Goal: Task Accomplishment & Management: Manage account settings

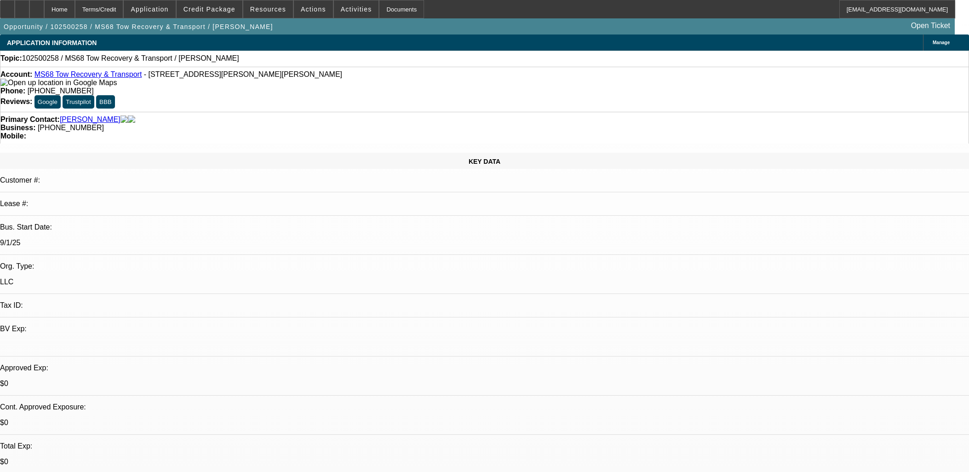
select select "0"
select select "2"
select select "0.1"
select select "4"
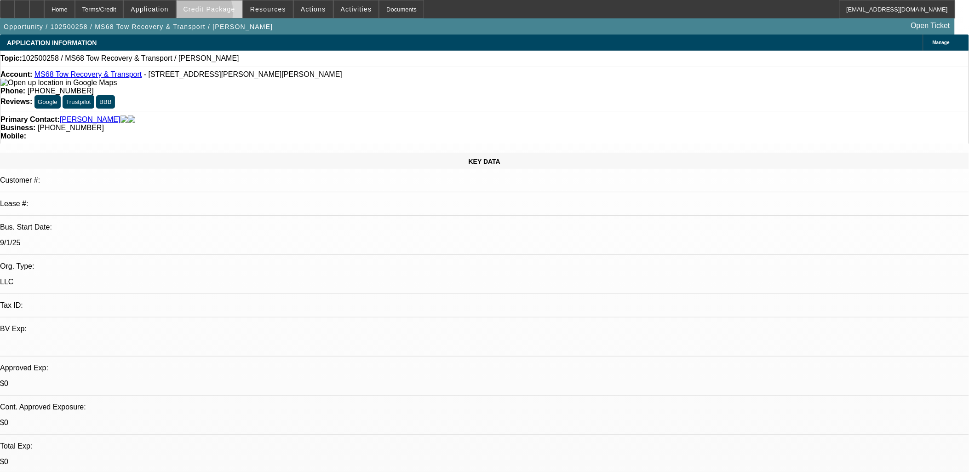
click at [215, 14] on span at bounding box center [210, 9] width 66 height 22
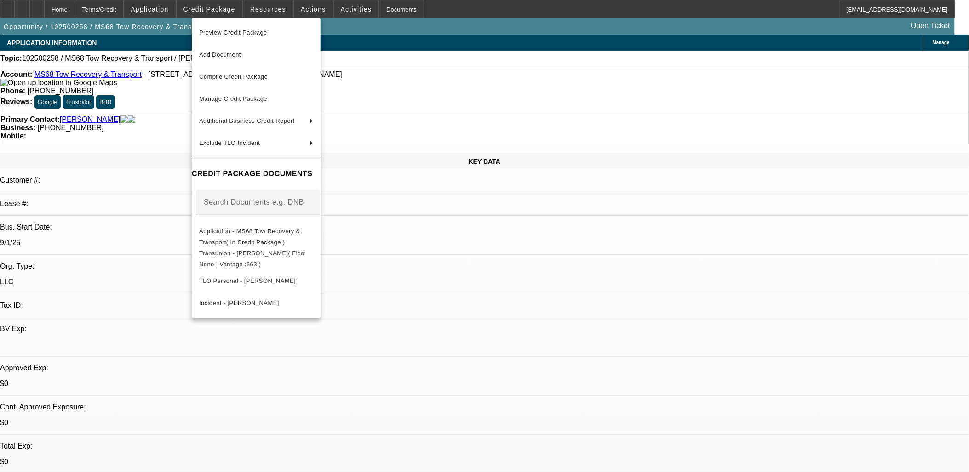
click at [493, 252] on div at bounding box center [484, 236] width 969 height 472
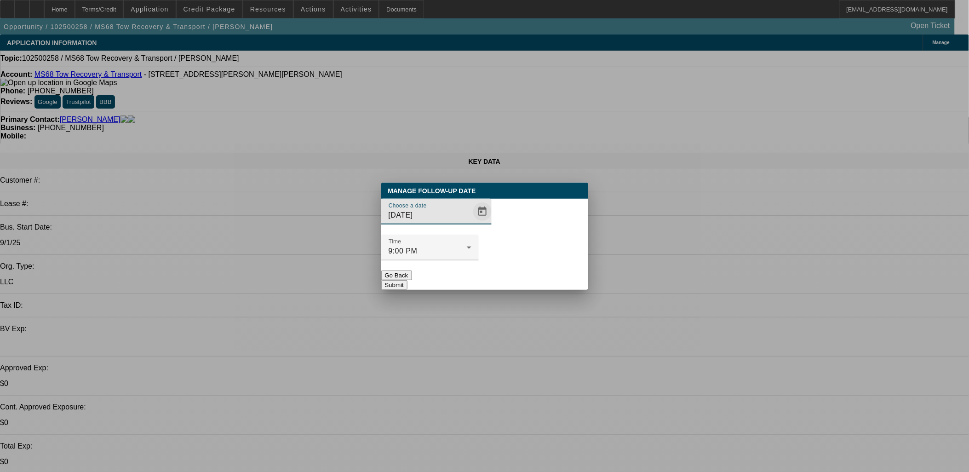
click at [471, 223] on span "Open calendar" at bounding box center [482, 212] width 22 height 22
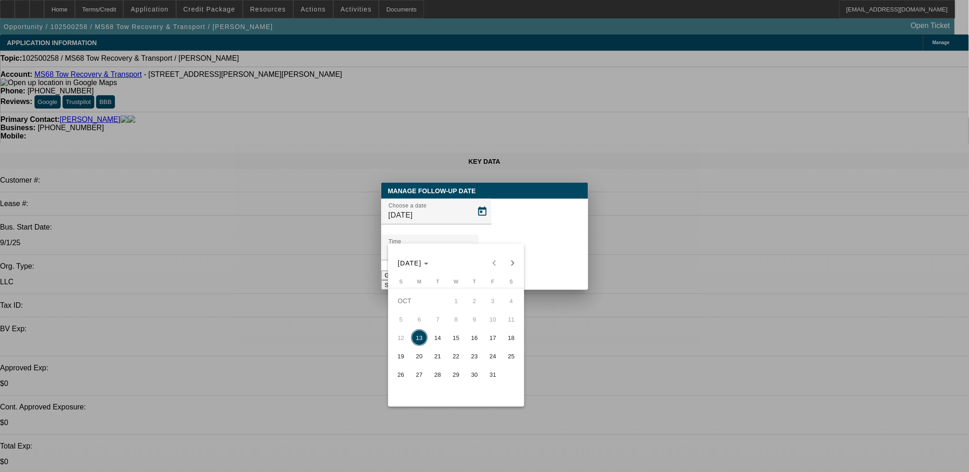
click at [459, 337] on span "15" at bounding box center [456, 337] width 17 height 17
type input "[DATE]"
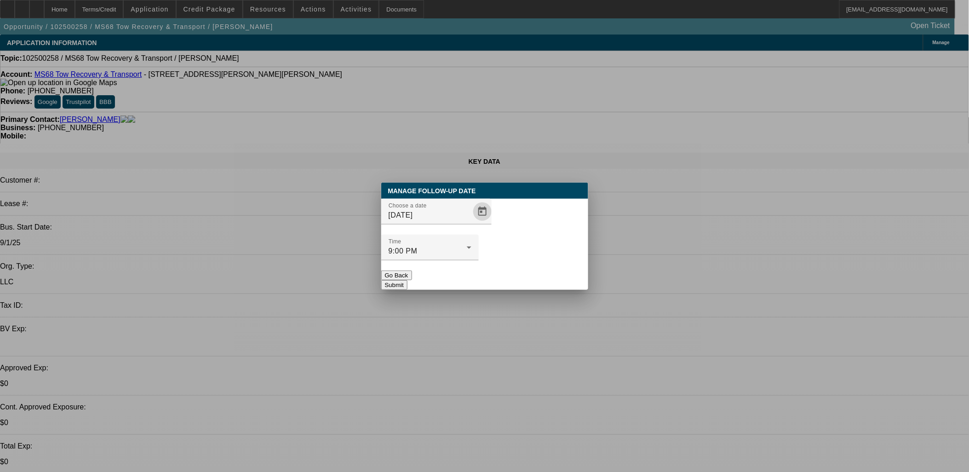
click at [407, 280] on button "Submit" at bounding box center [394, 285] width 26 height 10
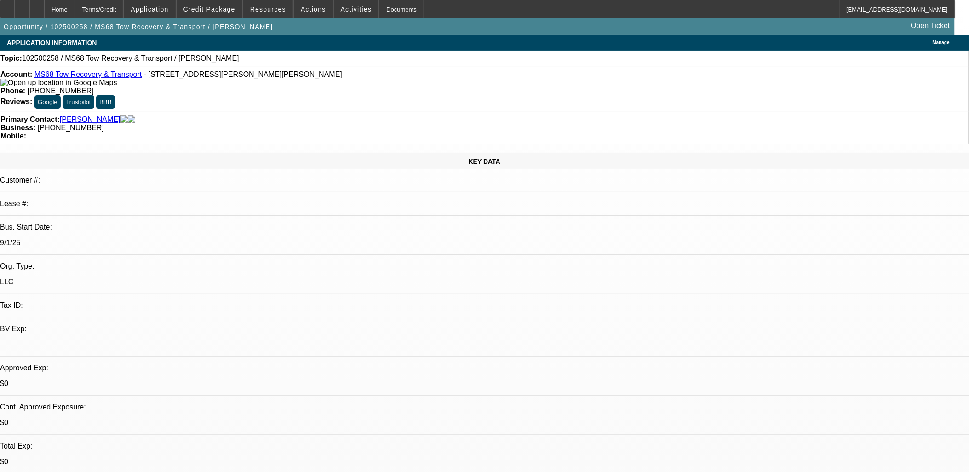
drag, startPoint x: 779, startPoint y: 149, endPoint x: 778, endPoint y: 155, distance: 6.0
radio input "true"
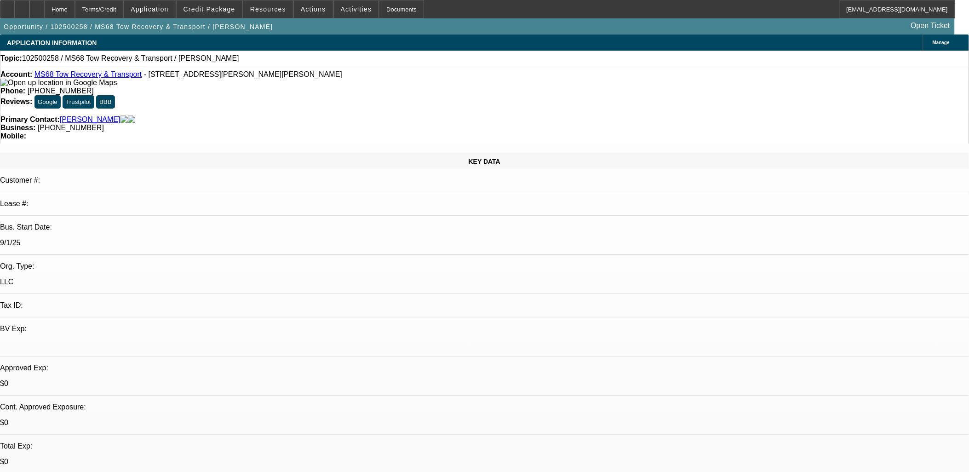
type textarea "txt, se... call one and done"
radio input "true"
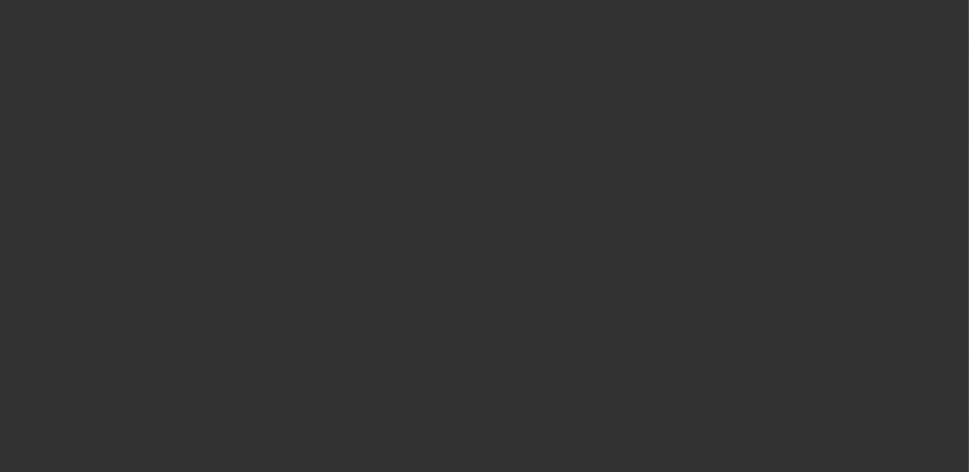
select select "0"
select select "2"
select select "0.1"
select select "4"
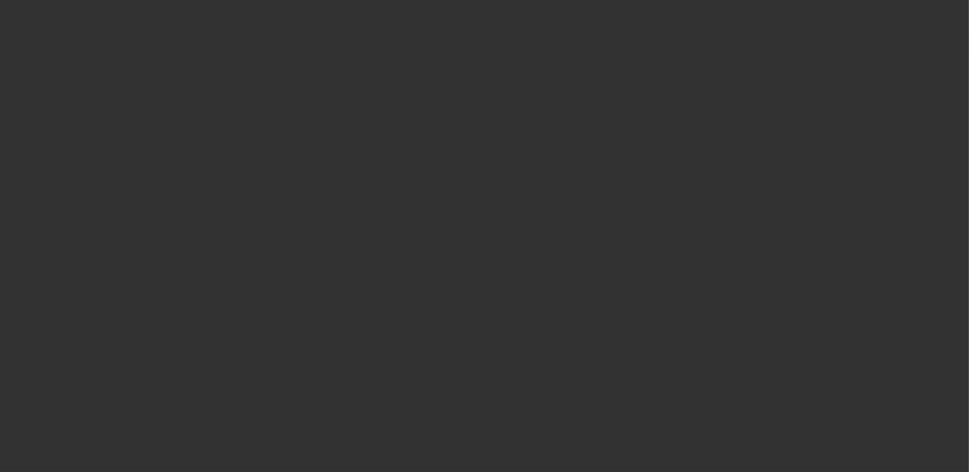
select select "0"
select select "3"
select select "0.1"
select select "4"
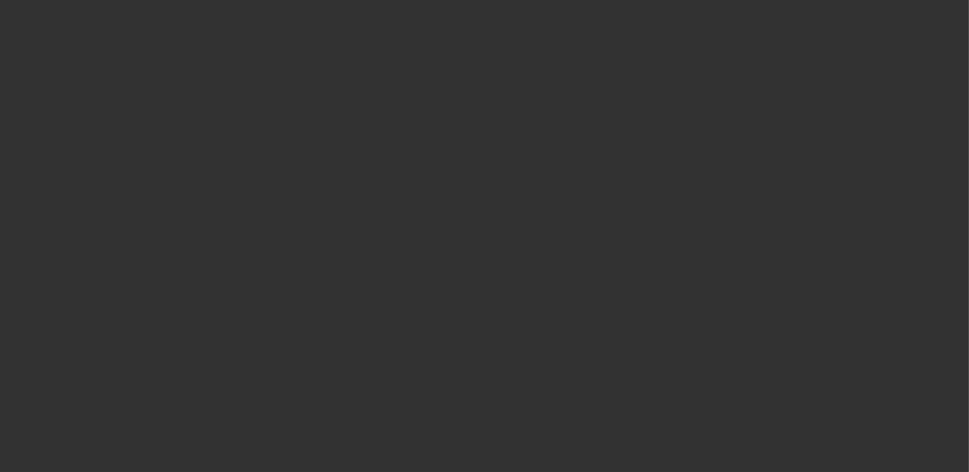
select select "0"
select select "2"
select select "0.1"
select select "4"
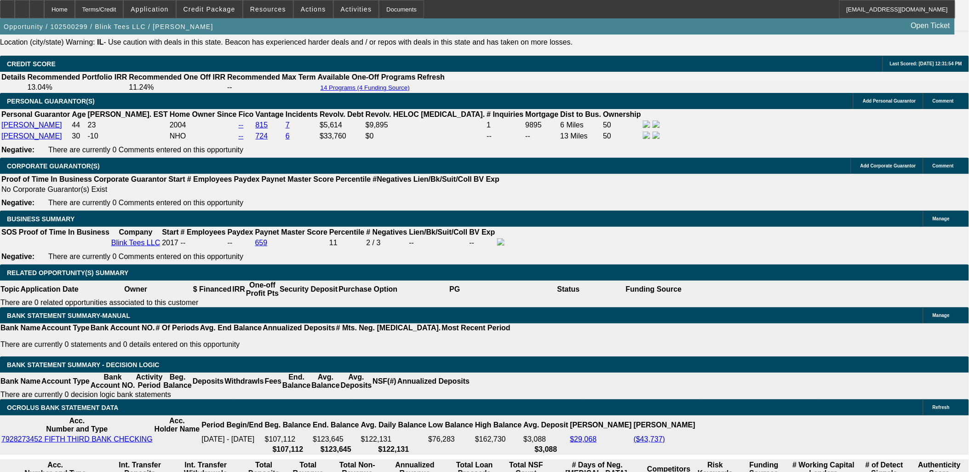
scroll to position [1328, 0]
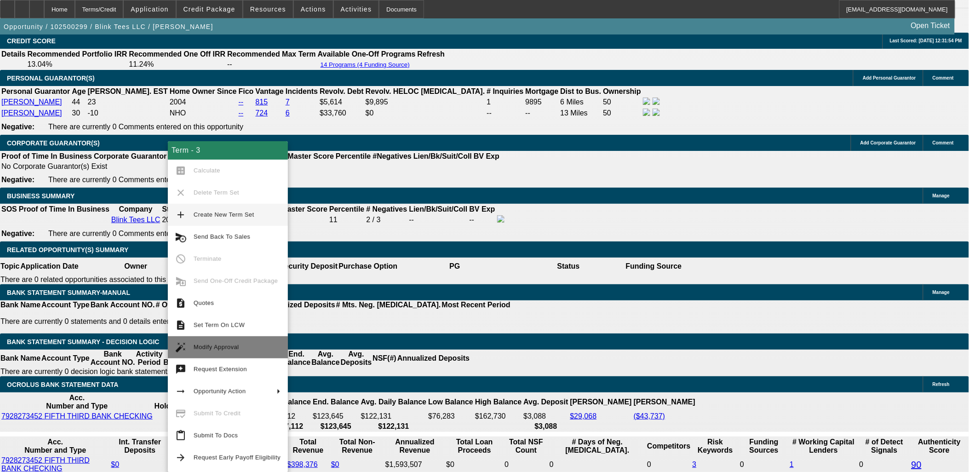
click at [202, 346] on span "Modify Approval" at bounding box center [217, 347] width 46 height 7
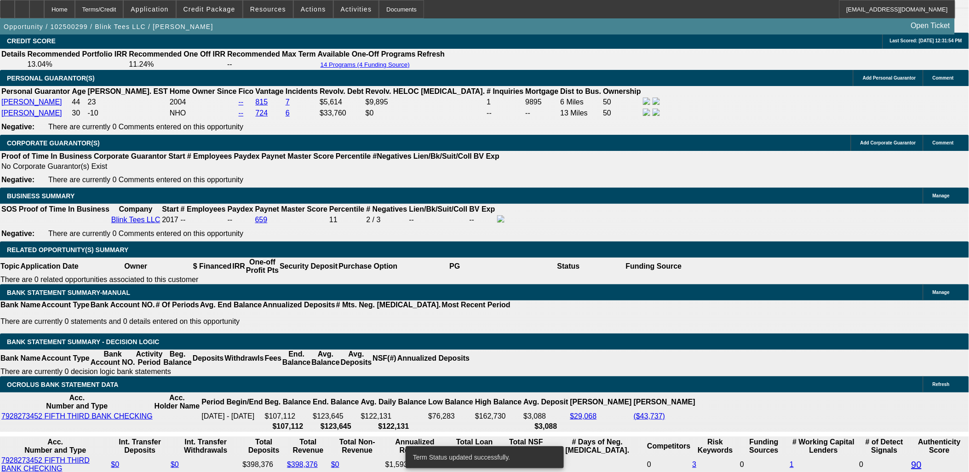
select select "0"
select select "2"
select select "0.1"
select select "4"
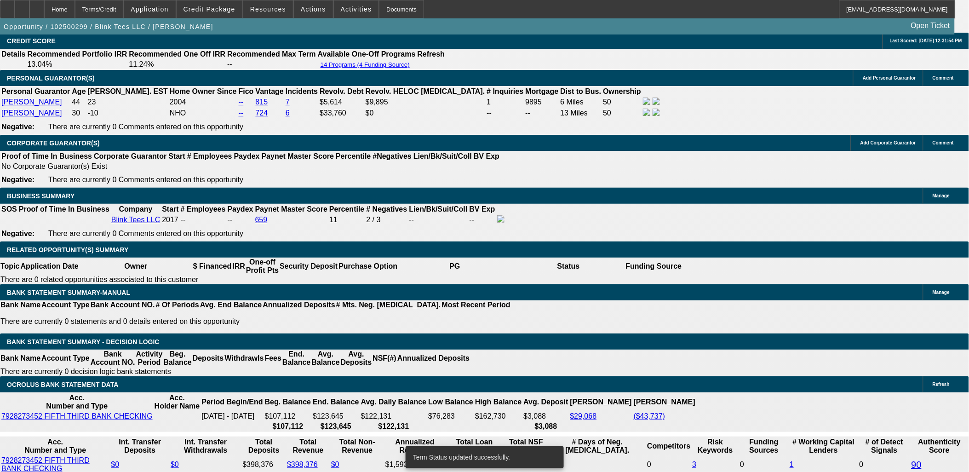
select select "0"
select select "2"
select select "0.1"
select select "4"
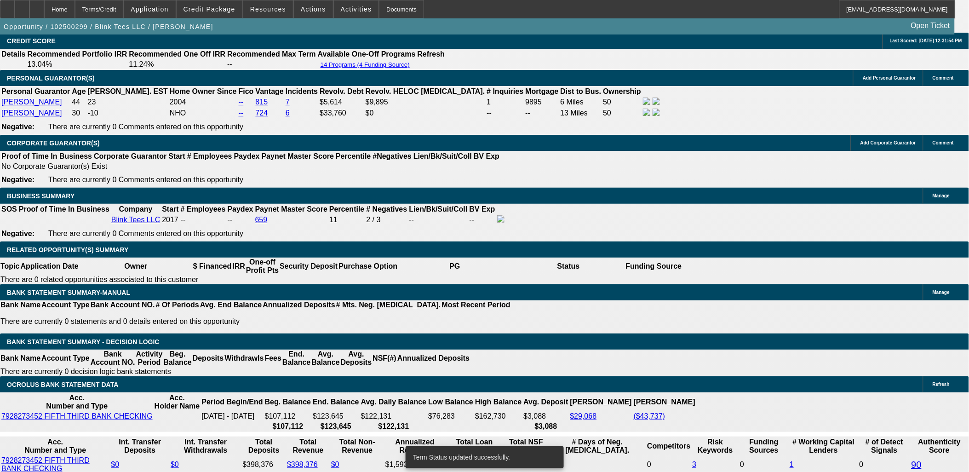
select select "0"
select select "3"
select select "0.1"
select select "4"
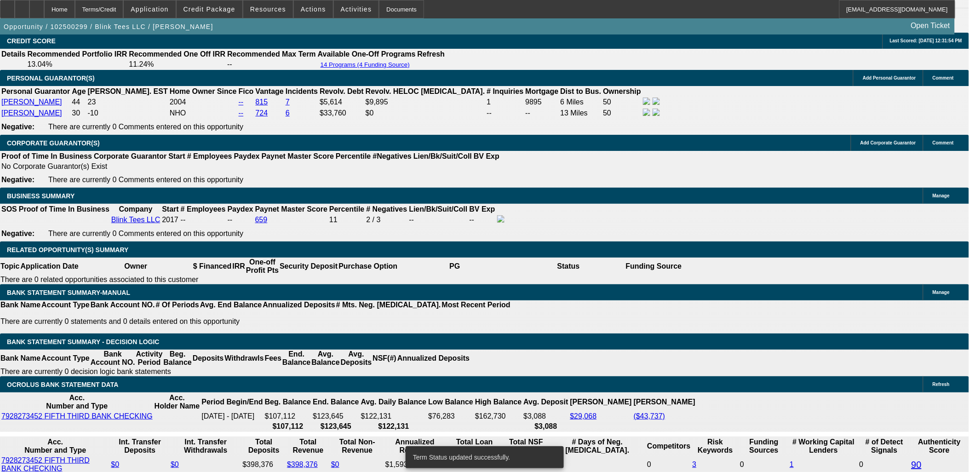
select select "0"
select select "2"
select select "0.1"
select select "4"
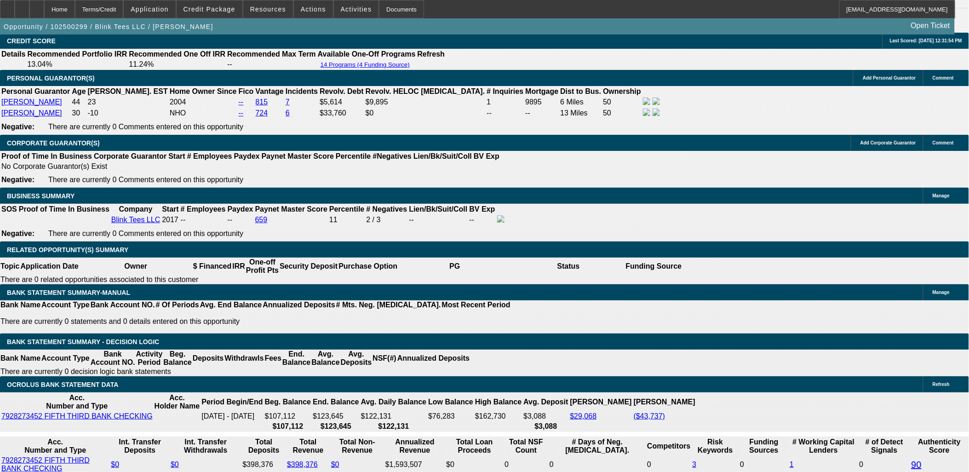
type input "UNKNOWN"
type input "11"
type input "$1,196.40"
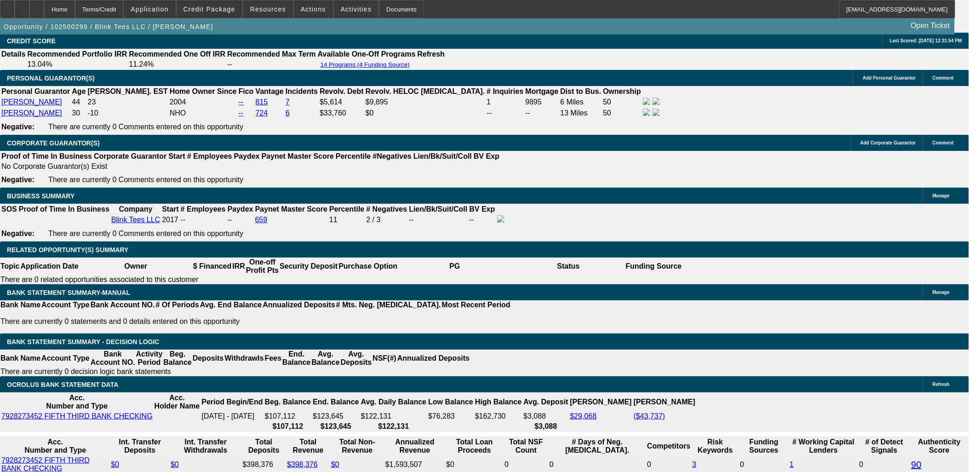
type input "$598.20"
type input "$1,521.76"
type input "$760.88"
type input "11"
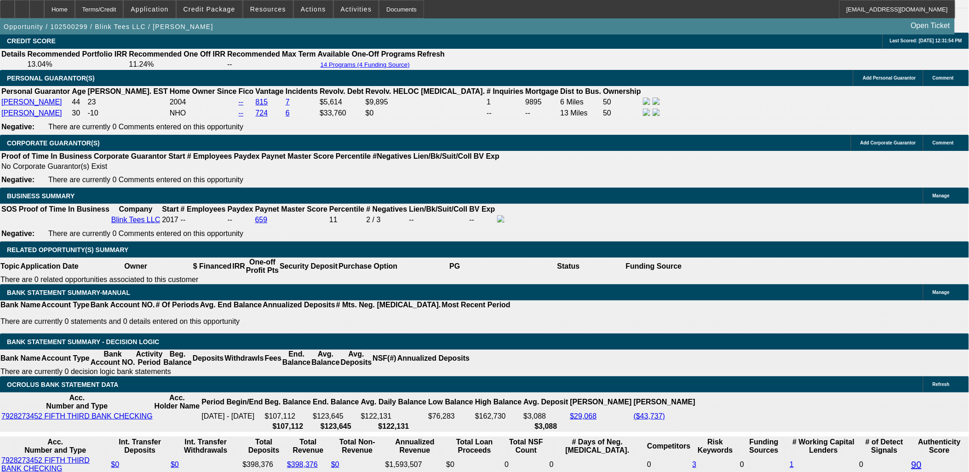
type input "$1.00"
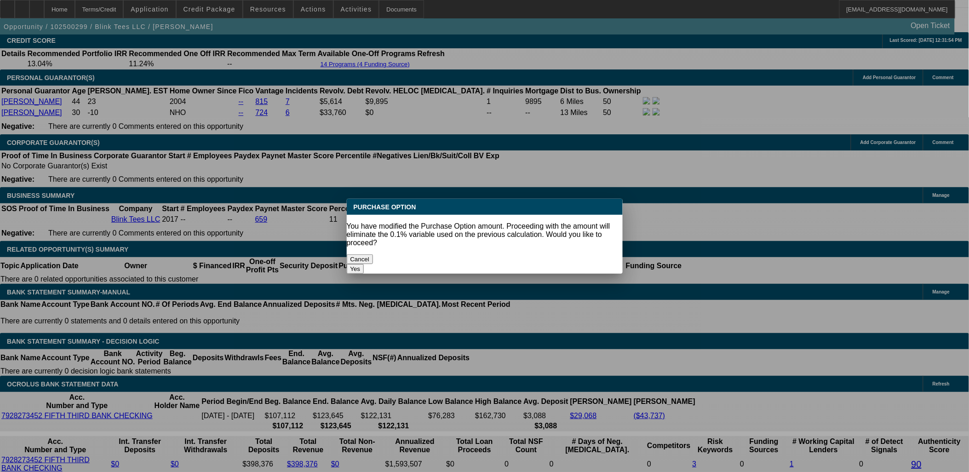
scroll to position [0, 0]
click at [113, 325] on body "Home Terms/Credit Application Credit Package Resources Actions Activities Docum…" at bounding box center [484, 430] width 969 height 3519
click at [364, 264] on button "Yes" at bounding box center [355, 269] width 17 height 10
select select "0"
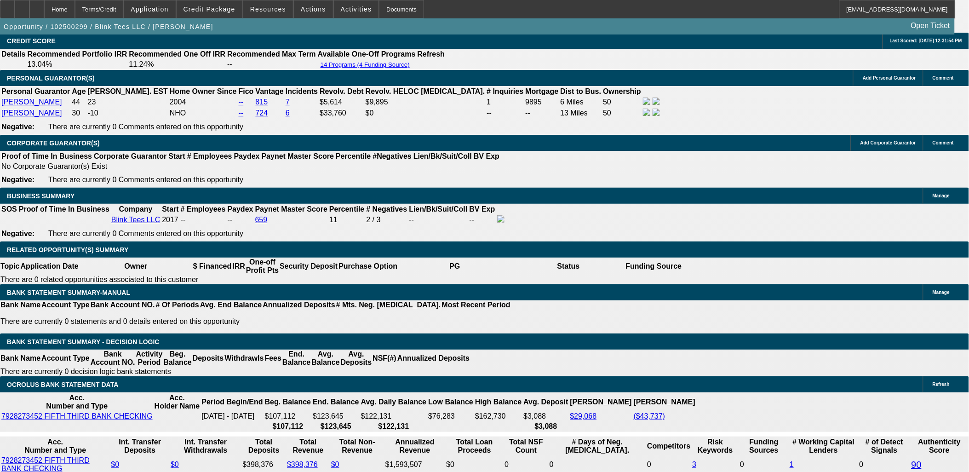
select select "2"
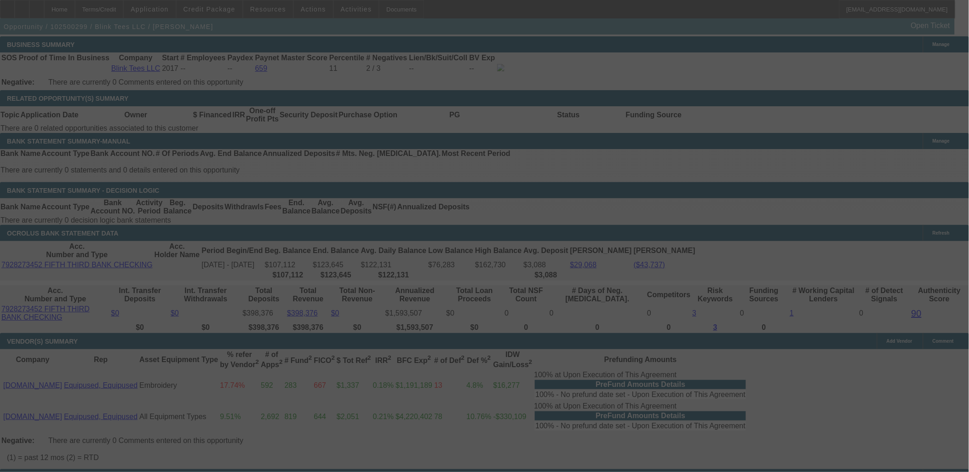
scroll to position [1482, 0]
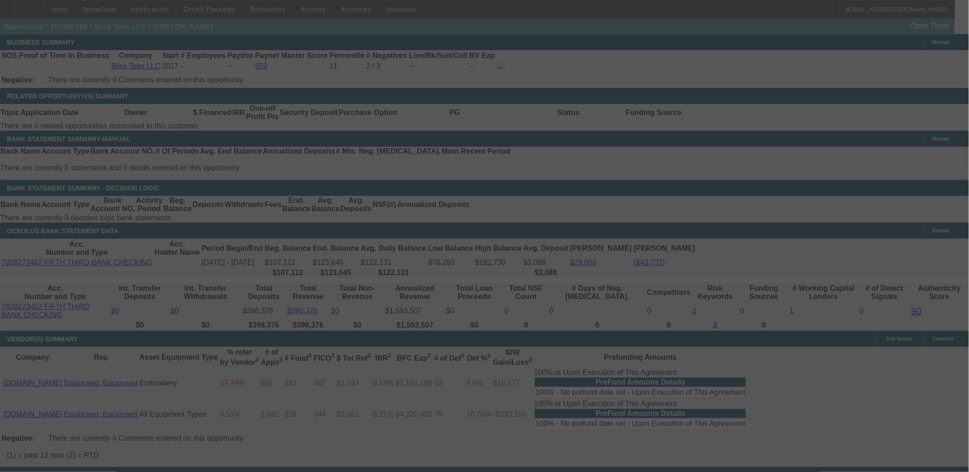
select select "0"
select select "2"
select select "0"
select select "2"
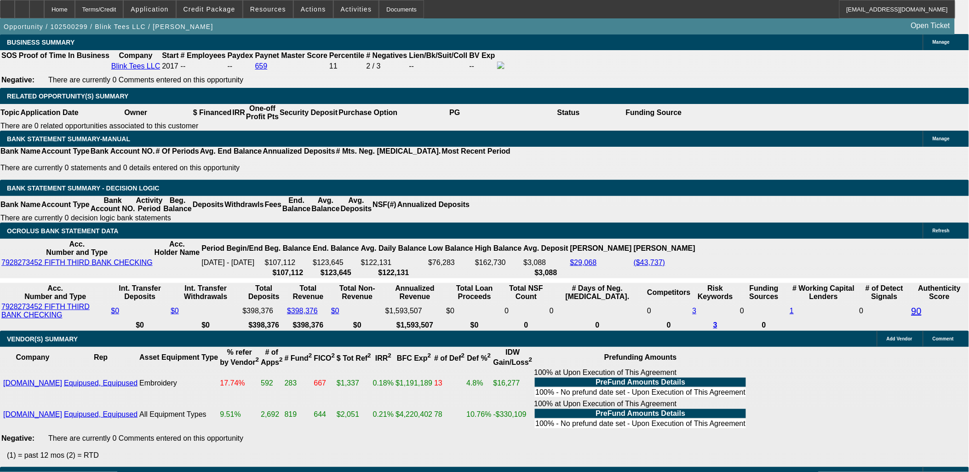
type input "759"
type input "$1,518.00"
type input "UNKNOWN"
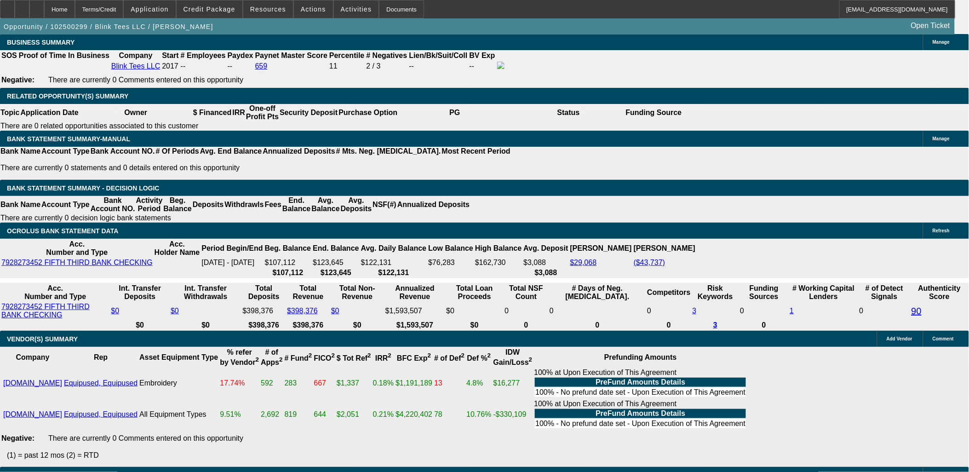
type input "10.9"
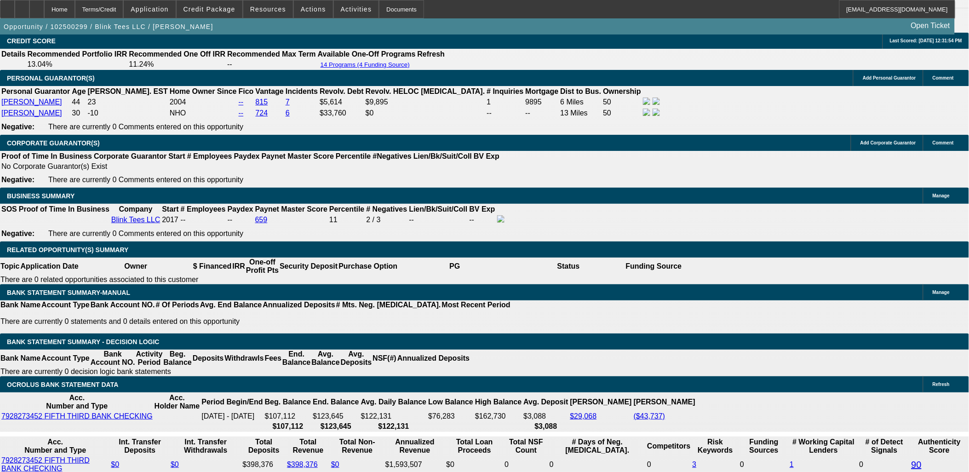
scroll to position [1277, 0]
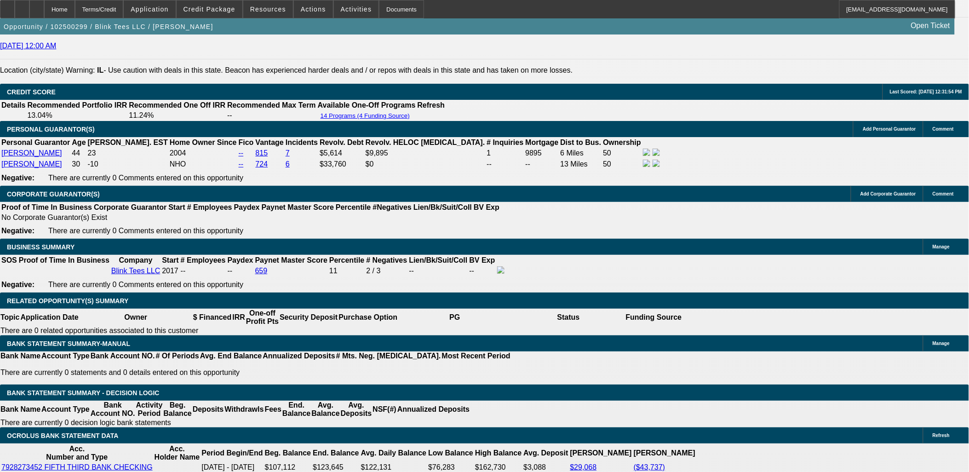
type input "$759.00"
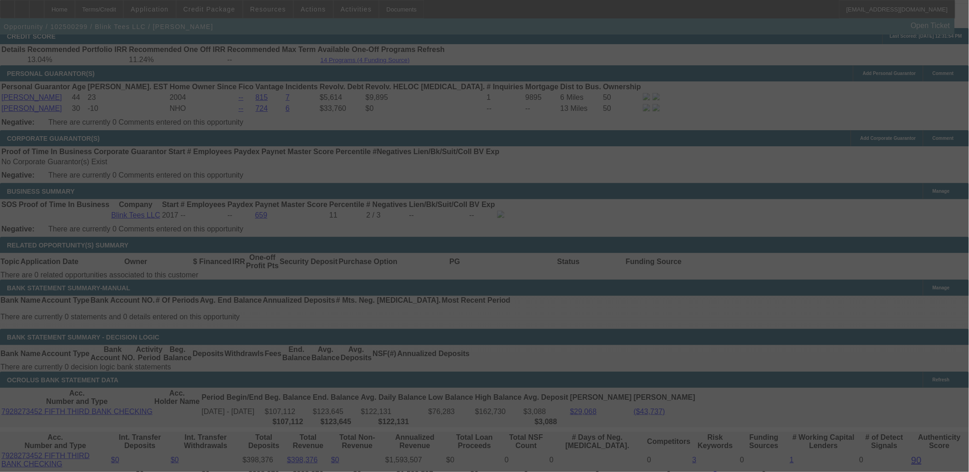
scroll to position [1380, 0]
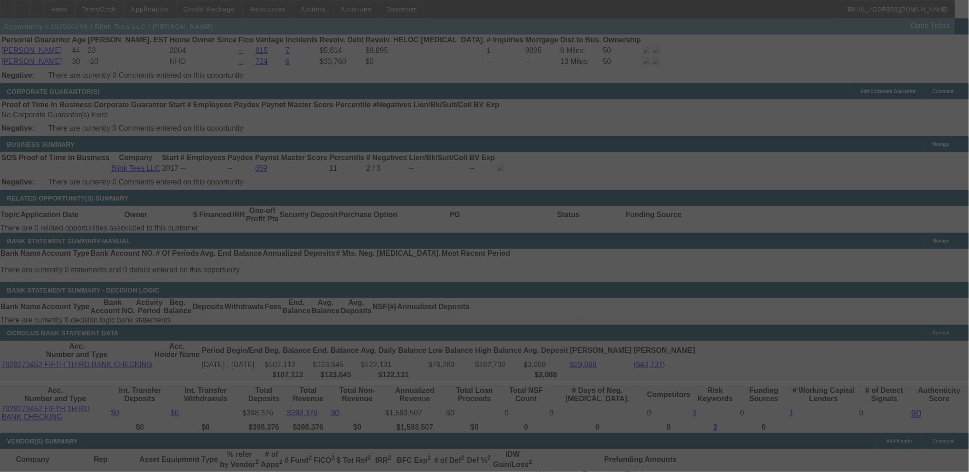
select select "0"
select select "2"
select select "0"
select select "2"
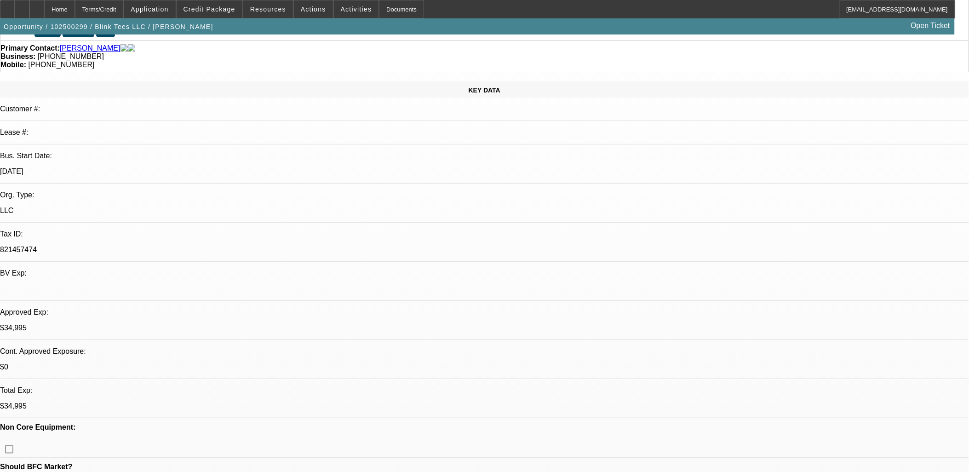
scroll to position [0, 0]
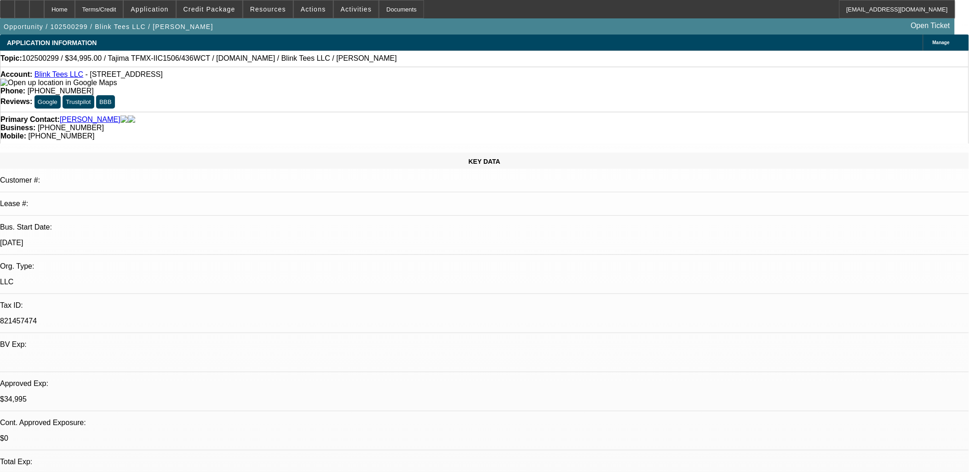
click at [56, 75] on link "Blink Tees LLC" at bounding box center [58, 74] width 49 height 8
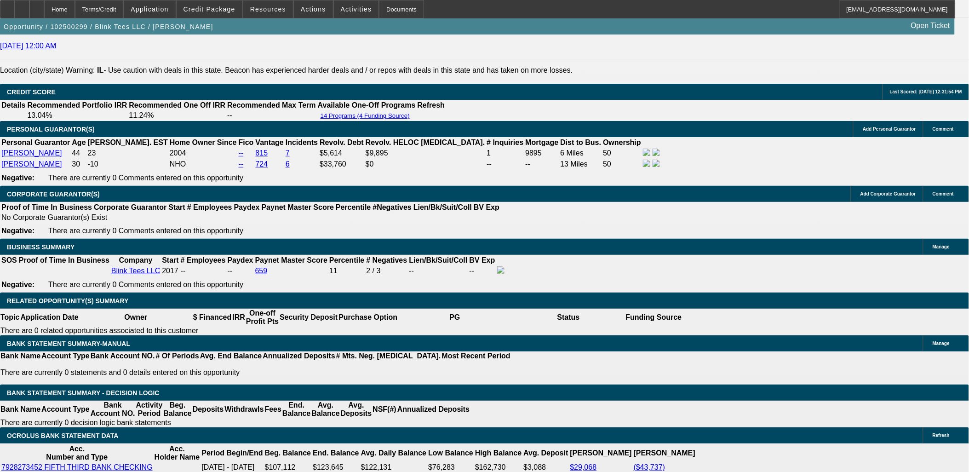
scroll to position [1380, 0]
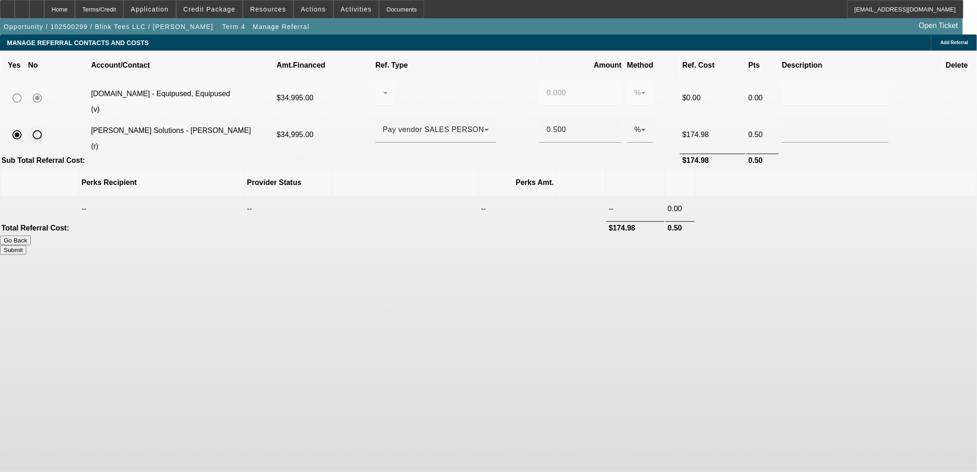
click at [46, 126] on input "radio" at bounding box center [37, 135] width 18 height 18
radio input "true"
click at [26, 245] on button "Submit" at bounding box center [13, 250] width 26 height 10
type input "0.000"
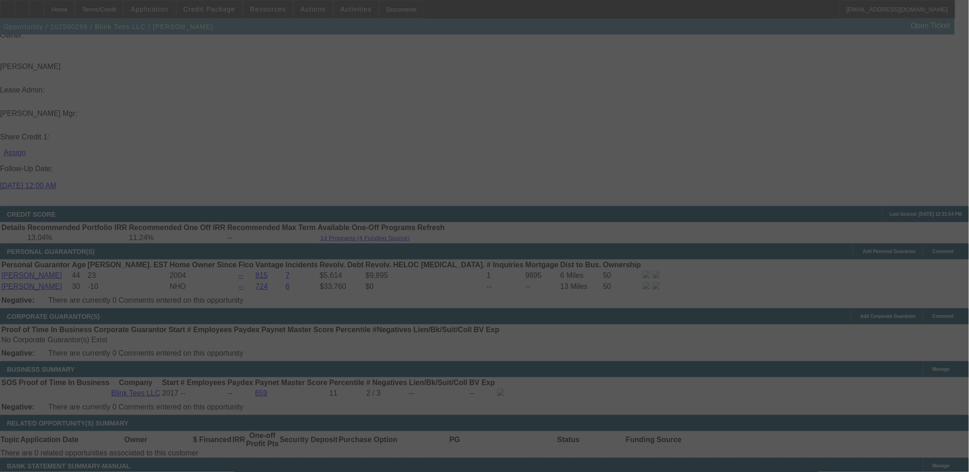
scroll to position [1304, 0]
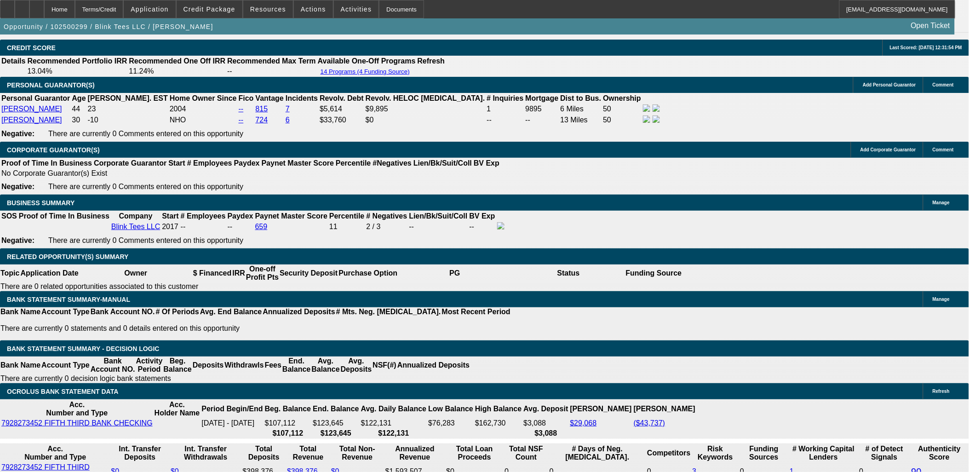
select select "0"
select select "2"
select select "0"
select select "2"
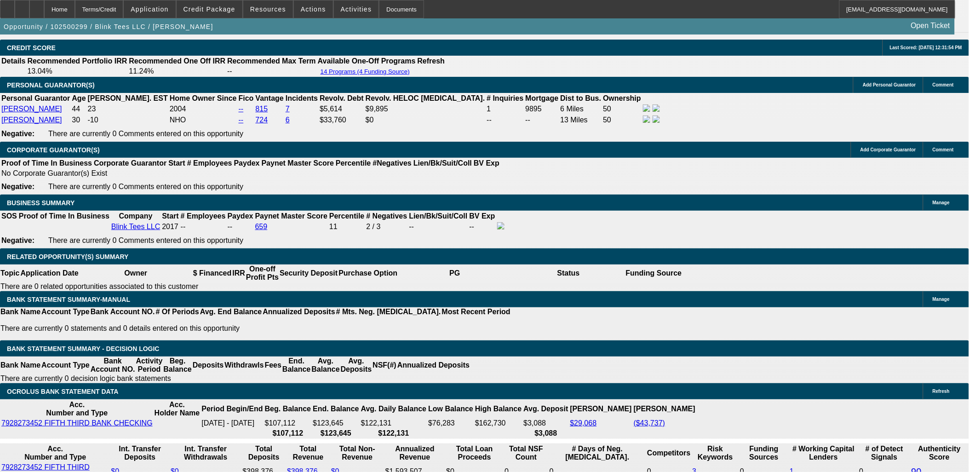
select select "0"
select select "2"
select select "0.1"
select select "4"
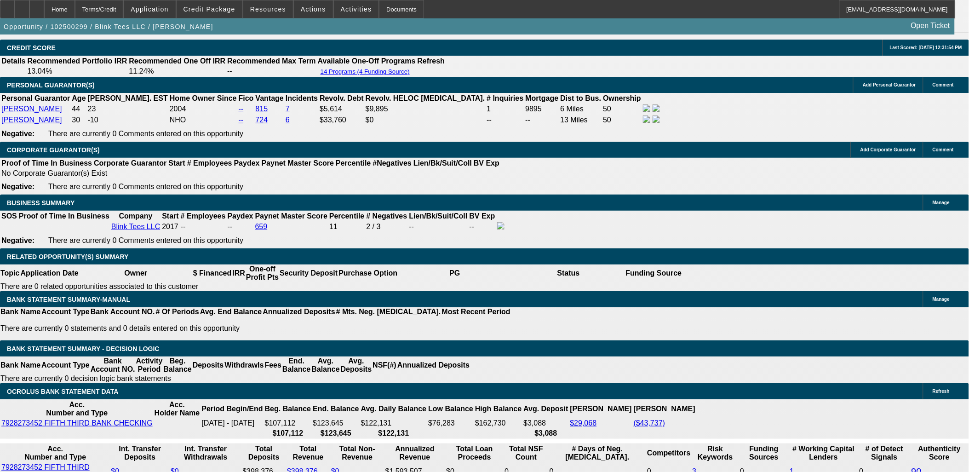
select select "0"
select select "3"
select select "0.1"
select select "4"
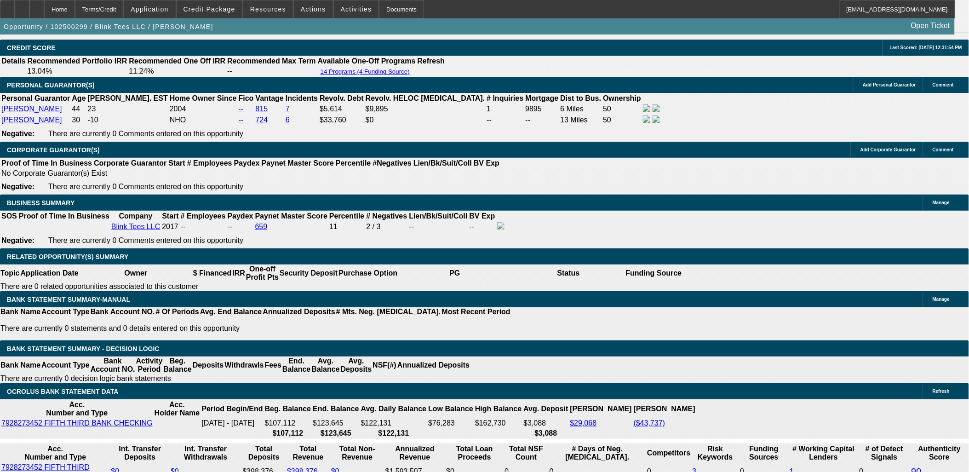
select select "0"
select select "2"
select select "0.1"
select select "4"
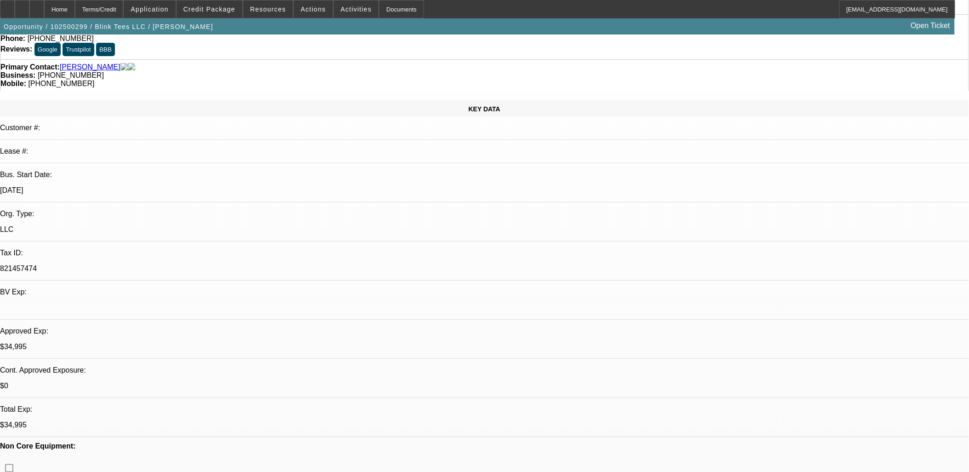
scroll to position [0, 0]
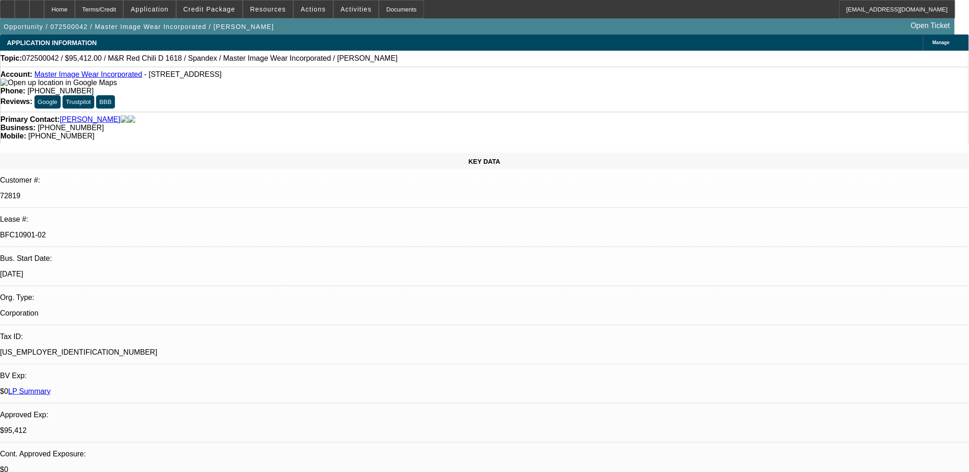
select select "0"
select select "0.1"
select select "0"
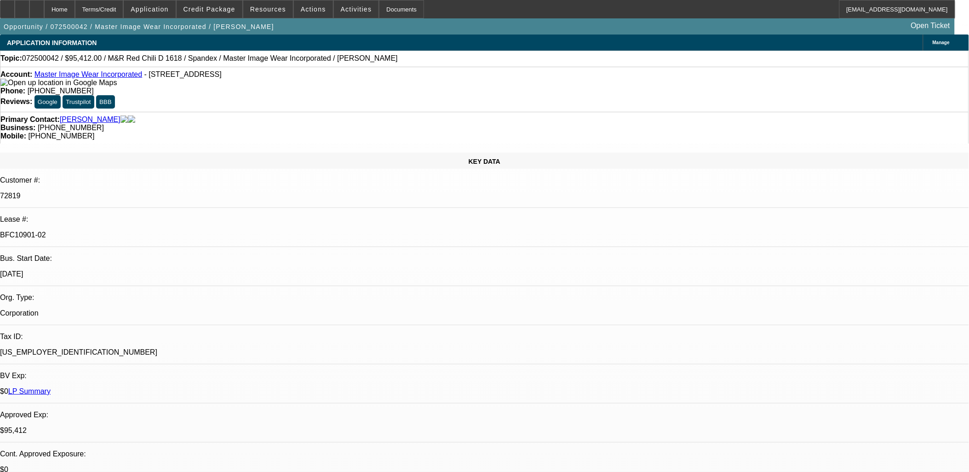
select select "0.1"
select select "0"
select select "0.1"
select select "0"
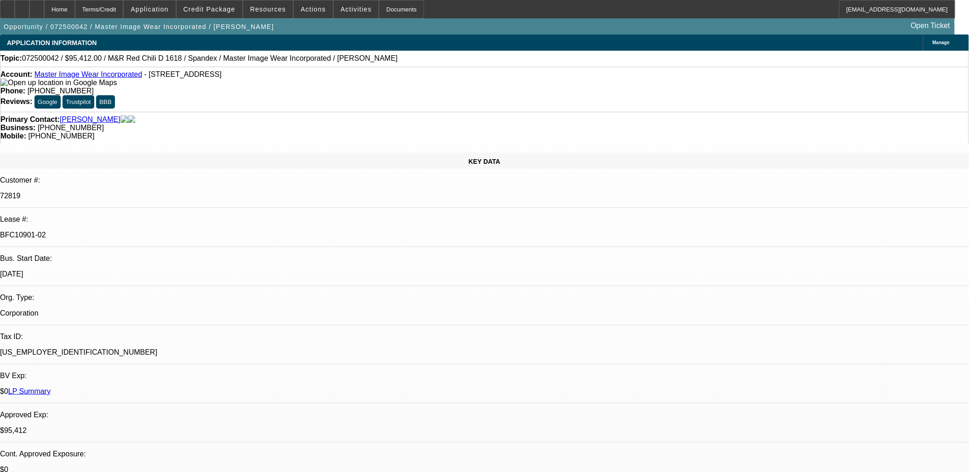
select select "0"
select select "0.1"
select select "1"
select select "4"
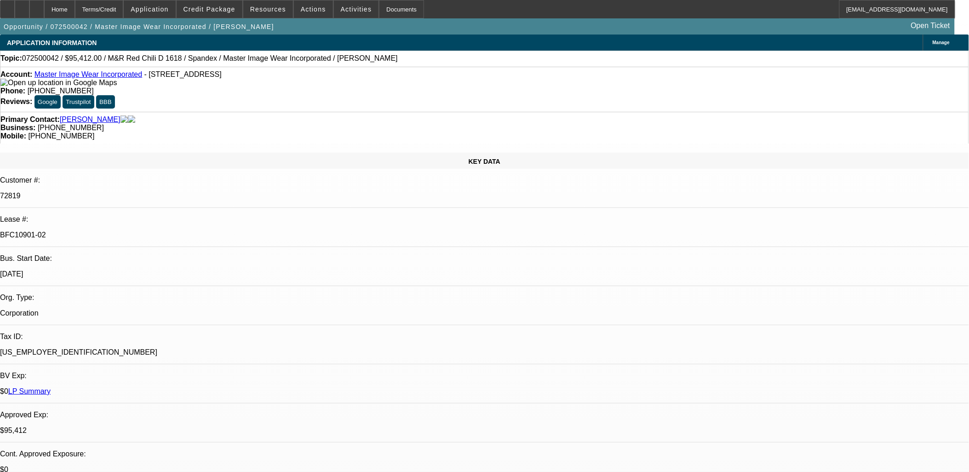
select select "1"
select select "4"
select select "1"
select select "3"
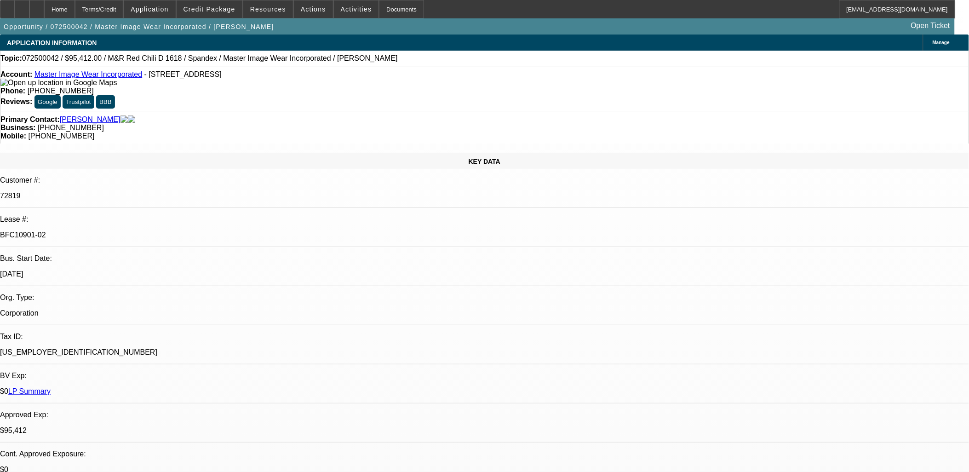
select select "4"
select select "1"
select select "3"
select select "4"
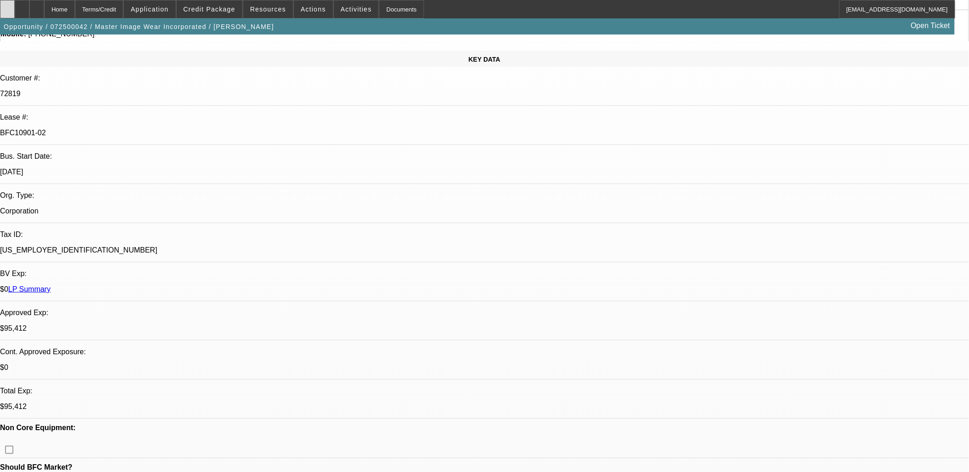
click at [13, 13] on div at bounding box center [7, 9] width 15 height 18
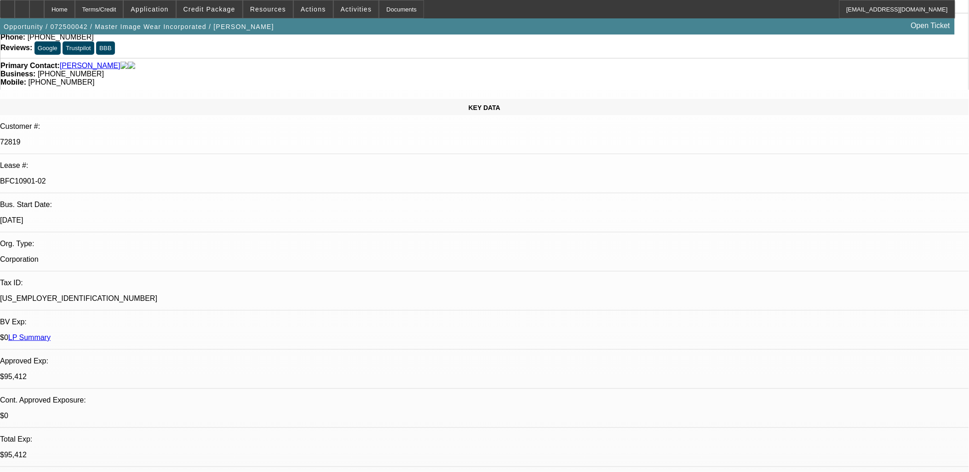
scroll to position [0, 0]
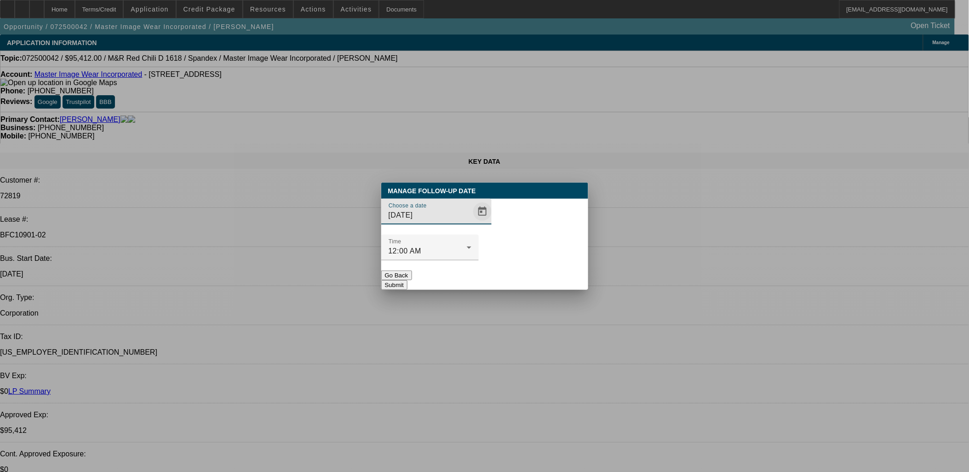
click at [471, 223] on span "Open calendar" at bounding box center [482, 212] width 22 height 22
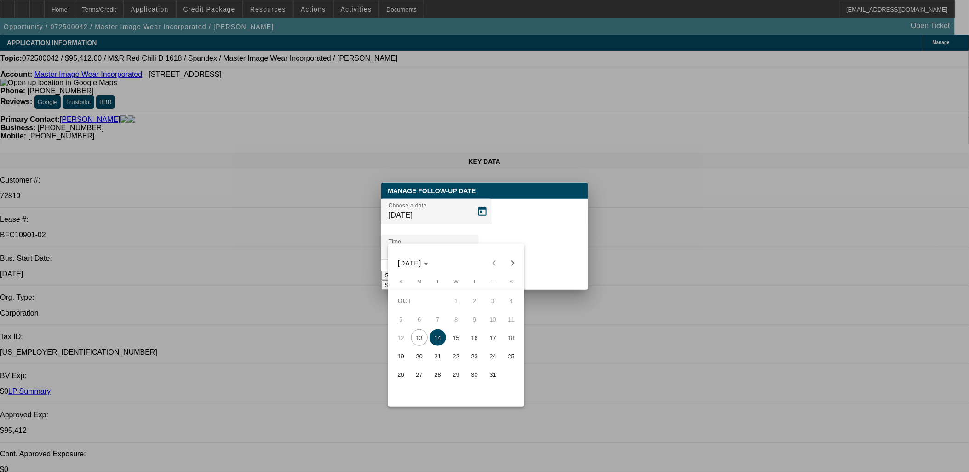
click at [458, 339] on span "15" at bounding box center [456, 337] width 17 height 17
type input "[DATE]"
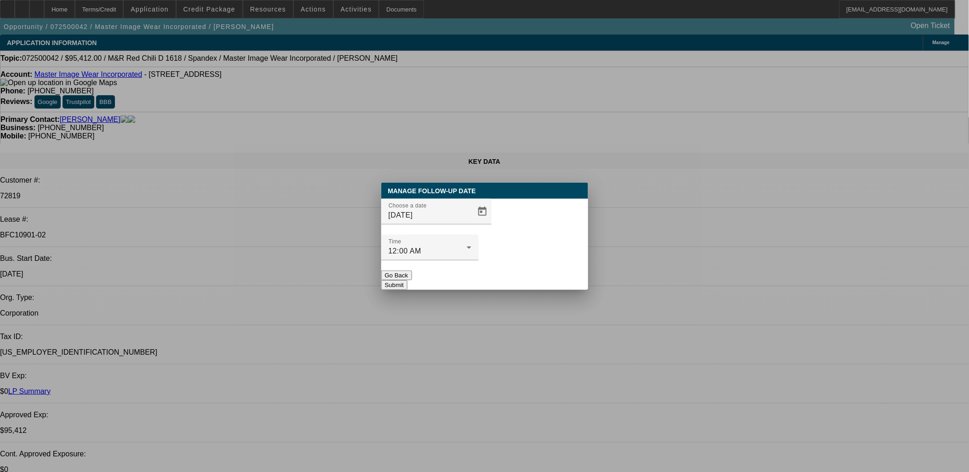
click at [407, 280] on button "Submit" at bounding box center [394, 285] width 26 height 10
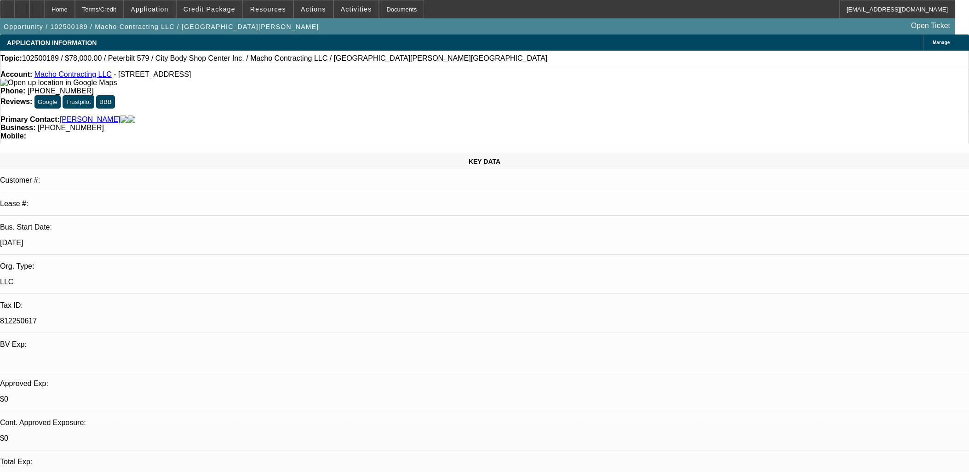
select select "0"
select select "2"
select select "0"
select select "6"
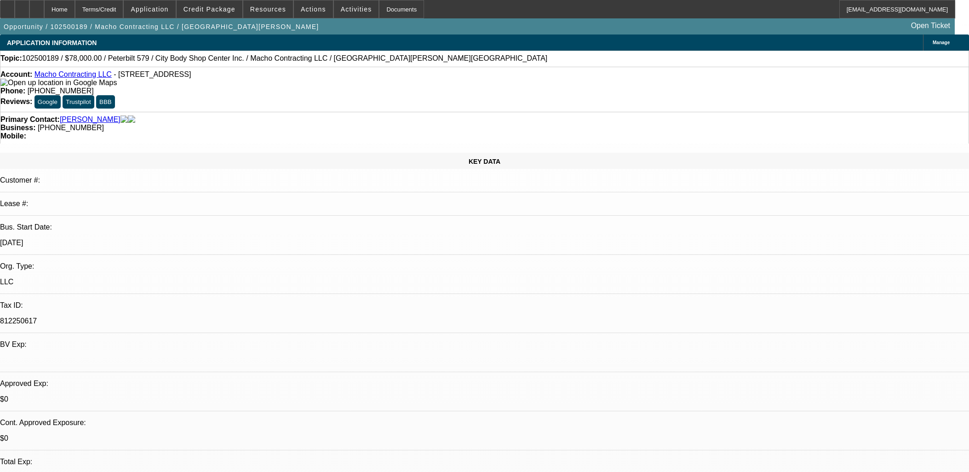
select select "0"
select select "2"
select select "0"
select select "6"
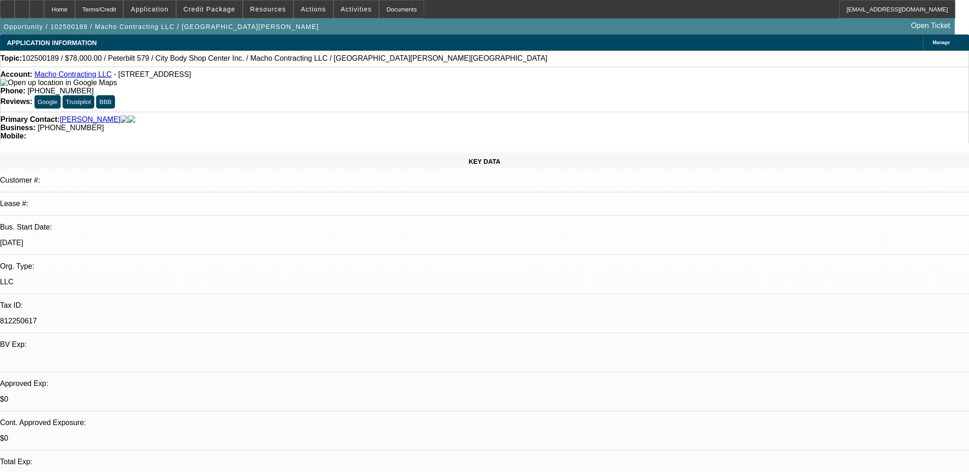
select select "0"
select select "2"
select select "0"
select select "6"
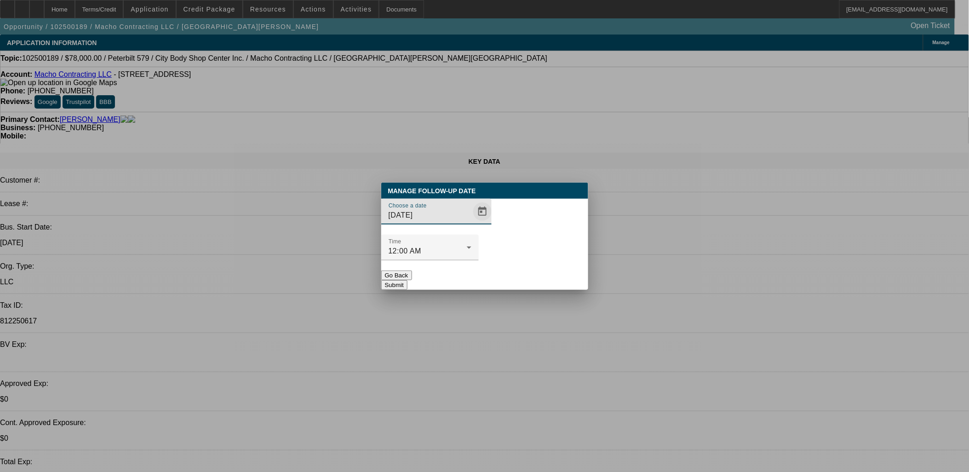
click at [471, 223] on span "Open calendar" at bounding box center [482, 212] width 22 height 22
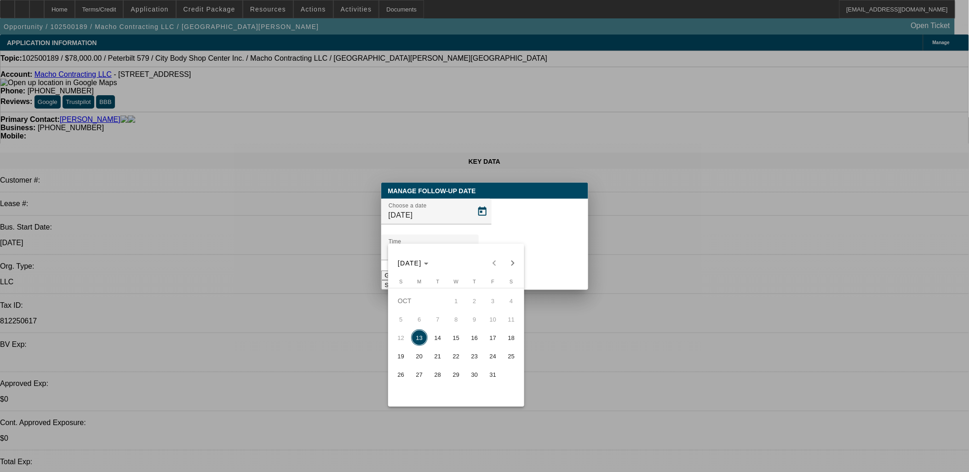
click at [440, 333] on span "14" at bounding box center [438, 337] width 17 height 17
type input "10/14/2025"
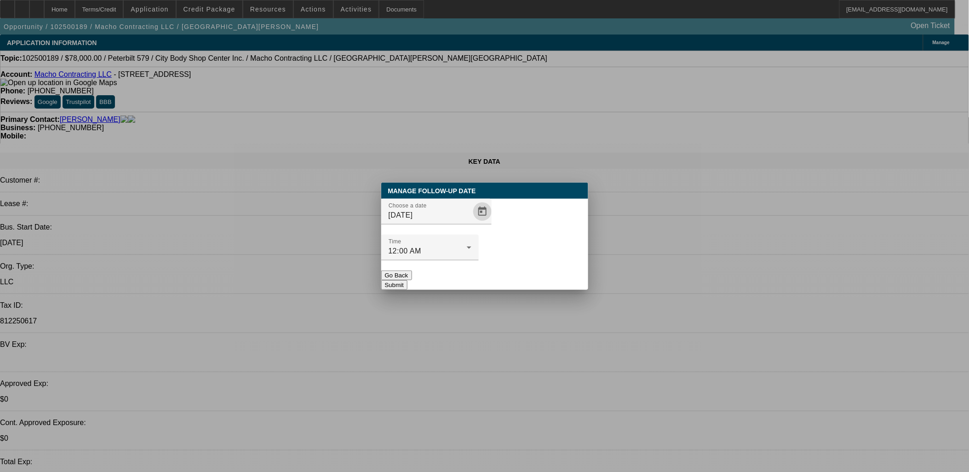
click at [407, 280] on button "Submit" at bounding box center [394, 285] width 26 height 10
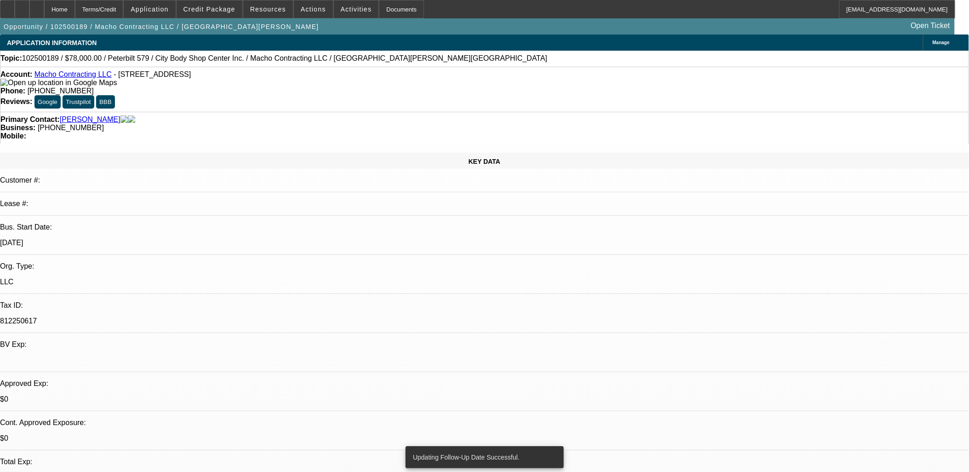
radio input "true"
type textarea "se to vendor"
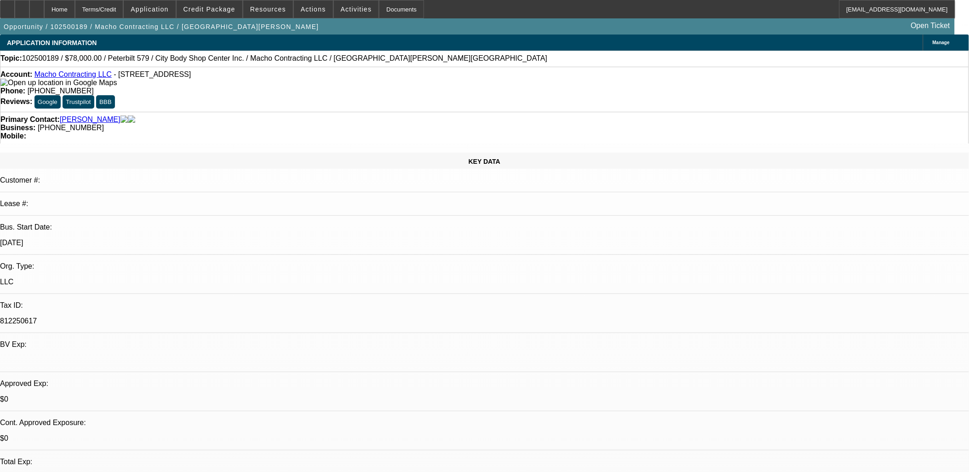
radio input "true"
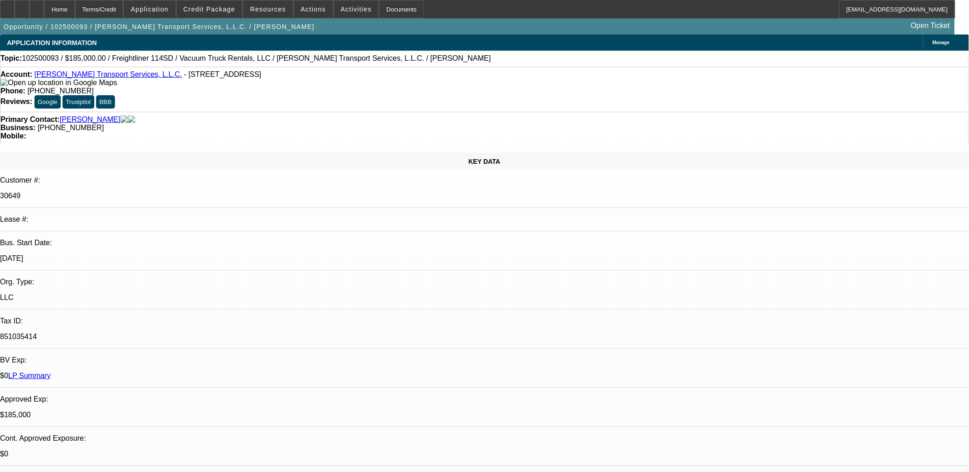
select select "0"
select select "2"
select select "0"
select select "2"
select select "0"
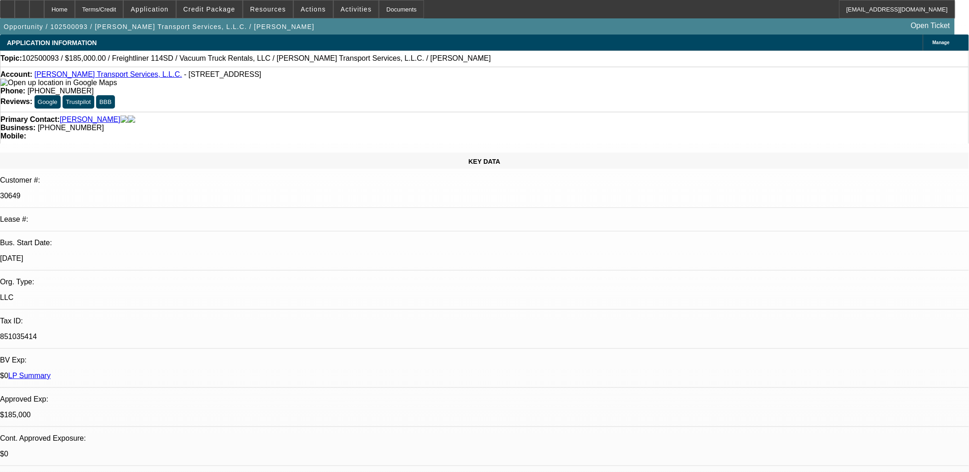
select select "0"
select select "2"
select select "0"
select select "1"
select select "2"
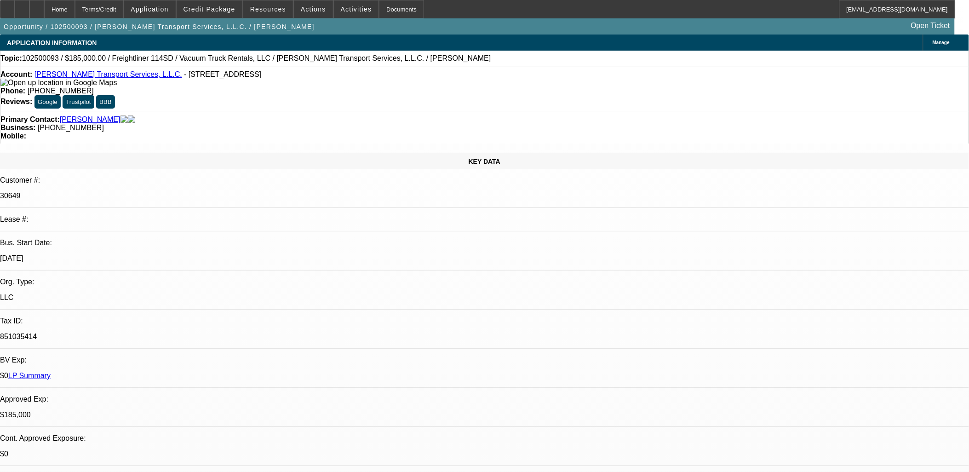
select select "6"
select select "1"
select select "2"
select select "6"
select select "1"
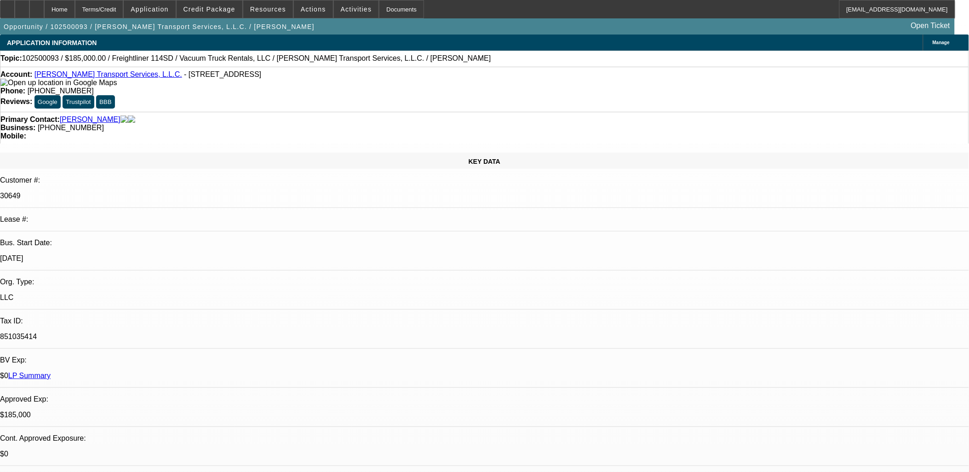
select select "2"
select select "6"
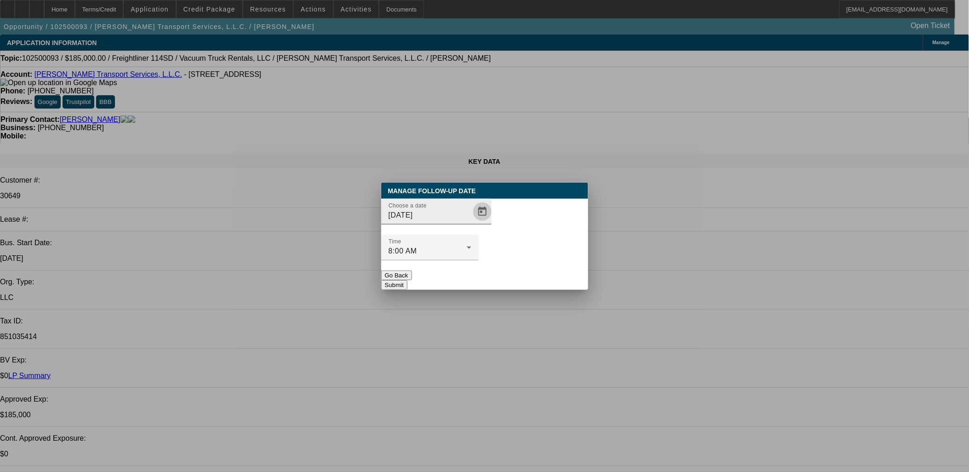
click at [471, 223] on span "Open calendar" at bounding box center [482, 212] width 22 height 22
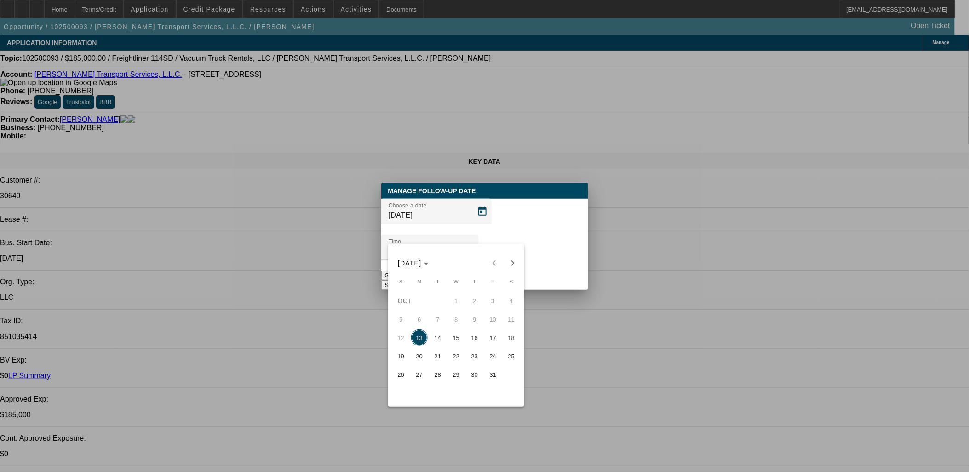
click at [450, 336] on span "15" at bounding box center [456, 337] width 17 height 17
type input "10/15/2025"
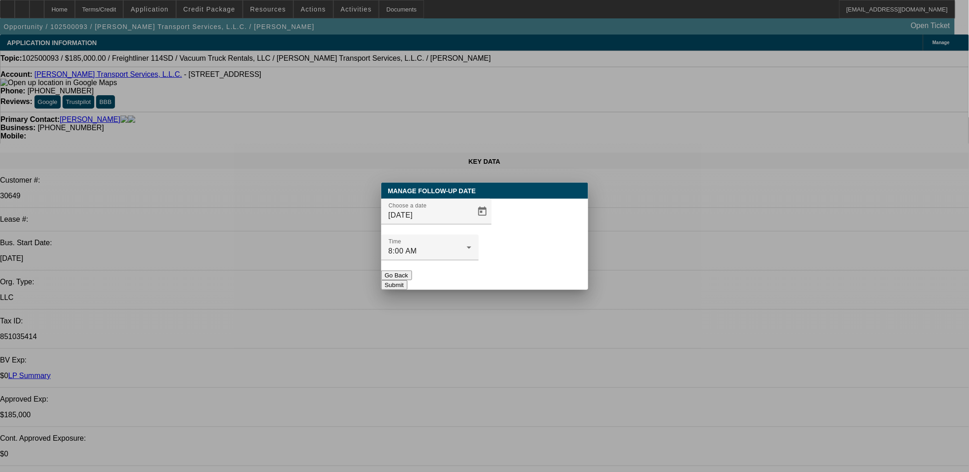
click at [407, 280] on button "Submit" at bounding box center [394, 285] width 26 height 10
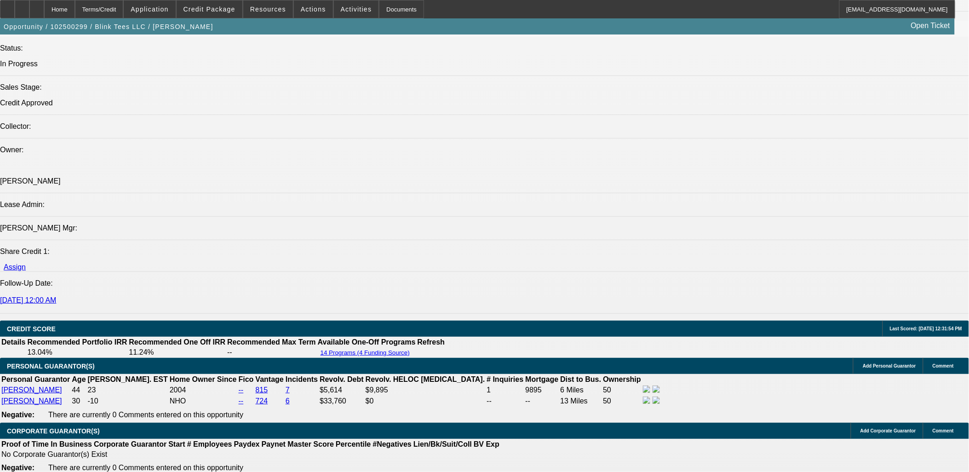
select select "0"
select select "2"
select select "0"
select select "2"
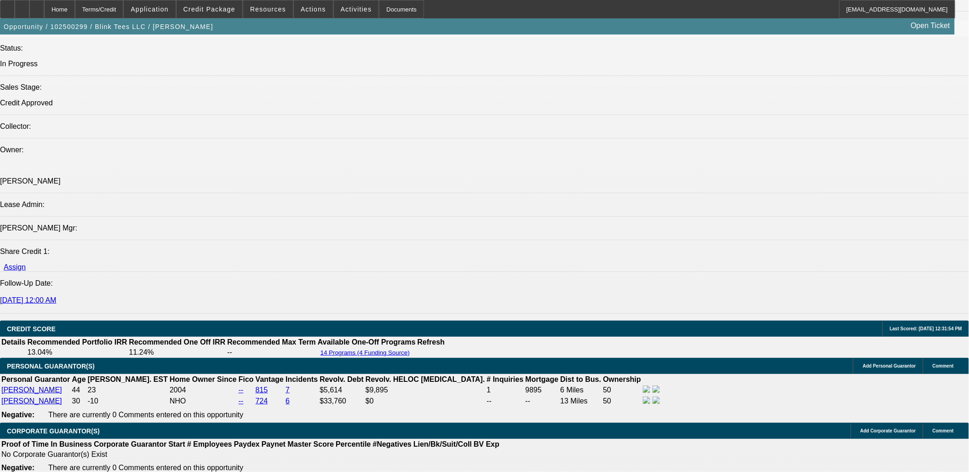
select select "0.1"
select select "0"
select select "0.1"
select select "0"
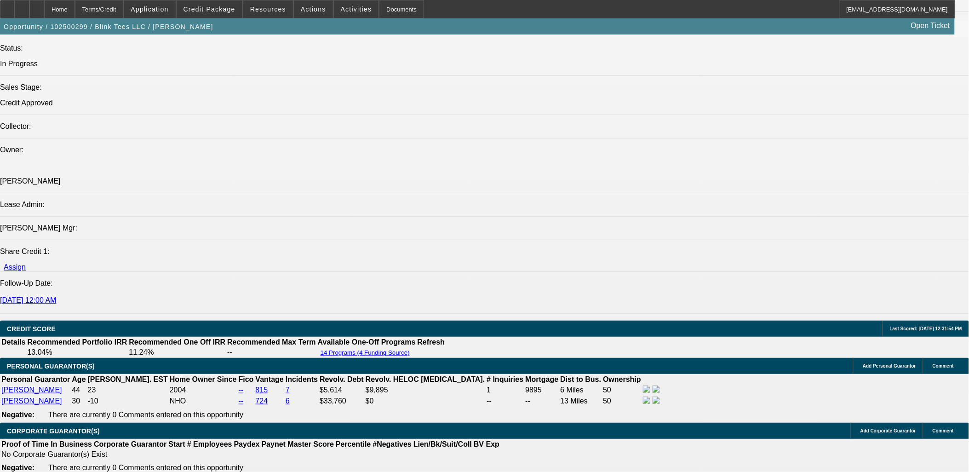
select select "2"
select select "0.1"
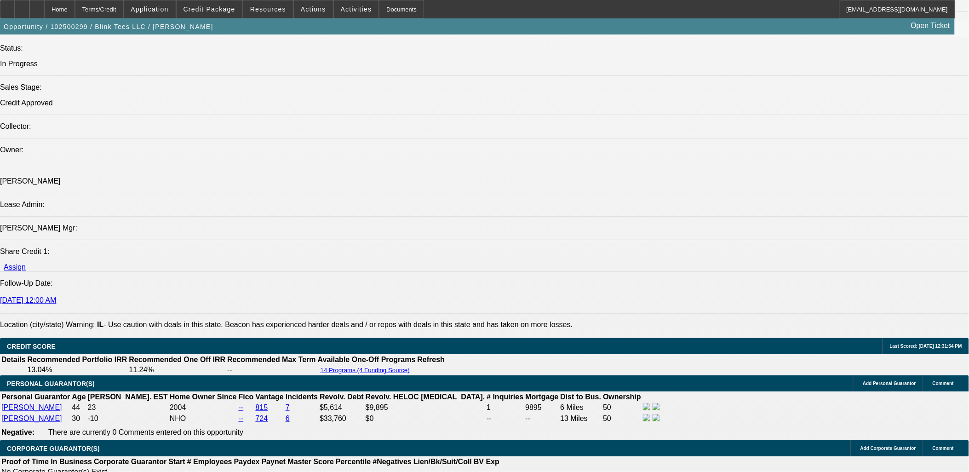
scroll to position [1055, 0]
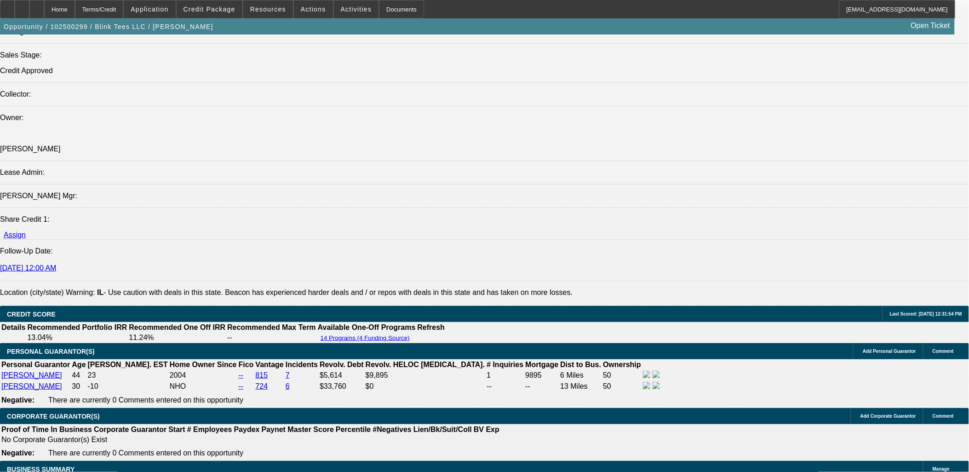
select select "1"
select select "2"
select select "1"
select select "2"
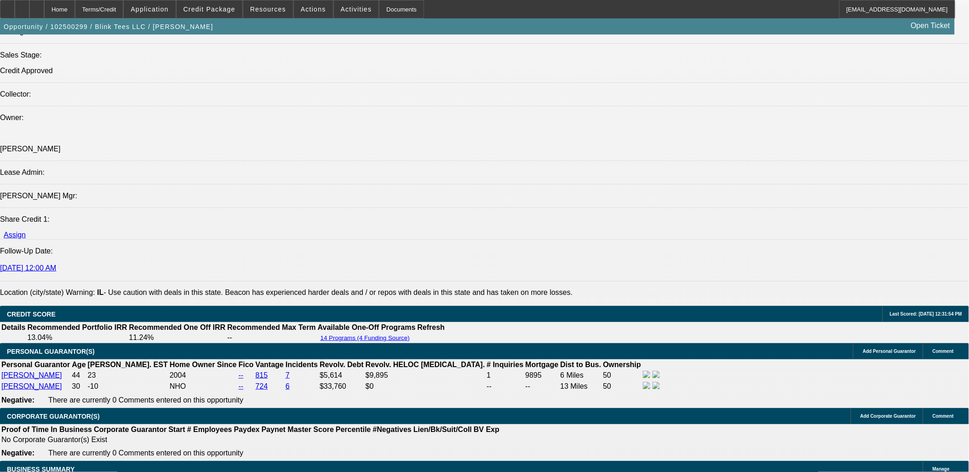
select select "4"
select select "1"
select select "3"
select select "4"
select select "1"
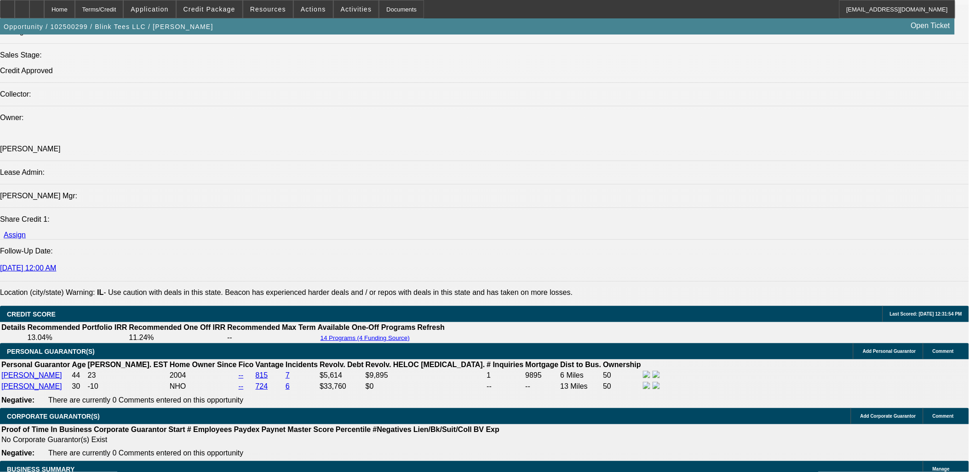
select select "2"
select select "4"
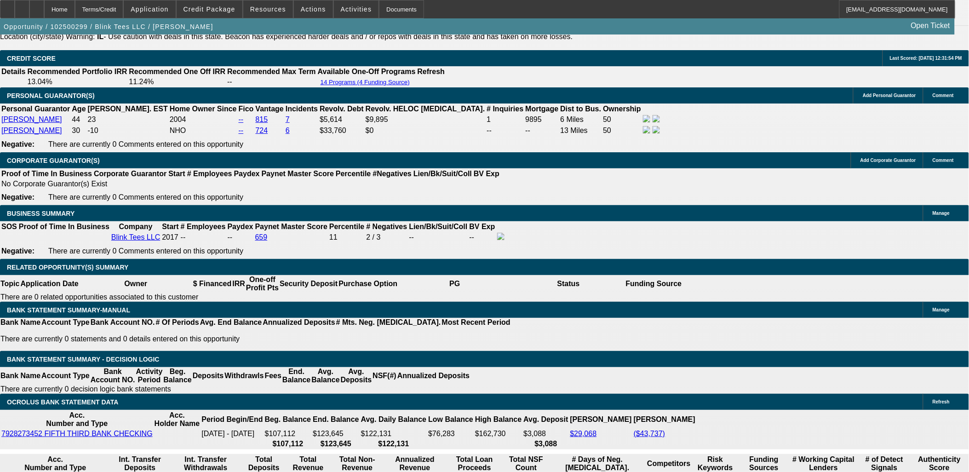
scroll to position [1363, 0]
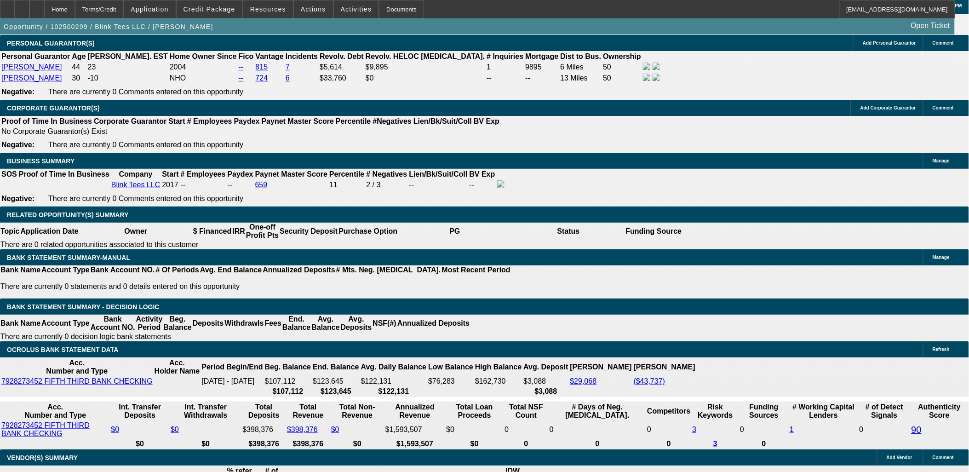
type input "UNKNOWN"
type input "48"
type input "$17,896.34"
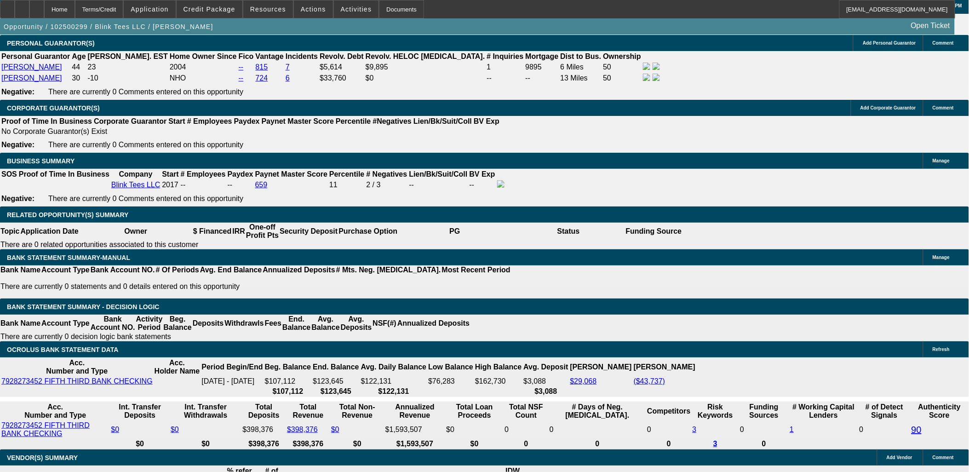
type input "$8,948.17"
type input "$1,805.26"
type input "$902.63"
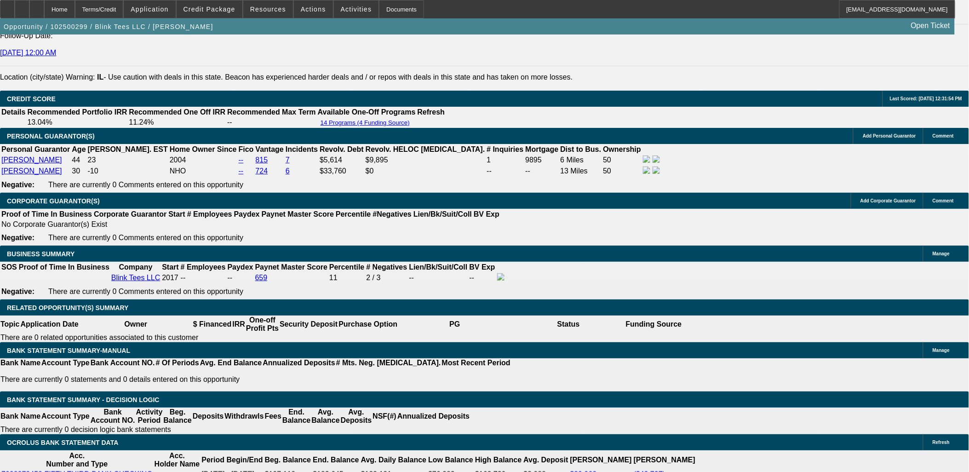
scroll to position [1261, 0]
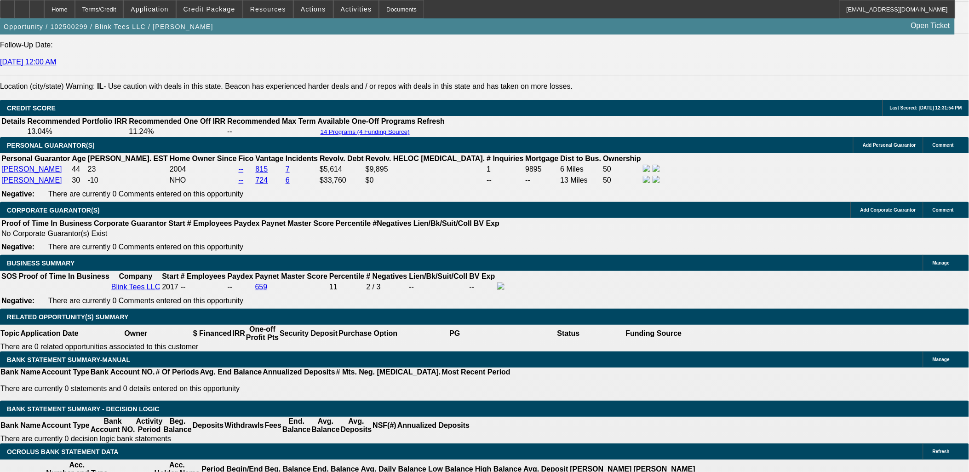
type input "48"
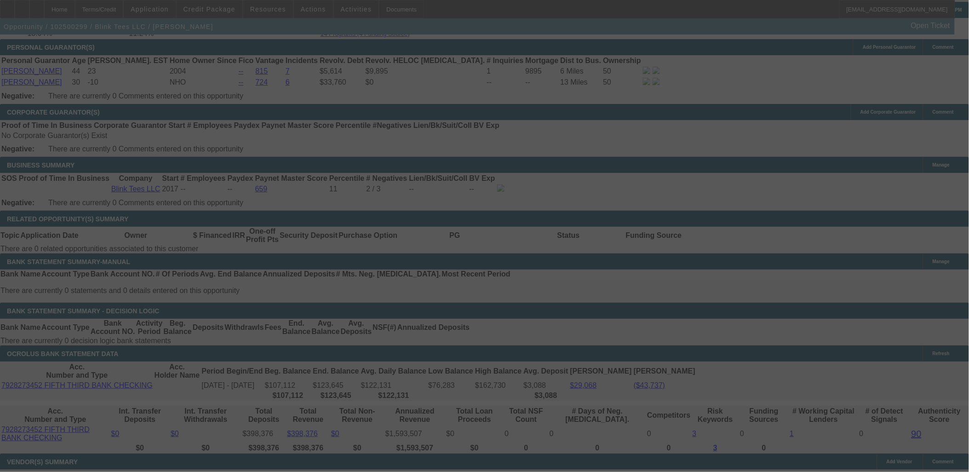
scroll to position [1363, 0]
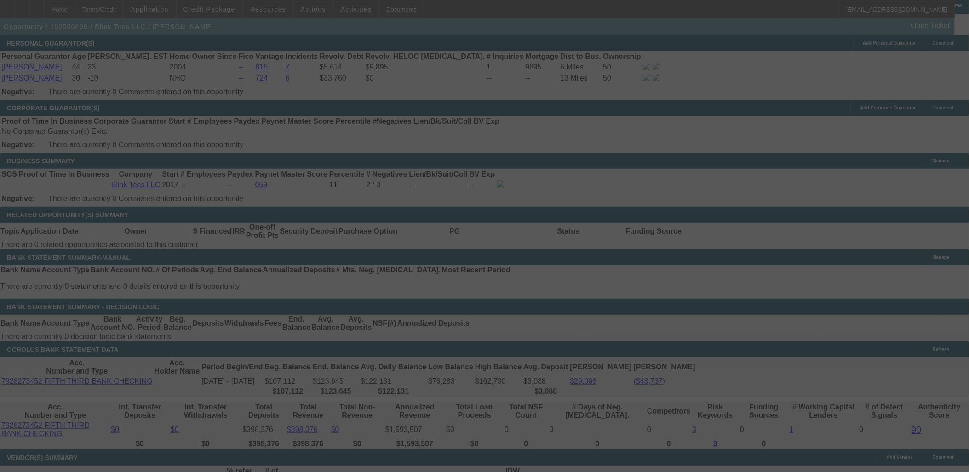
select select "0"
select select "2"
select select "0"
select select "2"
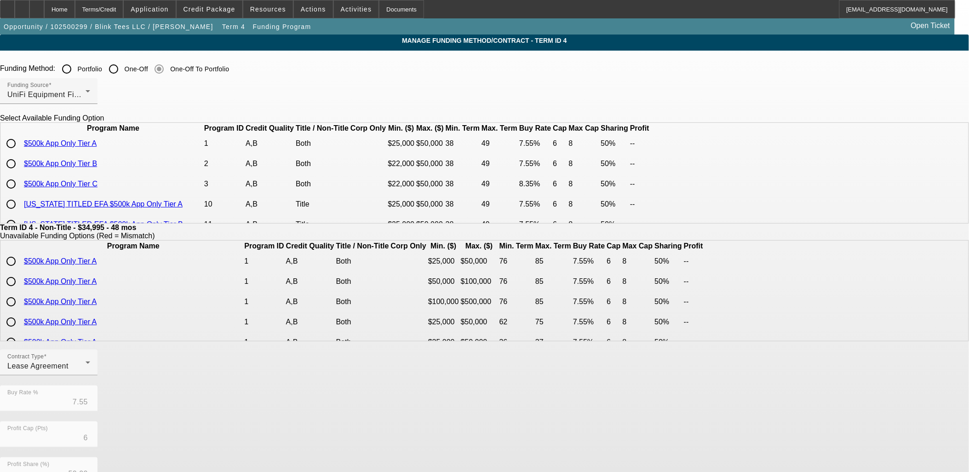
click at [20, 173] on input "radio" at bounding box center [11, 164] width 18 height 18
radio input "true"
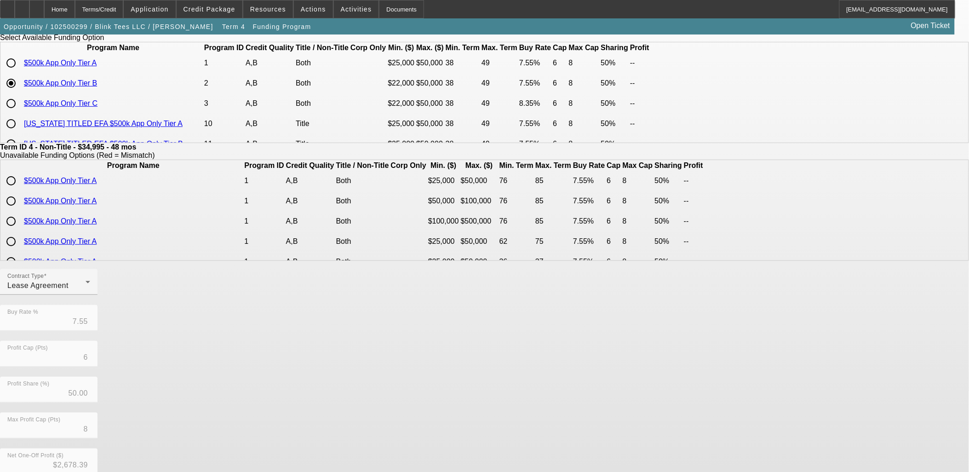
scroll to position [153, 0]
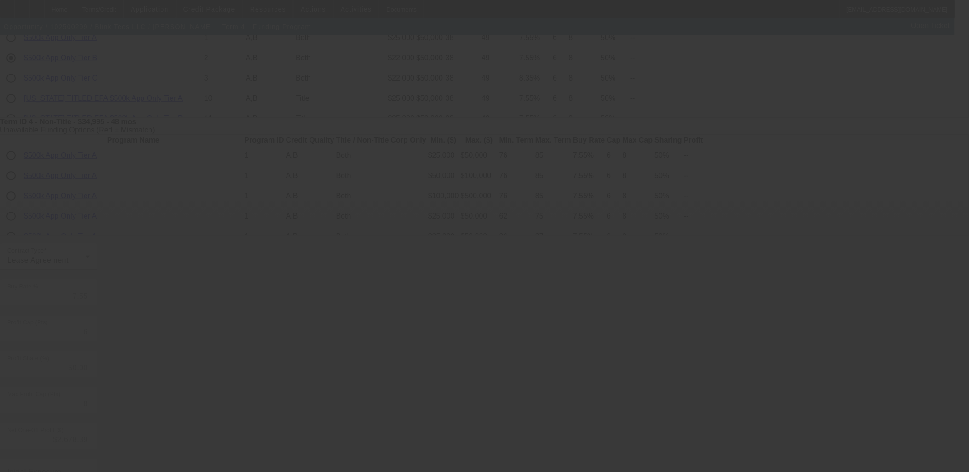
scroll to position [0, 0]
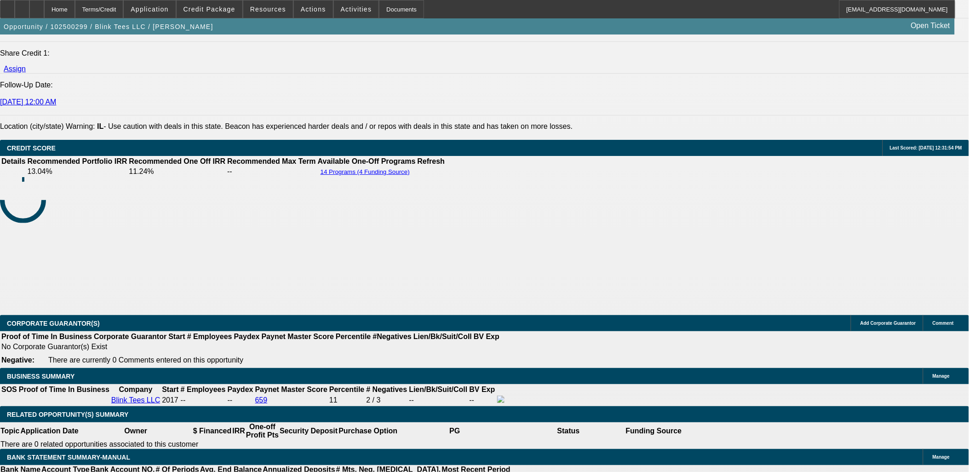
select select "0"
select select "2"
select select "0"
select select "2"
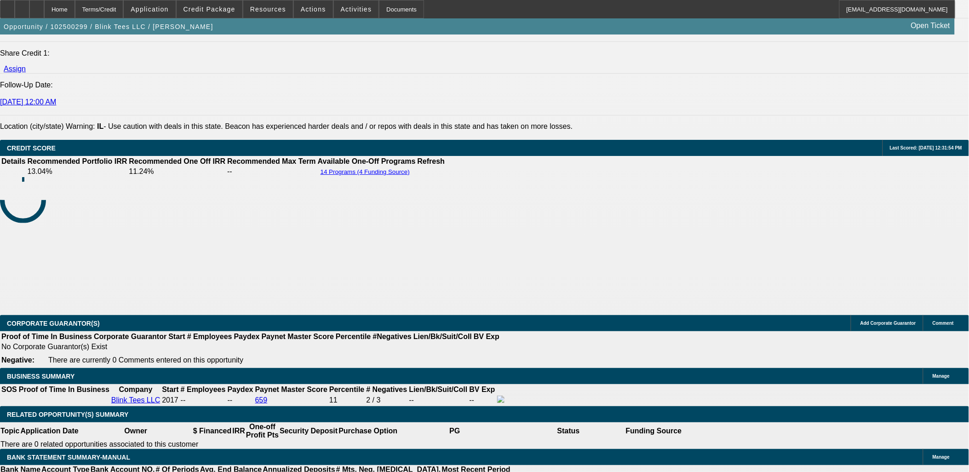
select select "0"
select select "2"
select select "0.1"
select select "4"
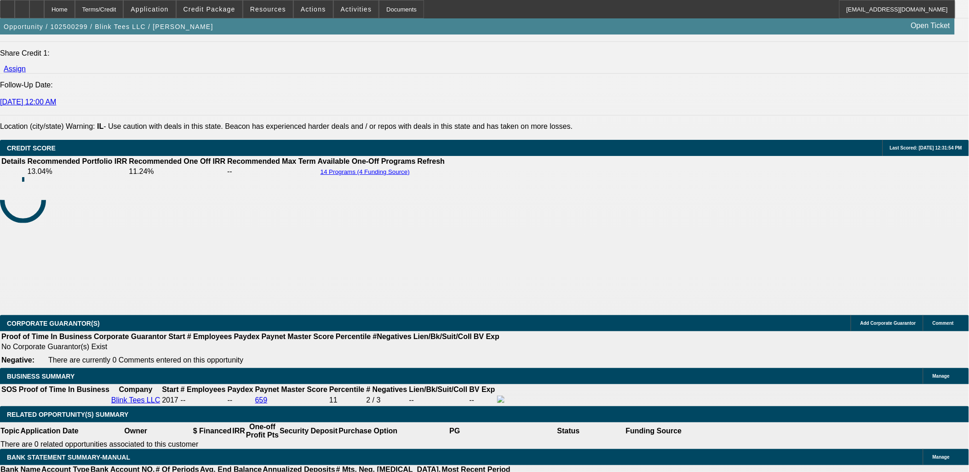
select select "0"
select select "3"
select select "0.1"
select select "4"
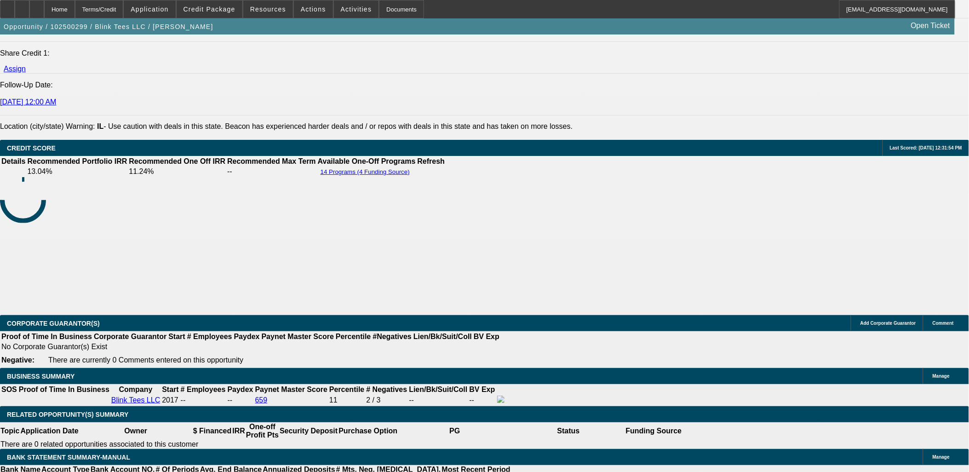
select select "0"
select select "2"
select select "0.1"
select select "4"
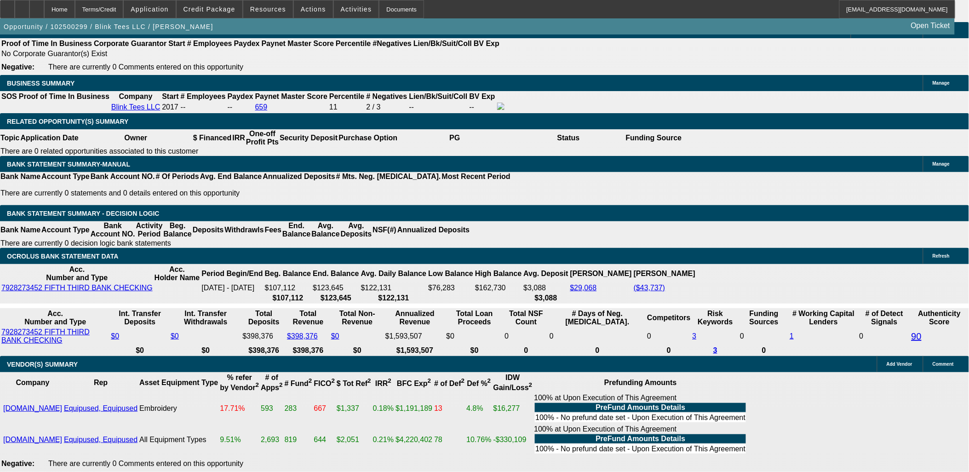
scroll to position [1528, 0]
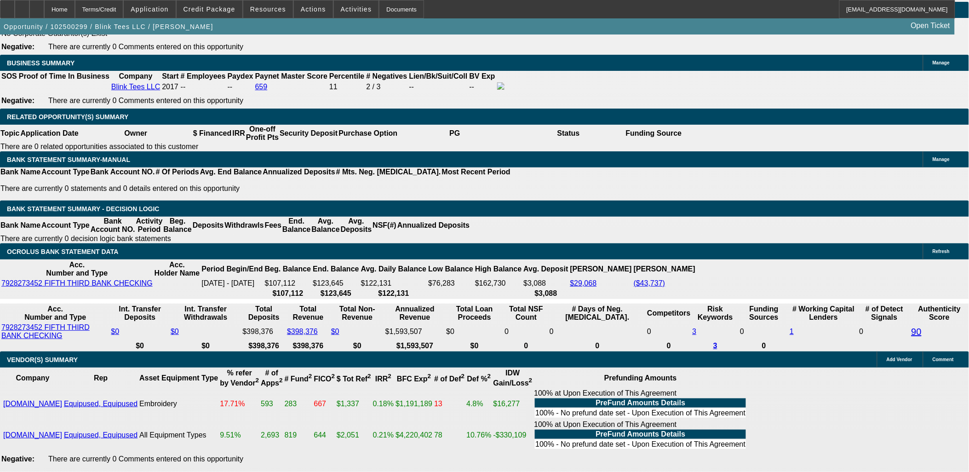
scroll to position [1475, 0]
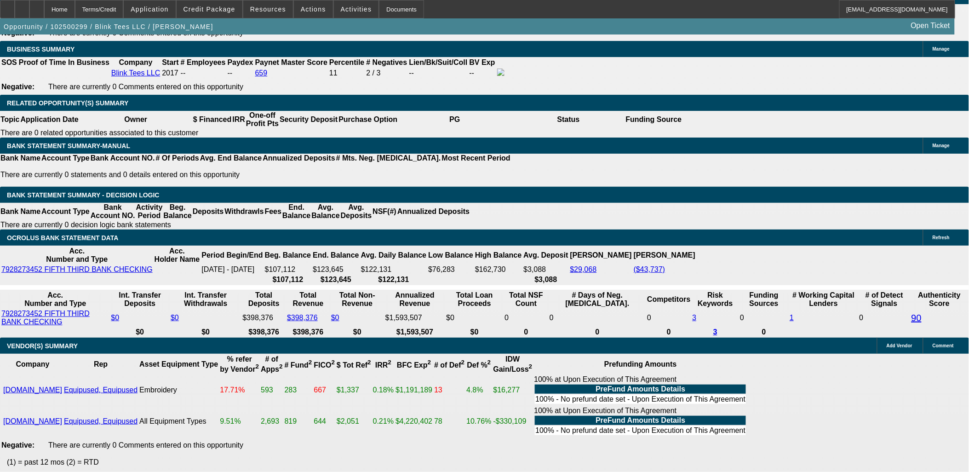
type input "902"
type input "$1,804.00"
type input "UNKNOWN"
type input "10.9"
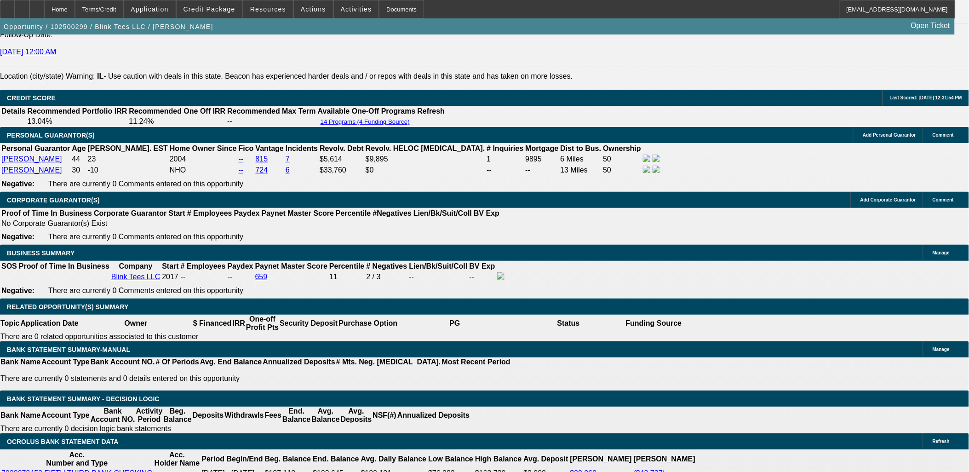
scroll to position [1271, 0]
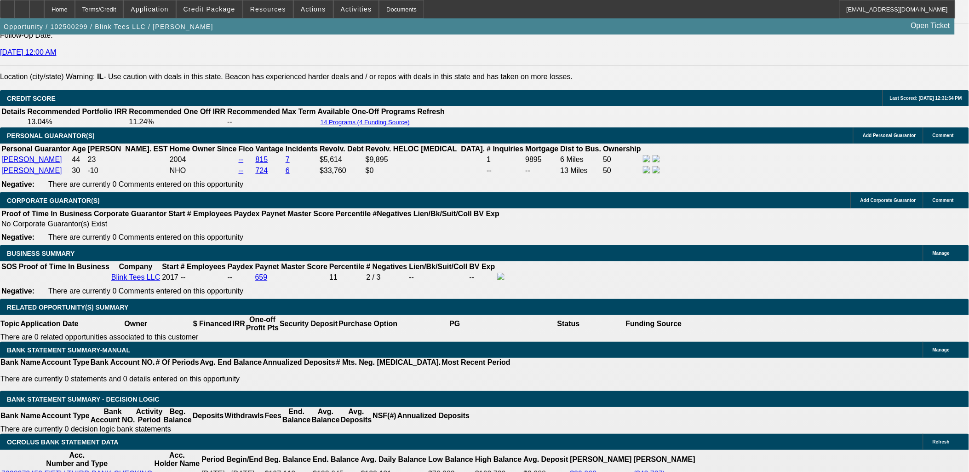
type input "$902.00"
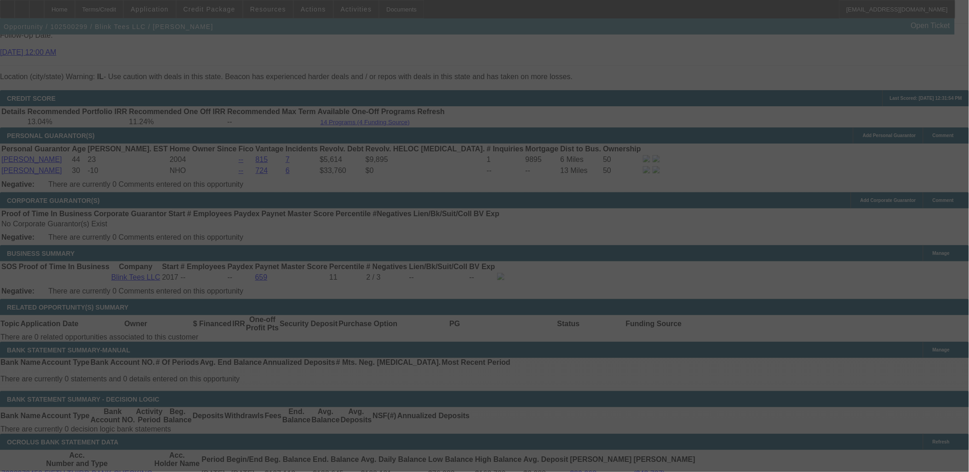
select select "0"
select select "2"
select select "0"
select select "2"
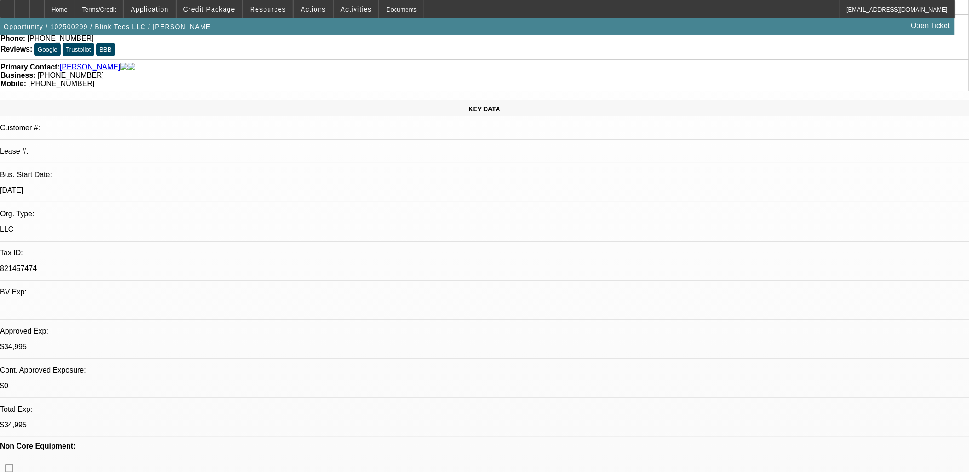
scroll to position [0, 0]
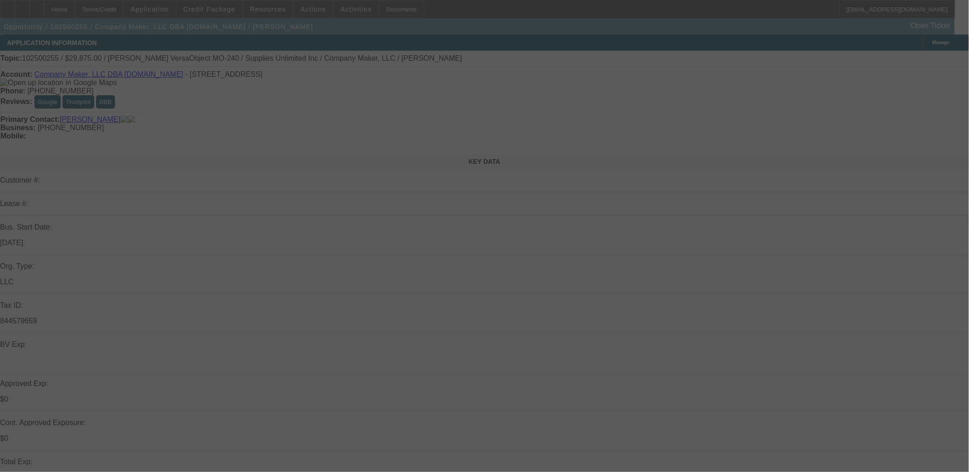
select select "0"
select select "0.1"
select select "0"
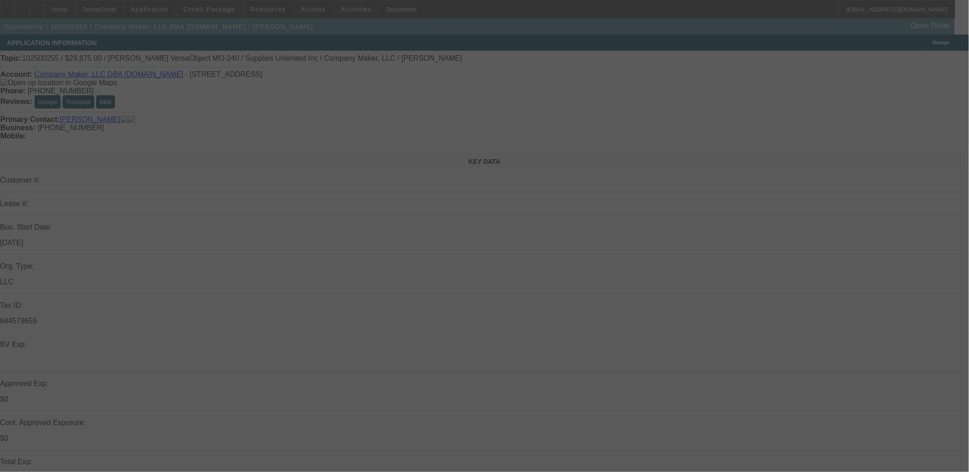
select select "0.1"
select select "0"
select select "0.1"
select select "0"
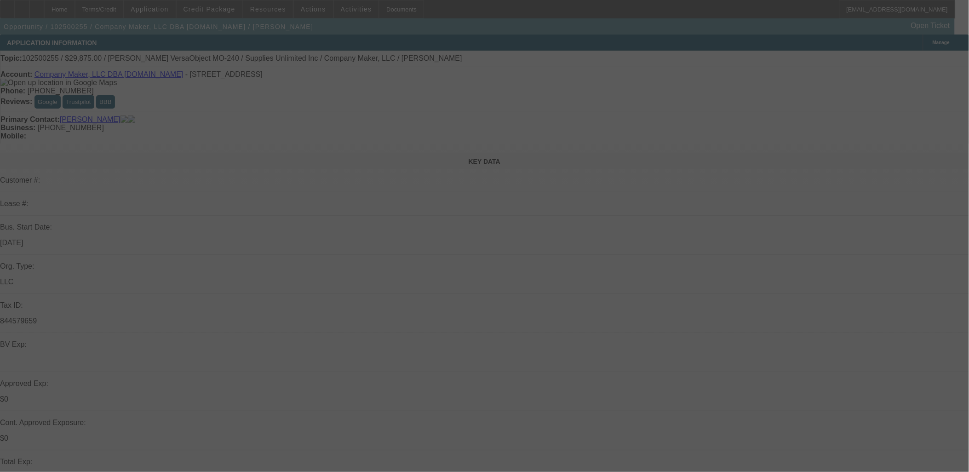
select select "0"
select select "0.1"
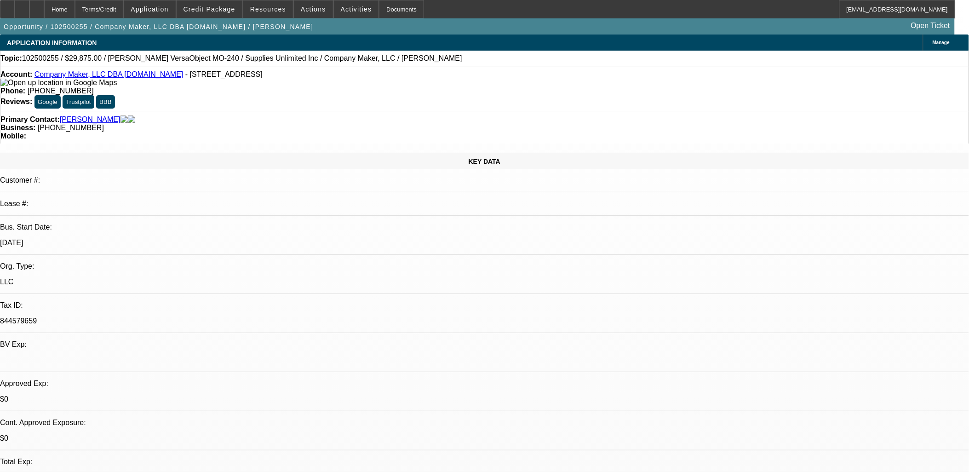
select select "1"
select select "2"
select select "4"
select select "1"
select select "2"
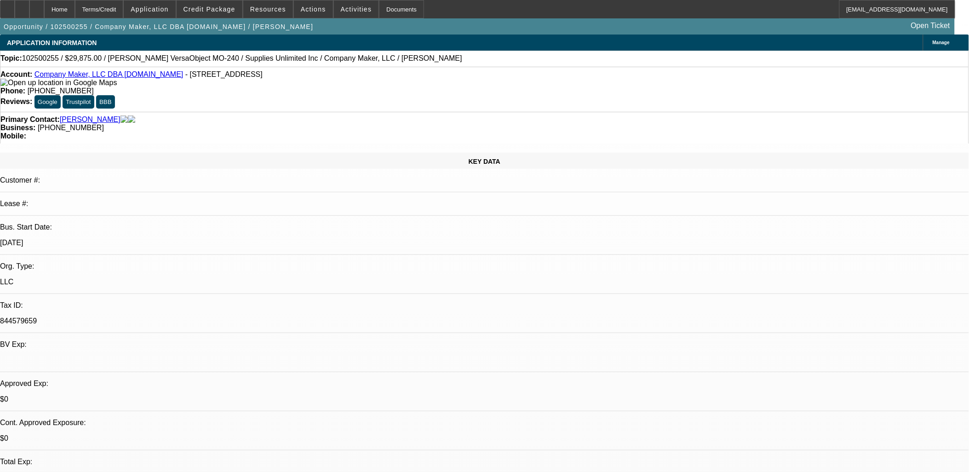
select select "4"
select select "1"
select select "2"
select select "4"
select select "1"
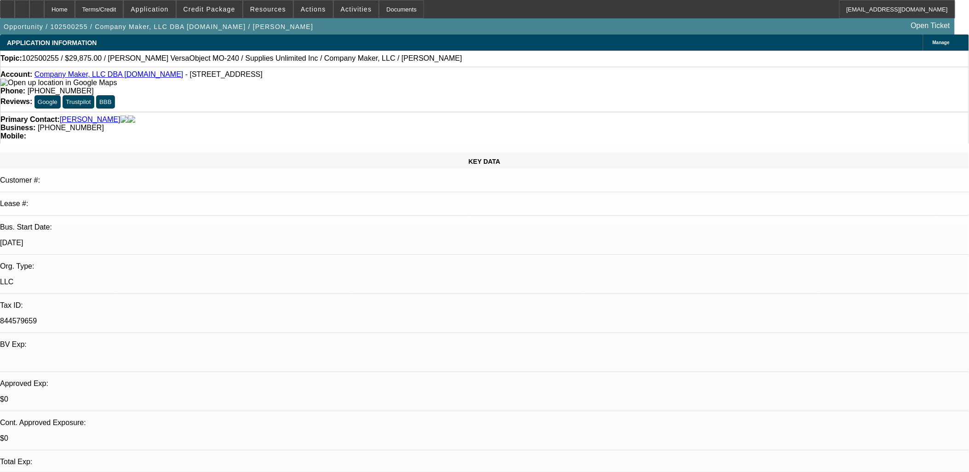
select select "2"
select select "4"
click at [228, 8] on span "Credit Package" at bounding box center [210, 9] width 52 height 7
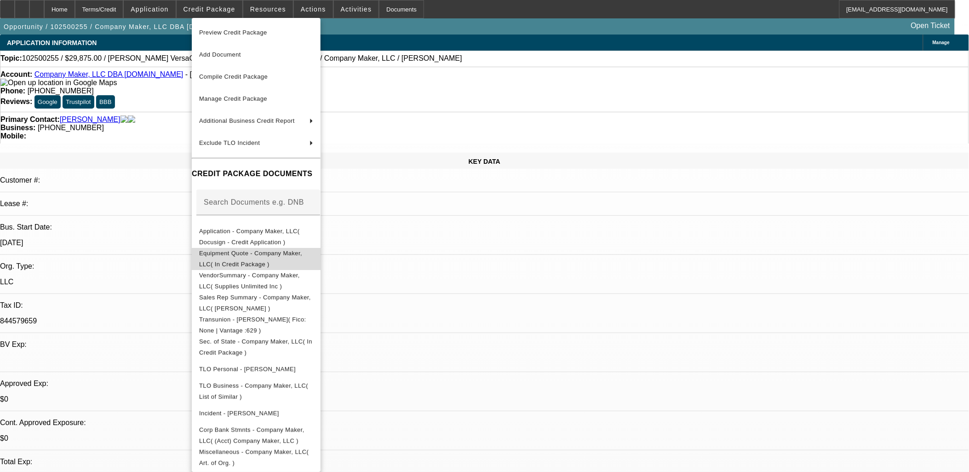
click at [240, 255] on span "Equipment Quote - Company Maker, LLC( In Credit Package )" at bounding box center [250, 258] width 103 height 18
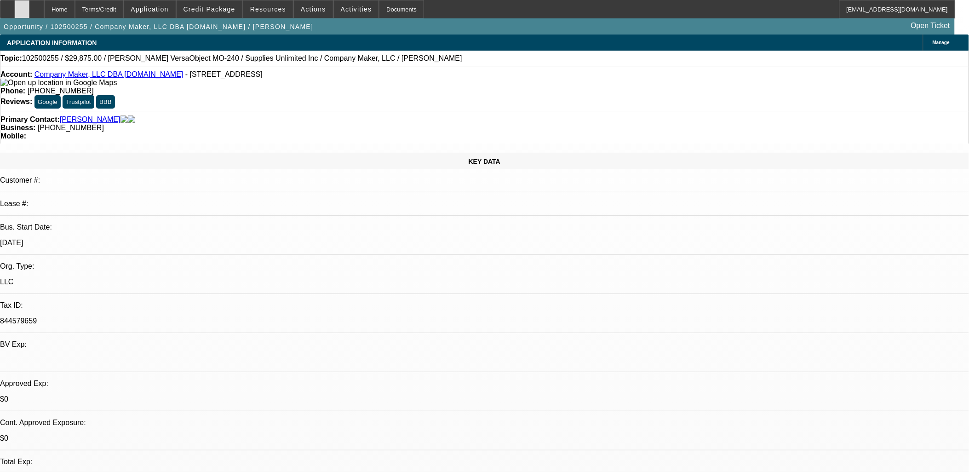
click at [29, 11] on div at bounding box center [22, 9] width 15 height 18
click at [219, 11] on span "Credit Package" at bounding box center [210, 9] width 52 height 7
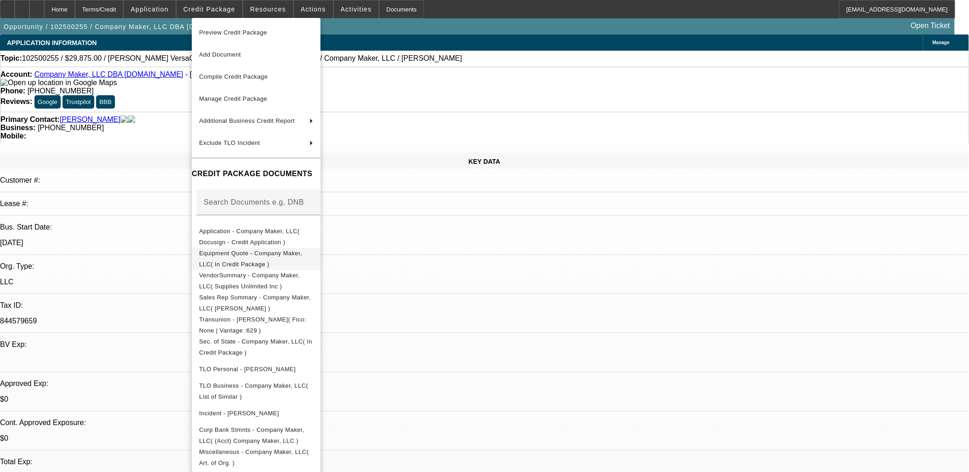
click at [294, 250] on span "Equipment Quote - Company Maker, LLC( In Credit Package )" at bounding box center [256, 258] width 114 height 22
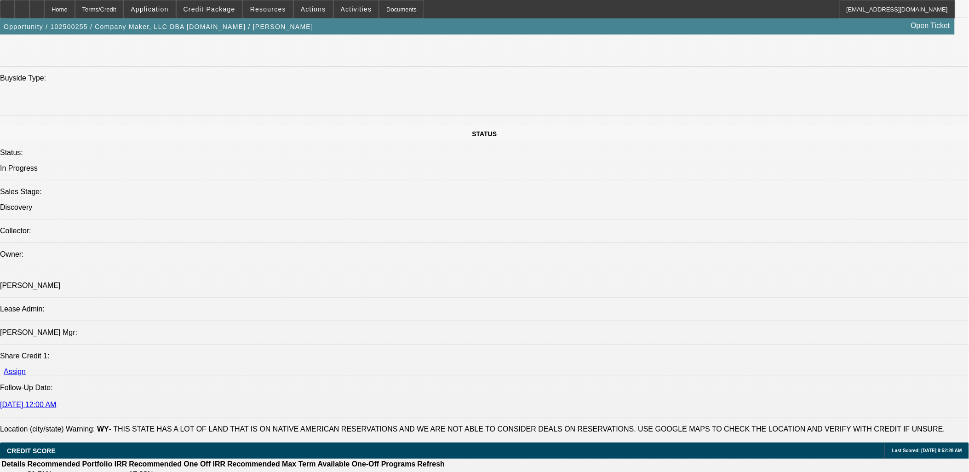
scroll to position [1175, 0]
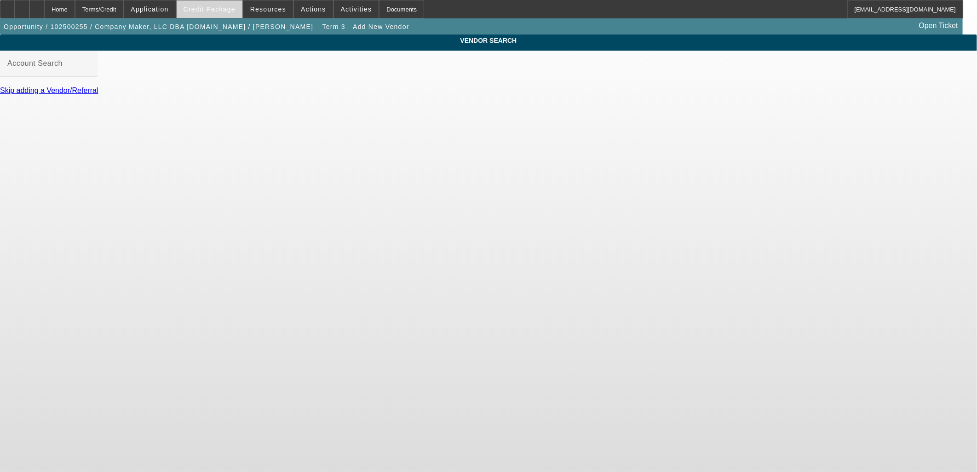
click at [235, 13] on span at bounding box center [210, 9] width 66 height 22
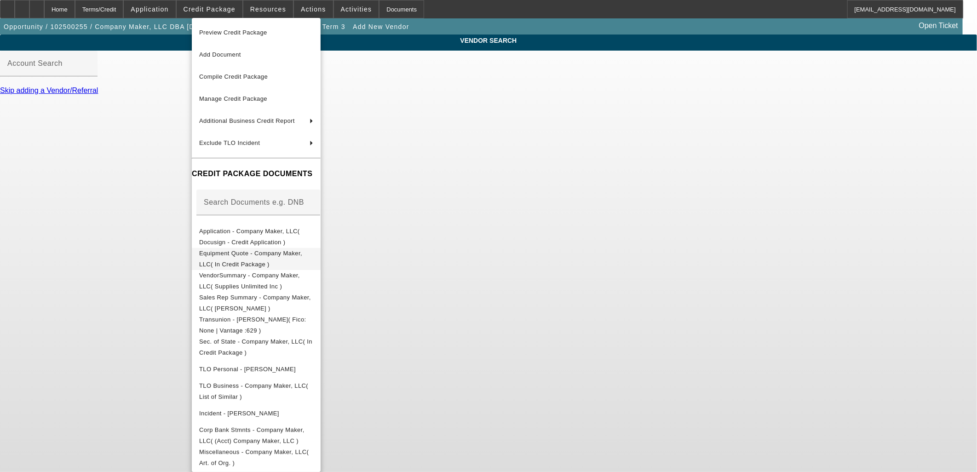
click at [250, 251] on span "Equipment Quote - Company Maker, LLC( In Credit Package )" at bounding box center [256, 258] width 114 height 22
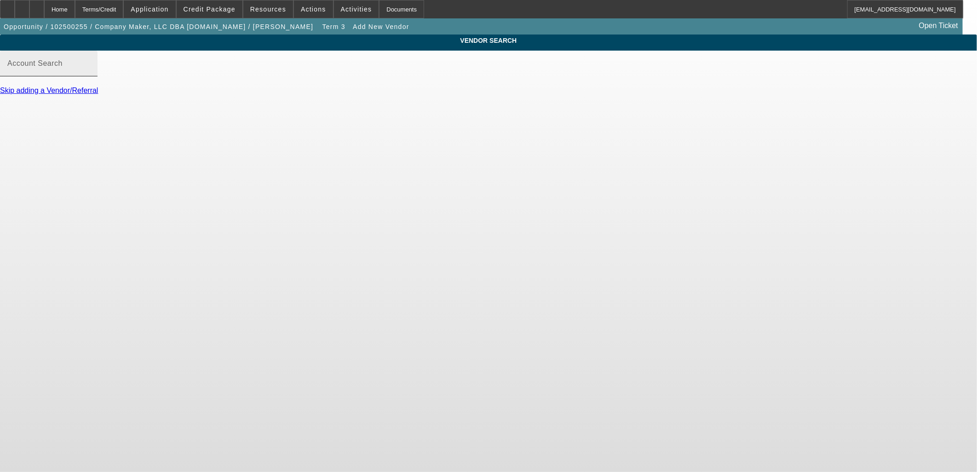
click at [90, 70] on div "Account Search" at bounding box center [48, 64] width 83 height 26
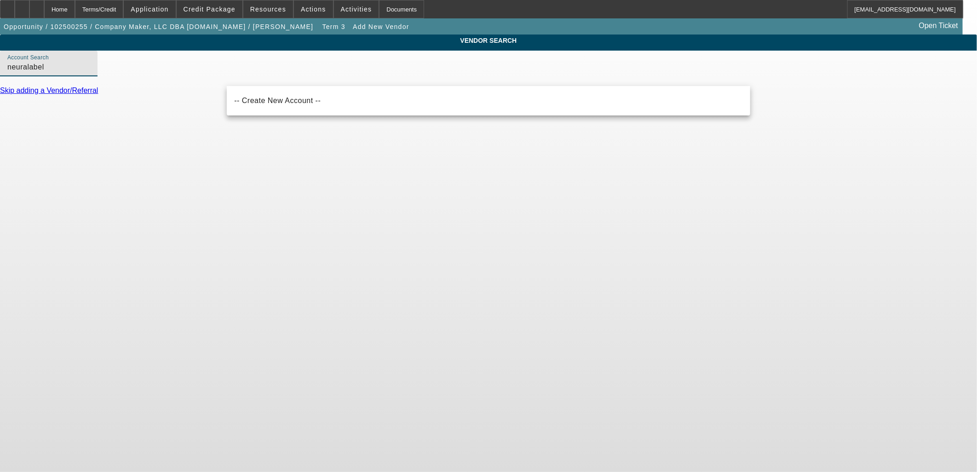
drag, startPoint x: 250, startPoint y: 80, endPoint x: 452, endPoint y: 78, distance: 201.9
click at [90, 73] on input "neuralabel" at bounding box center [48, 67] width 83 height 11
click at [370, 103] on mat-option "-- Create New Account --" at bounding box center [488, 101] width 523 height 22
drag, startPoint x: 339, startPoint y: 80, endPoint x: 80, endPoint y: 67, distance: 260.2
click at [103, 69] on div "VENDOR SEARCH Account Search -- Create New Account -- Skip adding a Vendor/Refe…" at bounding box center [488, 68] width 977 height 69
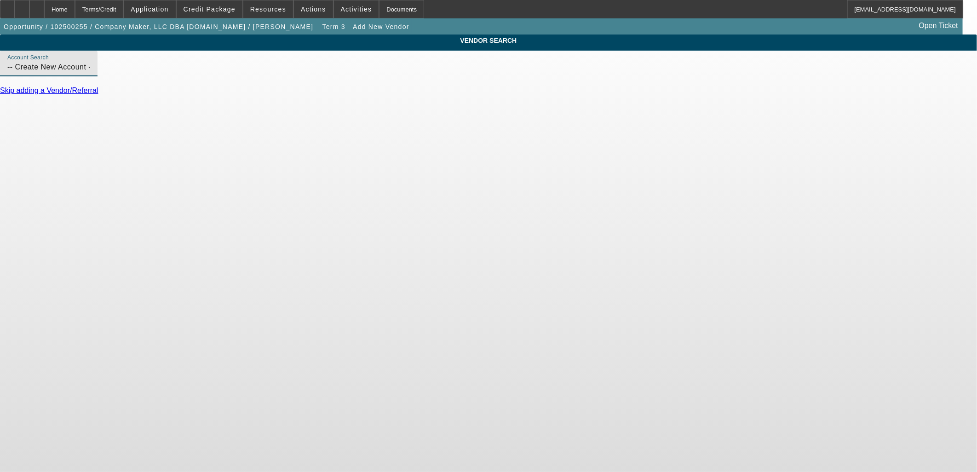
paste input "NEURALOG ENTERPRISES, INC."
click at [90, 73] on input "NEURALOG ENTERPRISES, INC." at bounding box center [48, 67] width 83 height 11
drag, startPoint x: 360, startPoint y: 71, endPoint x: 122, endPoint y: 72, distance: 237.3
click at [123, 73] on div "VENDOR SEARCH Account Search NEURALOG ENTERPRISES, INC. Skip adding a Vendor/Re…" at bounding box center [488, 68] width 977 height 69
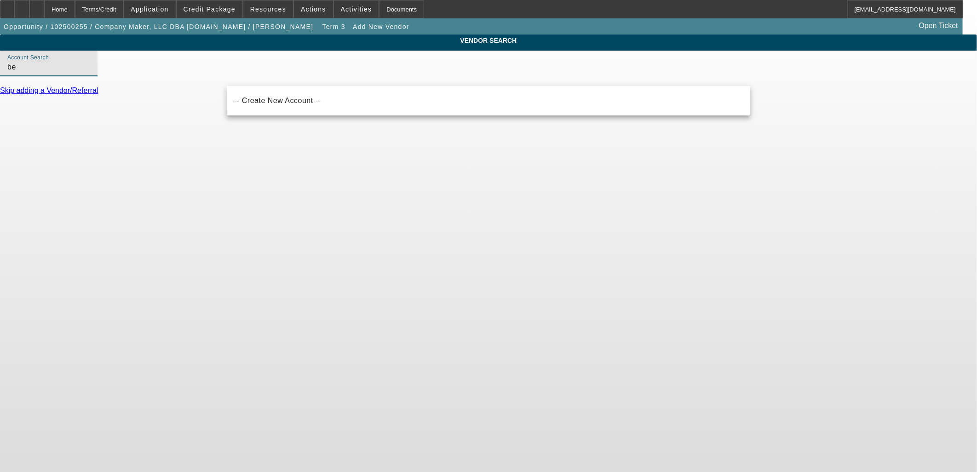
type input "b"
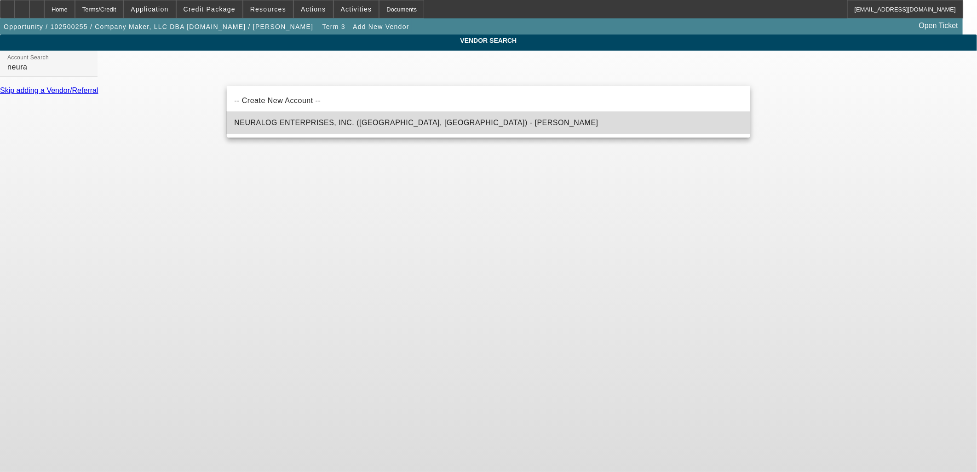
click at [313, 119] on span "NEURALOG ENTERPRISES, INC. (Stafford, TX) - Griffiths, Duncan" at bounding box center [416, 122] width 364 height 11
type input "NEURALOG ENTERPRISES, INC. (Stafford, TX) - Griffiths, Duncan"
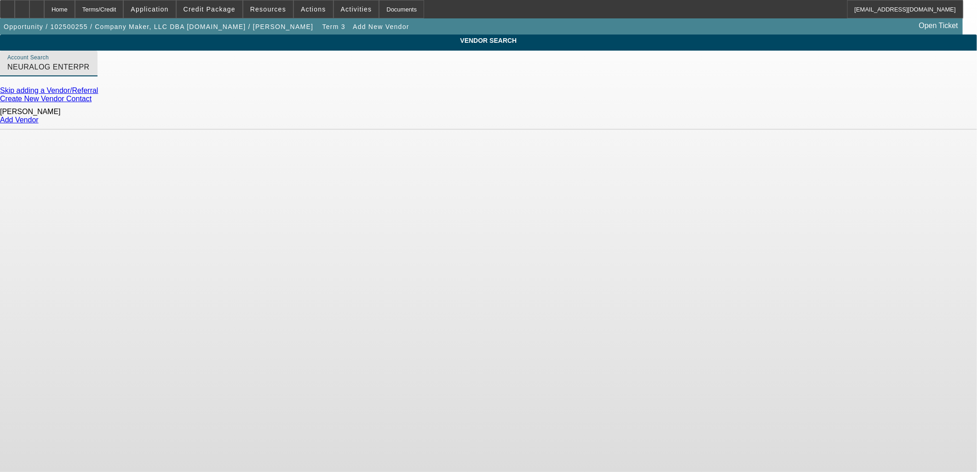
click at [732, 116] on div "Add Vendor" at bounding box center [488, 120] width 977 height 8
click at [39, 116] on link "Add Vendor" at bounding box center [19, 120] width 39 height 8
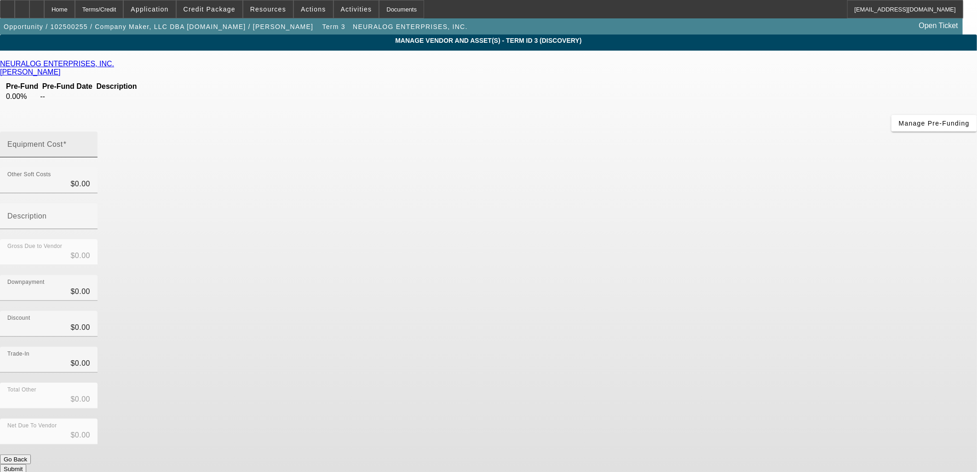
click at [63, 140] on mat-label "Equipment Cost" at bounding box center [35, 144] width 56 height 8
click at [90, 143] on input "Equipment Cost" at bounding box center [48, 148] width 83 height 11
type input "2"
type input "$2.00"
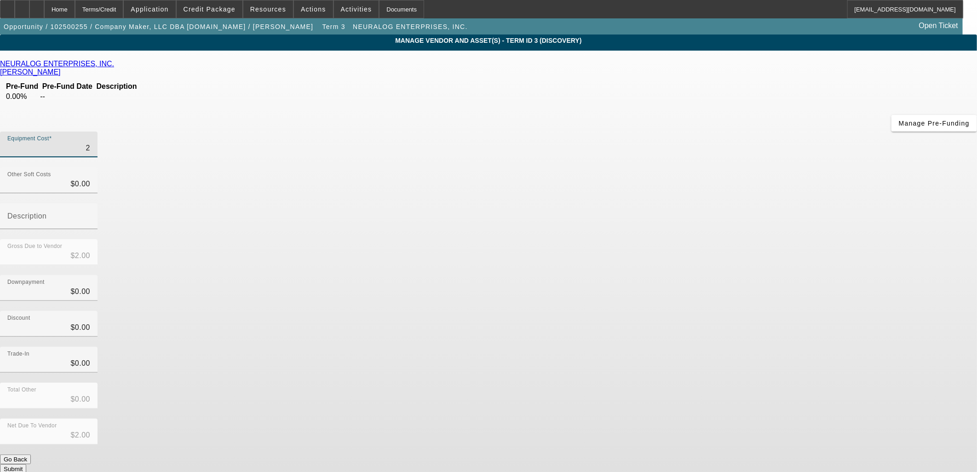
type input "22"
type input "$22.00"
type input "220"
type input "$220.00"
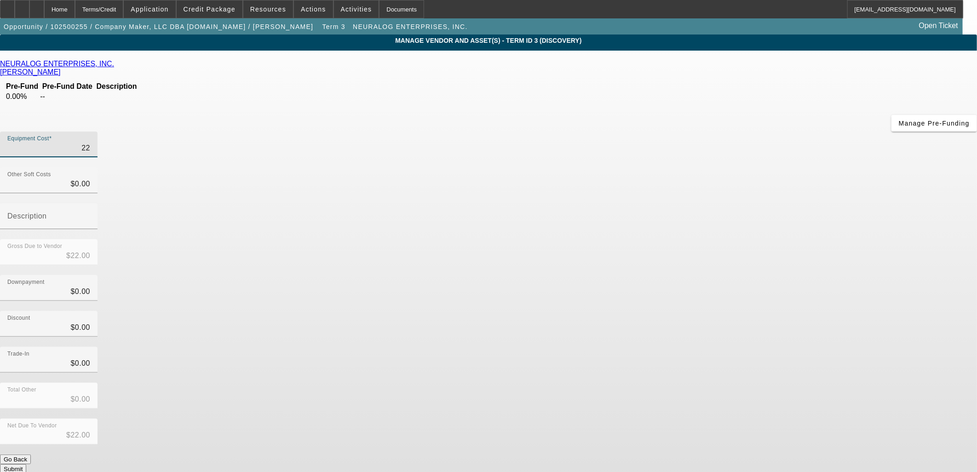
type input "$220.00"
type input "2202"
type input "$2,202.00"
type input "22020"
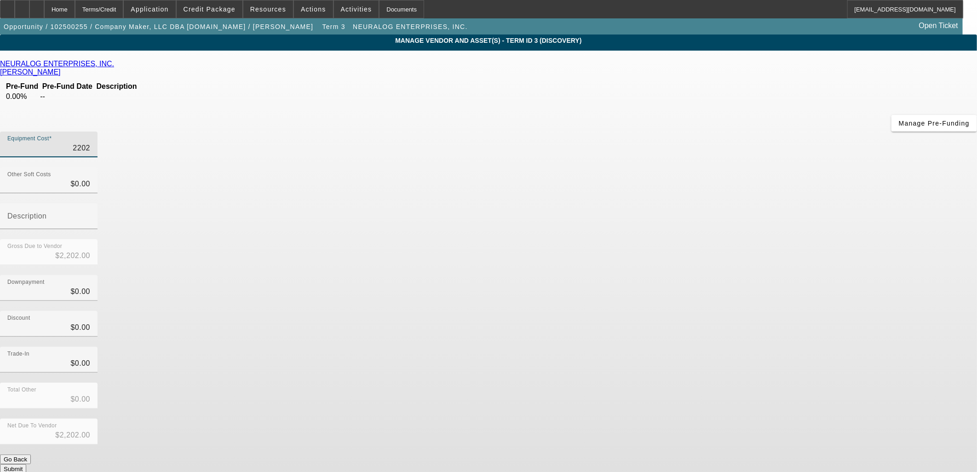
type input "$22,020.00"
click at [643, 347] on div "Trade-In $0.00" at bounding box center [488, 365] width 977 height 36
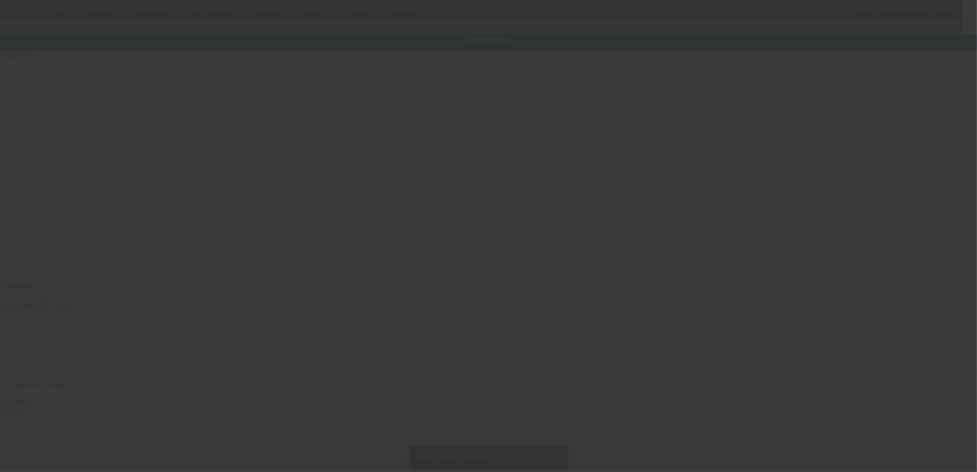
type input "1309 Coffeen Ave"
type input "Ste 1200"
type input "Sheridan"
type input "82801"
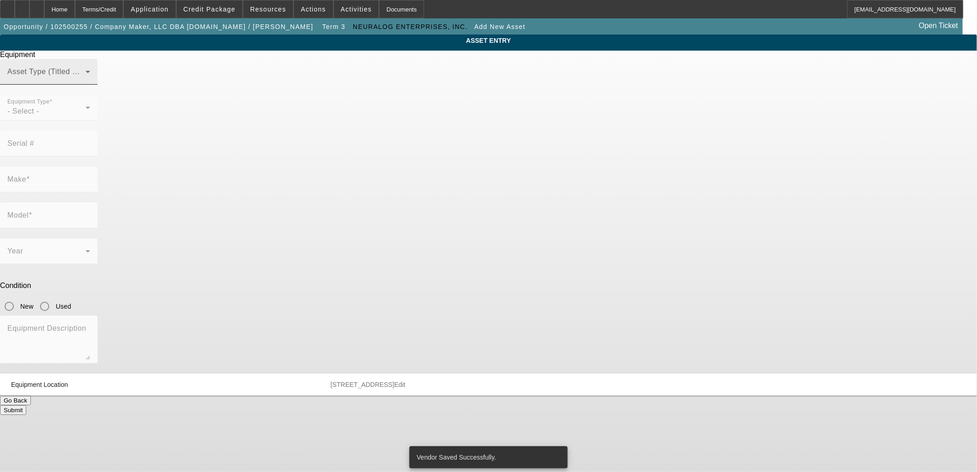
click at [90, 85] on div "Asset Type (Titled or Non-Titled)" at bounding box center [48, 72] width 83 height 26
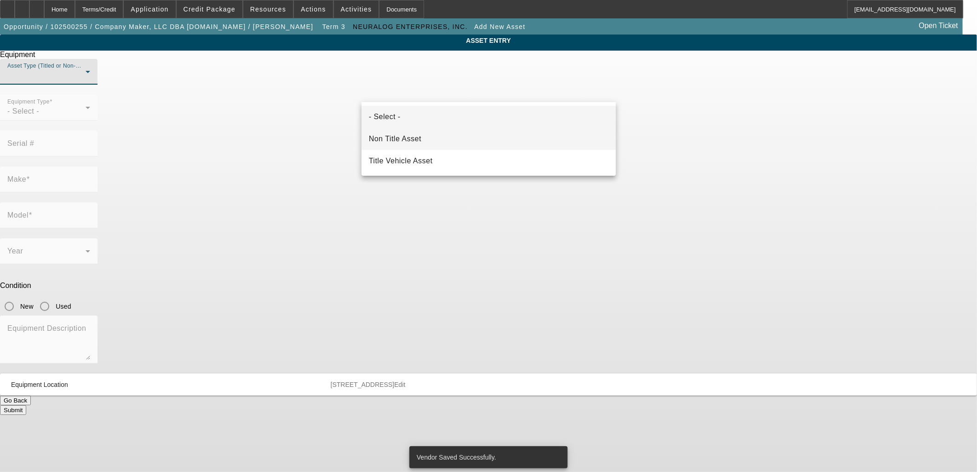
click at [474, 138] on mat-option "Non Title Asset" at bounding box center [488, 139] width 254 height 22
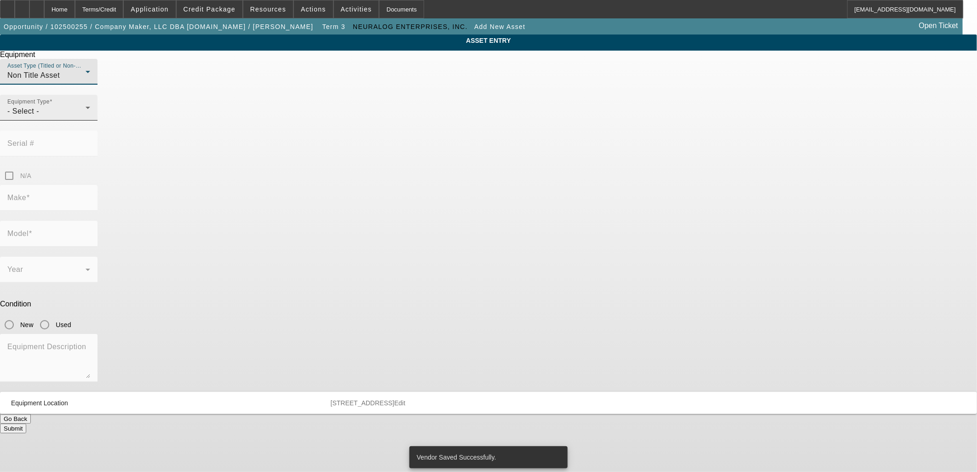
click at [86, 117] on div "- Select -" at bounding box center [46, 111] width 78 height 11
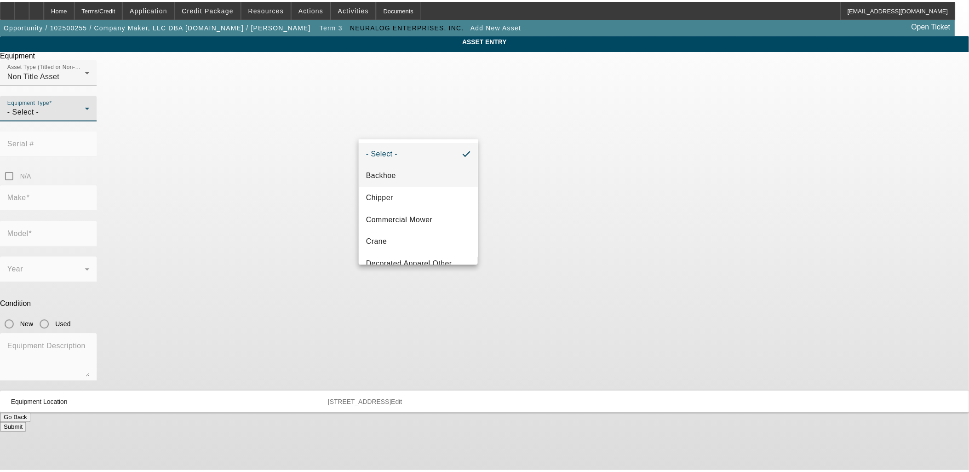
scroll to position [98, 0]
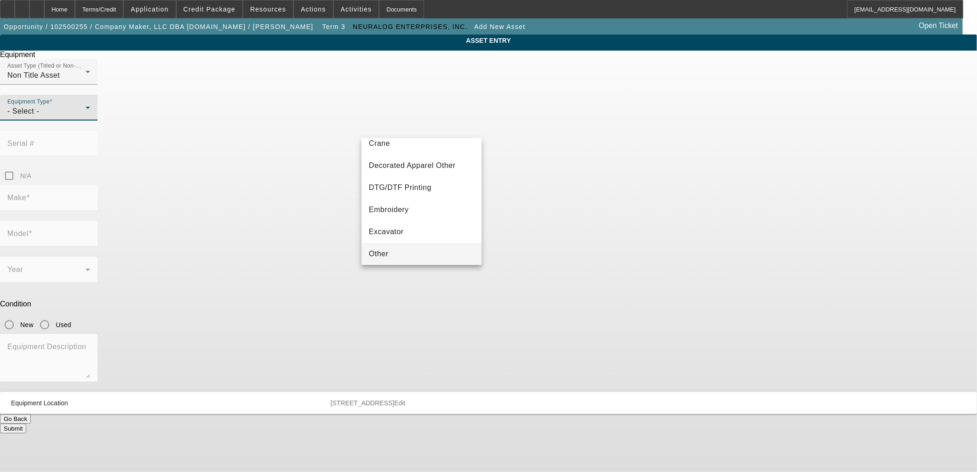
click at [425, 252] on mat-option "Other" at bounding box center [421, 254] width 120 height 22
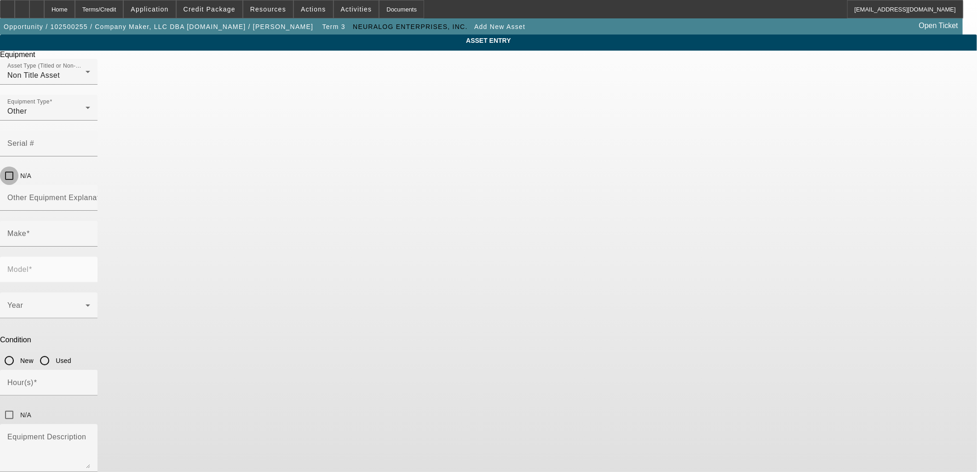
click at [18, 166] on input "N/A" at bounding box center [9, 175] width 18 height 18
checkbox input "true"
click at [110, 194] on mat-label "Other Equipment Explanation" at bounding box center [58, 198] width 103 height 8
click at [90, 196] on input "Other Equipment Explanation" at bounding box center [48, 201] width 83 height 11
paste input "Callisto Label Printer"
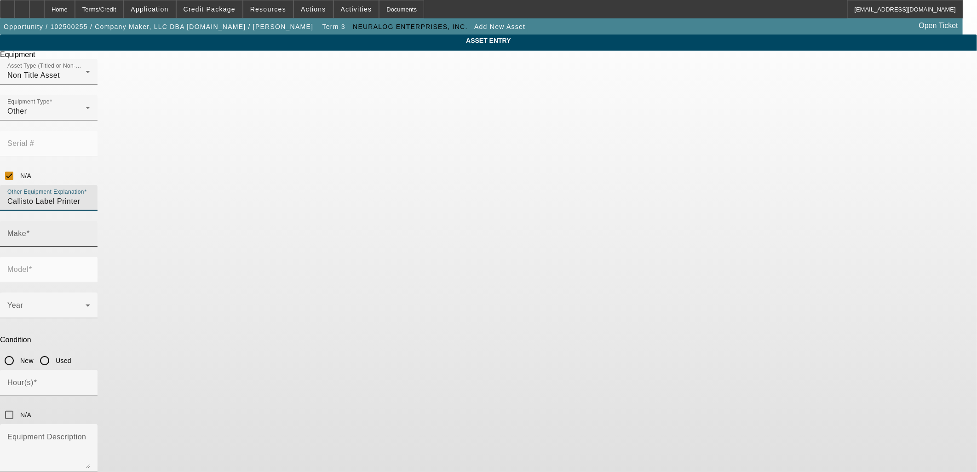
type input "Callisto Label Printer"
click at [90, 221] on div "Make" at bounding box center [48, 234] width 83 height 26
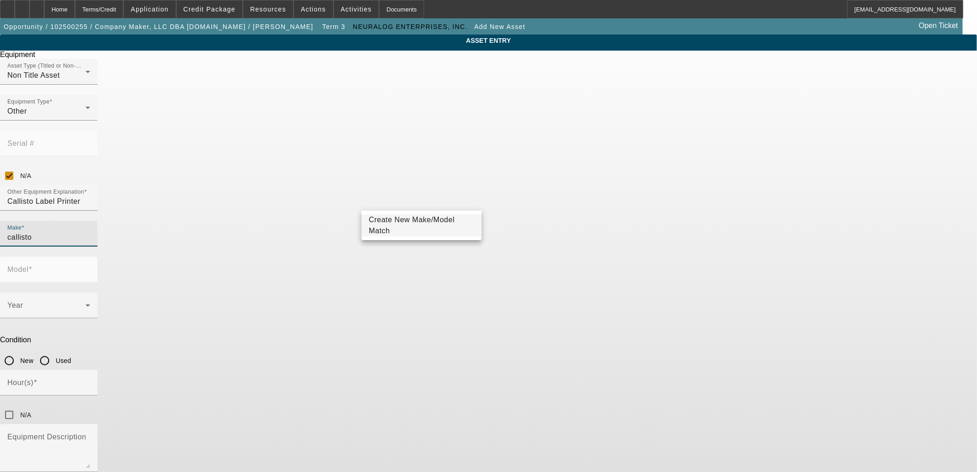
type input "callisto"
click at [410, 224] on span "Create New Make/Model Match" at bounding box center [412, 225] width 86 height 19
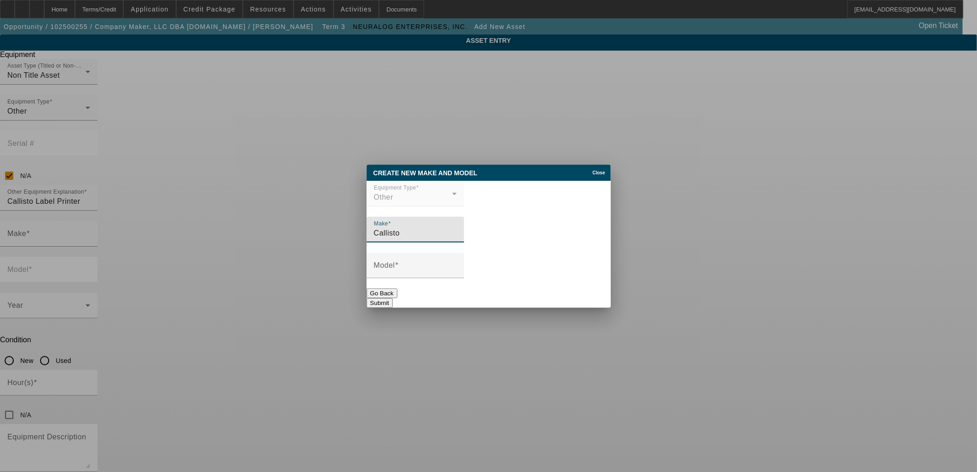
type input "Callisto"
type input "Label Printer"
click at [393, 298] on button "Submit" at bounding box center [380, 303] width 26 height 10
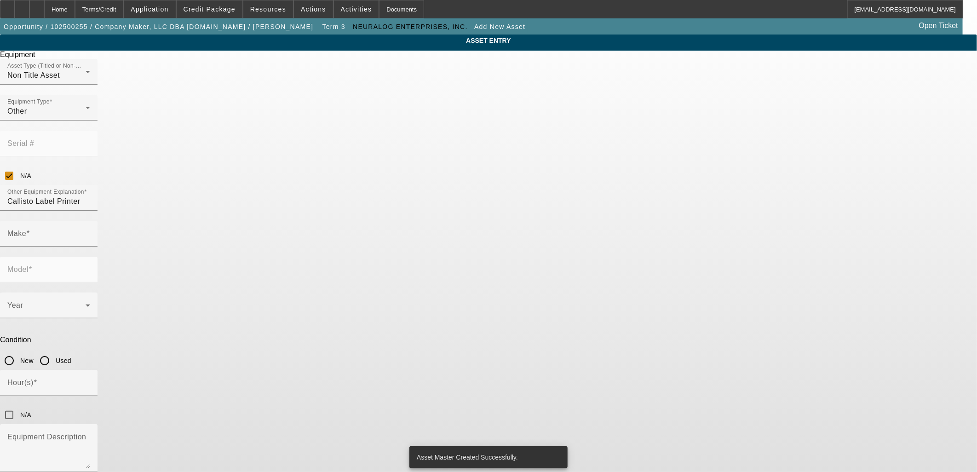
type input "Callisto"
type input "Label Printer"
click at [90, 293] on div "Year" at bounding box center [48, 306] width 83 height 26
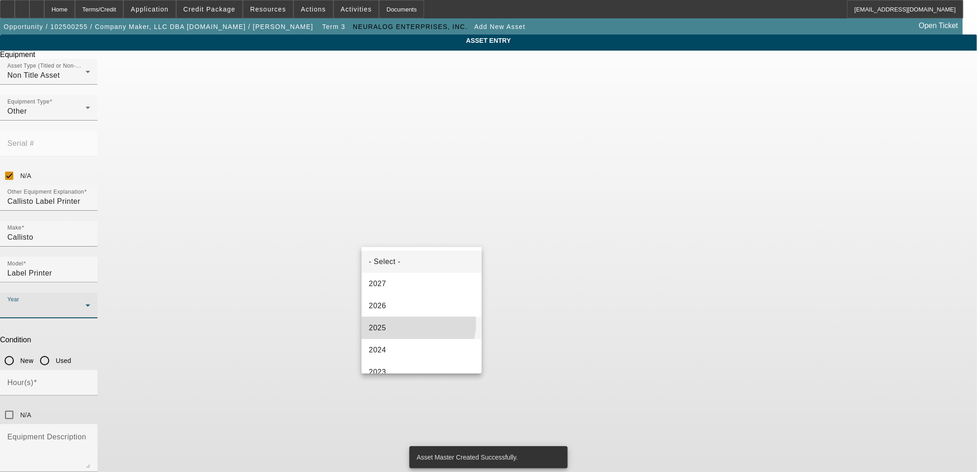
click at [412, 323] on mat-option "2025" at bounding box center [421, 328] width 120 height 22
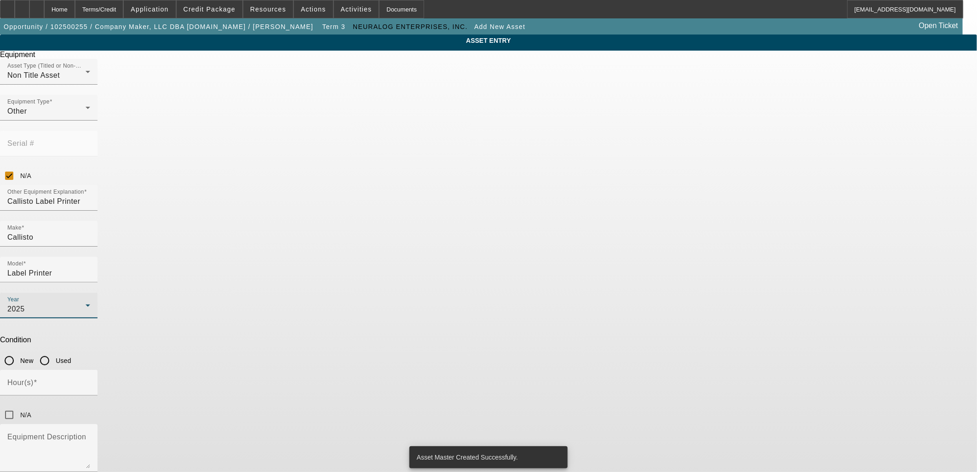
click at [18, 351] on input "New" at bounding box center [9, 360] width 18 height 18
radio input "true"
click at [18, 406] on input "N/A" at bounding box center [9, 415] width 18 height 18
checkbox input "true"
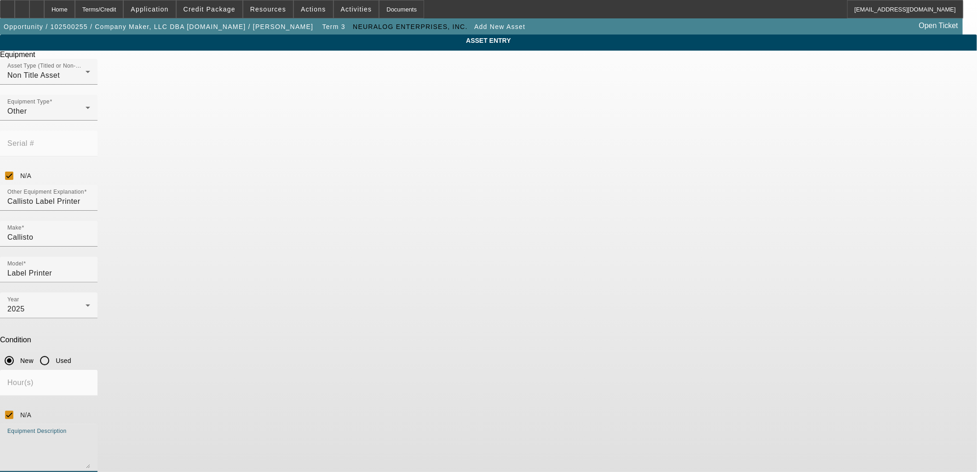
click at [90, 435] on textarea "Equipment Description" at bounding box center [48, 451] width 83 height 33
paste textarea "Callisto Label Printer 12.00” Wide Roll-to-Roll System"
type textarea "Callisto Label Printer 12.00” Wide Roll-to-Roll System"
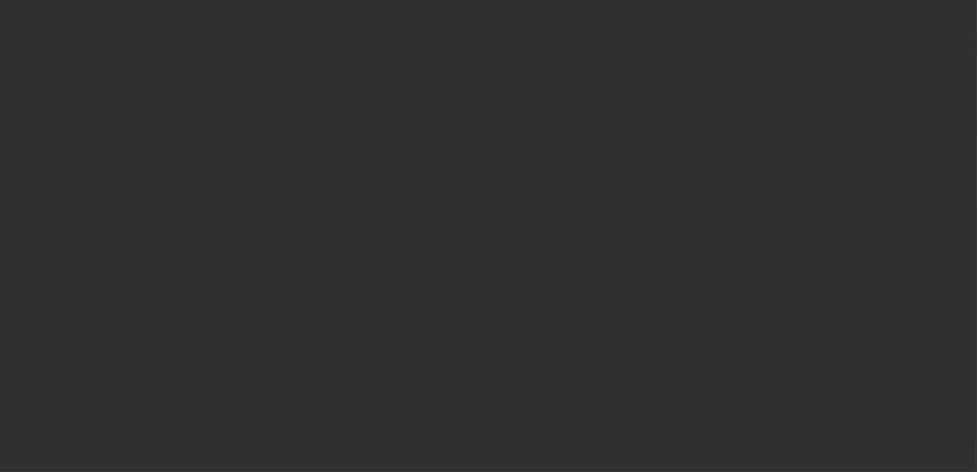
type input "$22,020.00"
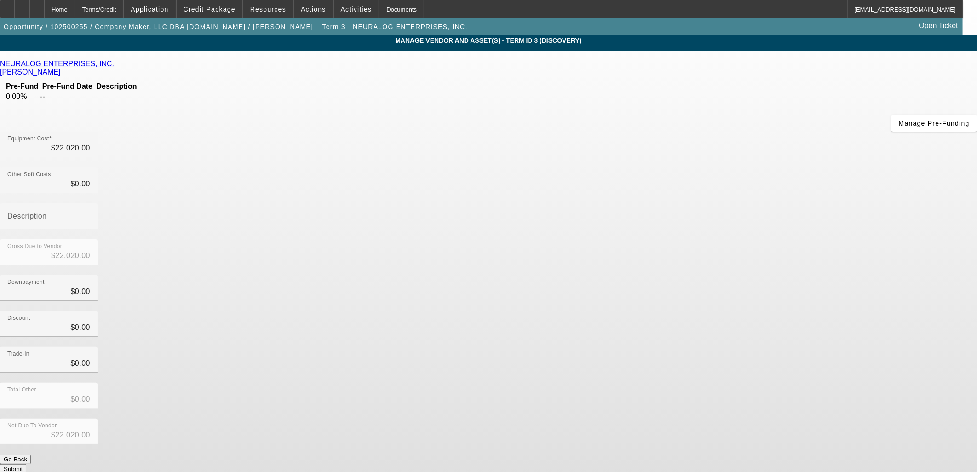
click at [26, 464] on button "Submit" at bounding box center [13, 469] width 26 height 10
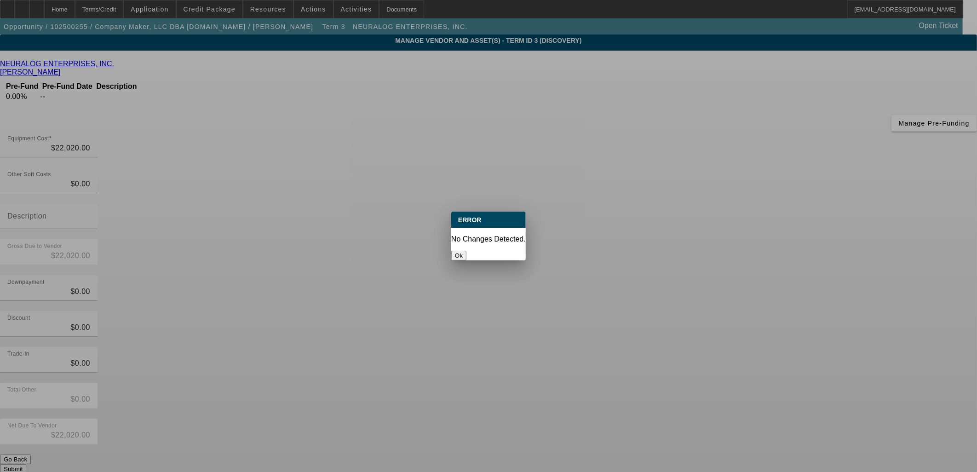
click at [466, 251] on button "Ok" at bounding box center [458, 256] width 15 height 10
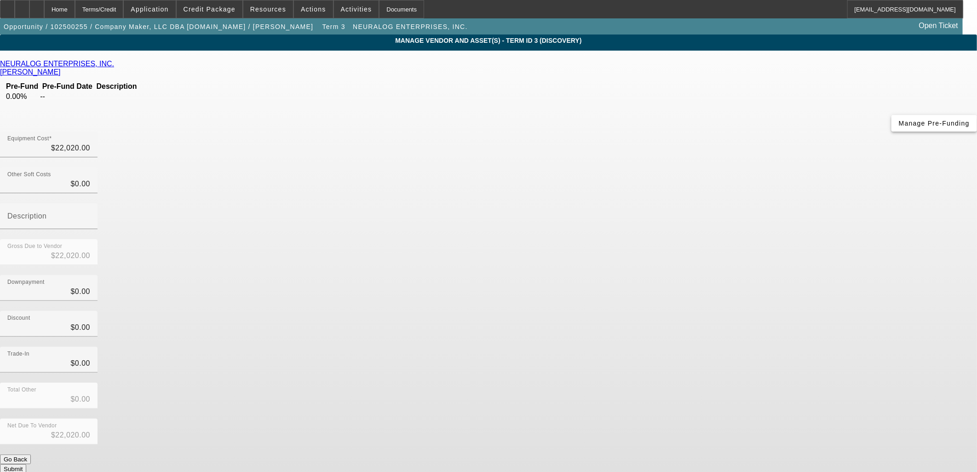
click at [891, 132] on span "button" at bounding box center [934, 123] width 86 height 22
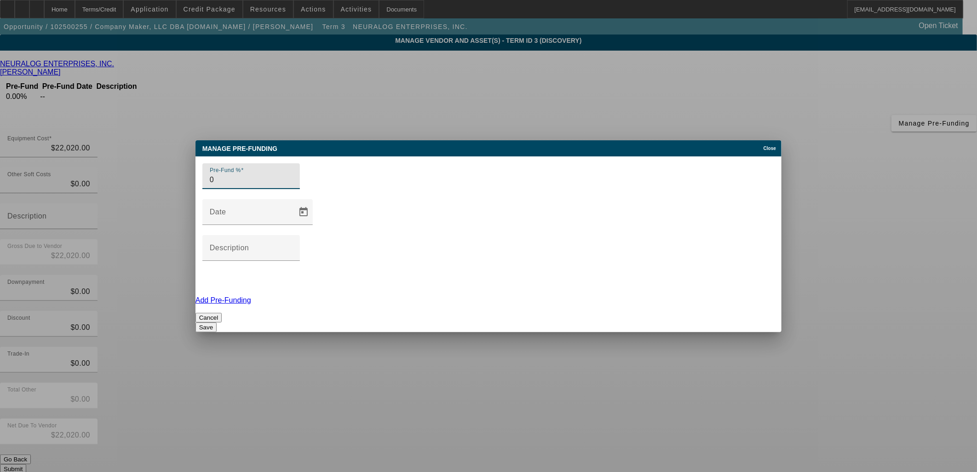
drag, startPoint x: 241, startPoint y: 228, endPoint x: 188, endPoint y: 227, distance: 53.4
click at [188, 226] on div "Manage Pre-funding Close Pre-Fund % 0 Date Description Add Pre-Funding Cancel S…" at bounding box center [488, 236] width 977 height 472
type input "100"
click at [249, 244] on mat-label "Description" at bounding box center [230, 248] width 40 height 8
click at [293, 246] on input "Description" at bounding box center [251, 251] width 83 height 11
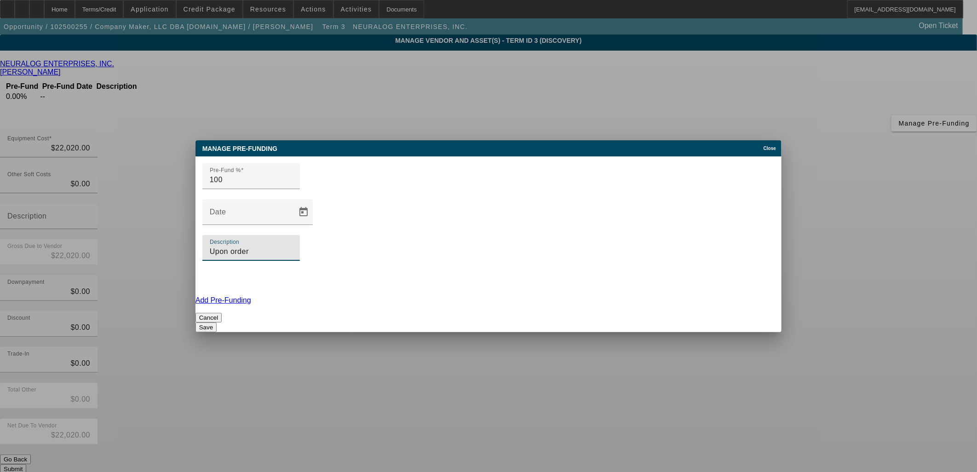
type input "Upon order"
click at [217, 322] on button "Save" at bounding box center [205, 327] width 21 height 10
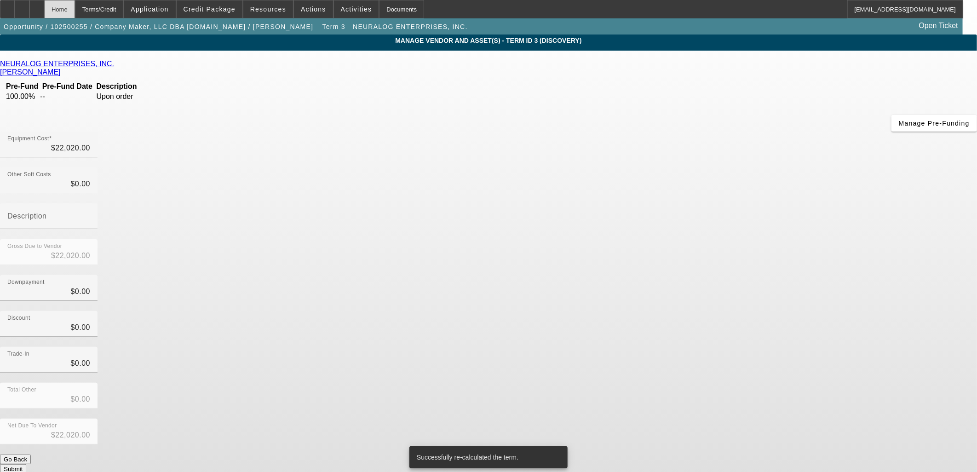
click at [75, 8] on div "Home" at bounding box center [59, 9] width 31 height 18
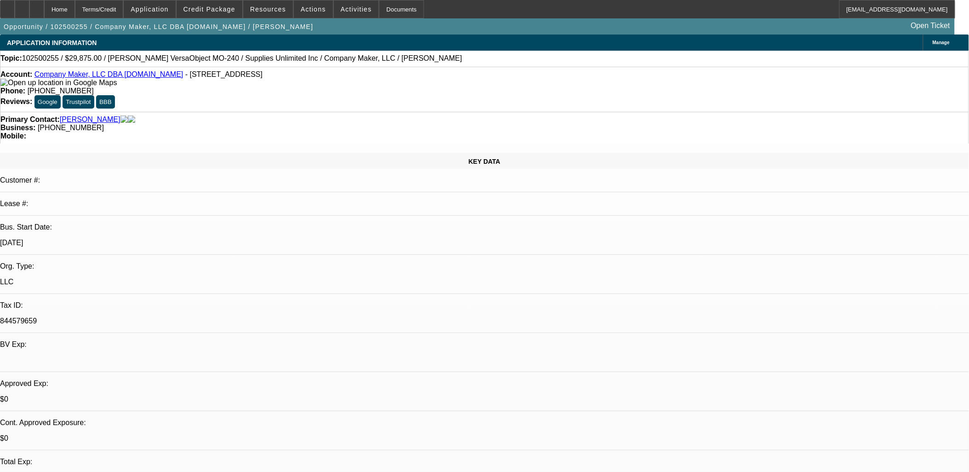
select select "0"
select select "2"
select select "0.1"
select select "4"
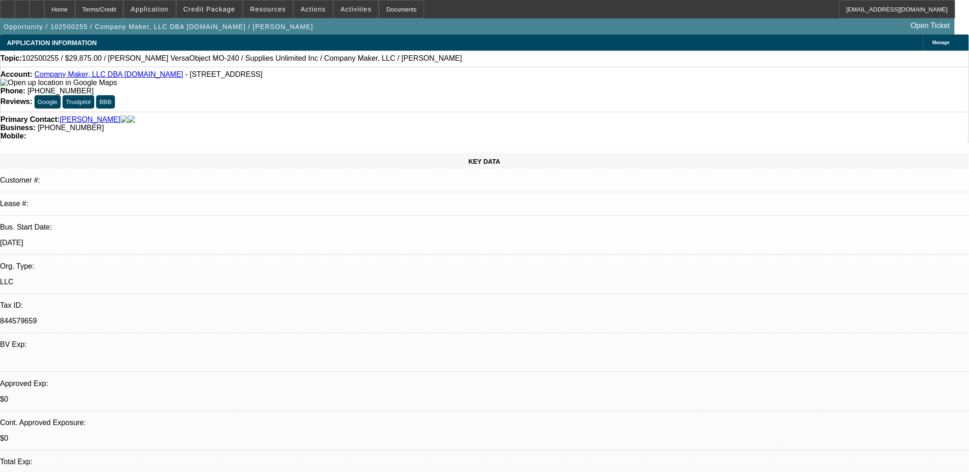
select select "0"
select select "2"
select select "0.1"
select select "4"
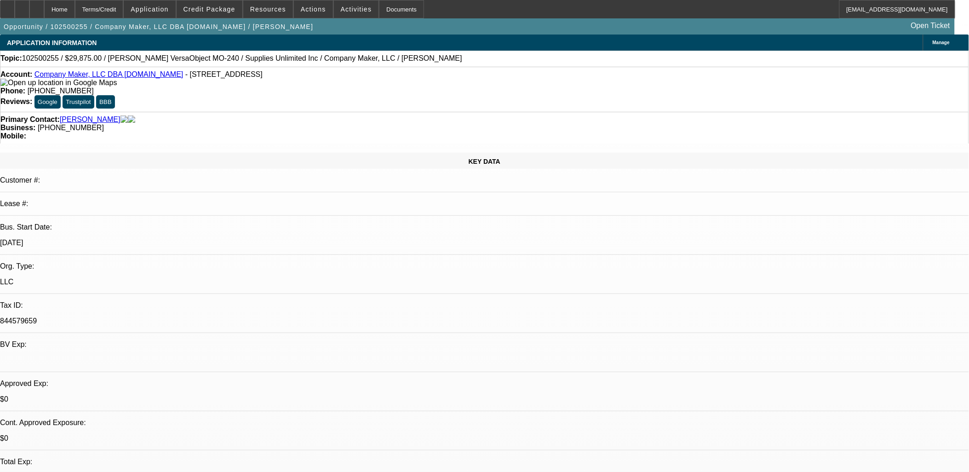
select select "0"
select select "2"
select select "0.1"
select select "4"
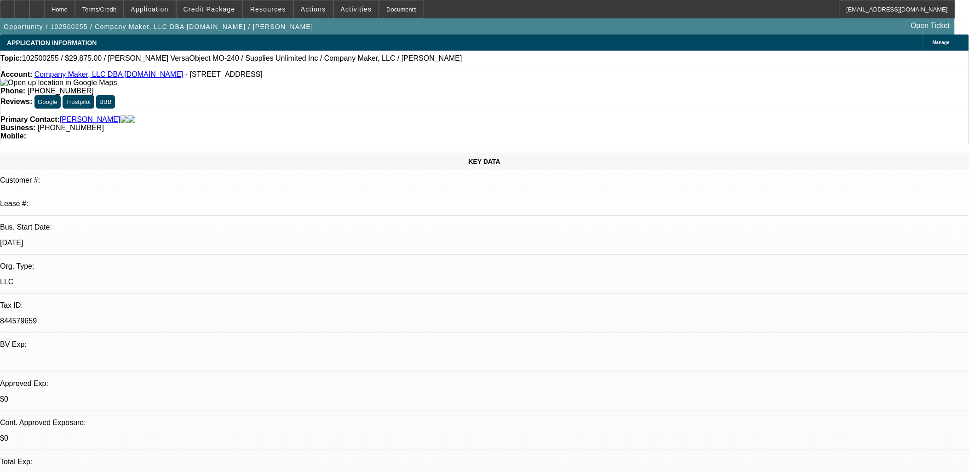
select select "0"
select select "2"
select select "0.1"
select select "4"
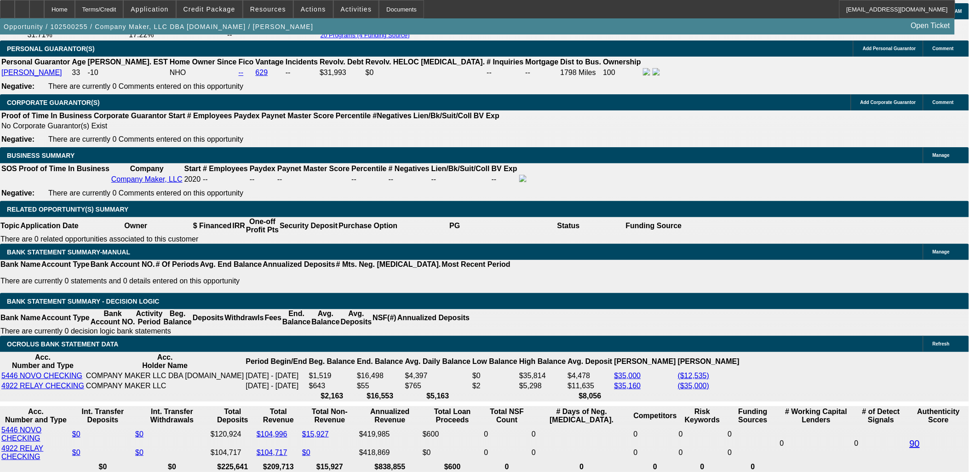
scroll to position [1277, 0]
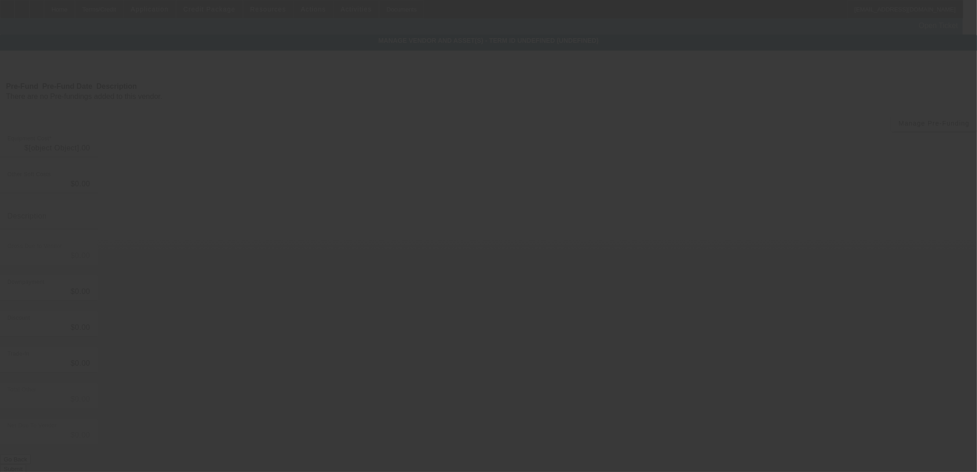
type input "$29,875.00"
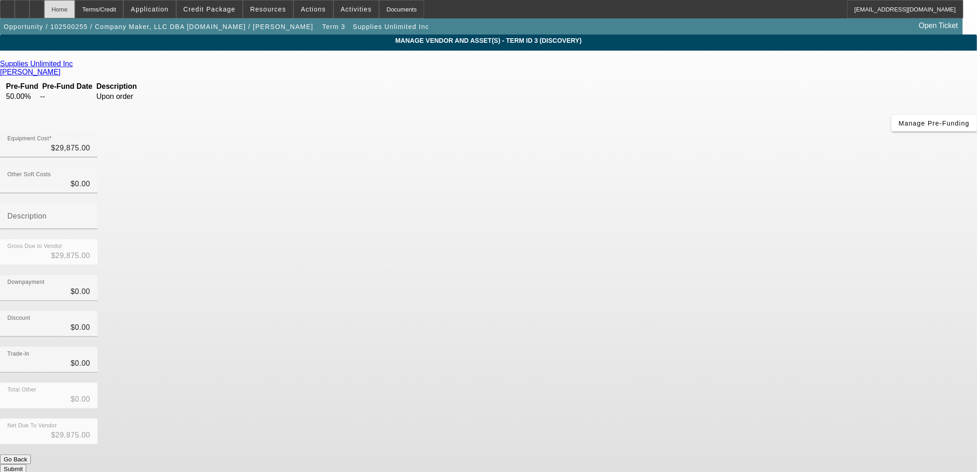
click at [75, 10] on div "Home" at bounding box center [59, 9] width 31 height 18
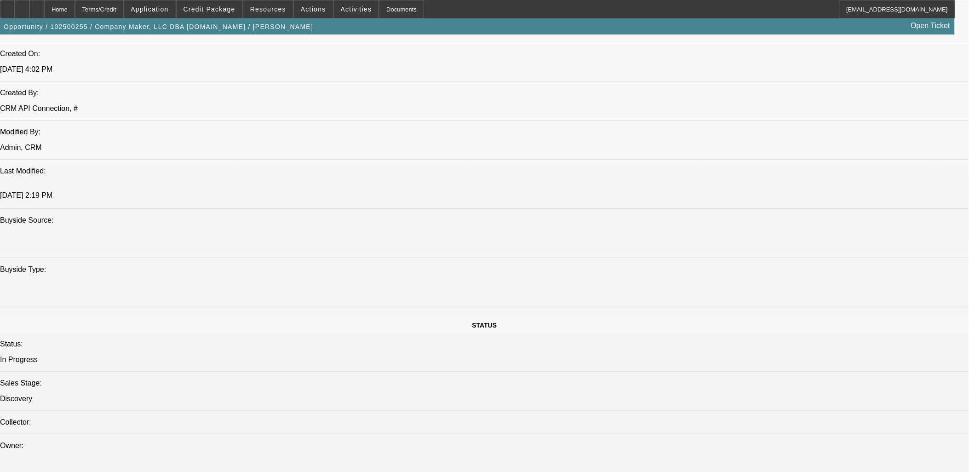
select select "0"
select select "2"
select select "0.1"
select select "4"
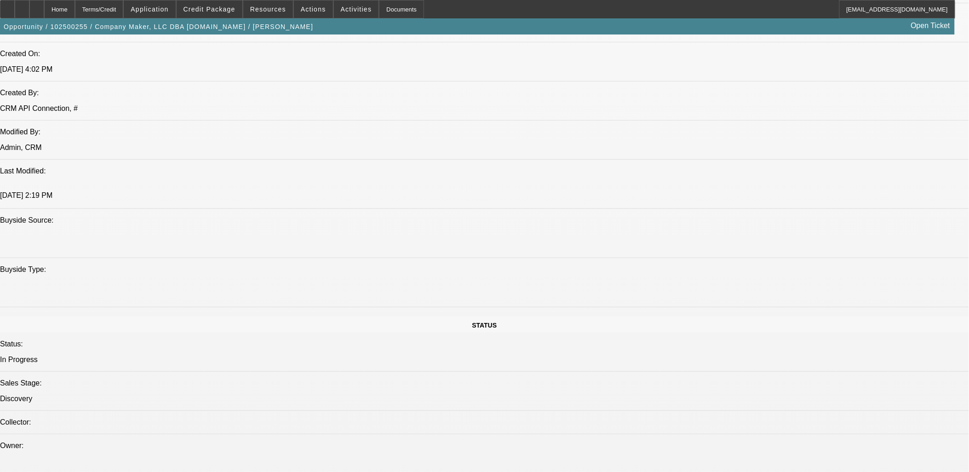
select select "0"
select select "2"
select select "0.1"
select select "4"
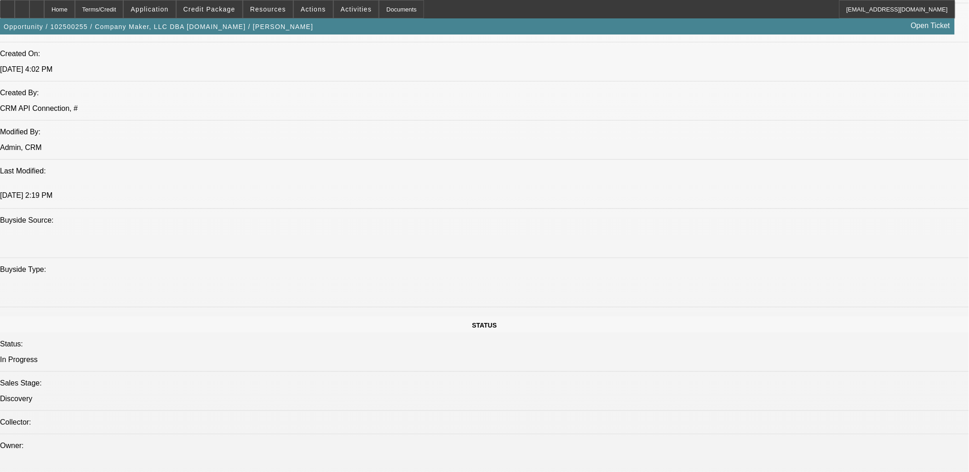
select select "0"
select select "2"
select select "0.1"
select select "4"
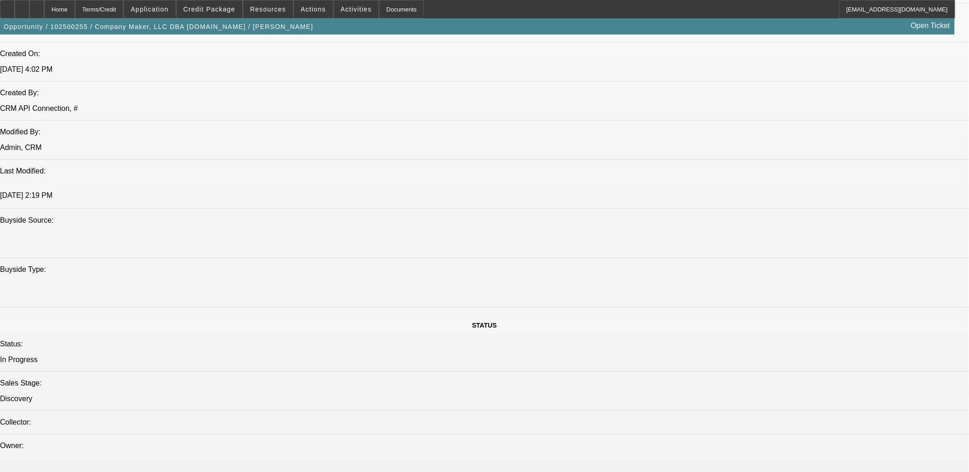
select select "0"
select select "2"
select select "0.1"
select select "4"
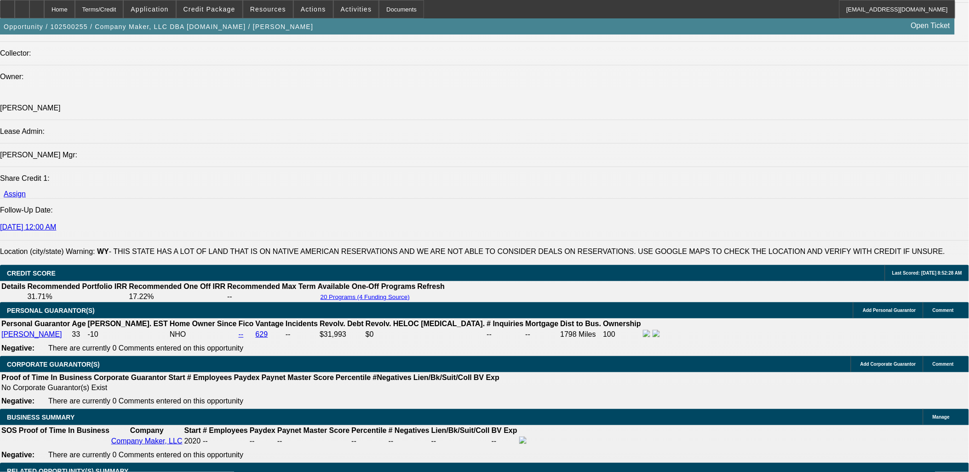
scroll to position [1216, 0]
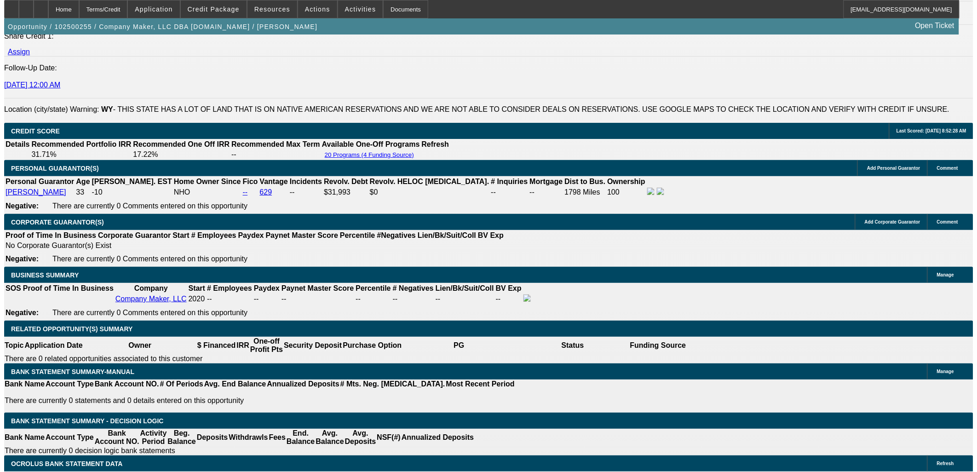
scroll to position [0, 0]
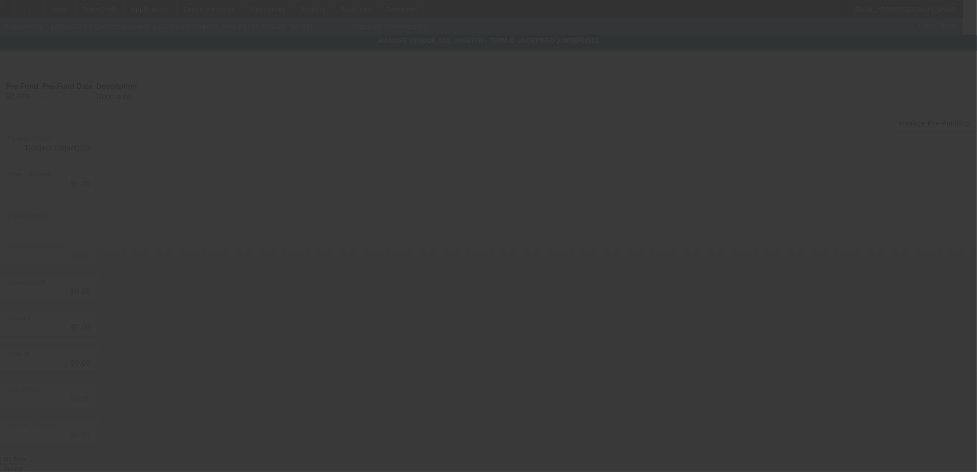
type input "$29,875.00"
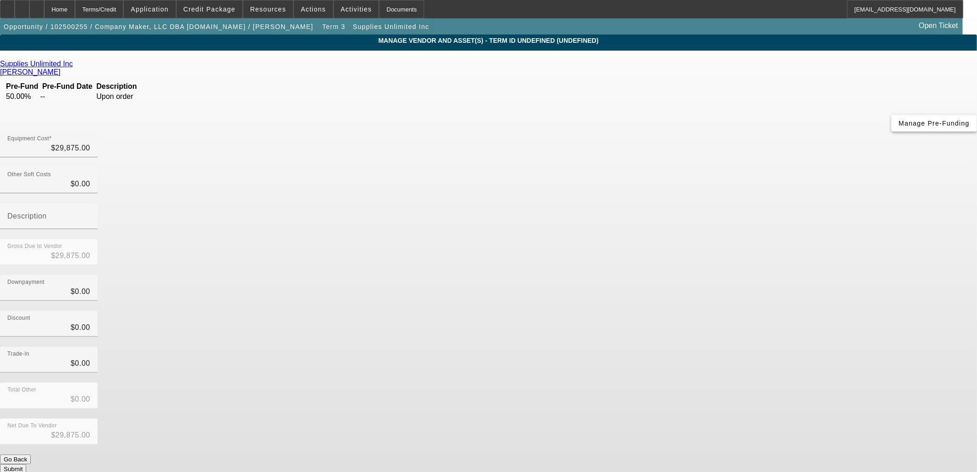
click at [891, 131] on span "button" at bounding box center [934, 123] width 86 height 22
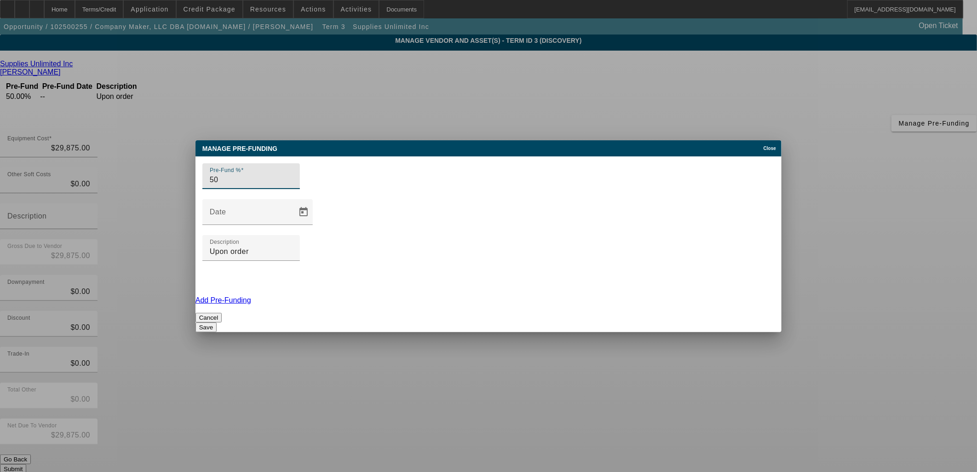
click at [251, 296] on link "Add Pre-Funding" at bounding box center [223, 300] width 56 height 8
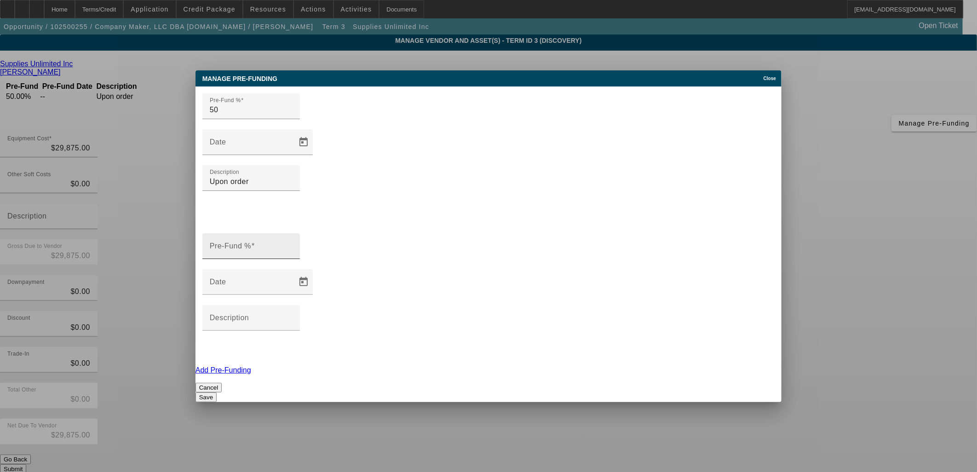
click at [288, 244] on input "Pre-Fund %" at bounding box center [251, 249] width 83 height 11
type input "50"
click at [293, 316] on input "Description" at bounding box center [251, 321] width 83 height 11
type input "Upon shipping"
click at [217, 392] on button "Save" at bounding box center [205, 397] width 21 height 10
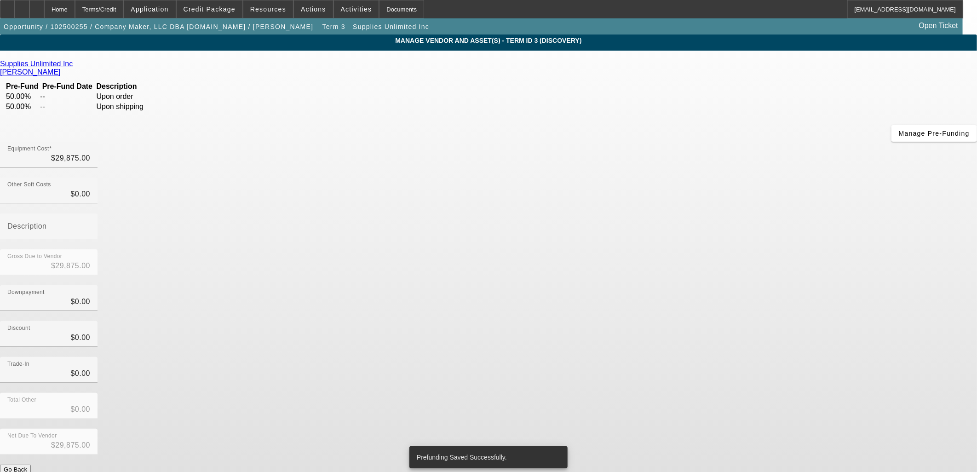
click at [26, 471] on button "Submit" at bounding box center [13, 479] width 26 height 10
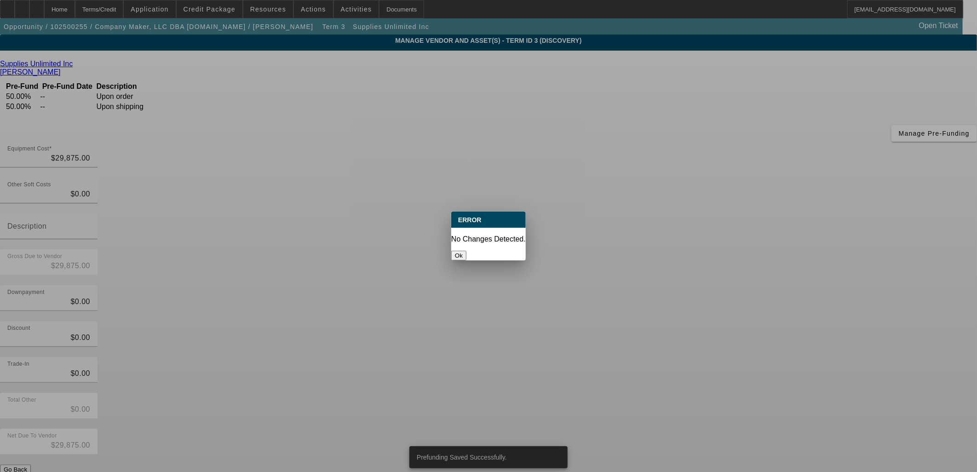
click at [466, 251] on button "Ok" at bounding box center [458, 256] width 15 height 10
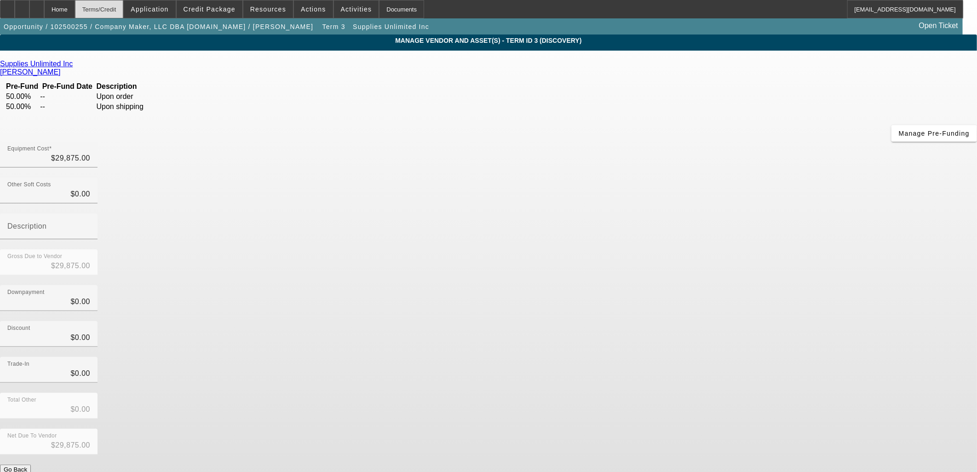
click at [113, 6] on div "Terms/Credit" at bounding box center [99, 9] width 49 height 18
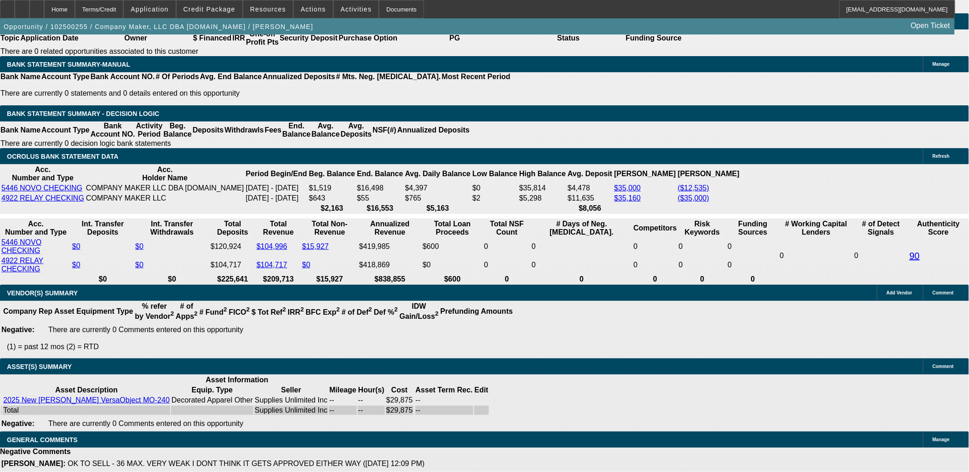
select select "0"
select select "2"
select select "0.1"
select select "4"
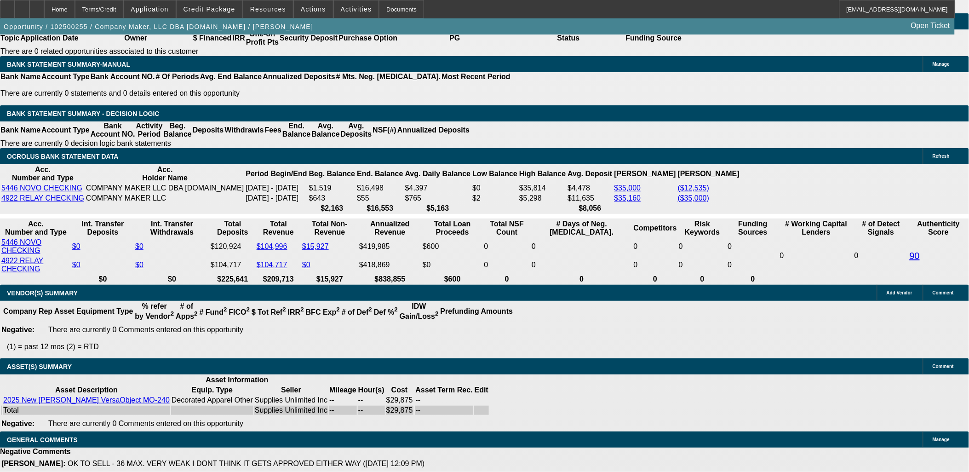
select select "0"
select select "2"
select select "0.1"
select select "4"
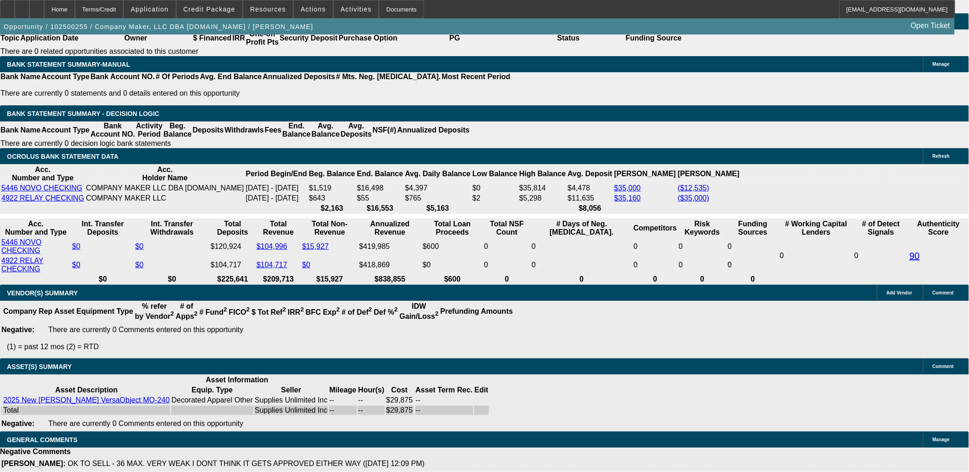
select select "0"
select select "2"
select select "0.1"
select select "4"
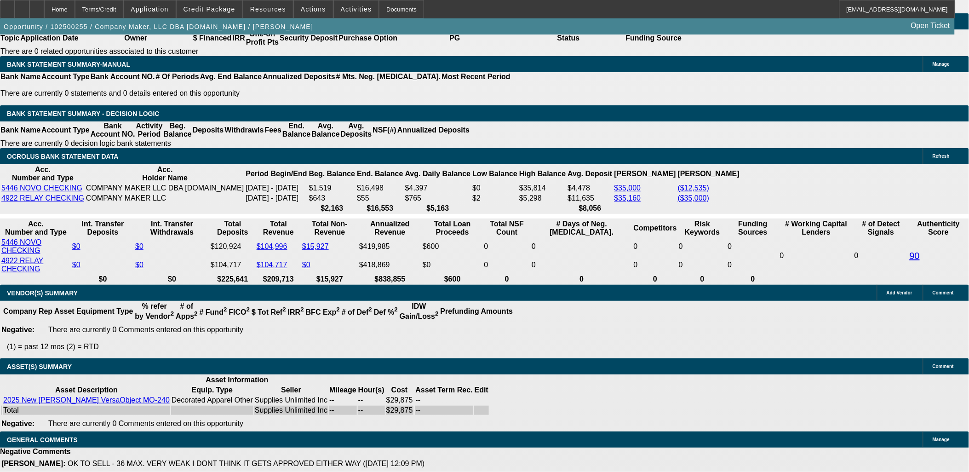
select select "0"
select select "2"
select select "0.1"
select select "4"
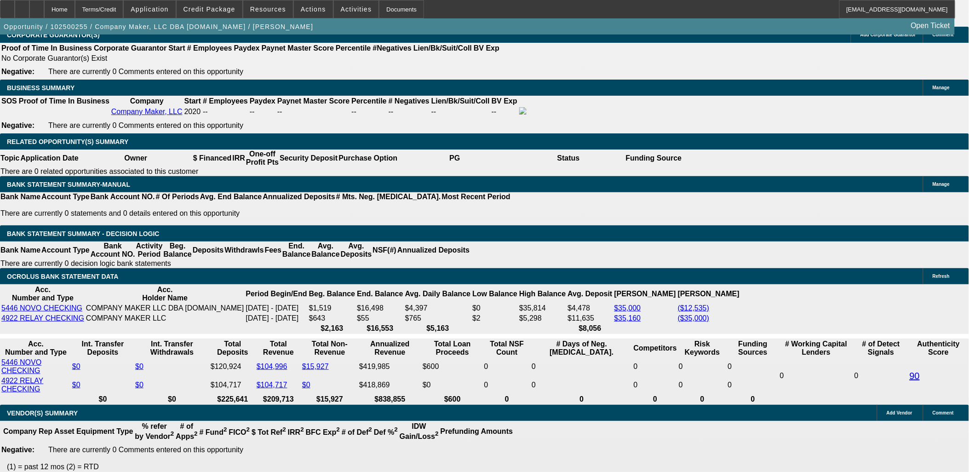
scroll to position [1189, 0]
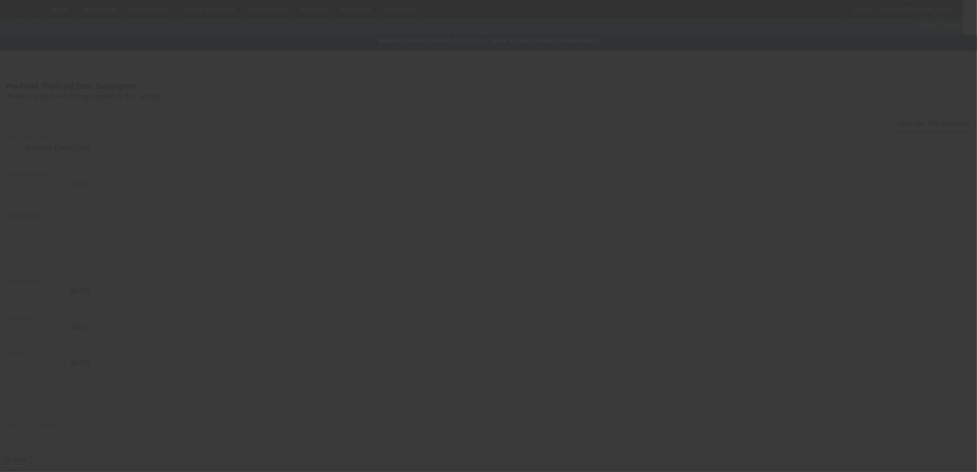
type input "$22,020.00"
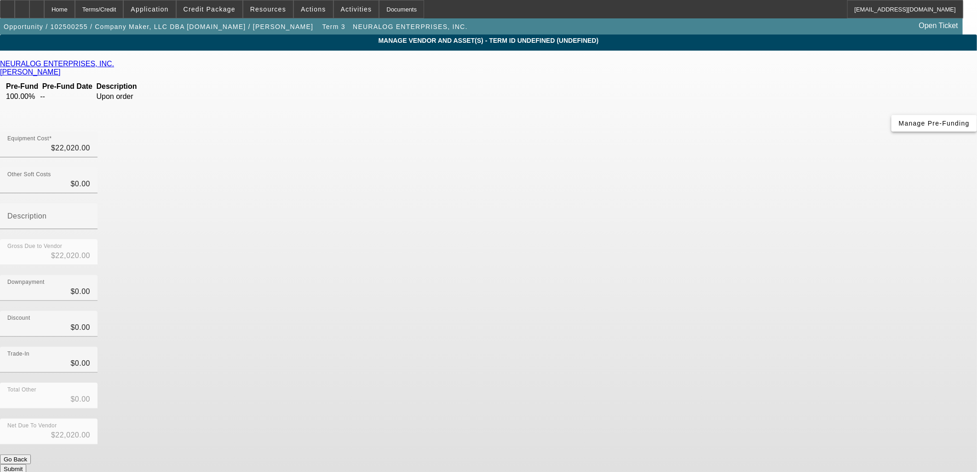
click at [899, 127] on span "Manage Pre-Funding" at bounding box center [934, 123] width 71 height 7
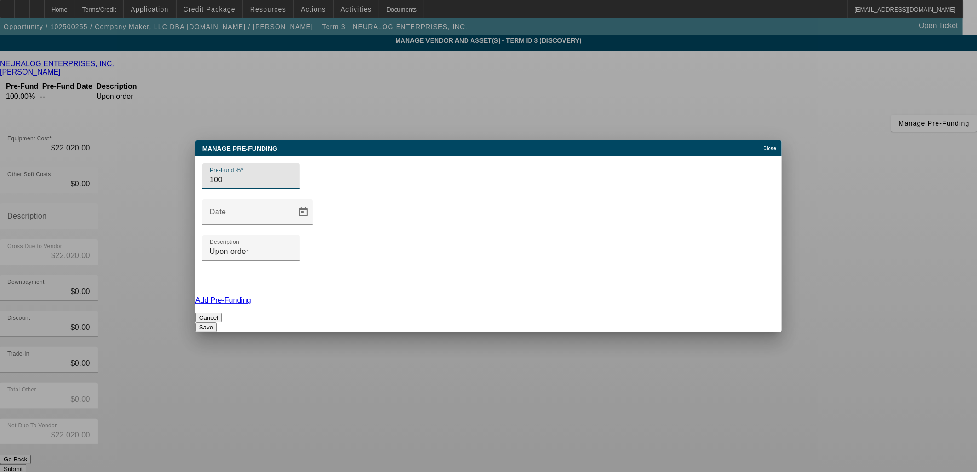
click at [254, 199] on mat-form-field "Pre-Fund % 100" at bounding box center [251, 181] width 98 height 36
drag, startPoint x: 240, startPoint y: 225, endPoint x: 164, endPoint y: 223, distance: 76.4
click at [164, 223] on div "Manage Pre-funding Close Pre-Fund % 100 Date Description Upon order Add Pre-Fun…" at bounding box center [488, 236] width 977 height 472
type input "50"
click at [251, 296] on link "Add Pre-Funding" at bounding box center [223, 300] width 56 height 8
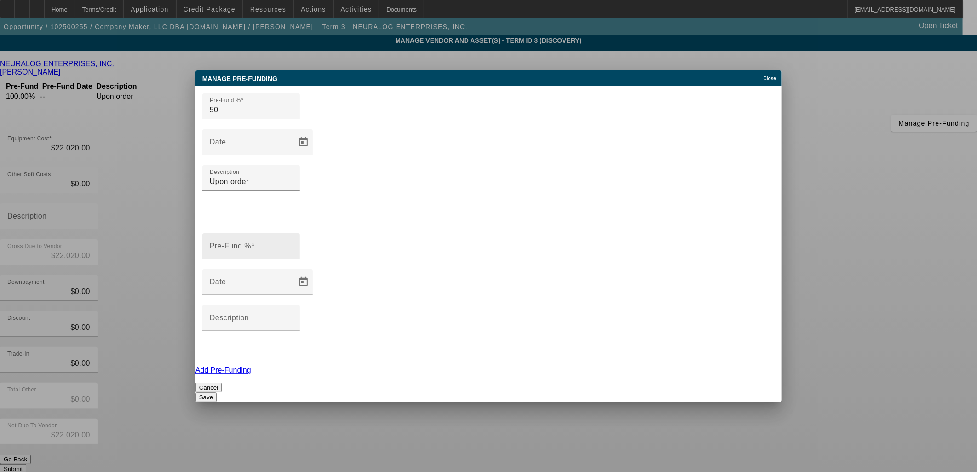
click at [218, 249] on div "Pre-Fund %" at bounding box center [251, 246] width 98 height 26
type input "50"
click at [293, 316] on input "Description" at bounding box center [251, 321] width 83 height 11
type input "Upon shipping"
click at [217, 392] on button "Save" at bounding box center [205, 397] width 21 height 10
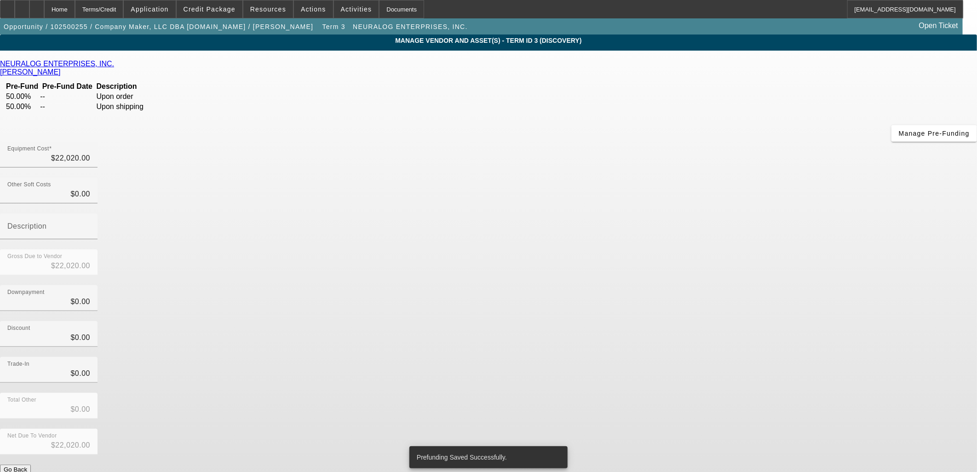
click at [26, 471] on button "Submit" at bounding box center [13, 479] width 26 height 10
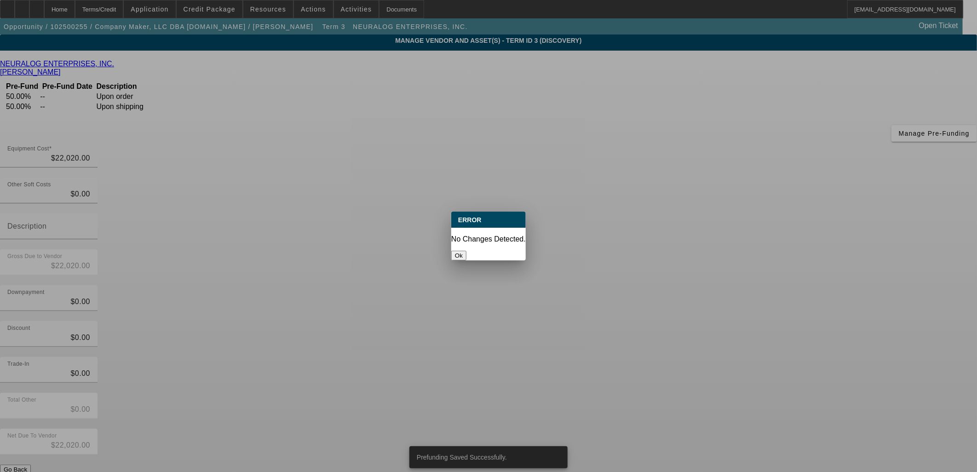
click at [466, 251] on button "Ok" at bounding box center [458, 256] width 15 height 10
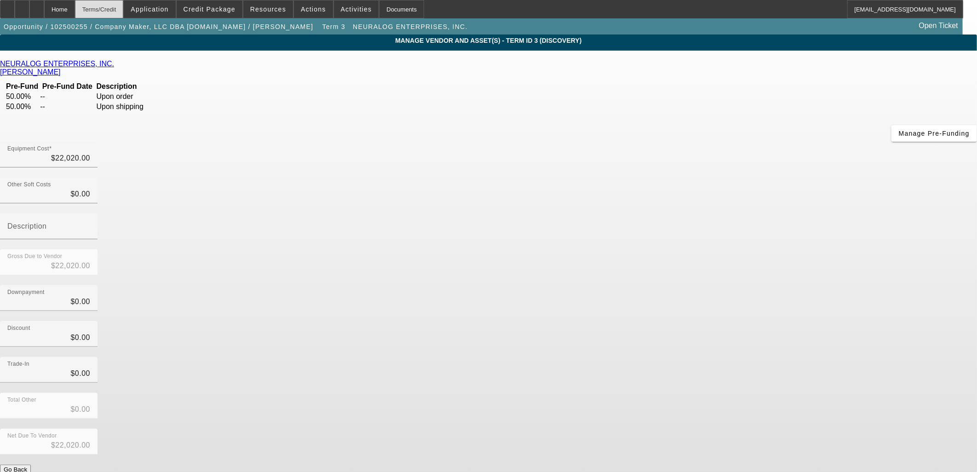
click at [124, 6] on div "Terms/Credit" at bounding box center [99, 9] width 49 height 18
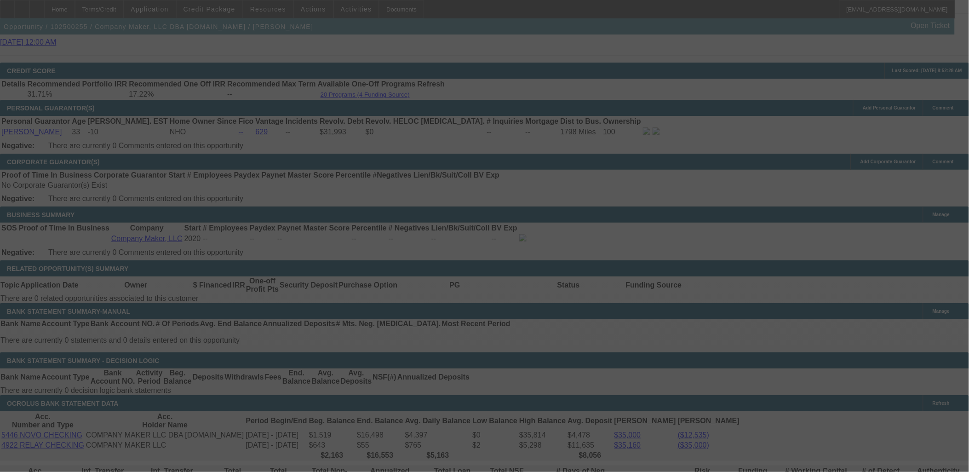
scroll to position [1299, 0]
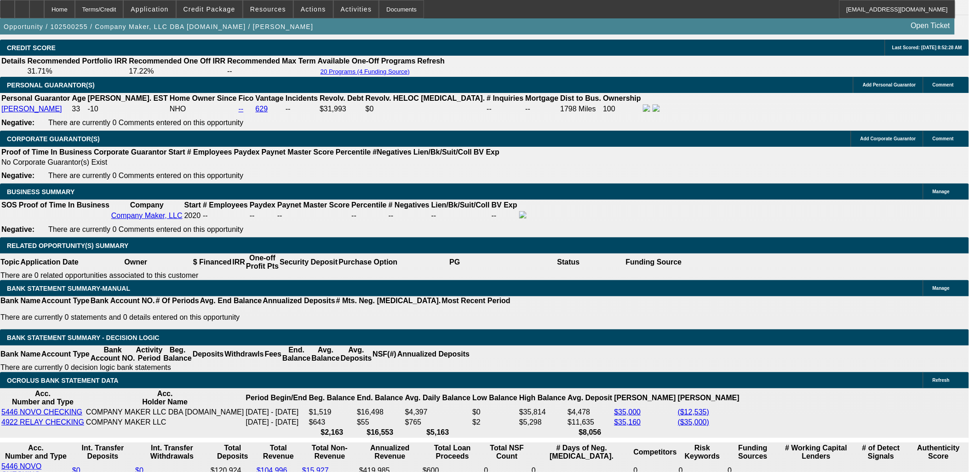
select select "0"
select select "2"
select select "0.1"
select select "4"
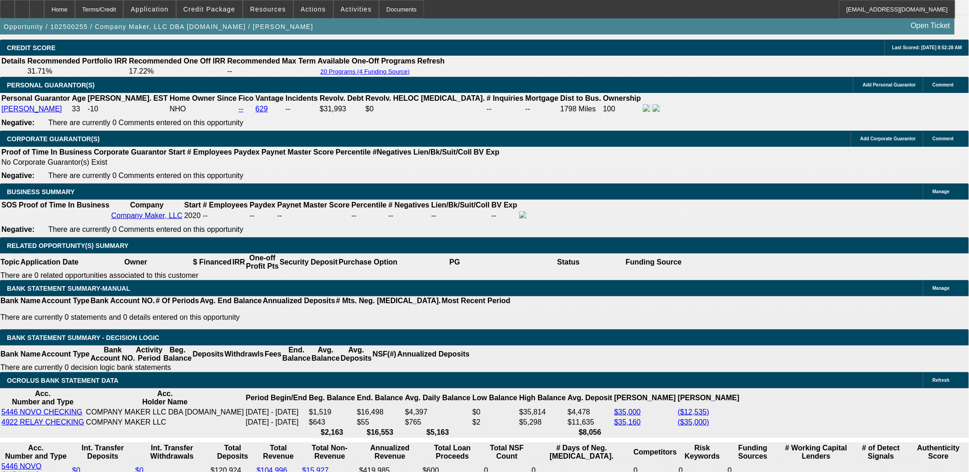
select select "0"
select select "2"
select select "0.1"
select select "4"
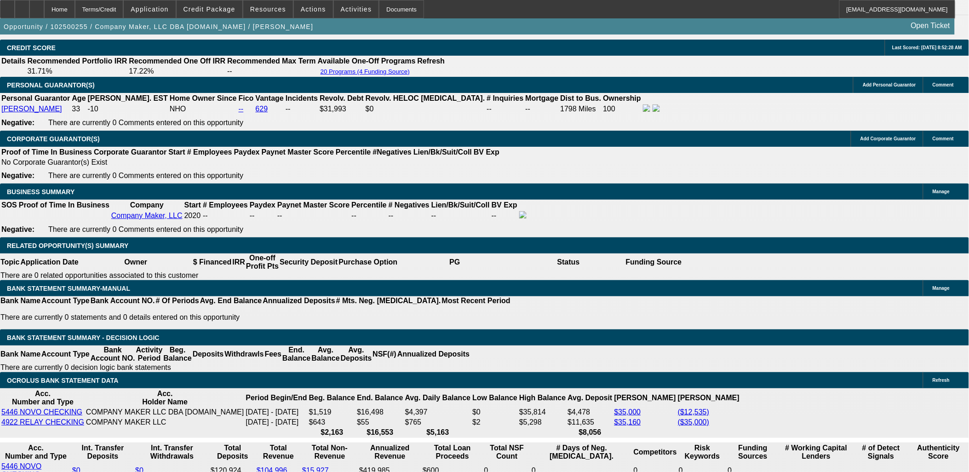
select select "0"
select select "2"
select select "0.1"
select select "4"
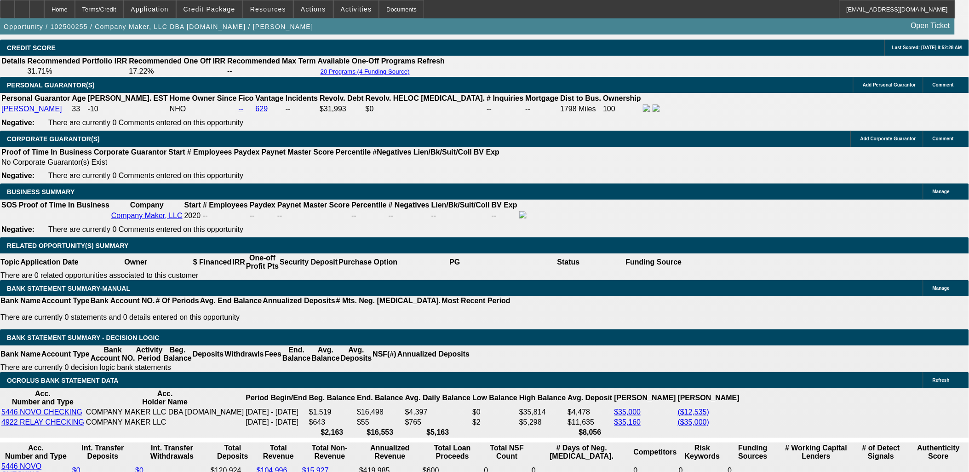
select select "0"
select select "2"
select select "0.1"
select select "4"
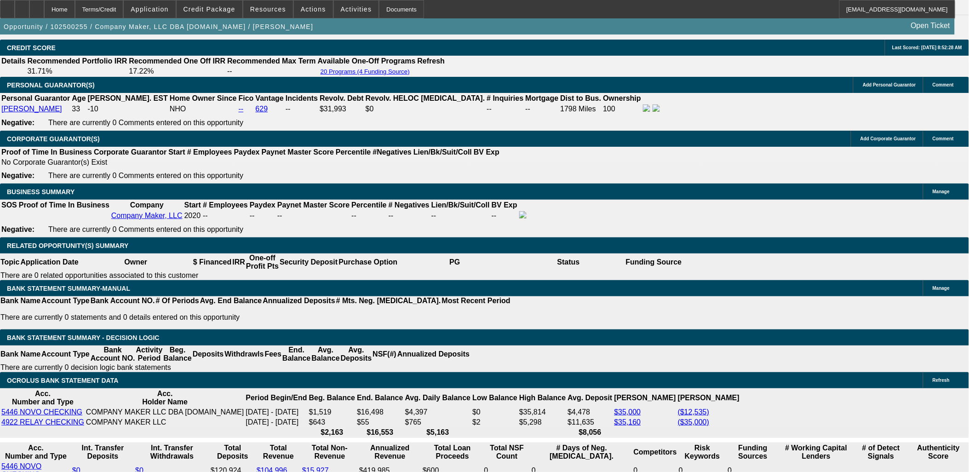
scroll to position [1326, 0]
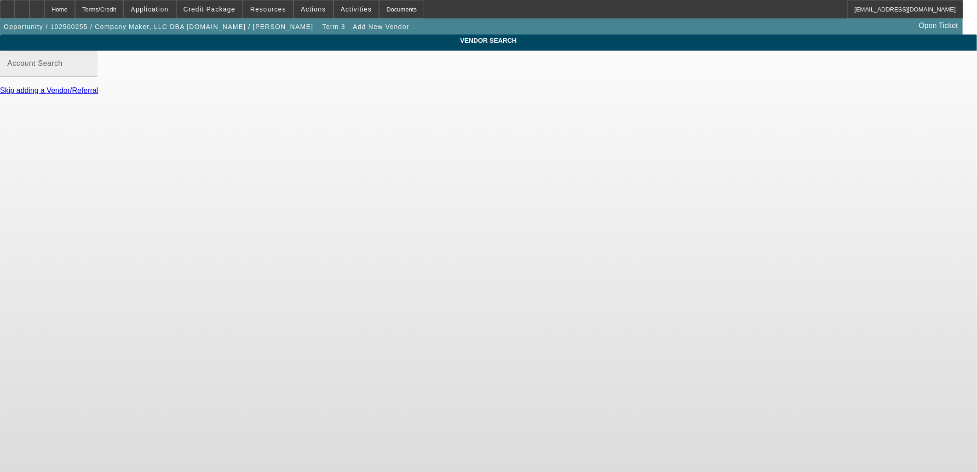
click at [90, 73] on input "Account Search" at bounding box center [48, 67] width 83 height 11
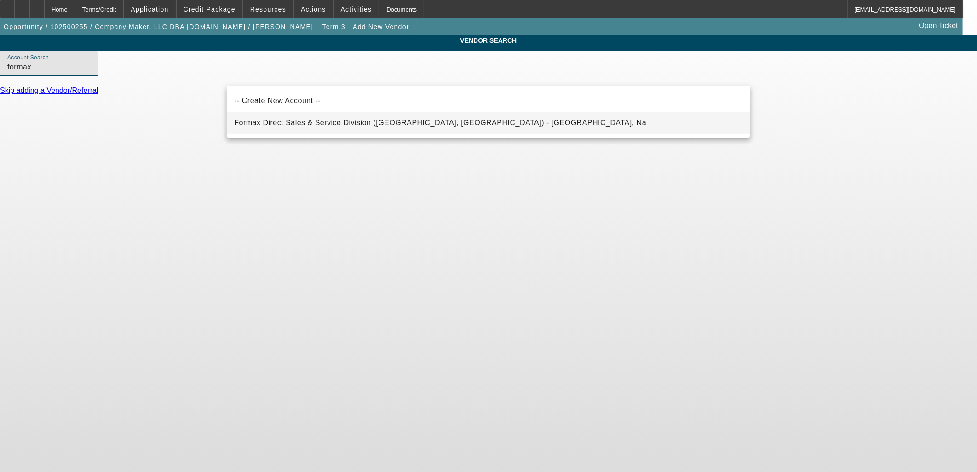
click at [342, 127] on span "Formax Direct Sales & Service Division (Dover, NH) - Na, Na" at bounding box center [440, 122] width 412 height 11
type input "Formax Direct Sales & Service Division (Dover, NH) - Na, Na"
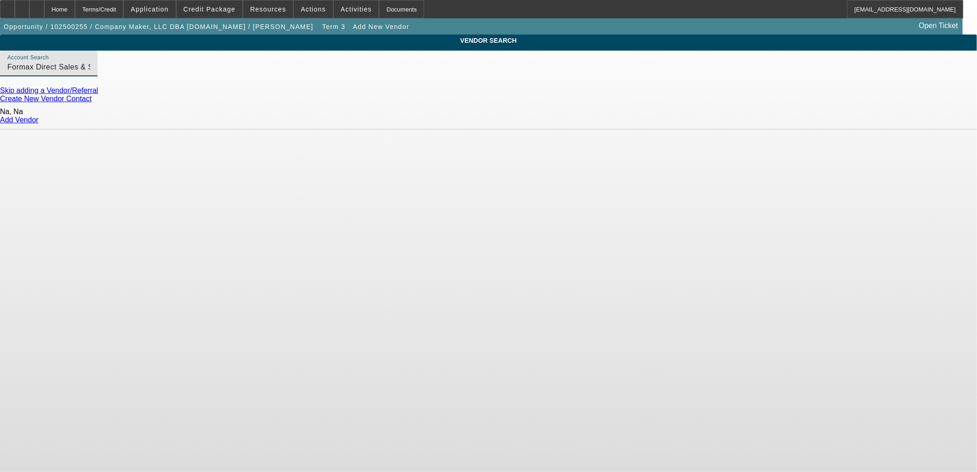
click at [39, 118] on link "Add Vendor" at bounding box center [19, 120] width 39 height 8
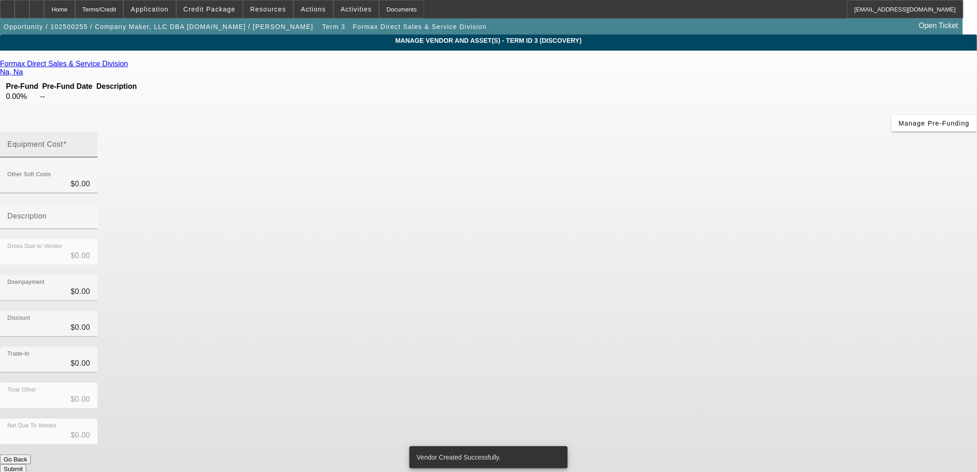
click at [90, 143] on input "Equipment Cost" at bounding box center [48, 148] width 83 height 11
type input "3"
type input "$3.00"
type input "39"
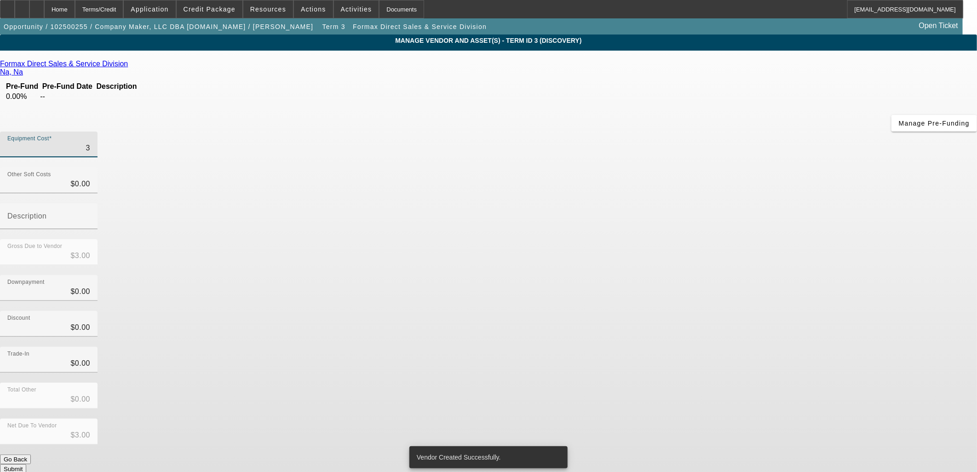
type input "$39.00"
type input "391"
type input "$391.00"
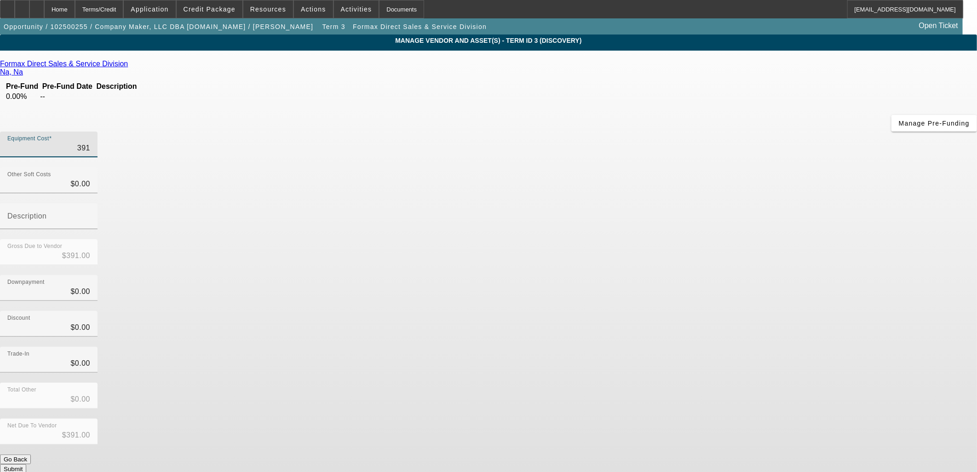
type input "3915"
type input "$3,915.00"
type input "39150"
type input "$39,150.00"
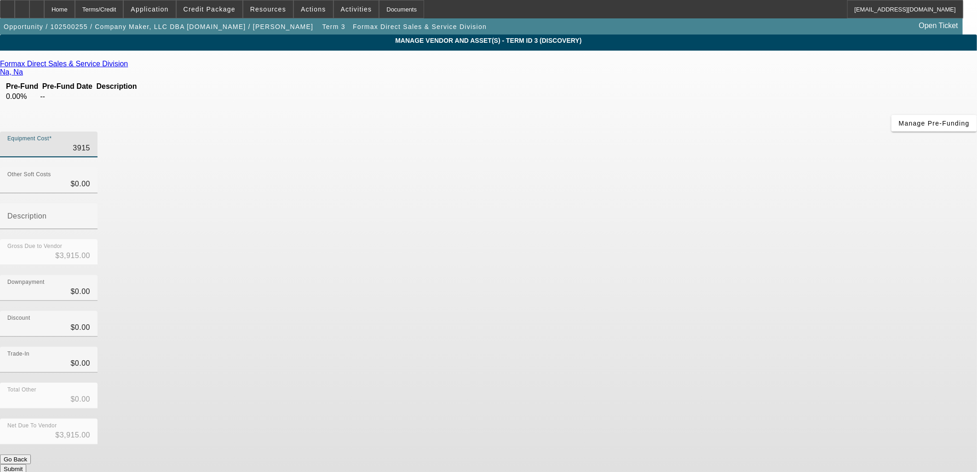
type input "$39,150.00"
click at [716, 311] on div "Discount $0.00" at bounding box center [488, 329] width 977 height 36
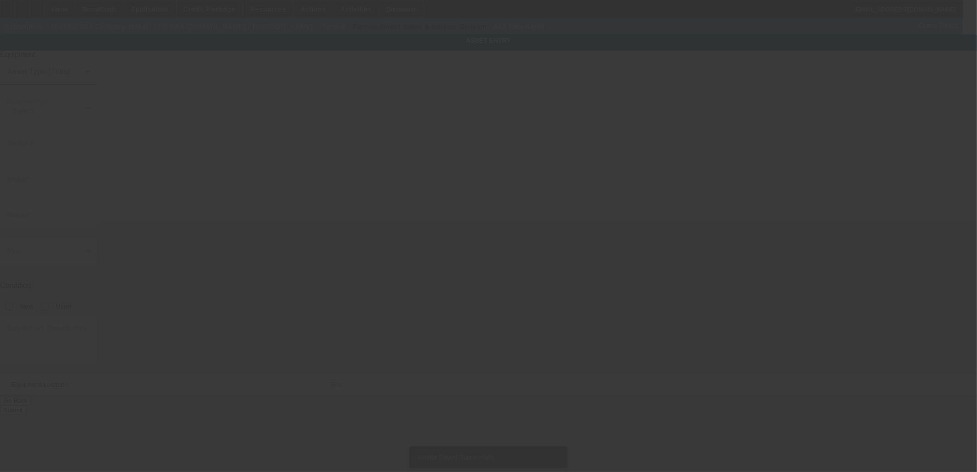
type input "1309 Coffeen Ave"
type input "Ste 1200"
type input "Sheridan"
type input "82801"
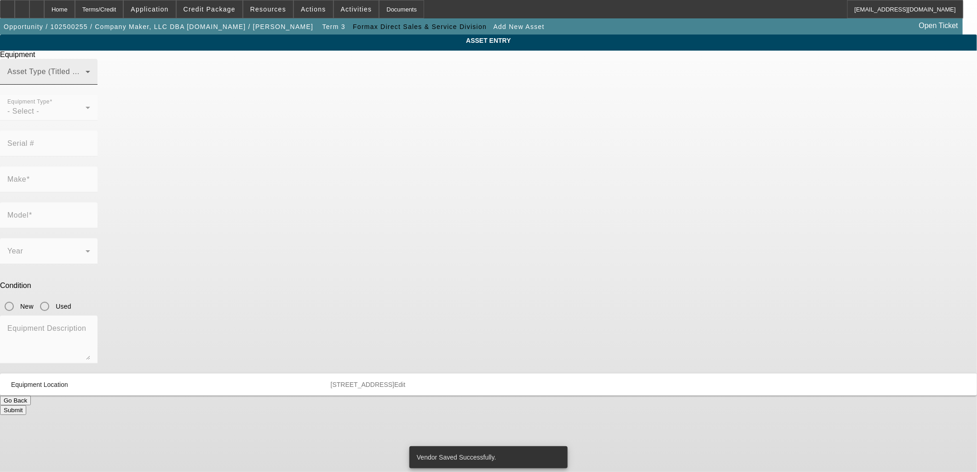
click at [90, 81] on div "Asset Type (Titled or Non-Titled)" at bounding box center [48, 72] width 83 height 26
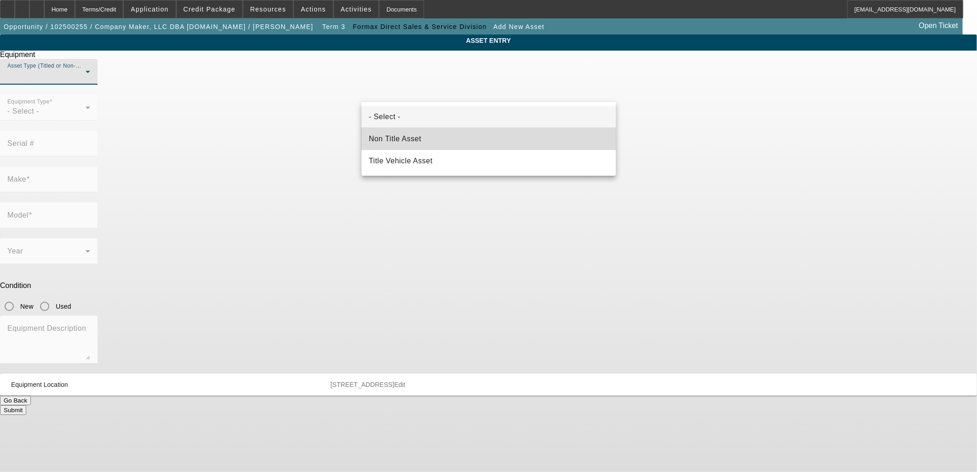
click at [439, 142] on mat-option "Non Title Asset" at bounding box center [488, 139] width 254 height 22
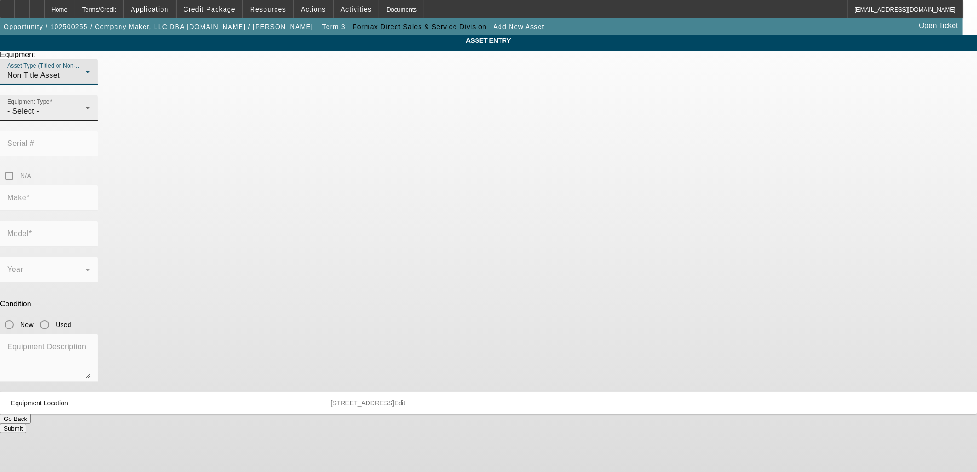
click at [86, 117] on div "- Select -" at bounding box center [46, 111] width 78 height 11
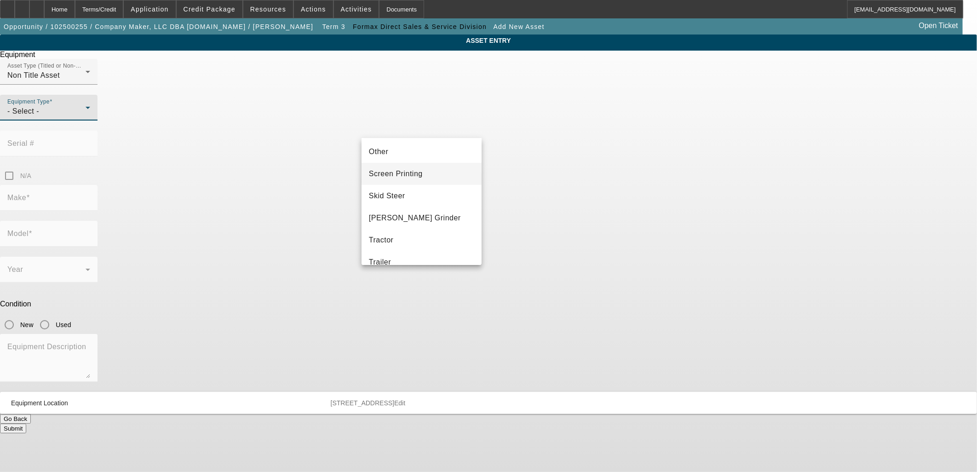
scroll to position [204, 0]
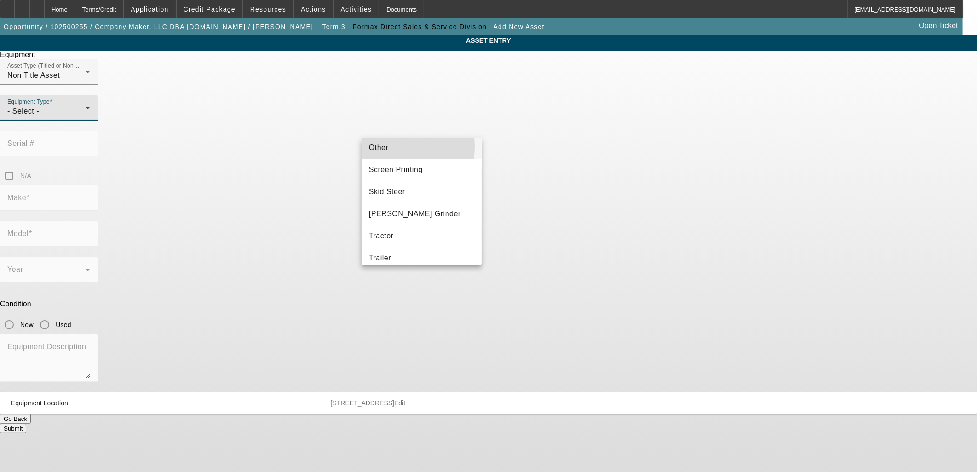
click at [387, 146] on span "Other" at bounding box center [379, 147] width 20 height 11
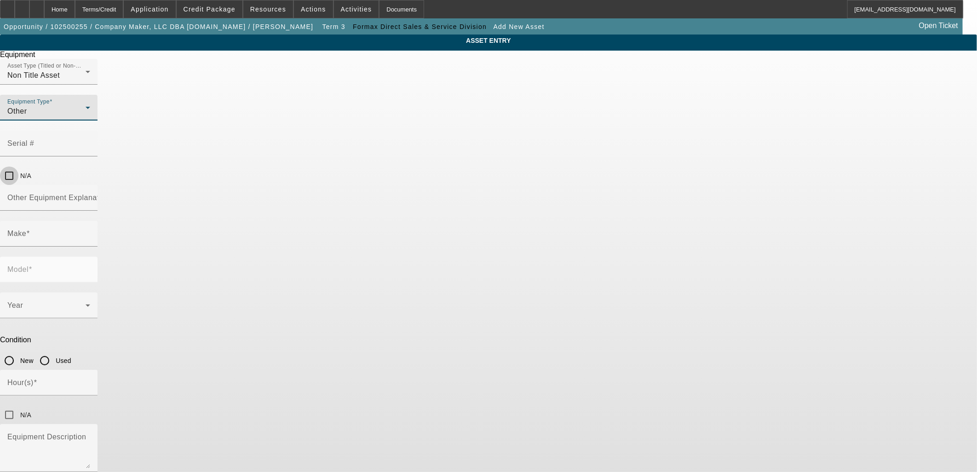
click at [18, 166] on input "N/A" at bounding box center [9, 175] width 18 height 18
checkbox input "true"
drag, startPoint x: 481, startPoint y: 173, endPoint x: 477, endPoint y: 166, distance: 8.2
click at [90, 204] on div at bounding box center [90, 204] width 0 height 0
click at [90, 196] on input "Other Equipment Explanation" at bounding box center [48, 201] width 83 height 11
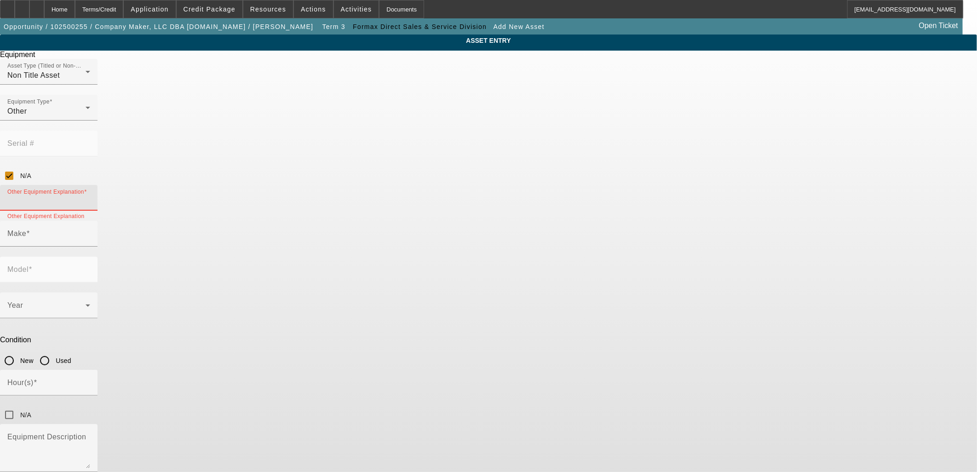
paste input ": Printer, Feeder, Conveyor, PC, PC Stand, CK-16 Workbench"
drag, startPoint x: 374, startPoint y: 164, endPoint x: 290, endPoint y: 161, distance: 84.2
click at [290, 161] on div "ASSET ENTRY Equipment Asset Type (Titled or Non-Titled) Non Title Asset Equipme…" at bounding box center [488, 278] width 977 height 489
paste input "Digital Color Envelope Printer"
drag, startPoint x: 447, startPoint y: 164, endPoint x: 1035, endPoint y: 180, distance: 588.9
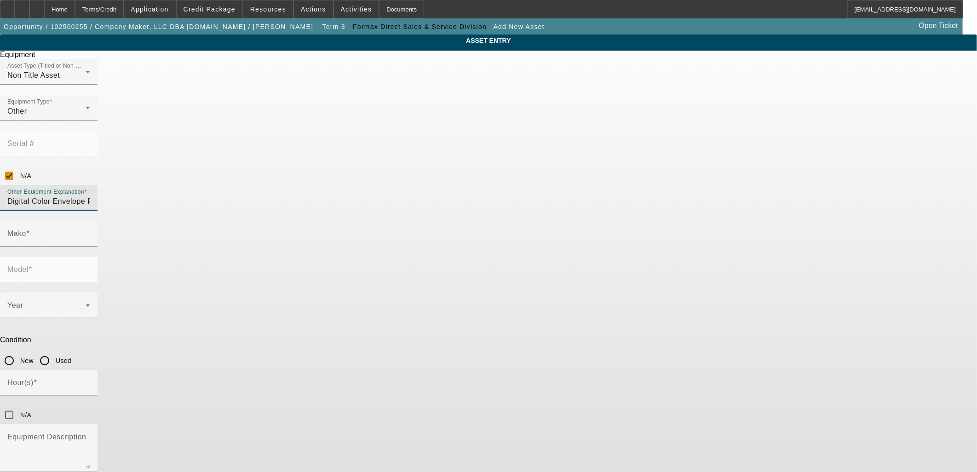
click at [976, 180] on html "Home Terms/Credit Application Credit Package Resources Actions Activities Docum…" at bounding box center [488, 236] width 977 height 472
type input "Digital Color Envelope Printer"
click at [90, 435] on textarea "Equipment Description" at bounding box center [48, 451] width 83 height 33
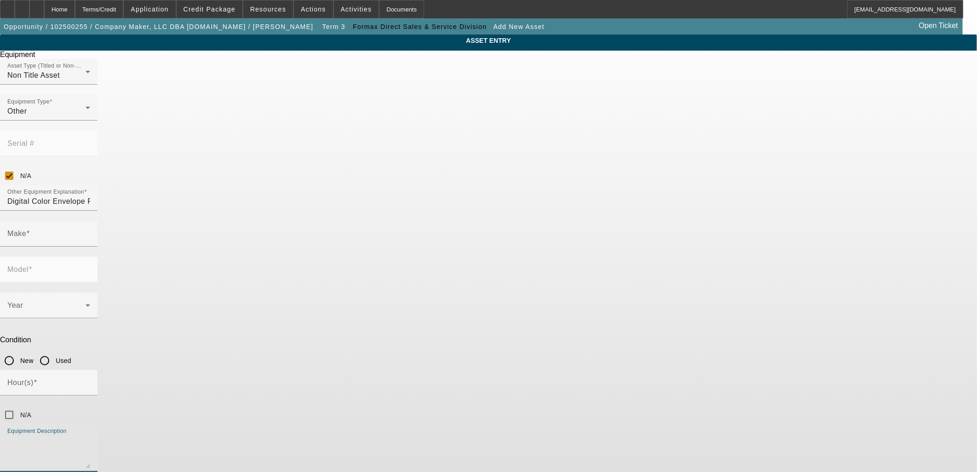
paste textarea "Printer, Feeder, Conveyor, PC, PC Stand, CK-16 Workbench"
type textarea "Printer, Feeder, Conveyor, PC, PC Stand, CK-16 Workbench"
click at [90, 232] on input "Make" at bounding box center [48, 237] width 83 height 11
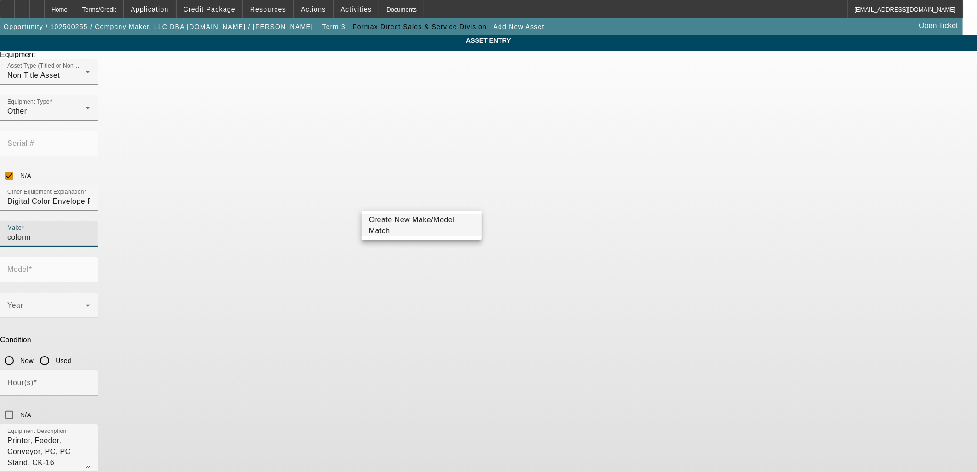
drag, startPoint x: 414, startPoint y: 206, endPoint x: 333, endPoint y: 187, distance: 82.7
click at [98, 221] on div "Make colorm" at bounding box center [49, 234] width 98 height 26
click at [413, 249] on mat-option "Formax" at bounding box center [421, 247] width 120 height 22
type input "Formax"
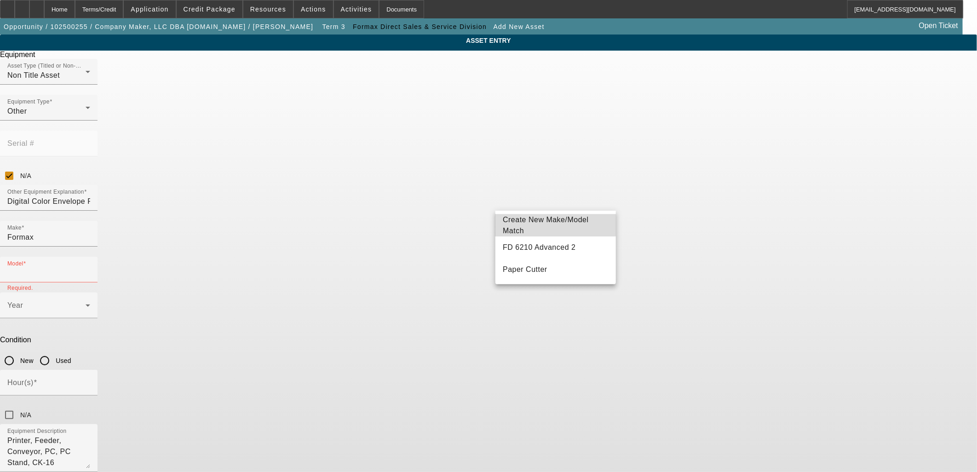
click at [520, 215] on mat-option "Create New Make/Model Match" at bounding box center [555, 225] width 120 height 22
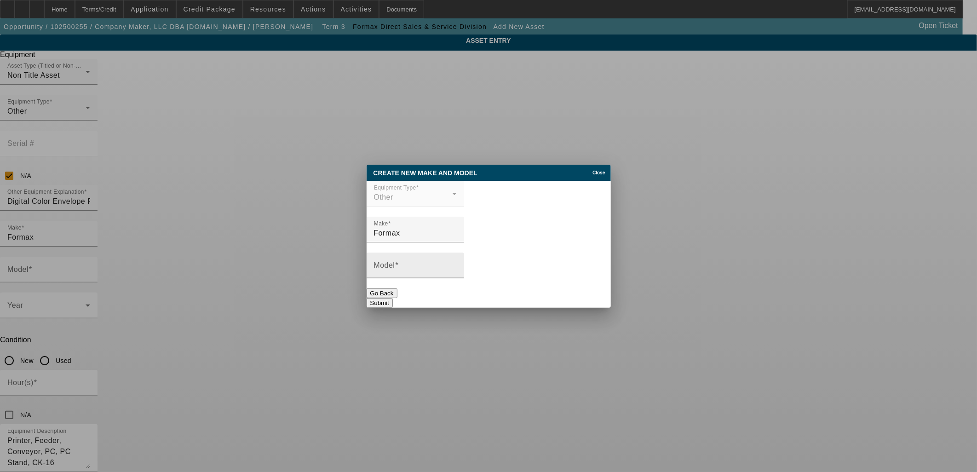
click at [457, 275] on input "Model" at bounding box center [415, 269] width 83 height 11
paste input "ColorMax9 PRO"
type input "ColorMax9 PRO"
click at [393, 301] on button "Submit" at bounding box center [380, 303] width 26 height 10
type input "ColorMax9 PRO"
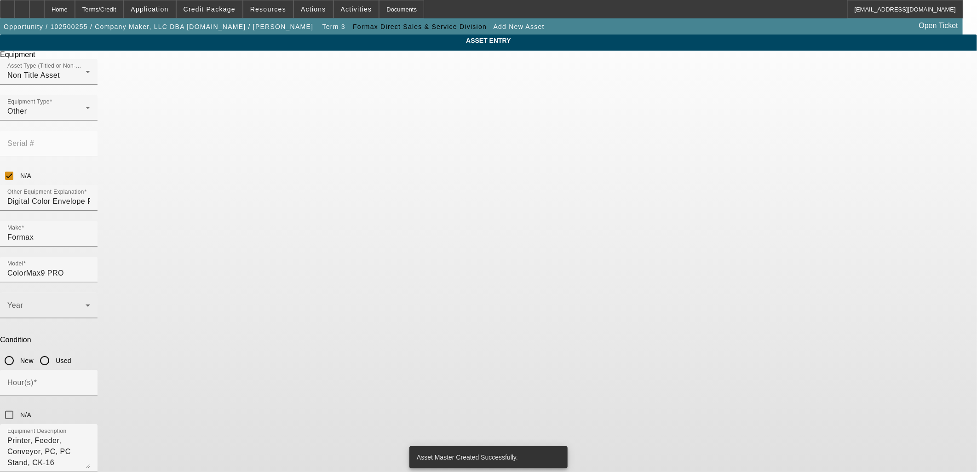
click at [86, 304] on span at bounding box center [46, 309] width 78 height 11
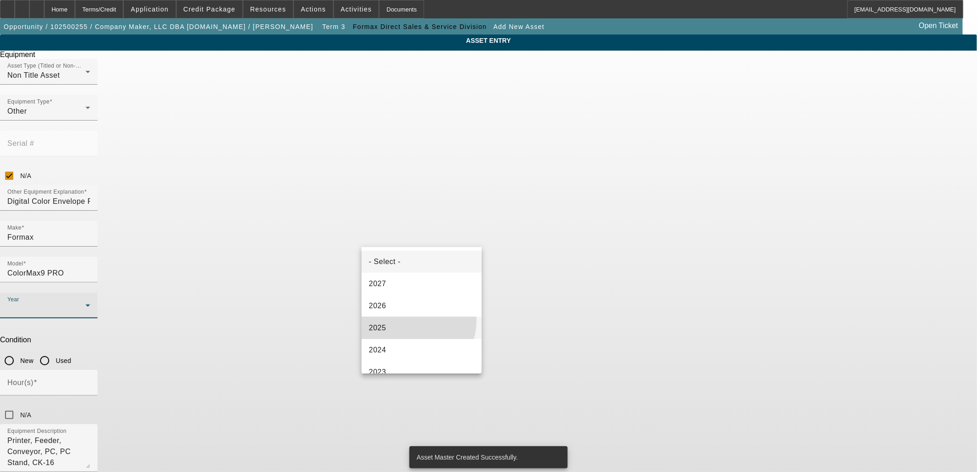
click at [402, 320] on mat-option "2025" at bounding box center [421, 328] width 120 height 22
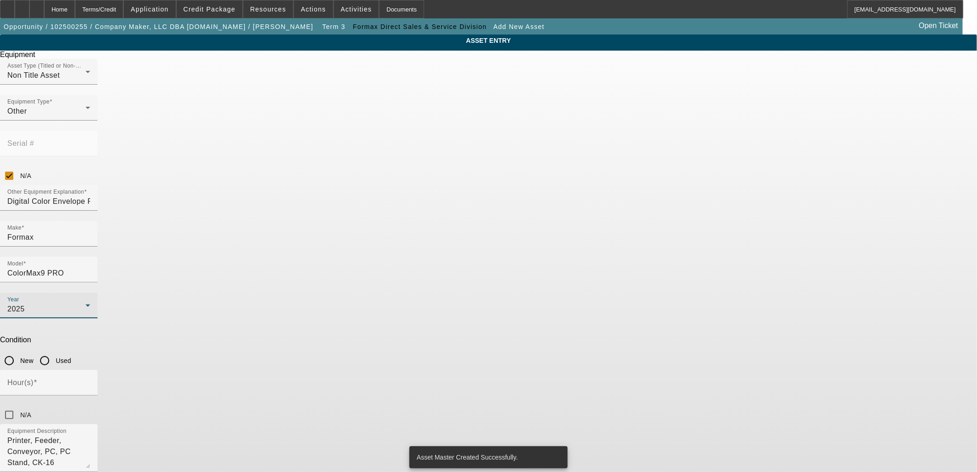
click at [18, 351] on input "New" at bounding box center [9, 360] width 18 height 18
radio input "true"
click at [18, 406] on input "N/A" at bounding box center [9, 415] width 18 height 18
checkbox input "true"
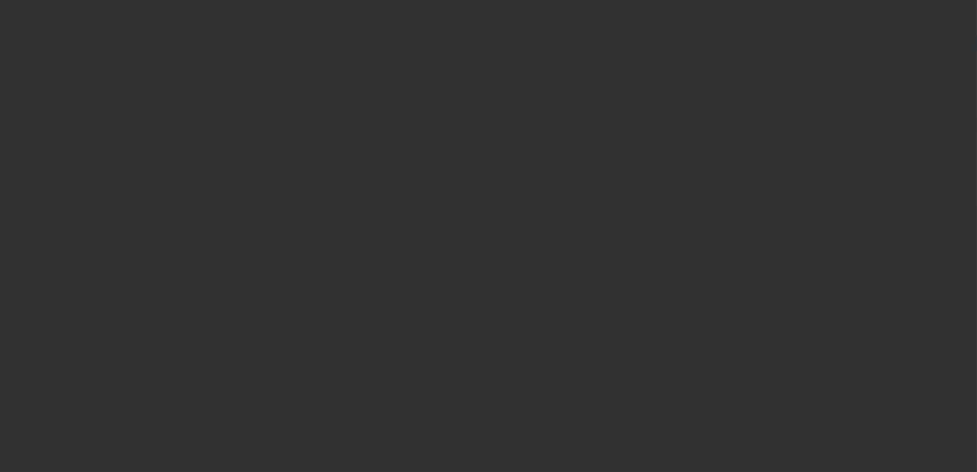
type input "$39,150.00"
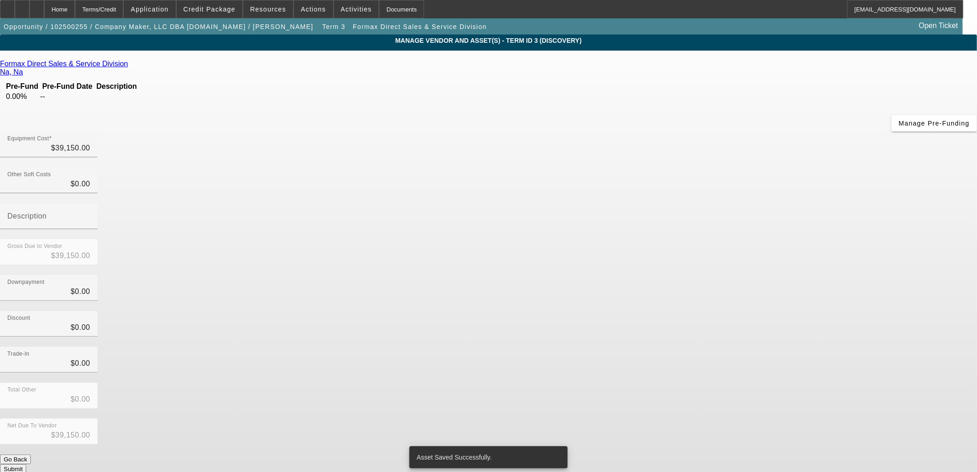
click at [26, 464] on button "Submit" at bounding box center [13, 469] width 26 height 10
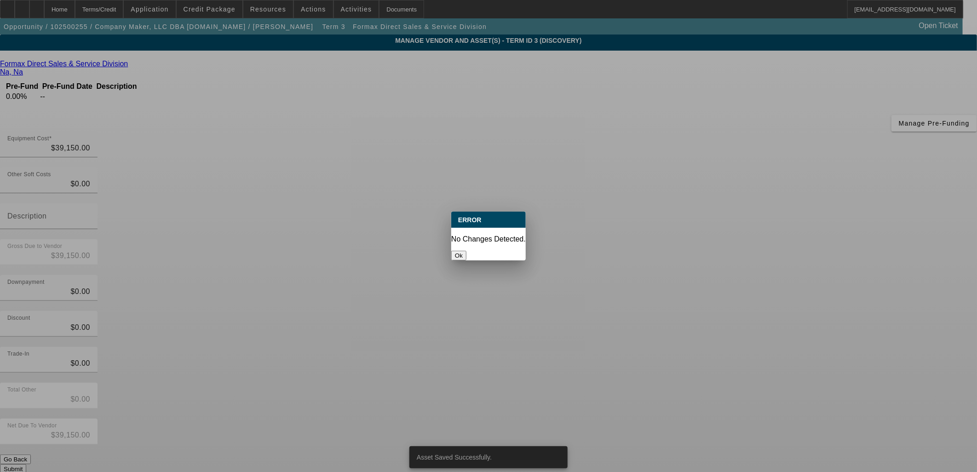
drag, startPoint x: 488, startPoint y: 242, endPoint x: 437, endPoint y: 203, distance: 64.3
click at [466, 251] on button "Ok" at bounding box center [458, 256] width 15 height 10
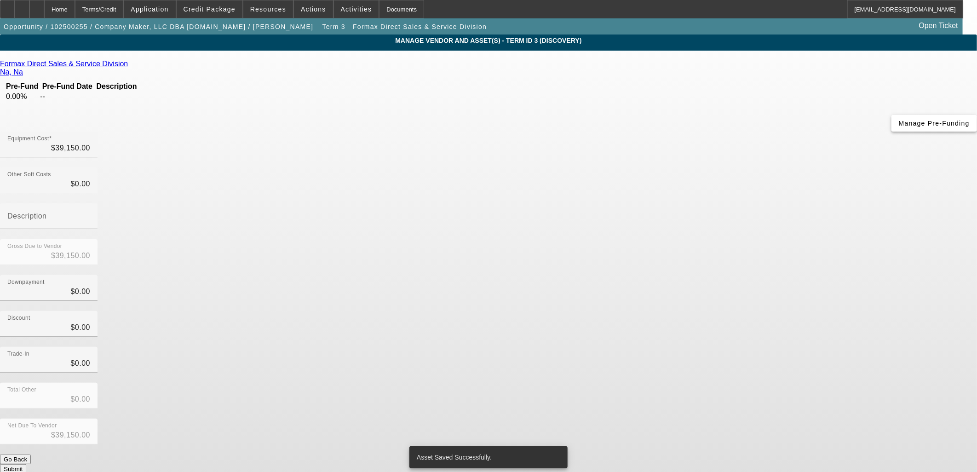
click at [891, 134] on span "button" at bounding box center [934, 123] width 86 height 22
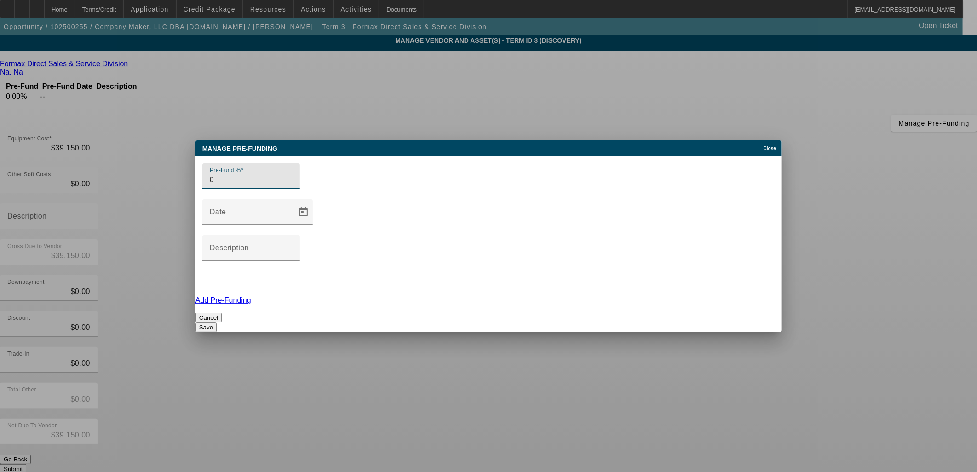
drag, startPoint x: 286, startPoint y: 219, endPoint x: 0, endPoint y: 189, distance: 287.7
click at [87, 208] on div "Manage Pre-funding Close Pre-Fund % 0 Date Description Add Pre-Funding Cancel S…" at bounding box center [488, 236] width 977 height 472
type input "50"
click at [293, 246] on input "Description" at bounding box center [251, 251] width 83 height 11
type input "Upon order"
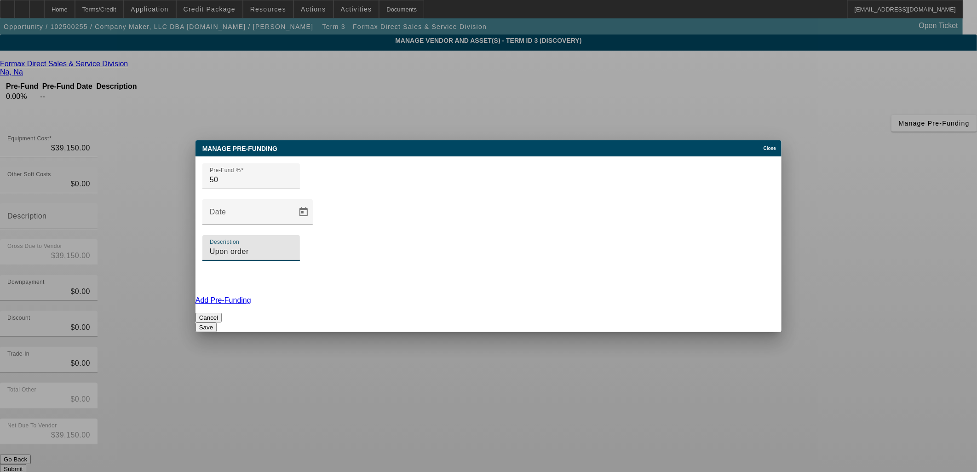
click at [251, 296] on link "Add Pre-Funding" at bounding box center [223, 300] width 56 height 8
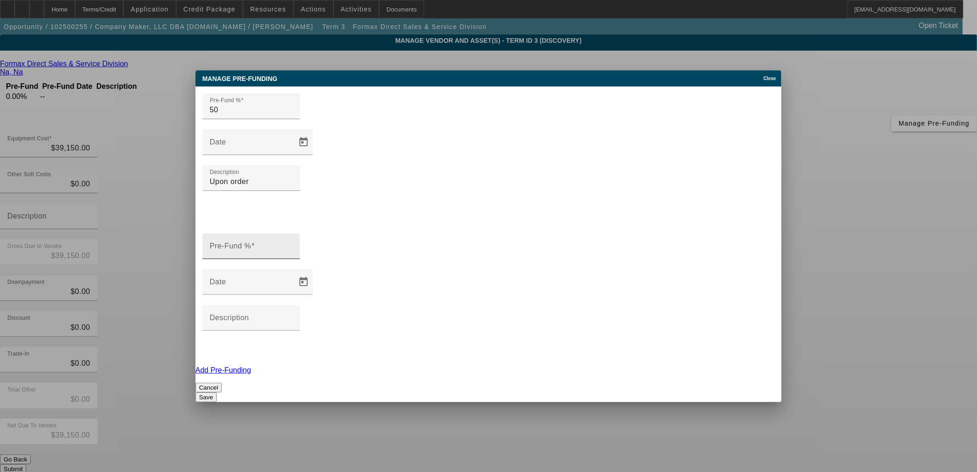
click at [293, 247] on div "Pre-Fund %" at bounding box center [251, 246] width 83 height 26
type input "50"
click at [293, 316] on input "Description" at bounding box center [251, 321] width 83 height 11
type input "Upon shipment"
click at [217, 392] on button "Save" at bounding box center [205, 397] width 21 height 10
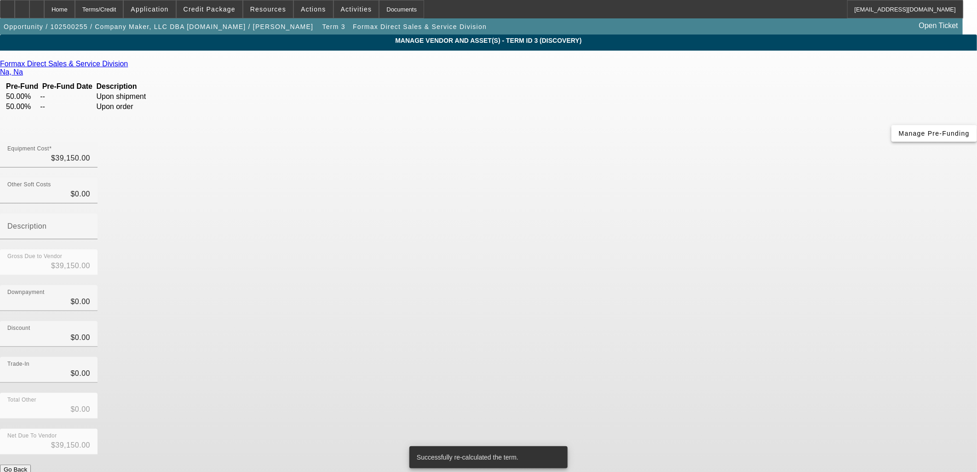
click at [899, 137] on span "Manage Pre-Funding" at bounding box center [934, 133] width 71 height 7
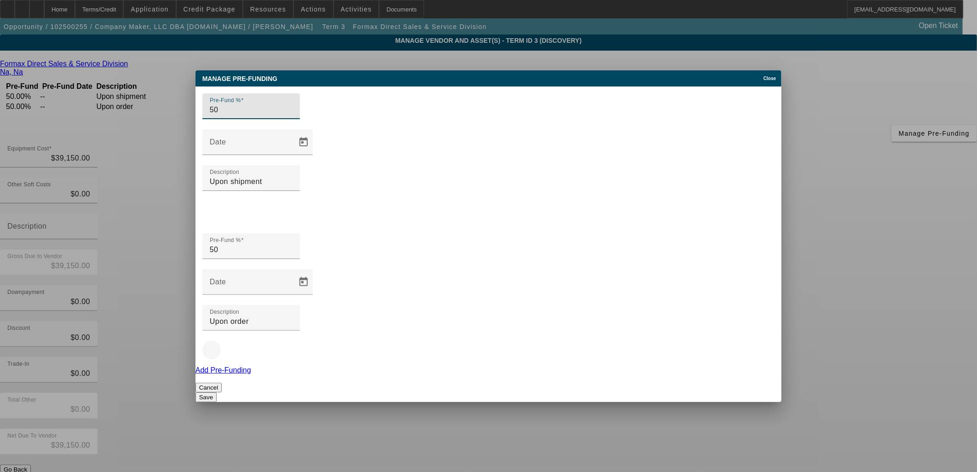
click at [223, 339] on span "button" at bounding box center [212, 350] width 22 height 22
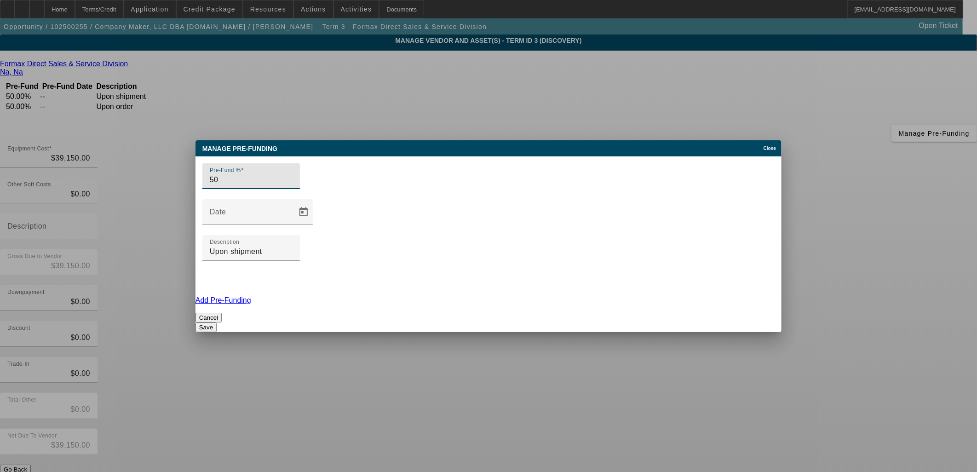
drag, startPoint x: 254, startPoint y: 219, endPoint x: 152, endPoint y: 234, distance: 103.5
click at [168, 222] on div "Manage Pre-funding Close Pre-Fund % 50 Date Description Upon shipment Add Pre-F…" at bounding box center [488, 236] width 977 height 472
type input "100"
drag, startPoint x: 595, startPoint y: 221, endPoint x: 196, endPoint y: 189, distance: 400.5
click at [196, 189] on div "Manage Pre-funding Close Pre-Fund % 100 Date Description Upon shipment Add Pre-…" at bounding box center [488, 236] width 586 height 192
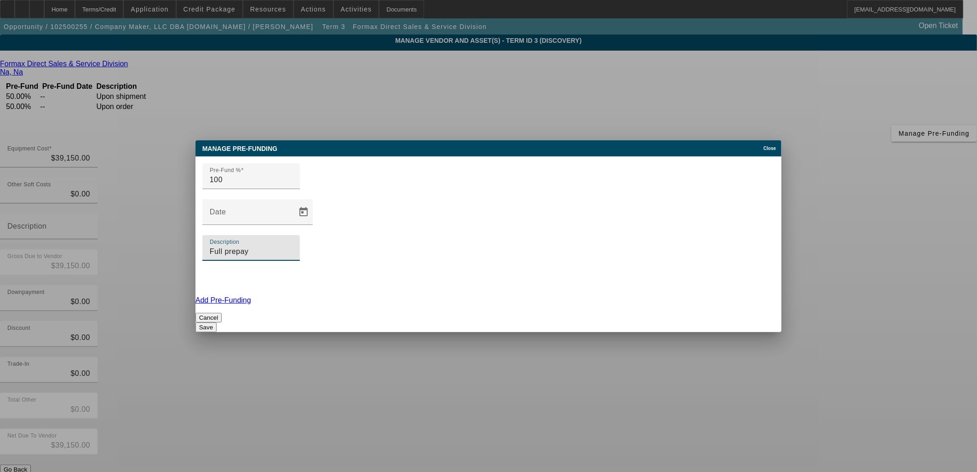
type input "Full prepay"
click at [217, 322] on button "Save" at bounding box center [205, 327] width 21 height 10
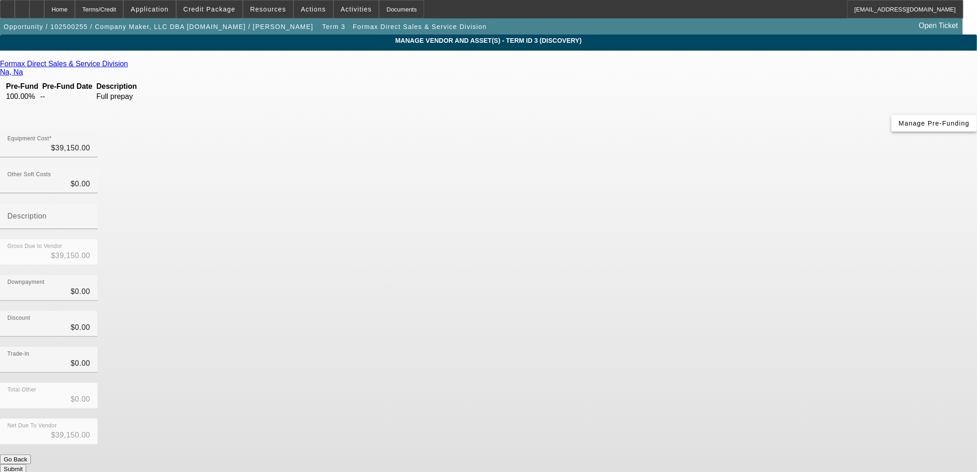
click at [899, 127] on span "Manage Pre-Funding" at bounding box center [934, 123] width 71 height 7
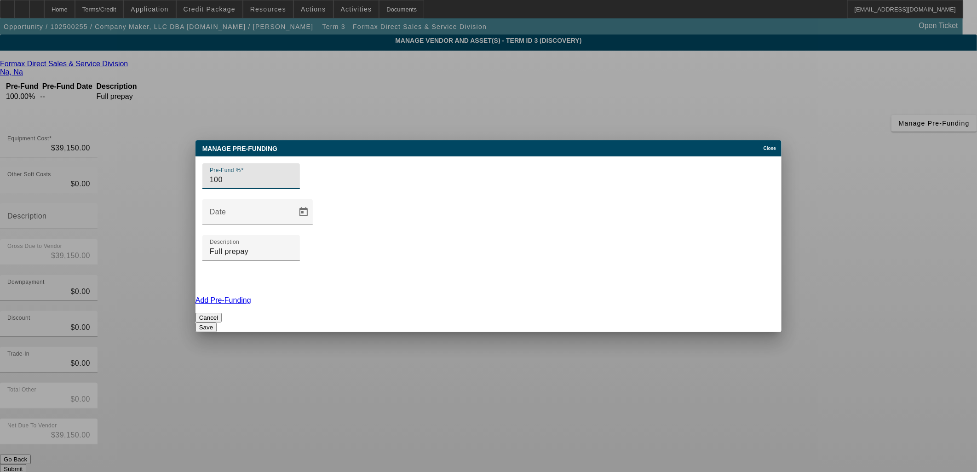
drag, startPoint x: 274, startPoint y: 226, endPoint x: 96, endPoint y: 218, distance: 178.2
click at [125, 224] on div "Manage Pre-funding Close Pre-Fund % 100 Date Description Full prepay Add Pre-Fu…" at bounding box center [488, 236] width 977 height 472
type input "50"
drag, startPoint x: 553, startPoint y: 228, endPoint x: 253, endPoint y: 208, distance: 300.5
click at [293, 209] on div "Pre-Fund % 50 Date Description Full prepay" at bounding box center [488, 226] width 586 height 140
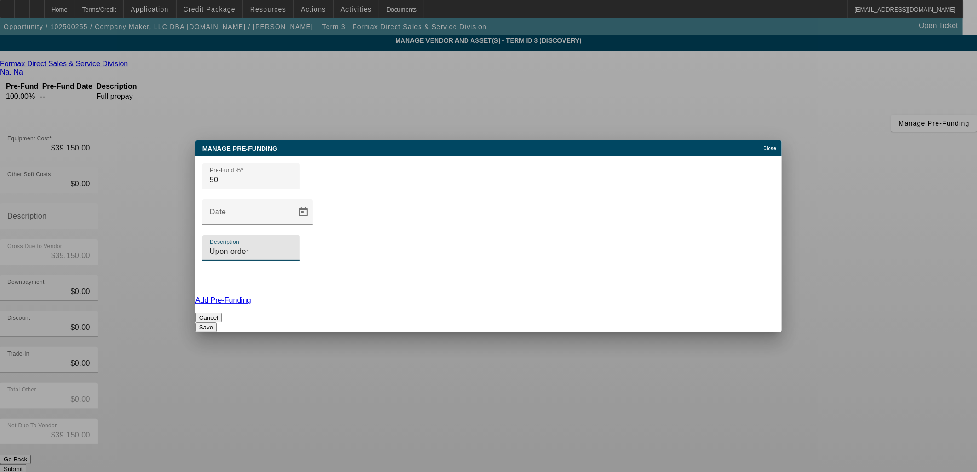
type input "Upon order"
drag, startPoint x: 690, startPoint y: 245, endPoint x: 682, endPoint y: 247, distance: 8.0
click at [689, 296] on div "Add Pre-Funding" at bounding box center [488, 300] width 586 height 8
click at [251, 296] on link "Add Pre-Funding" at bounding box center [223, 300] width 56 height 8
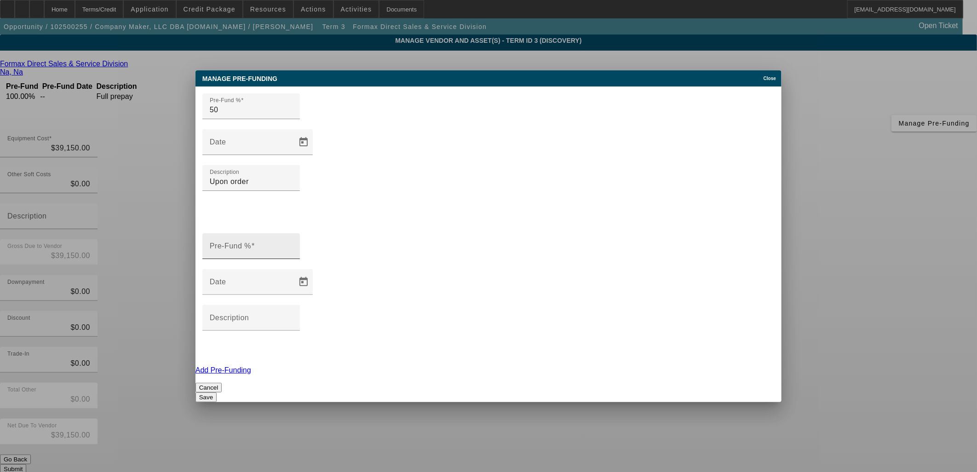
click at [293, 244] on input "Pre-Fund %" at bounding box center [251, 249] width 83 height 11
type input "50"
click at [293, 316] on input "Description" at bounding box center [251, 321] width 83 height 11
type input "Upon shipment"
click at [217, 392] on button "Save" at bounding box center [205, 397] width 21 height 10
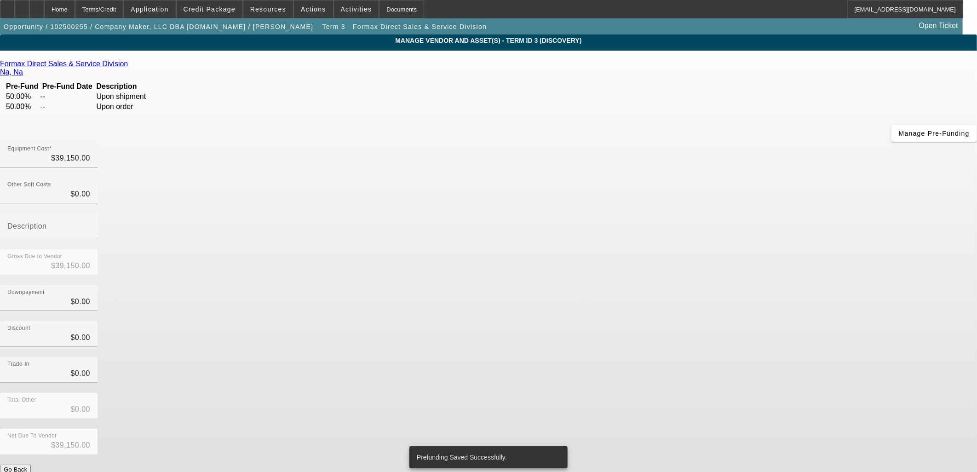
click at [26, 471] on button "Submit" at bounding box center [13, 479] width 26 height 10
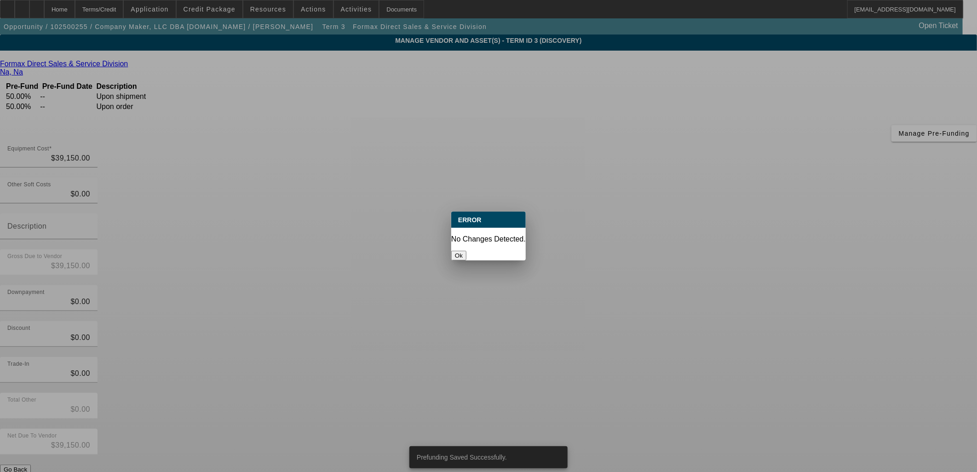
click at [466, 251] on button "Ok" at bounding box center [458, 256] width 15 height 10
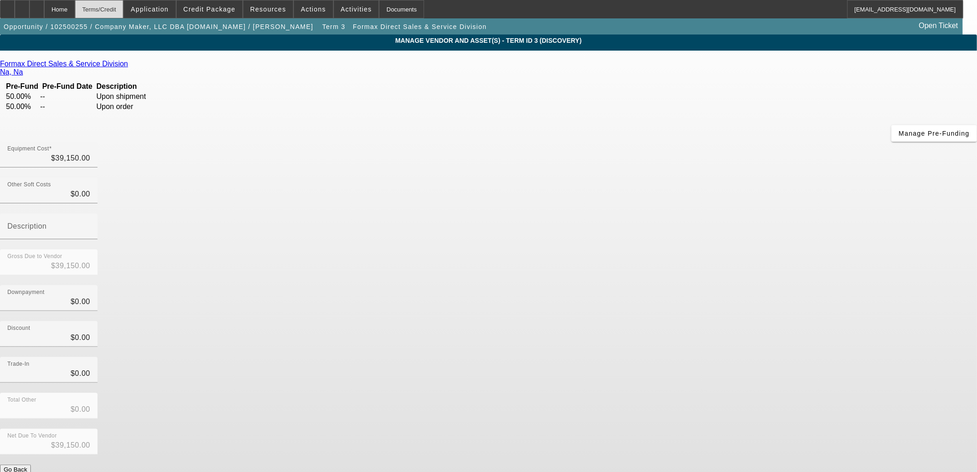
click at [108, 8] on div "Terms/Credit" at bounding box center [99, 9] width 49 height 18
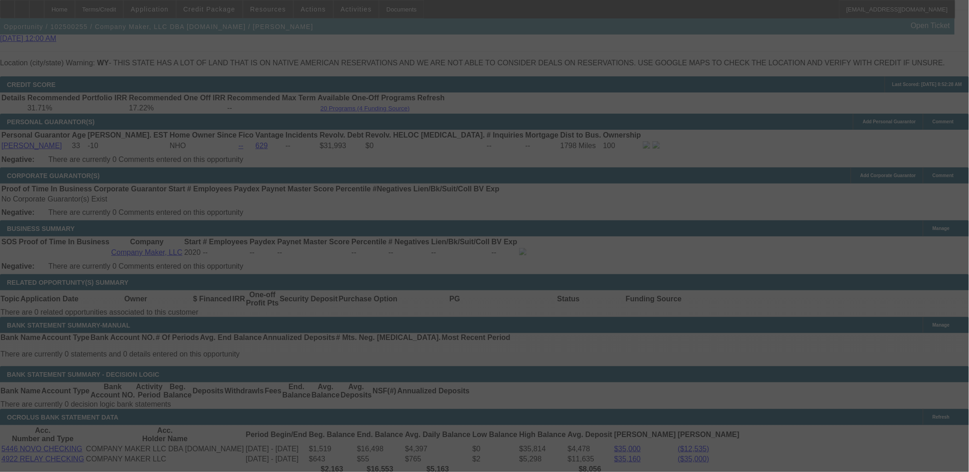
scroll to position [1299, 0]
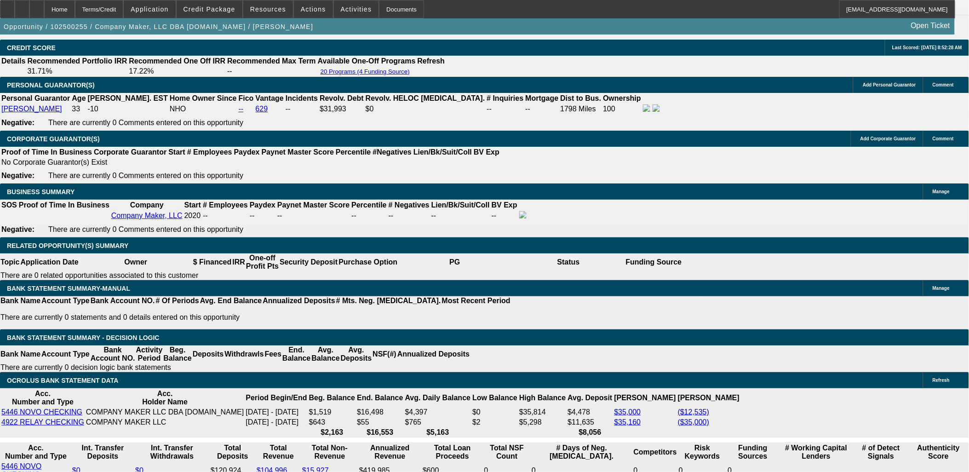
select select "0"
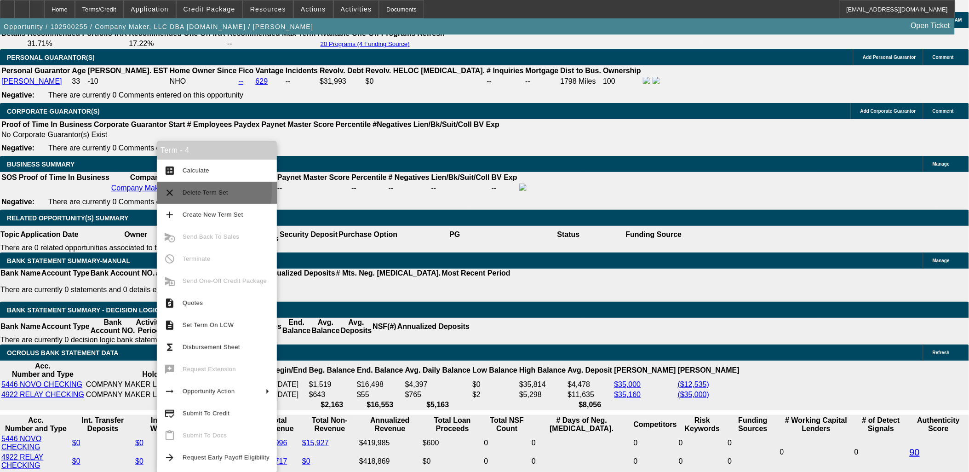
click at [188, 189] on span "Delete Term Set" at bounding box center [206, 192] width 46 height 7
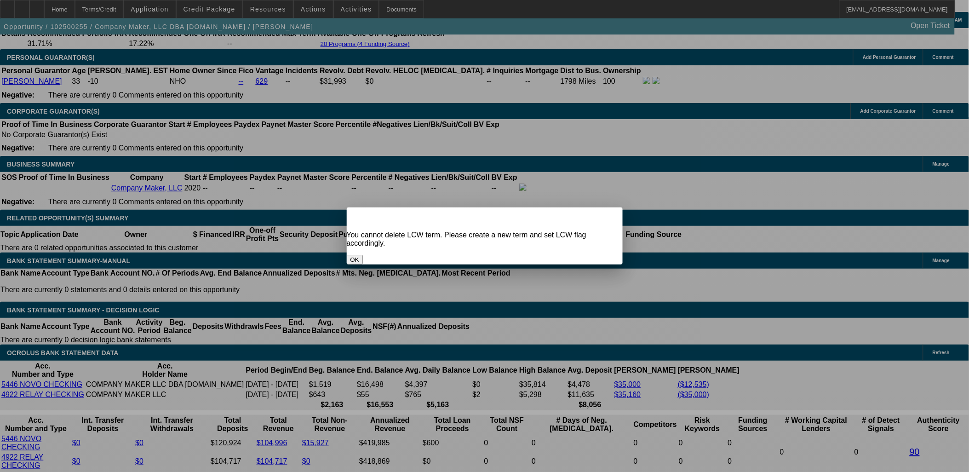
click at [363, 255] on button "OK" at bounding box center [355, 260] width 16 height 10
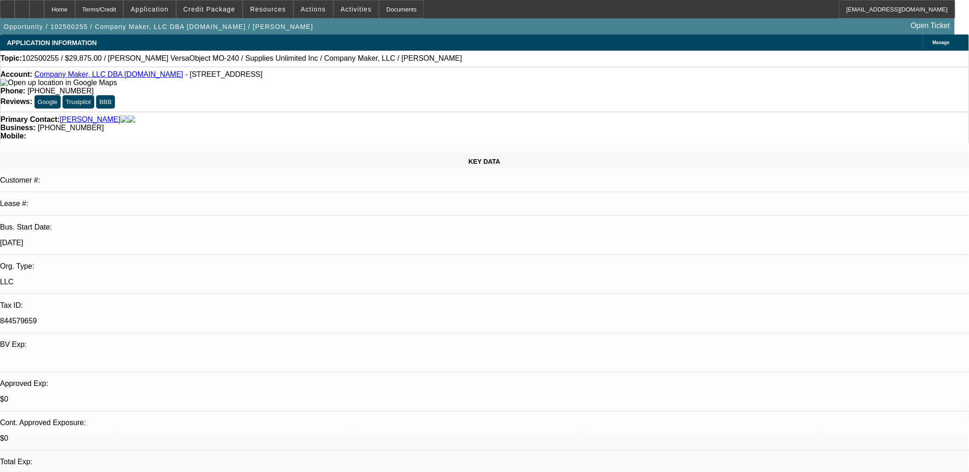
scroll to position [1326, 0]
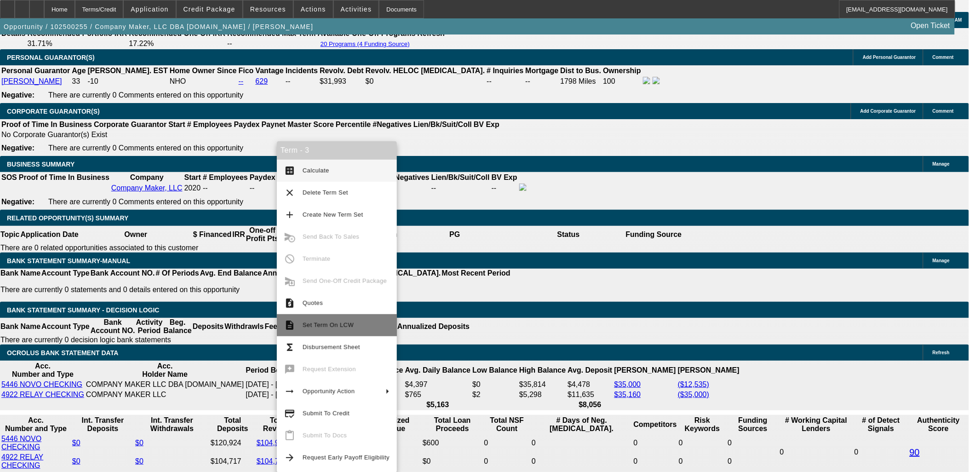
click at [329, 323] on span "Set Term On LCW" at bounding box center [328, 324] width 51 height 7
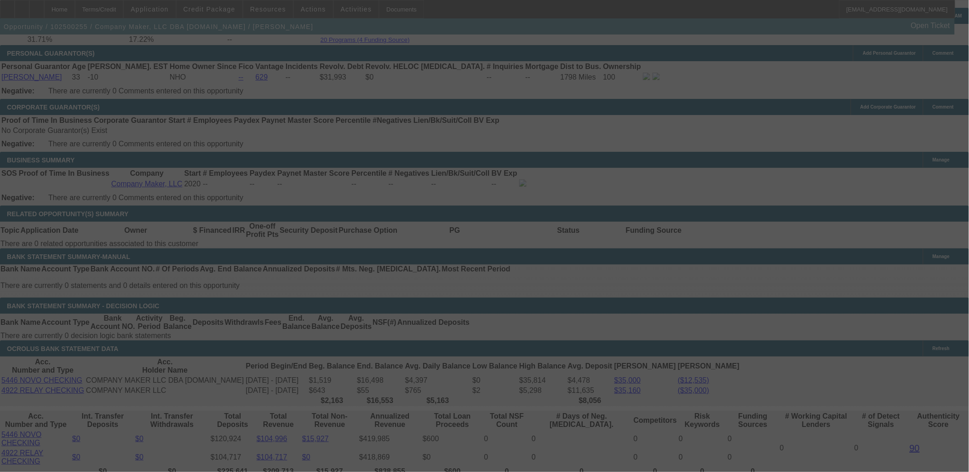
scroll to position [1354, 0]
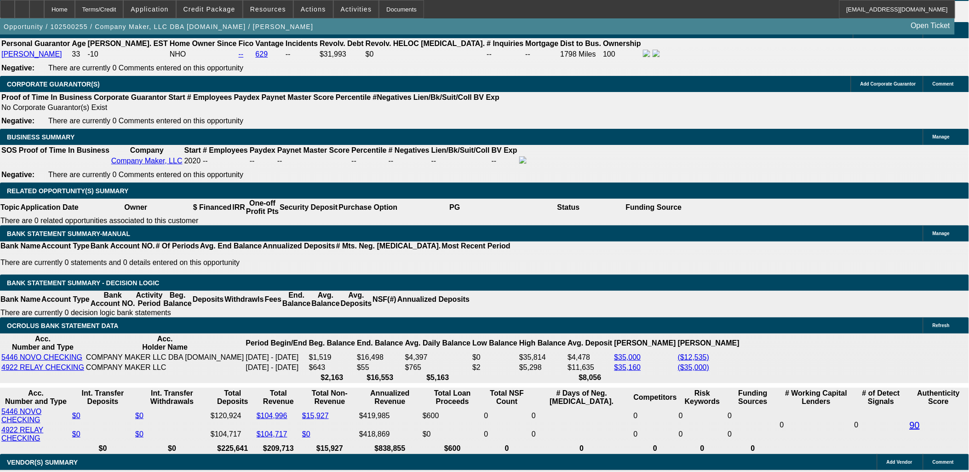
select select "0"
select select "0.1"
select select "0"
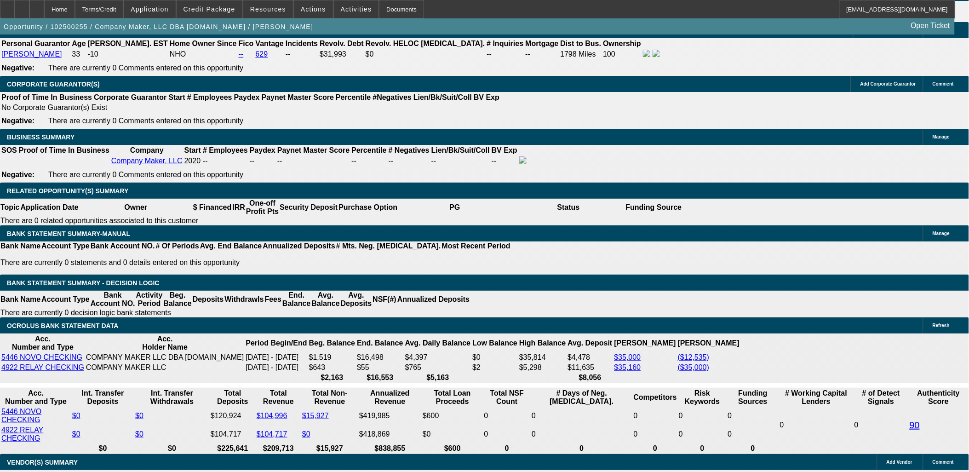
select select "0.1"
select select "0"
select select "0.1"
select select "0"
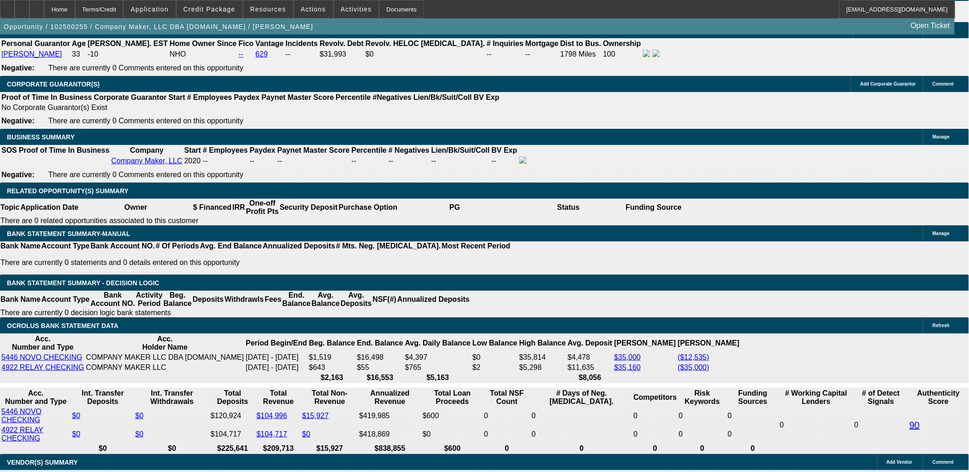
select select "0"
select select "0.1"
select select "1"
select select "2"
select select "4"
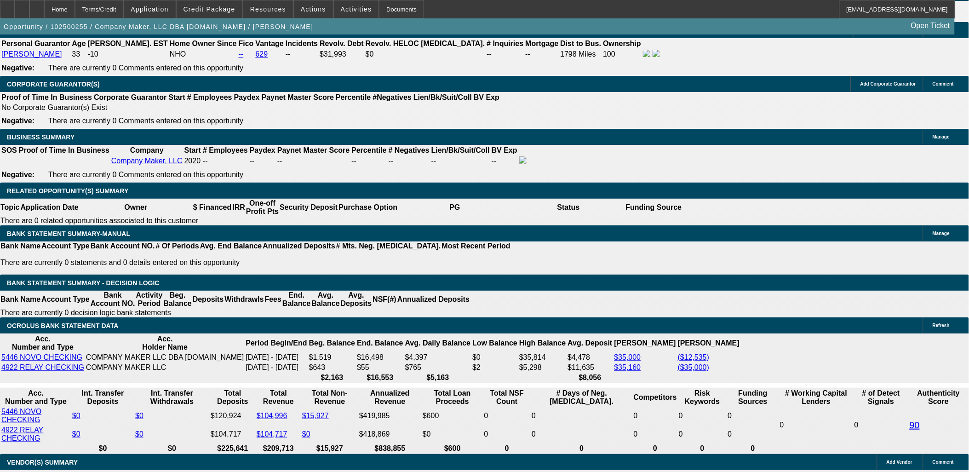
select select "1"
select select "2"
select select "4"
select select "1"
select select "2"
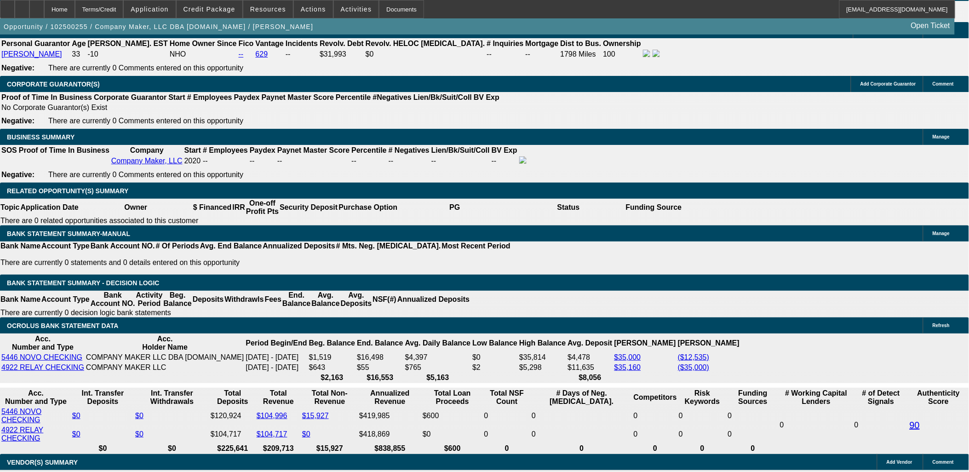
select select "4"
select select "1"
select select "2"
select select "4"
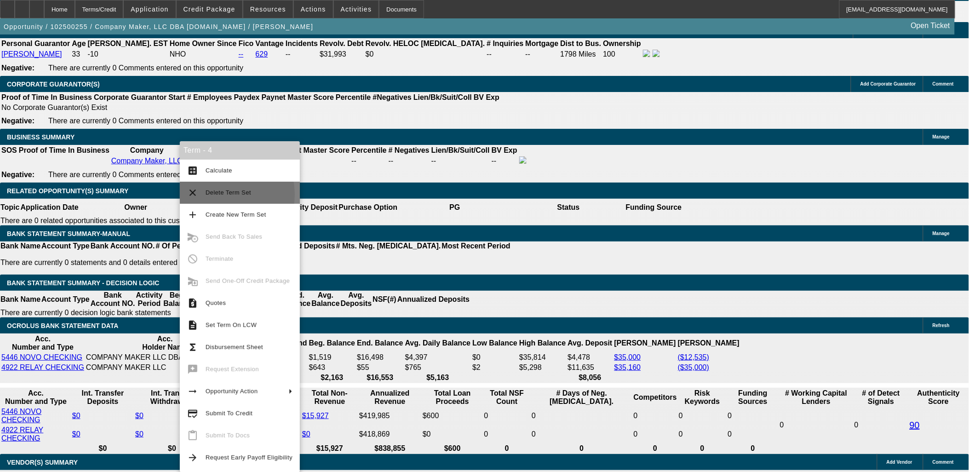
click at [212, 195] on span "Delete Term Set" at bounding box center [229, 192] width 46 height 7
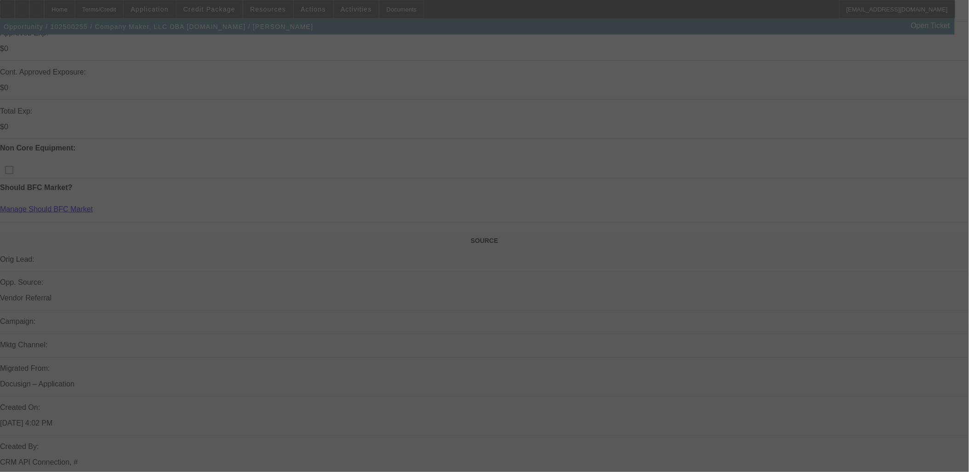
scroll to position [408, 0]
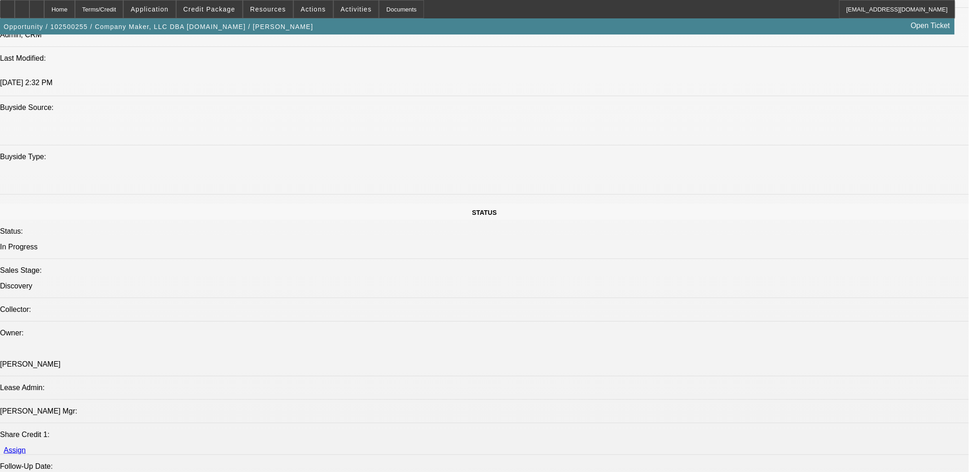
select select "0"
select select "0.1"
select select "0"
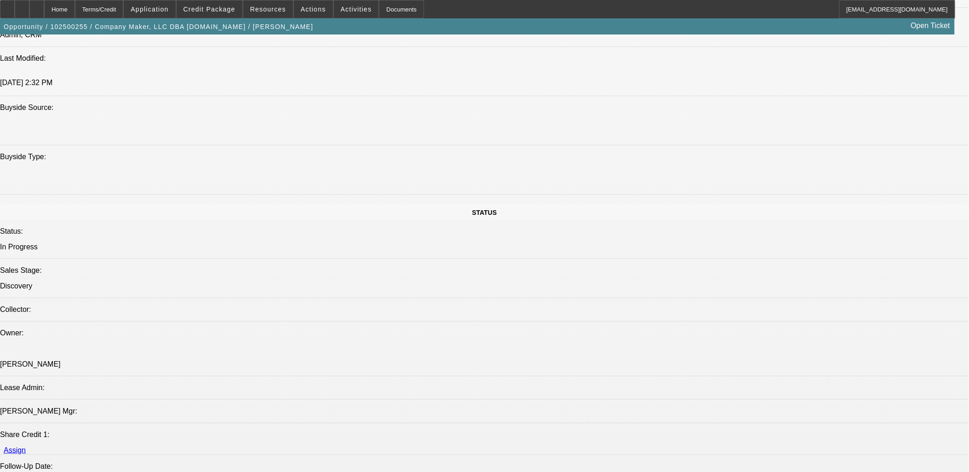
select select "0.1"
select select "0"
select select "0.1"
select select "1"
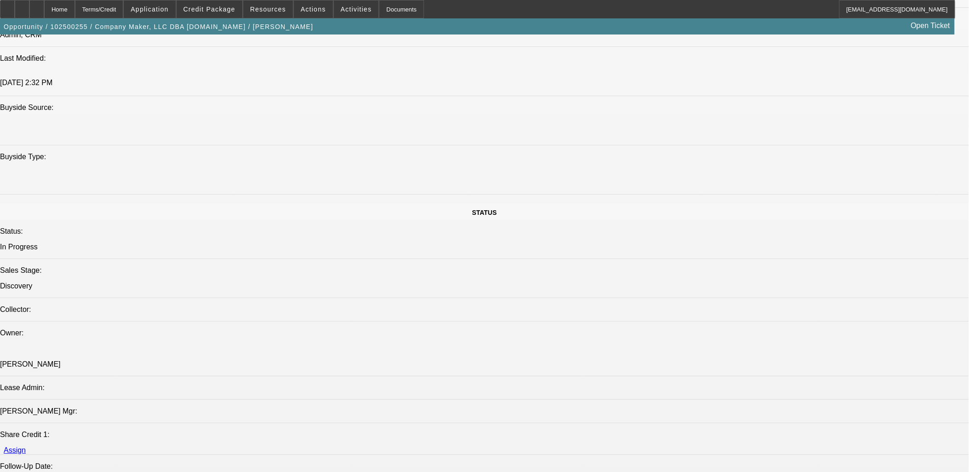
select select "2"
select select "4"
select select "1"
select select "2"
select select "4"
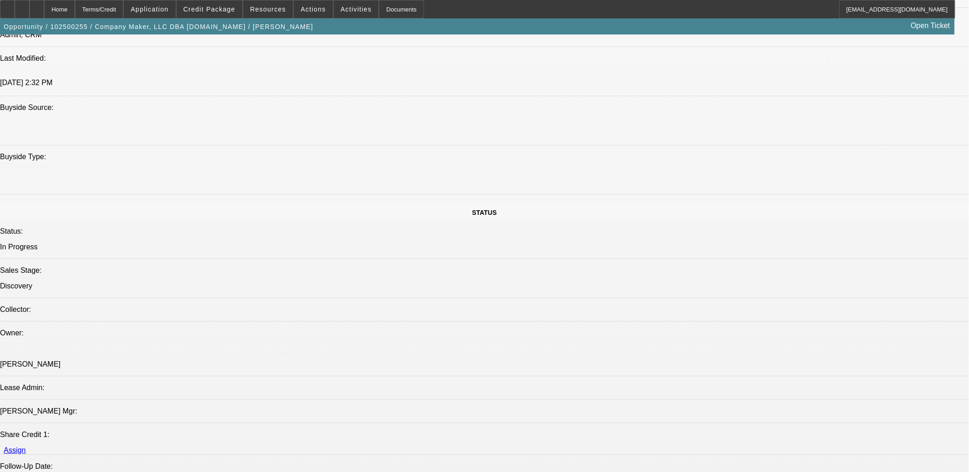
select select "1"
select select "2"
select select "4"
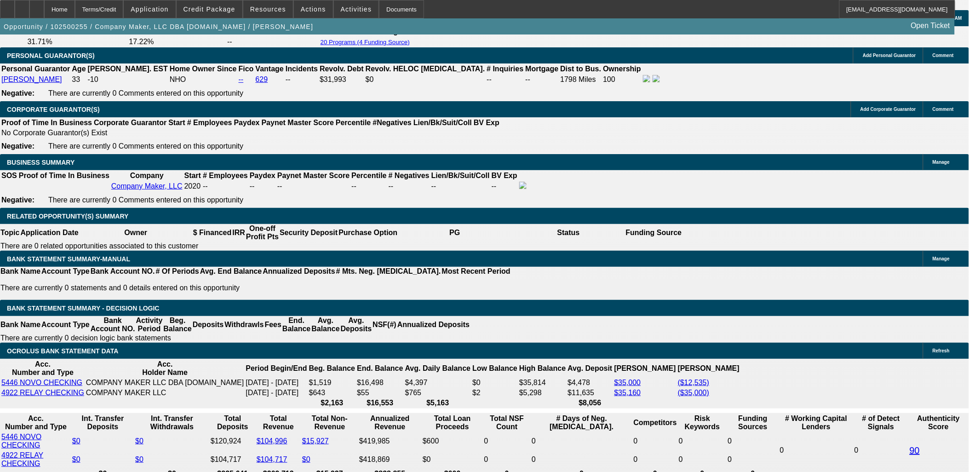
scroll to position [1487, 0]
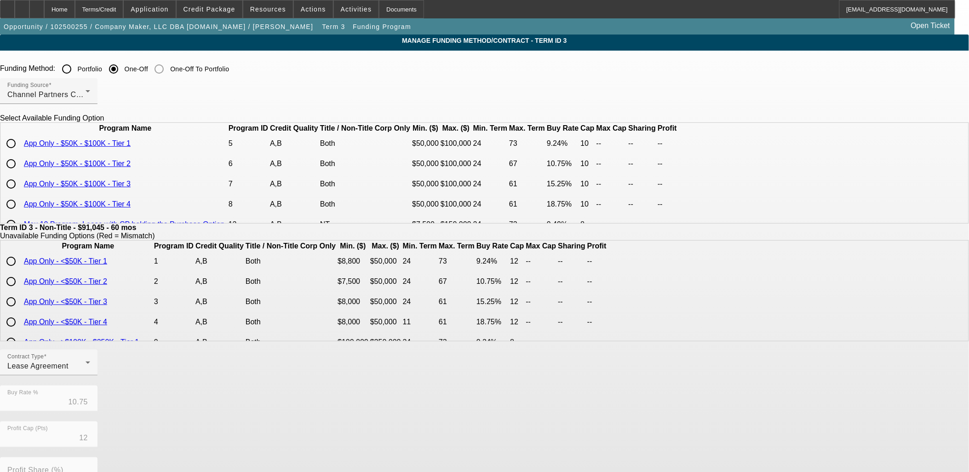
scroll to position [40, 0]
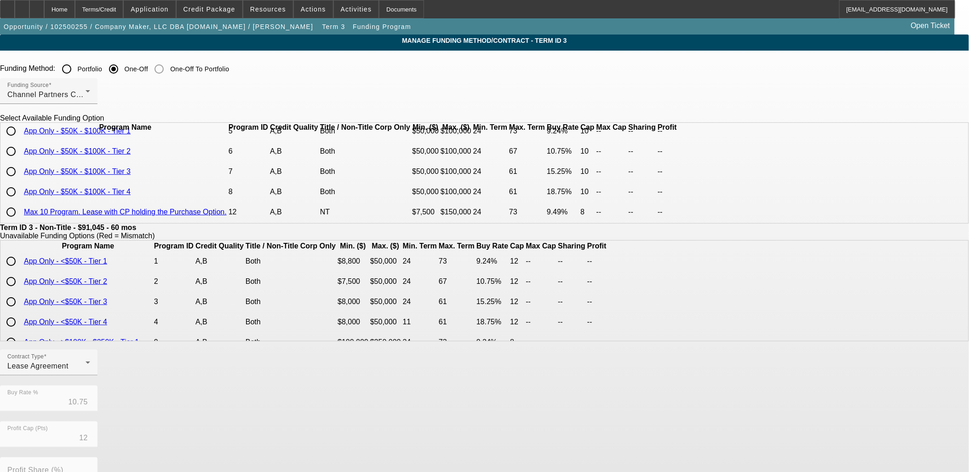
click at [20, 192] on input "radio" at bounding box center [11, 192] width 18 height 18
radio input "true"
type input "18.75"
type input "10"
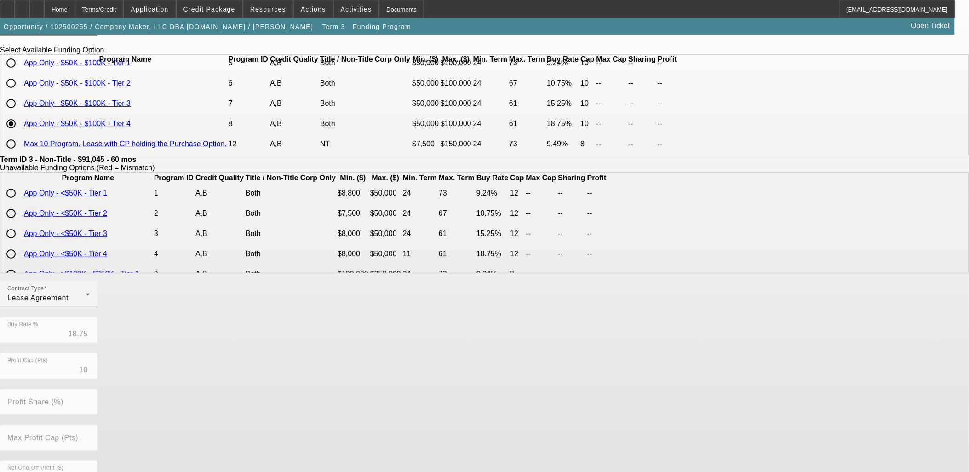
scroll to position [153, 0]
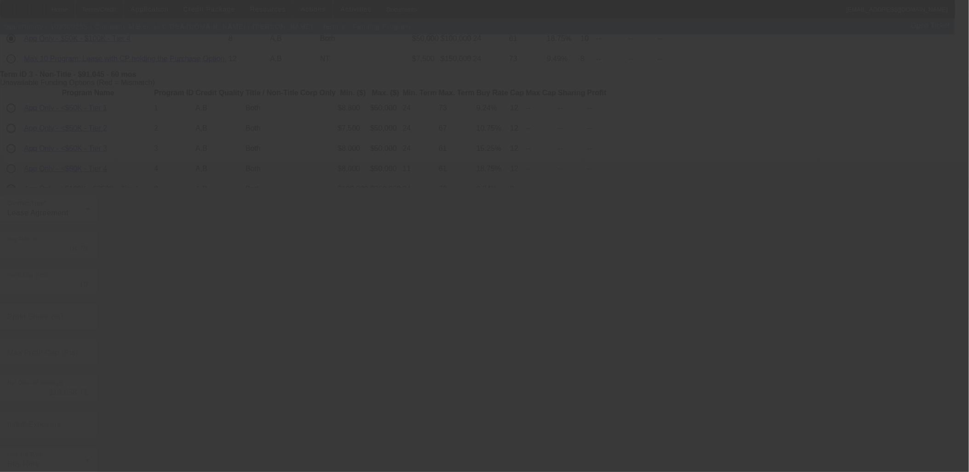
type input "10.75"
type input "12"
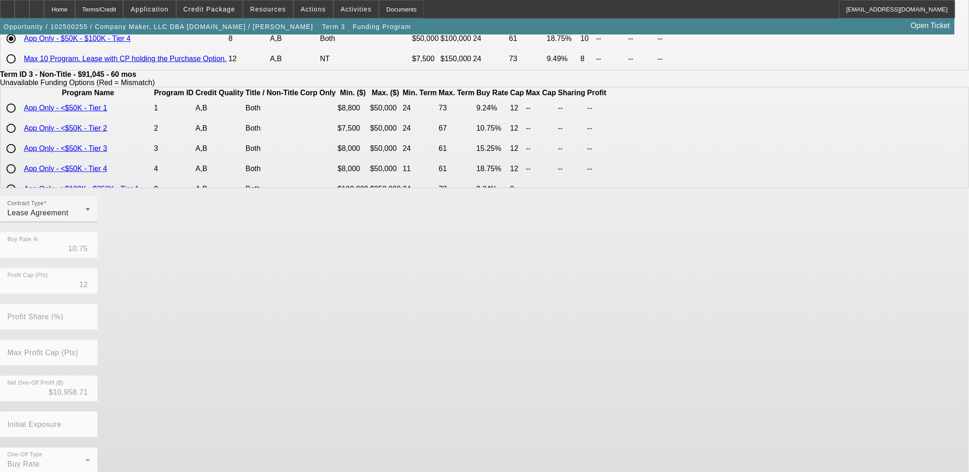
scroll to position [0, 0]
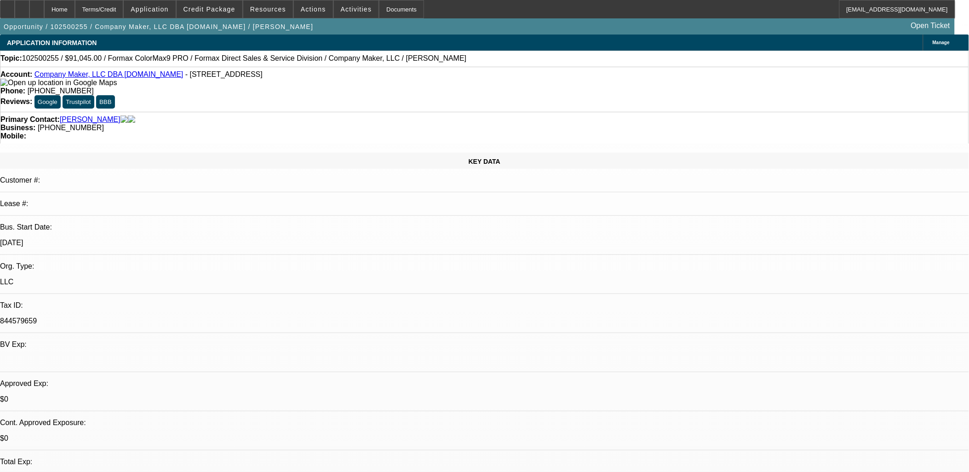
select select "0"
select select "2"
select select "0.1"
select select "4"
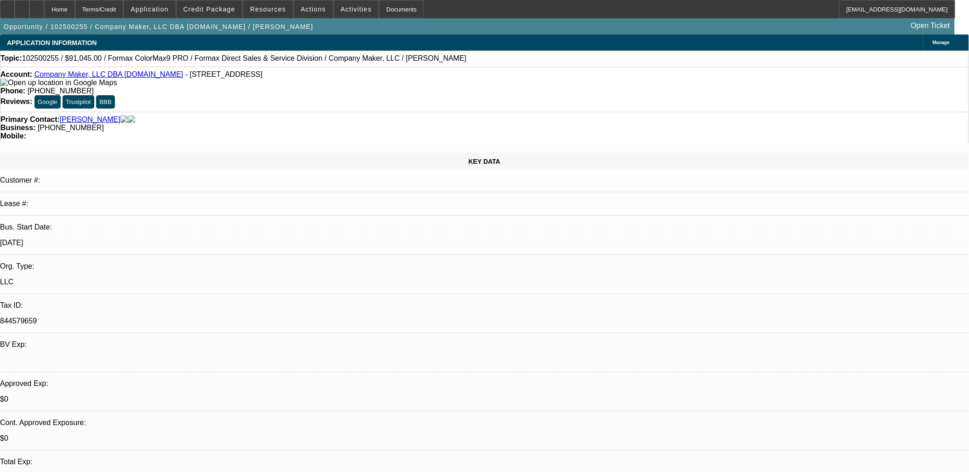
select select "0"
select select "2"
select select "0.1"
select select "4"
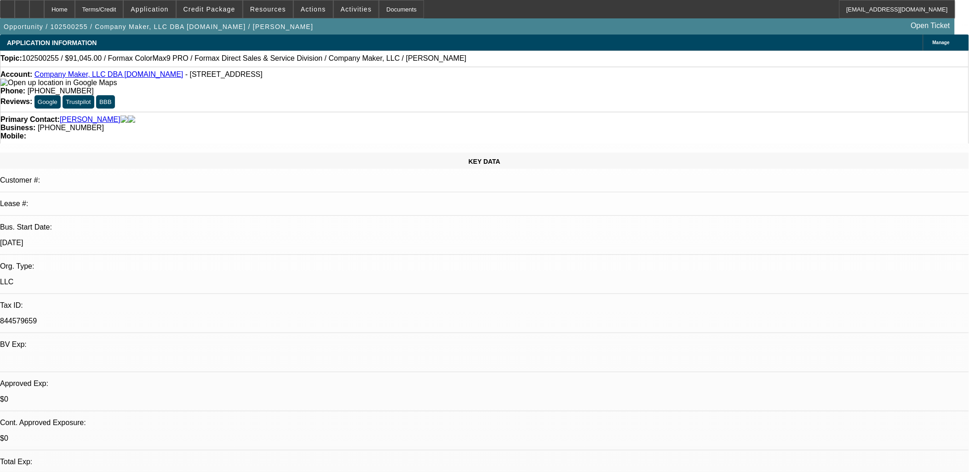
select select "0"
select select "2"
select select "0.1"
select select "4"
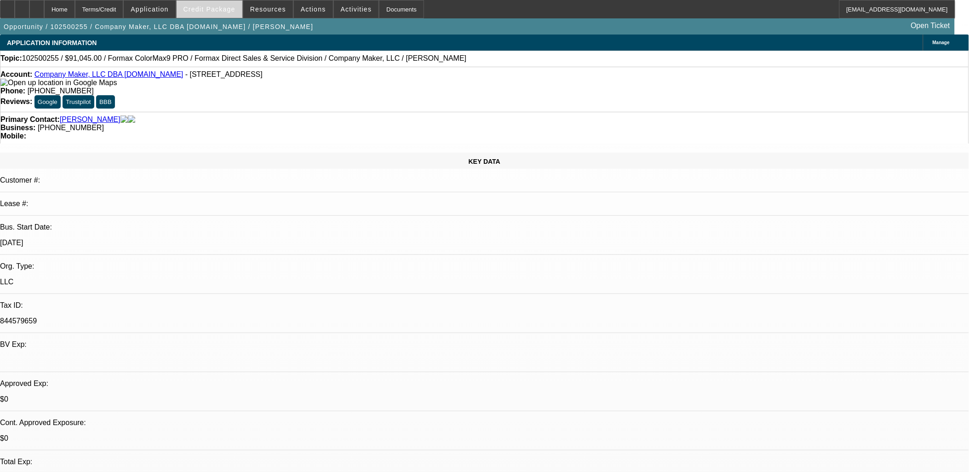
click at [218, 11] on span "Credit Package" at bounding box center [210, 9] width 52 height 7
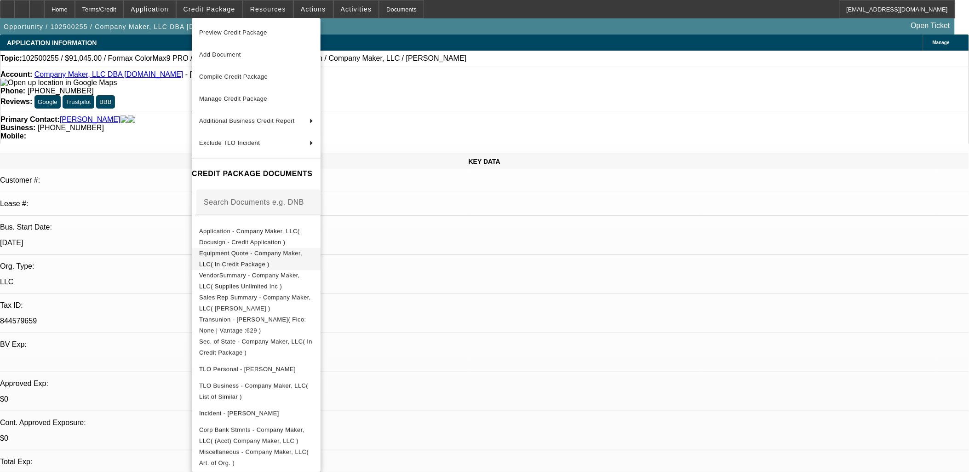
click at [258, 255] on span "Equipment Quote - Company Maker, LLC( In Credit Package )" at bounding box center [250, 258] width 103 height 18
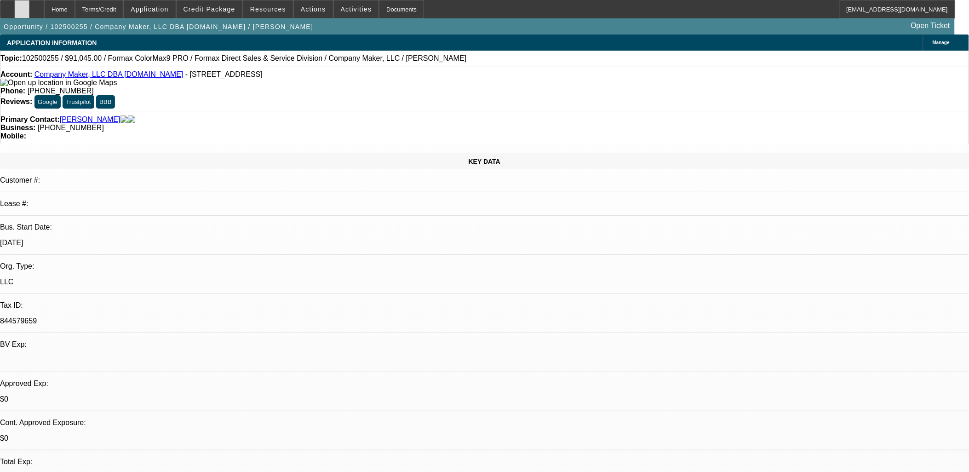
click at [29, 6] on div at bounding box center [22, 9] width 15 height 18
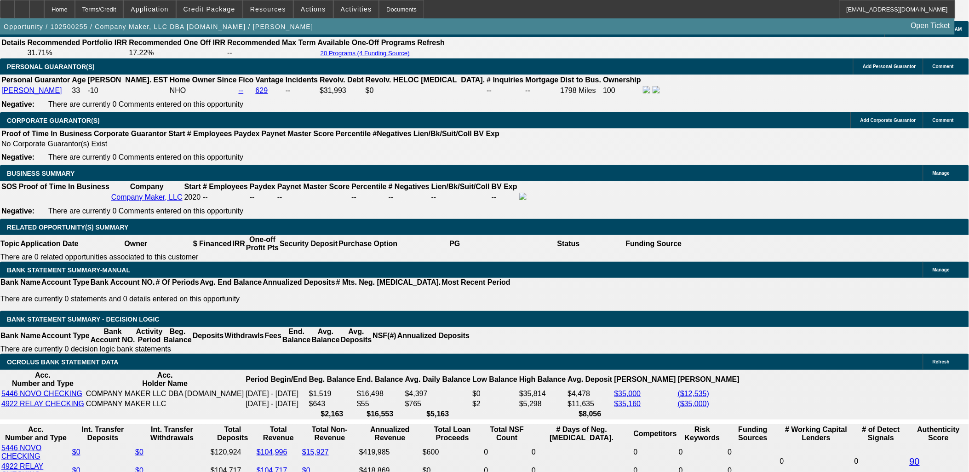
scroll to position [1482, 0]
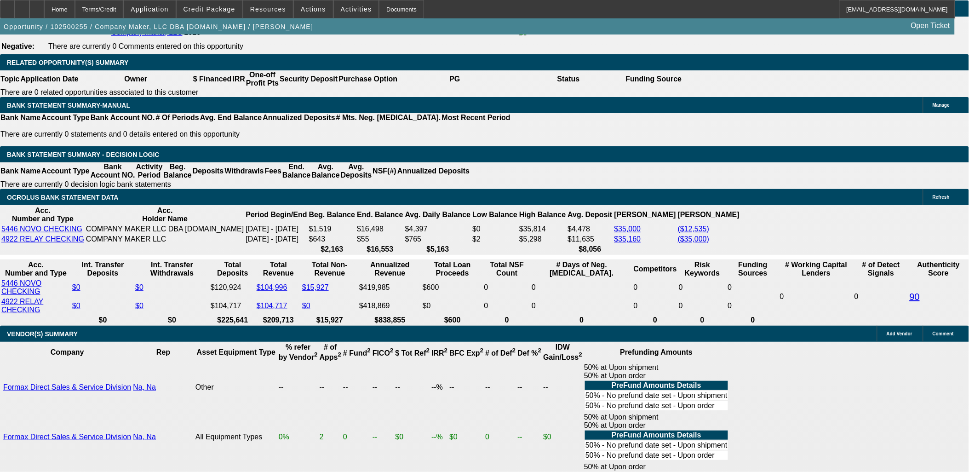
type input "2"
type input "UNKNOWN"
type input "20"
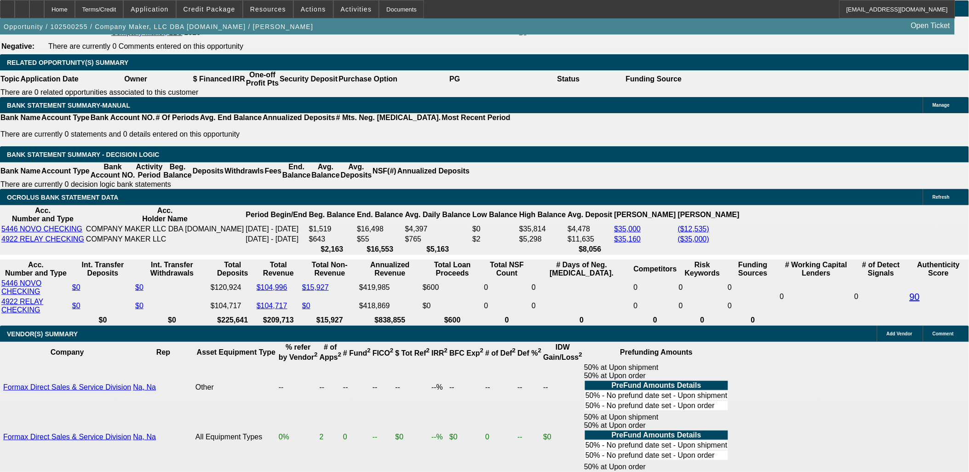
type input "$1,595.81"
type input "20"
type input "16"
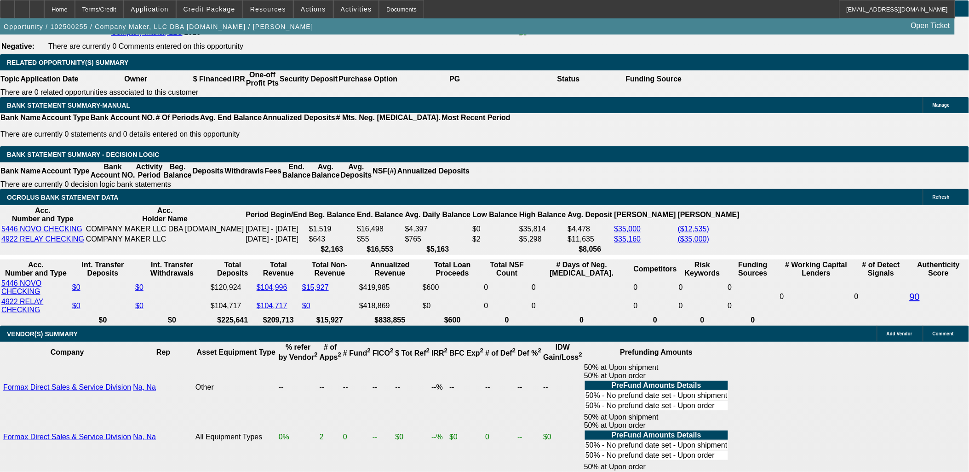
type input "1600"
type input "2.1"
type input "$1,600.00"
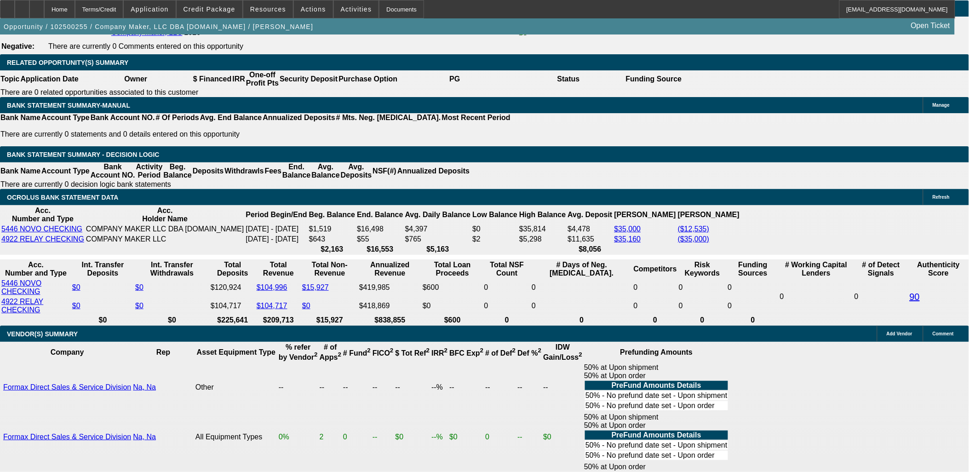
type input "20"
type input "$2,412.14"
type input "20"
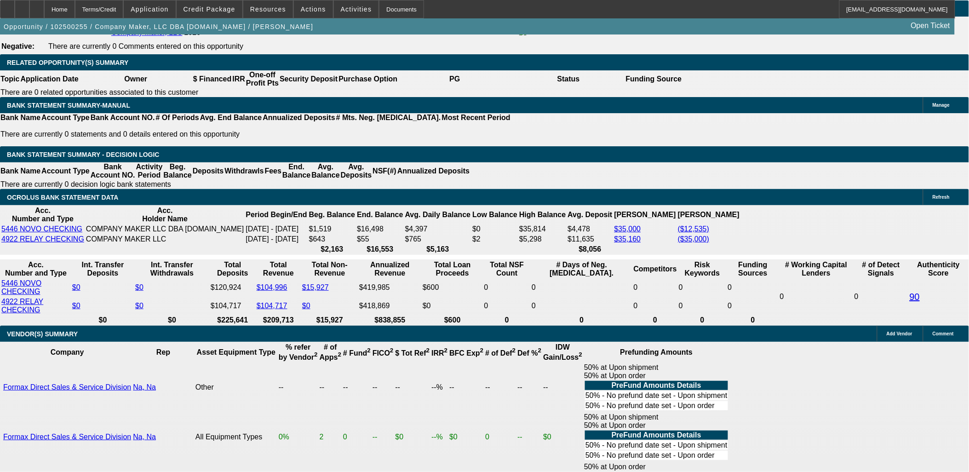
type input "2"
type input "2500"
type input "21.7"
type input "$2,500.00"
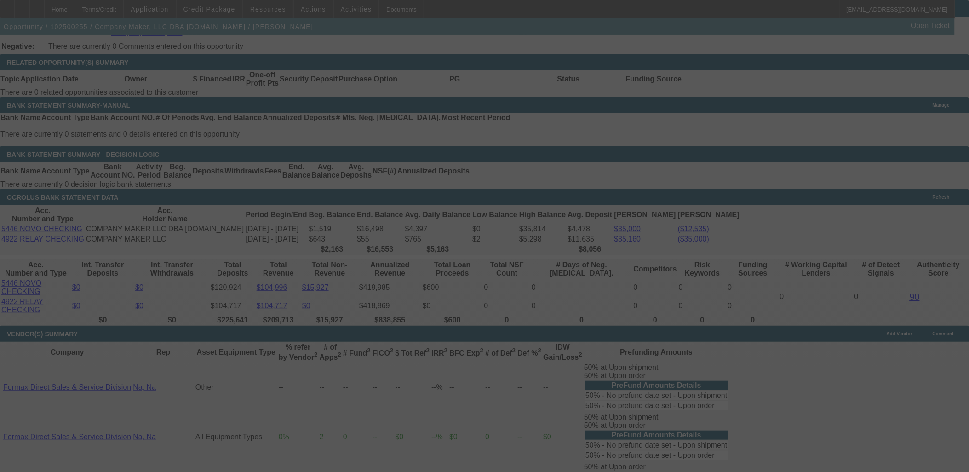
scroll to position [1686, 0]
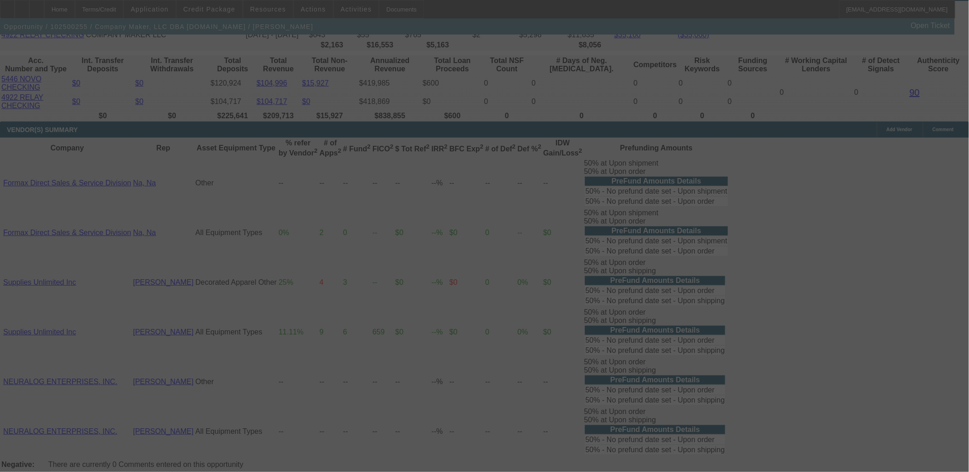
select select "0"
select select "2"
select select "0.1"
select select "4"
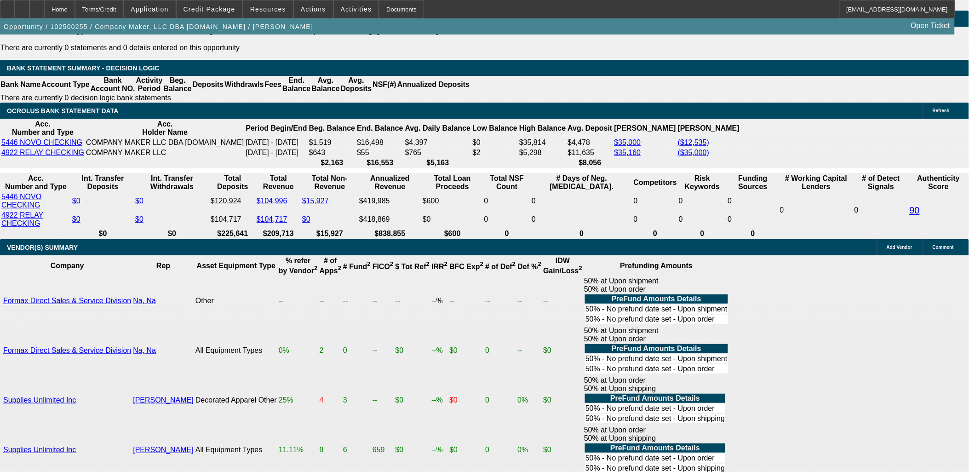
scroll to position [1482, 0]
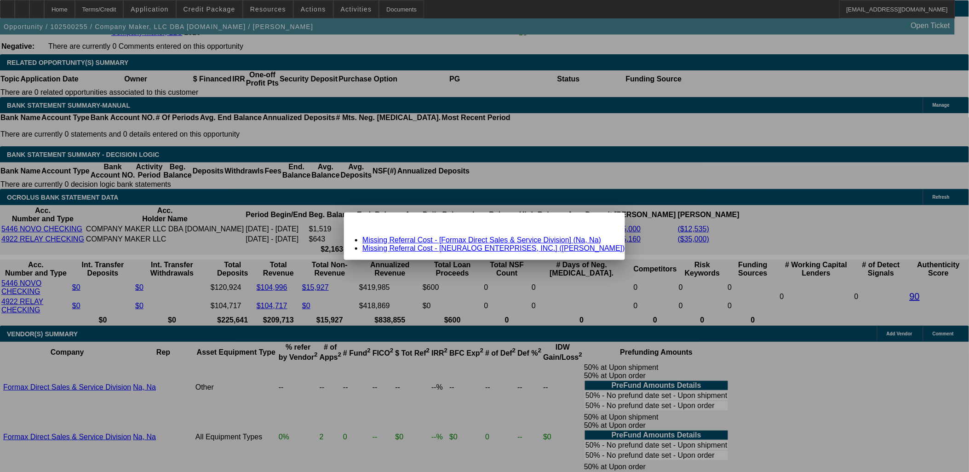
click at [447, 241] on link "Missing Referral Cost - [Formax Direct Sales & Service Division] (Na, Na)" at bounding box center [481, 240] width 239 height 8
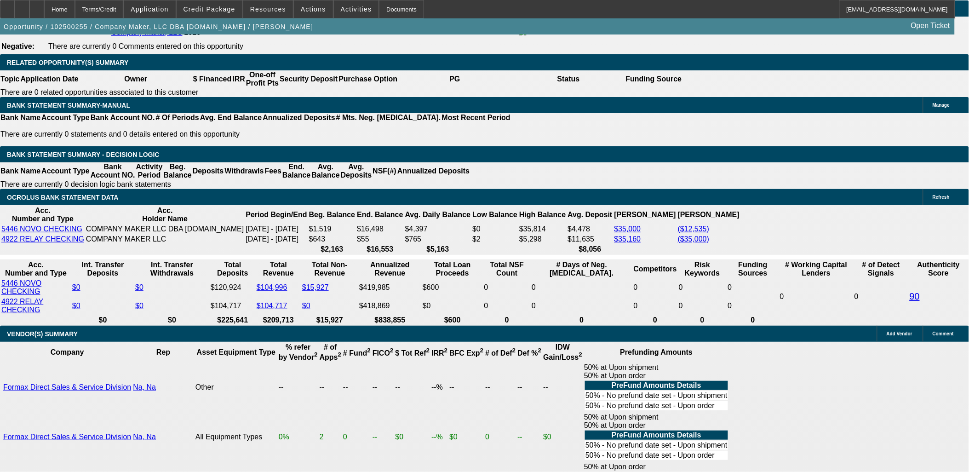
scroll to position [1482, 0]
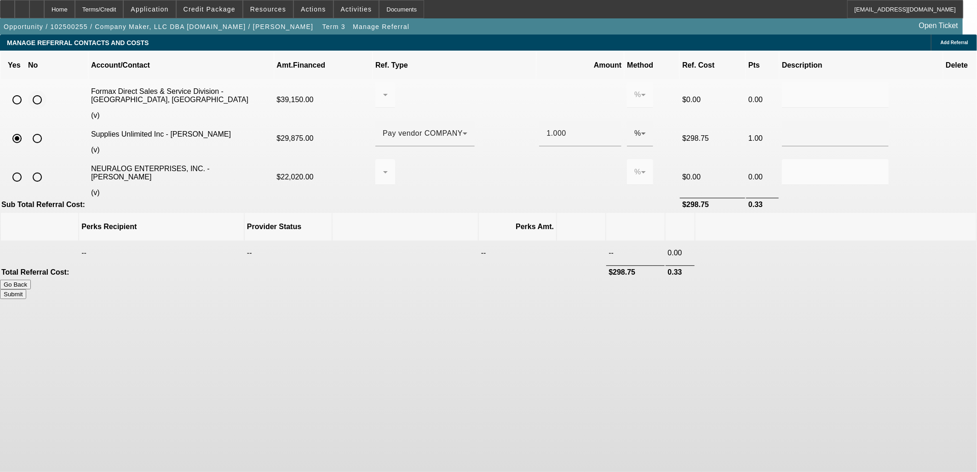
click at [46, 91] on input "radio" at bounding box center [37, 100] width 18 height 18
radio input "true"
click at [46, 168] on input "radio" at bounding box center [37, 177] width 18 height 18
radio input "true"
click at [26, 289] on button "Submit" at bounding box center [13, 294] width 26 height 10
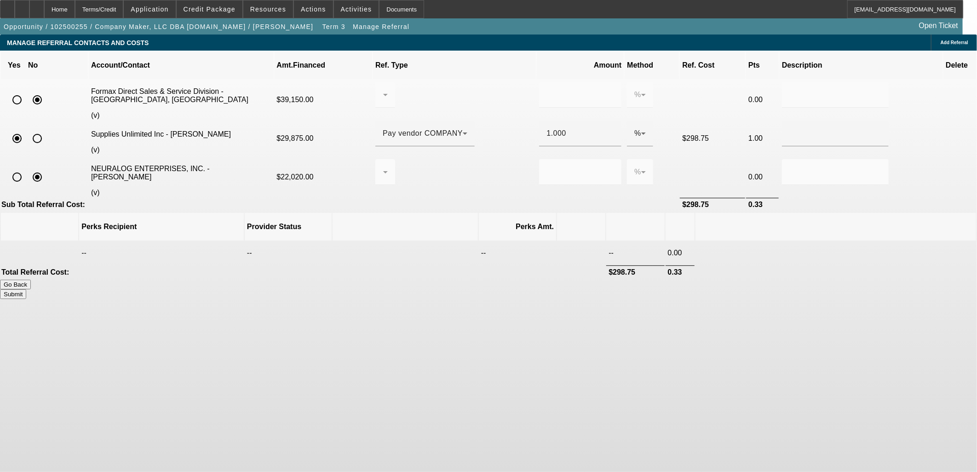
type input "1.000"
type input "0.000"
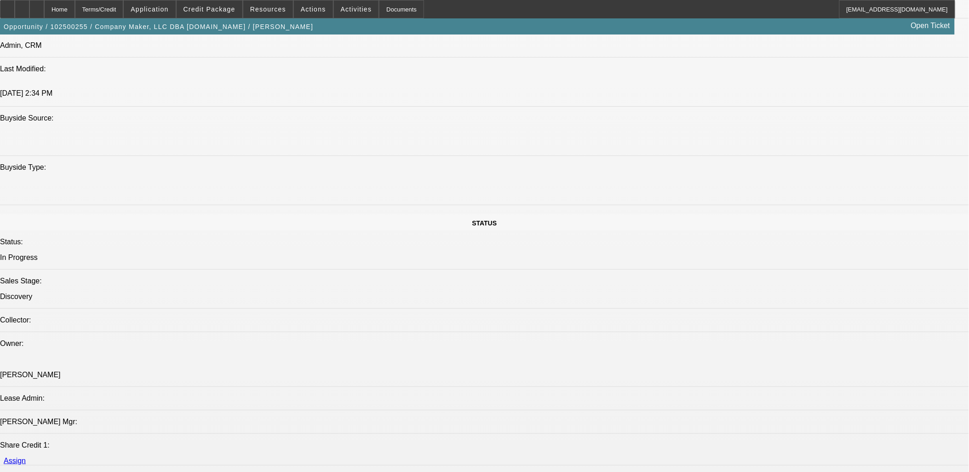
select select "0"
select select "2"
select select "0.1"
select select "4"
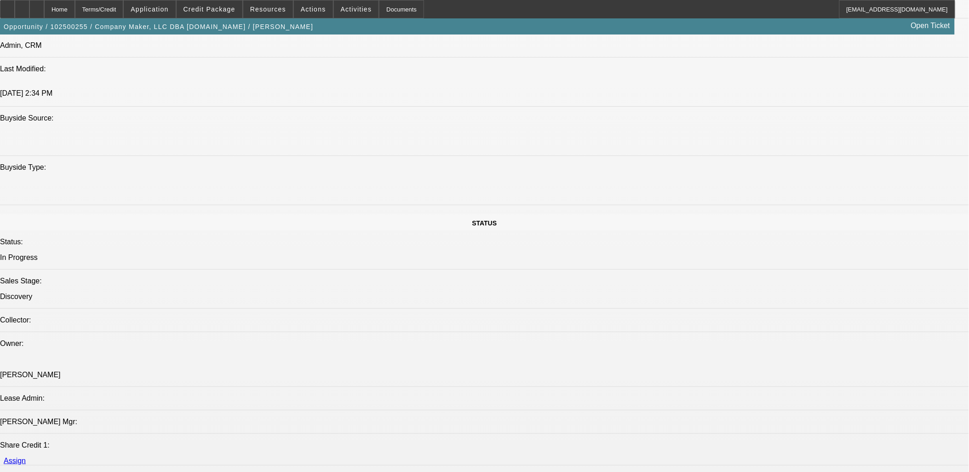
select select "0"
select select "2"
select select "0.1"
select select "4"
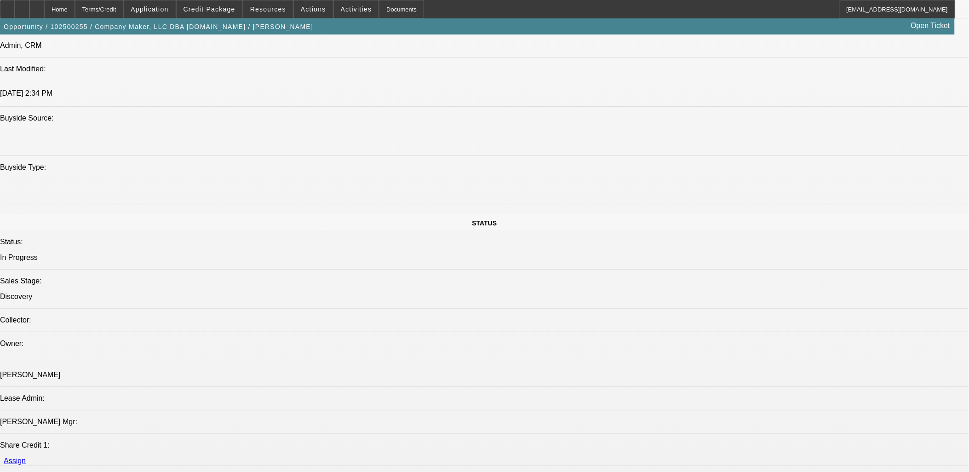
select select "0"
select select "2"
select select "0.1"
select select "4"
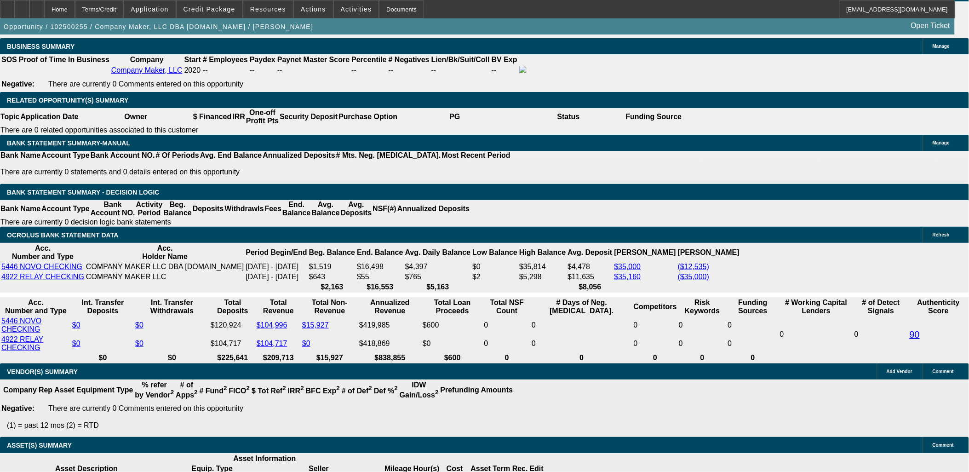
scroll to position [1369, 0]
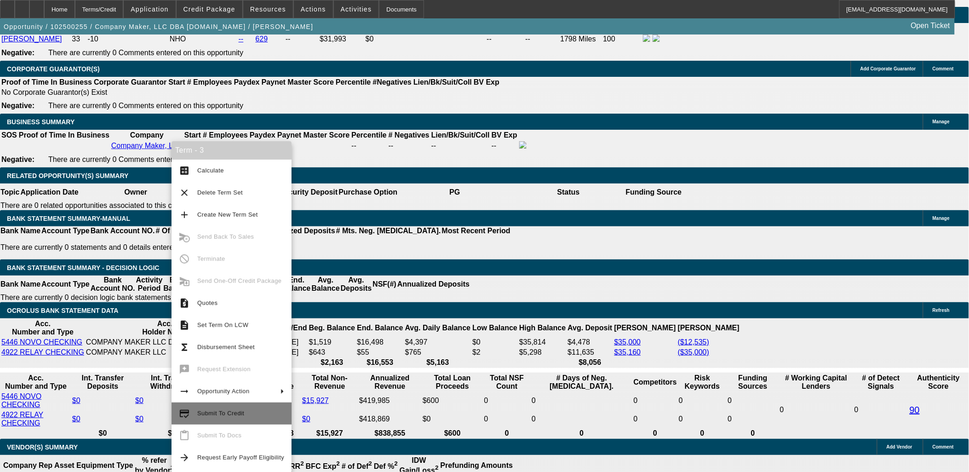
click at [232, 414] on span "Submit To Credit" at bounding box center [220, 413] width 47 height 7
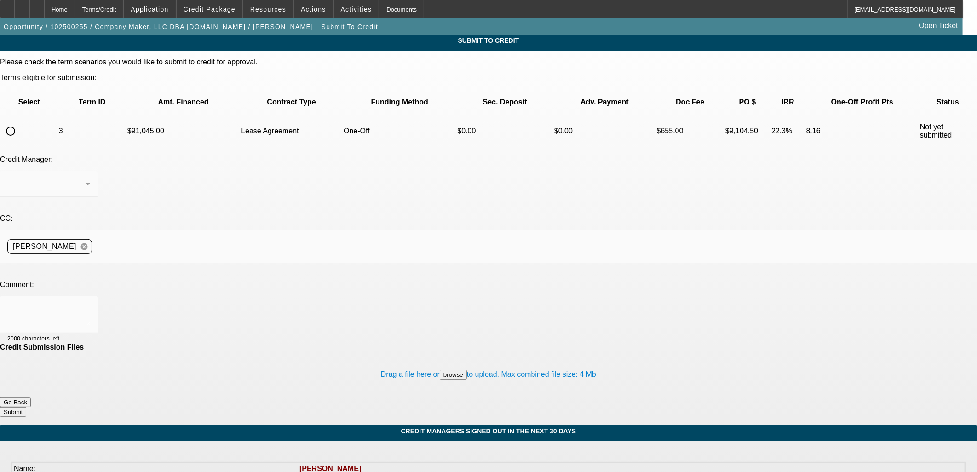
click at [20, 122] on input "radio" at bounding box center [10, 131] width 18 height 18
radio input "true"
click at [90, 304] on textarea at bounding box center [48, 315] width 83 height 22
type textarea "Applicant wants to bundle in more equipment. Please OK 60 months here to CPEF g…"
click at [26, 407] on button "Submit" at bounding box center [13, 412] width 26 height 10
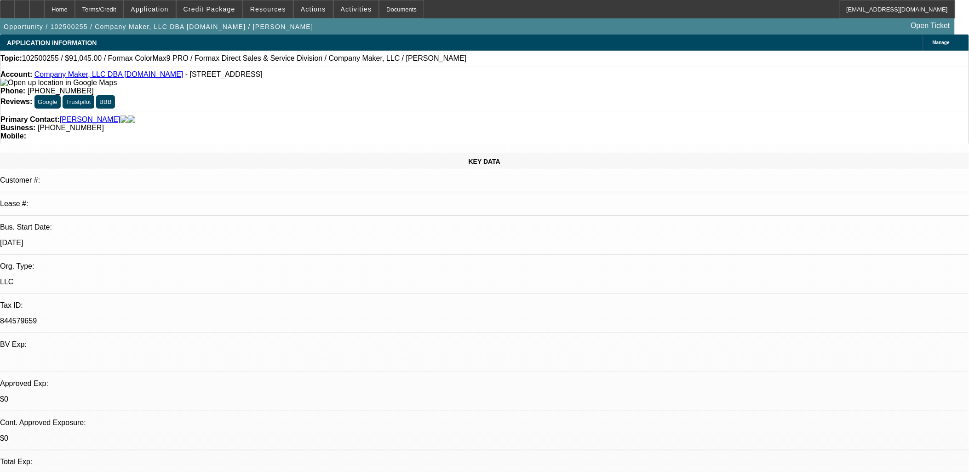
select select "0"
select select "2"
select select "0.1"
select select "4"
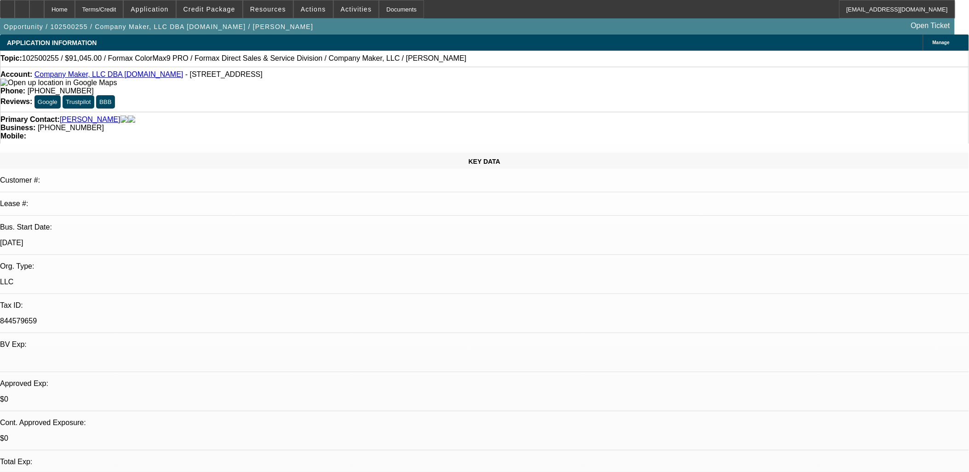
select select "0"
select select "2"
select select "0.1"
select select "4"
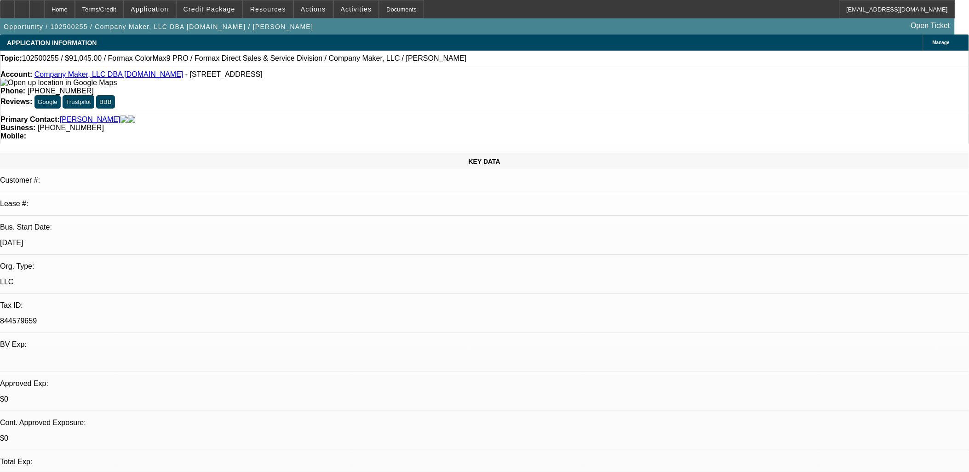
select select "0"
select select "2"
select select "0.1"
select select "4"
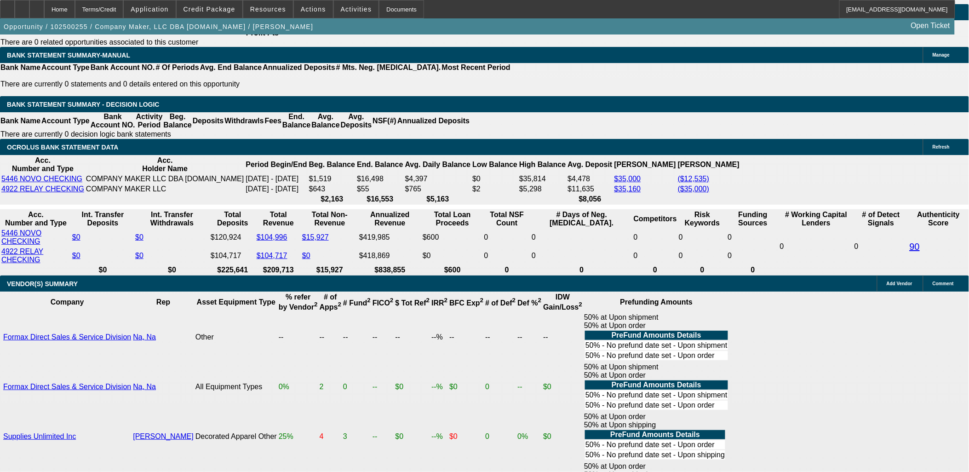
scroll to position [1533, 0]
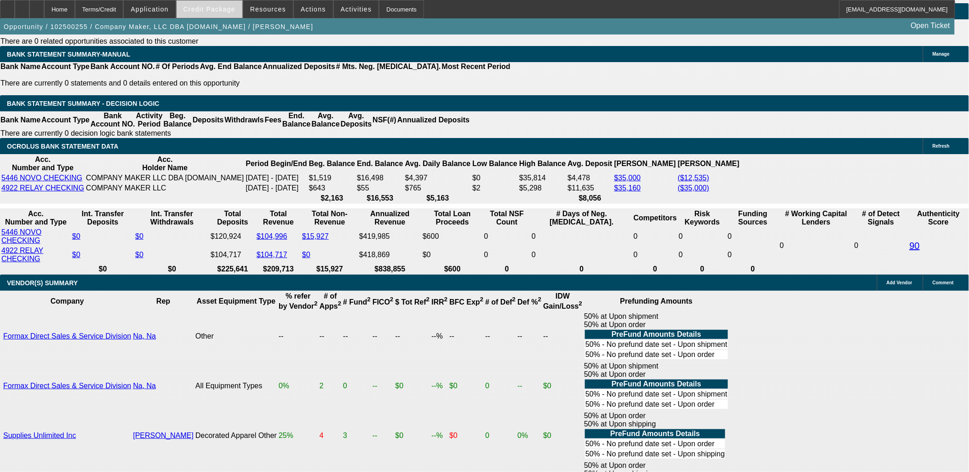
click at [209, 10] on span "Credit Package" at bounding box center [210, 9] width 52 height 7
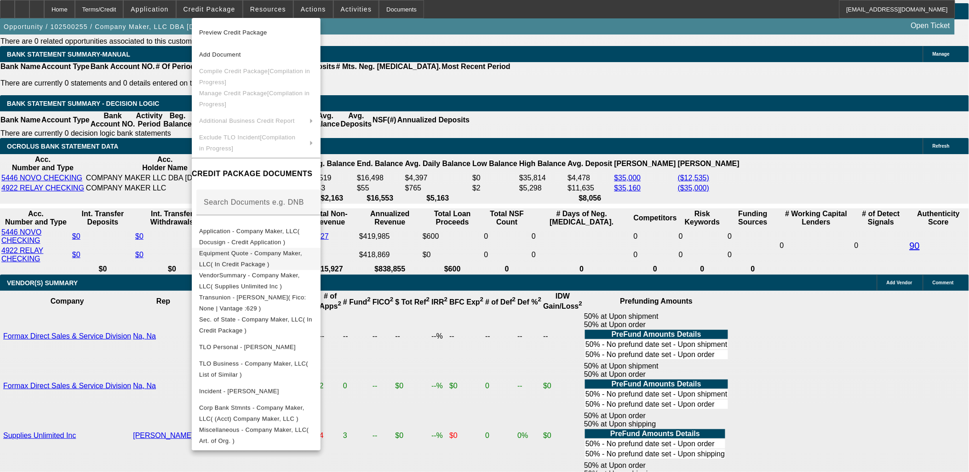
click at [275, 247] on button "Equipment Quote - Company Maker, LLC( In Credit Package )" at bounding box center [256, 258] width 129 height 22
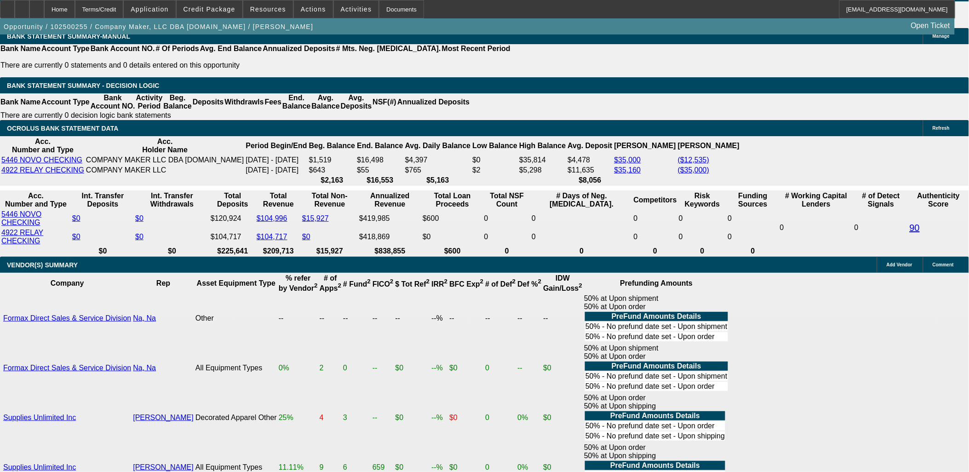
scroll to position [1547, 0]
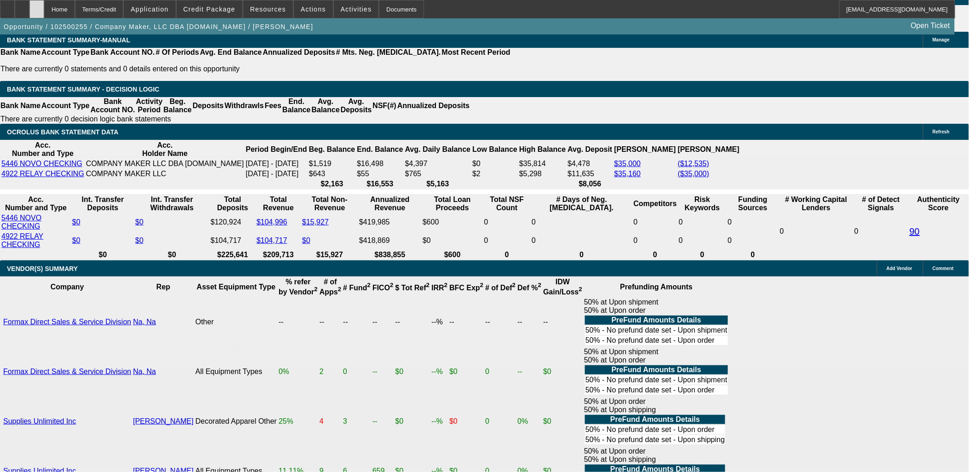
click at [37, 6] on icon at bounding box center [37, 6] width 0 height 0
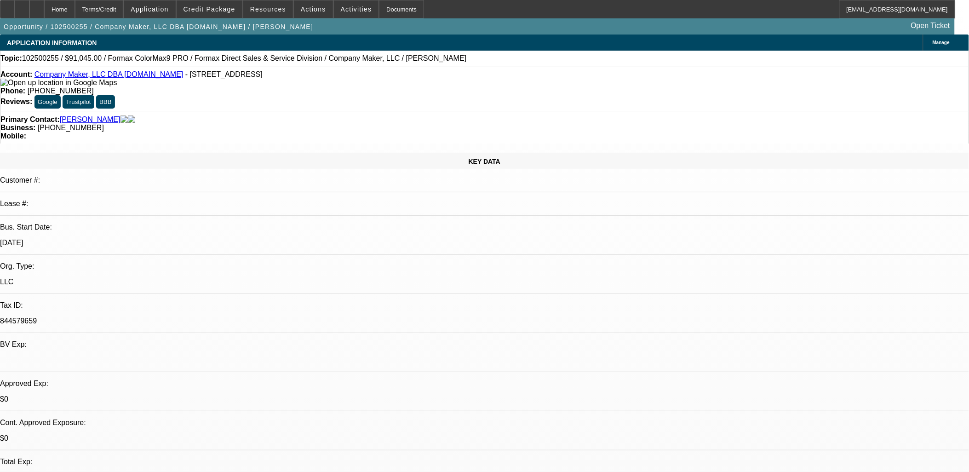
select select "0"
select select "0.1"
select select "0"
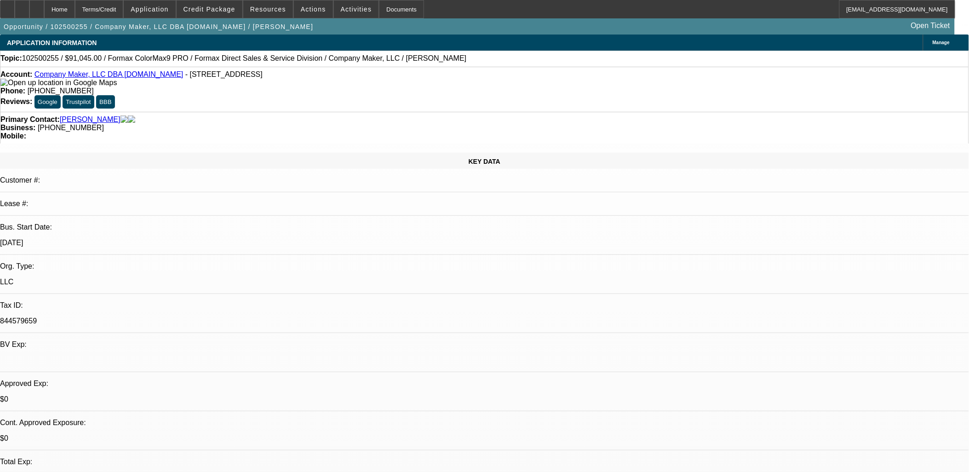
select select "0.1"
select select "0"
select select "0.1"
select select "1"
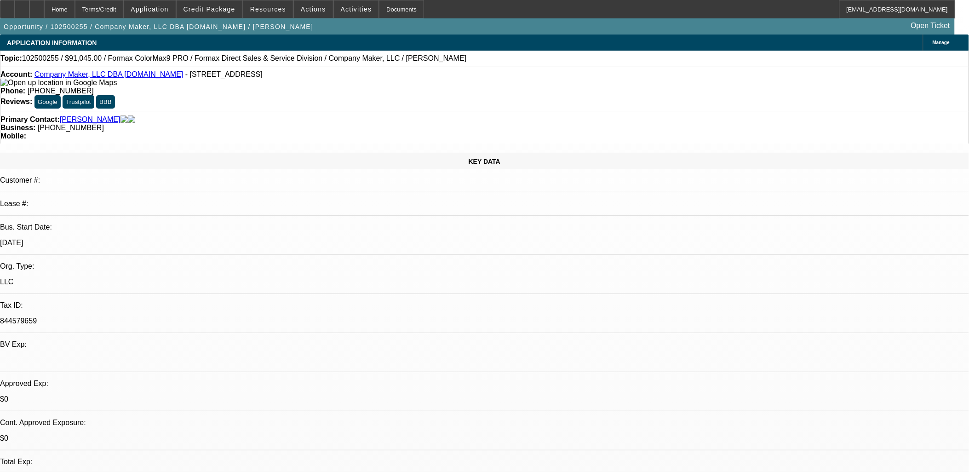
select select "2"
select select "4"
select select "1"
select select "2"
select select "4"
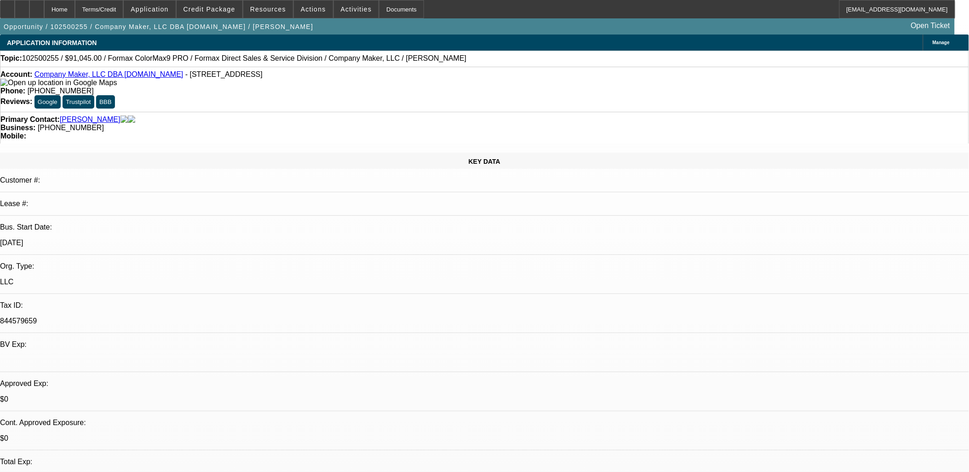
select select "1"
select select "2"
select select "4"
select select "0"
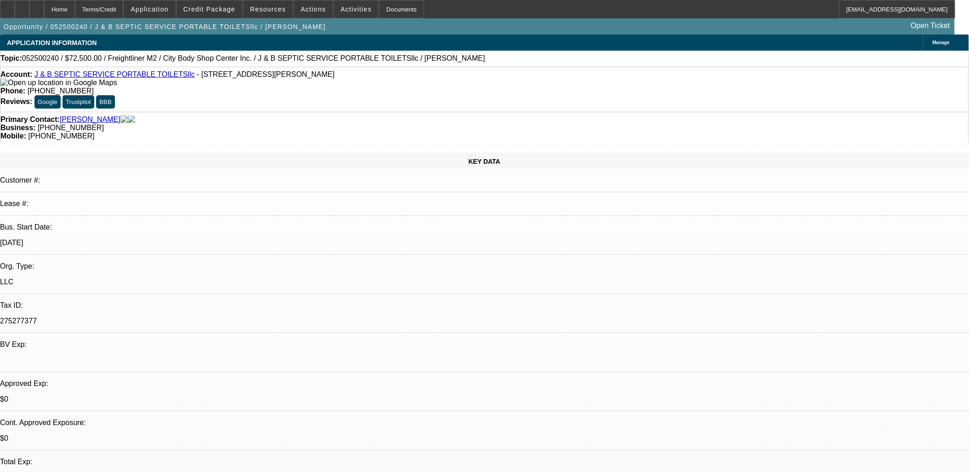
select select "0"
select select "0.1"
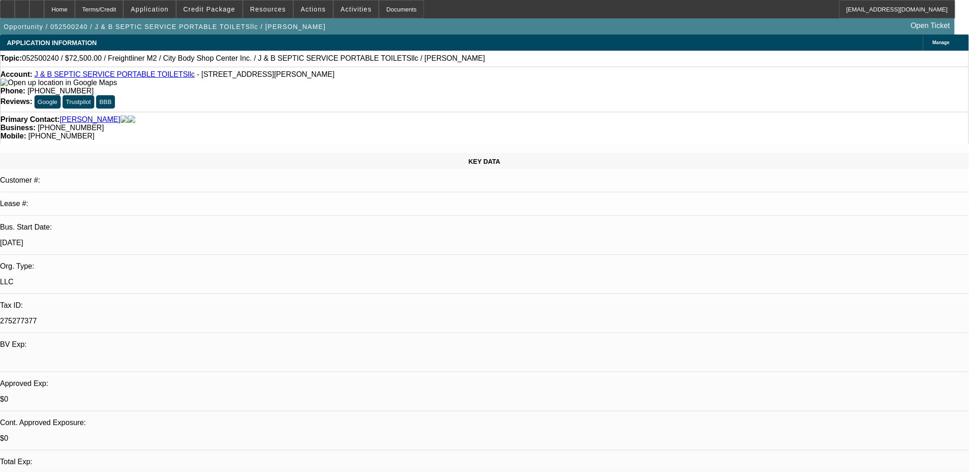
select select "0"
select select "0.1"
select select "0"
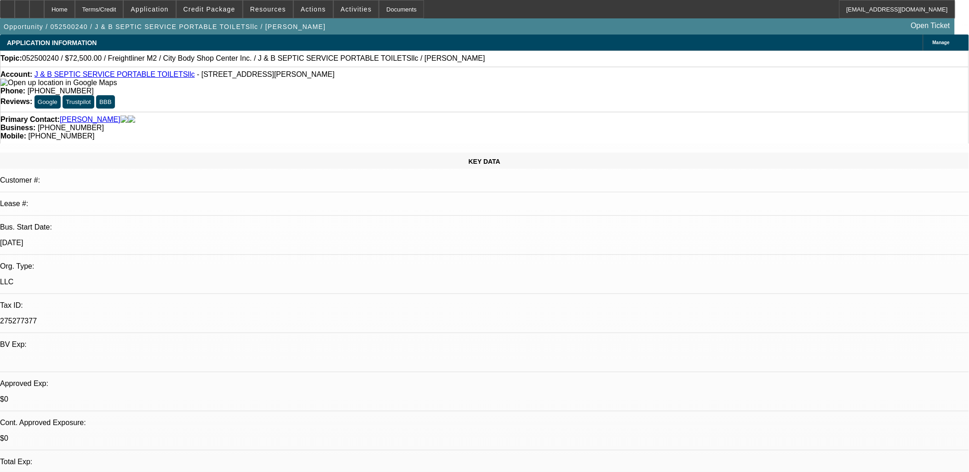
select select "0.1"
select select "1"
select select "3"
select select "6"
select select "1"
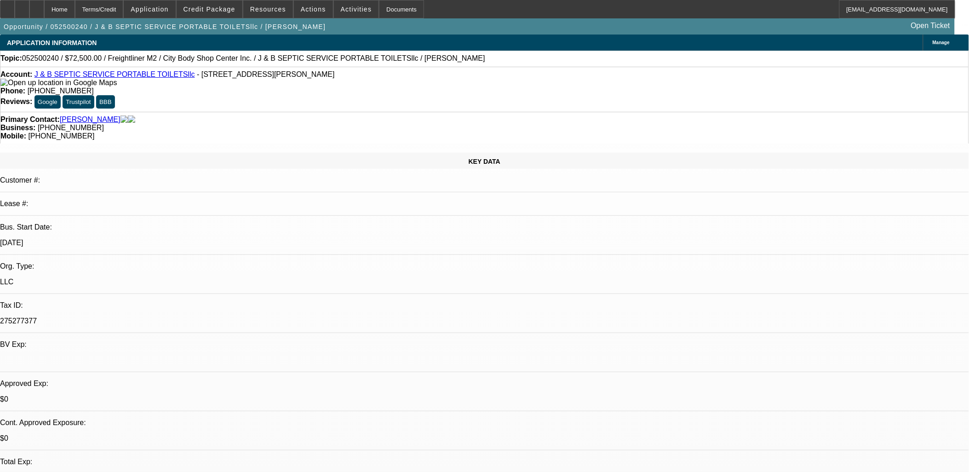
select select "3"
select select "4"
select select "1"
select select "3"
select select "4"
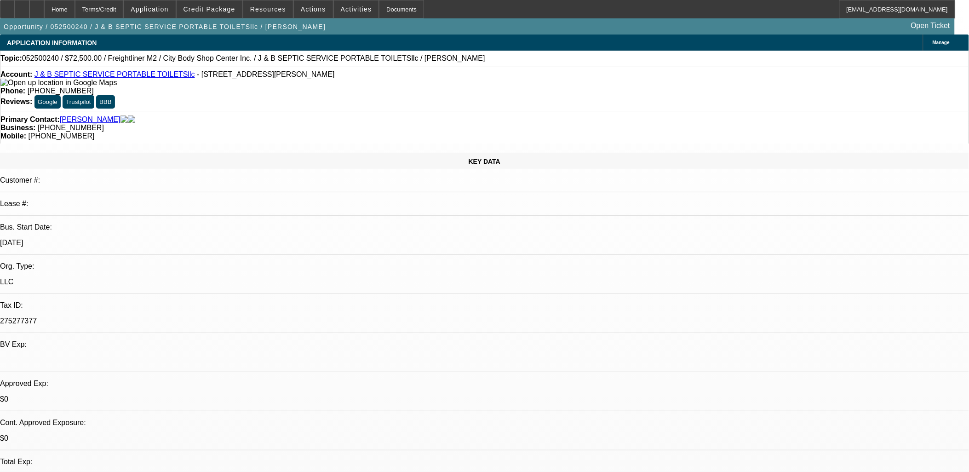
select select "1"
select select "3"
select select "4"
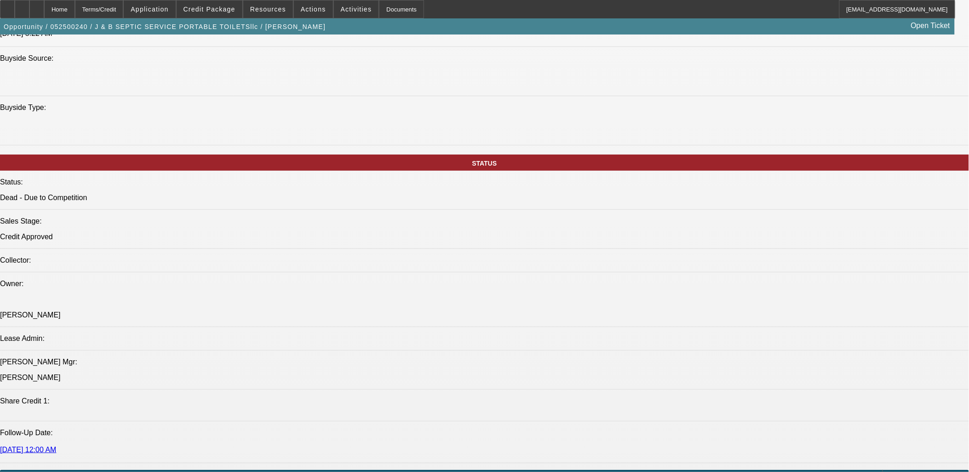
scroll to position [868, 0]
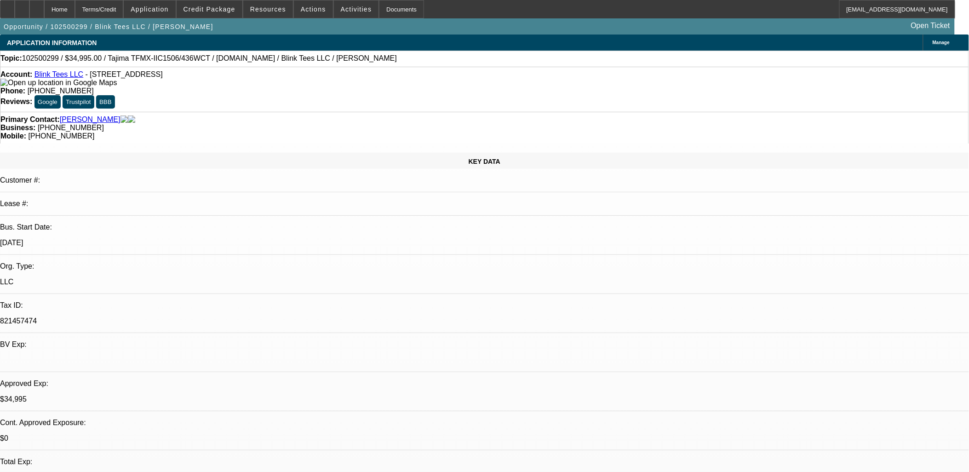
select select "0"
select select "2"
select select "0"
select select "2"
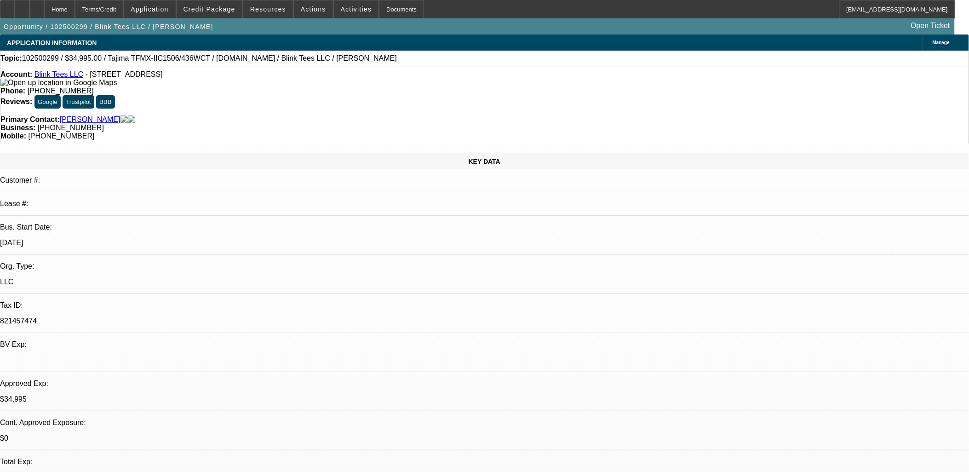
select select "0.1"
select select "0"
select select "0.1"
select select "0"
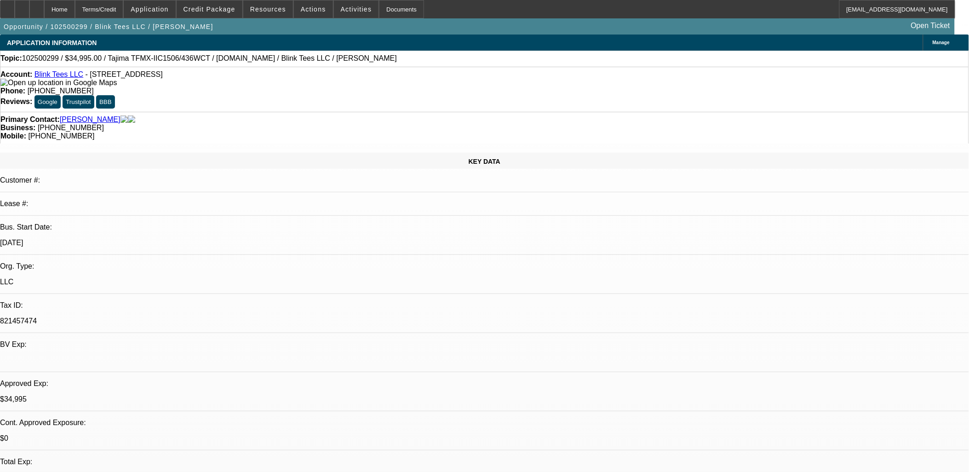
select select "2"
select select "0.1"
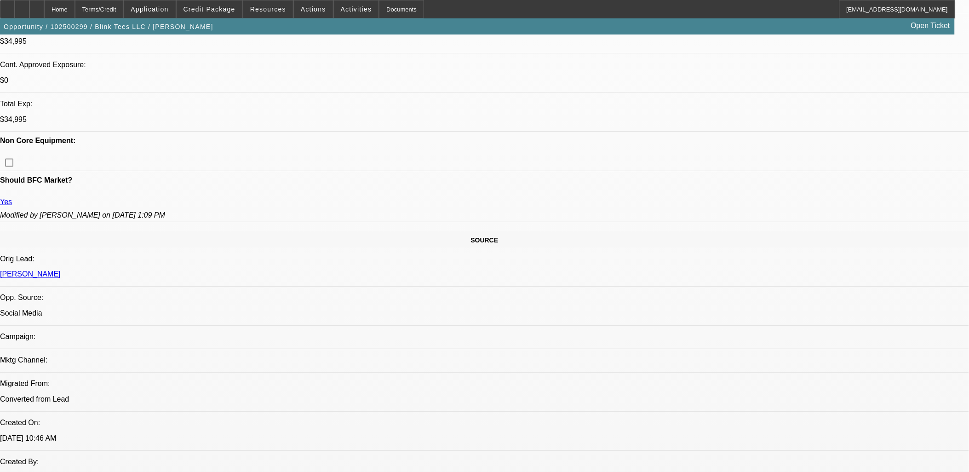
select select "1"
select select "2"
select select "1"
select select "2"
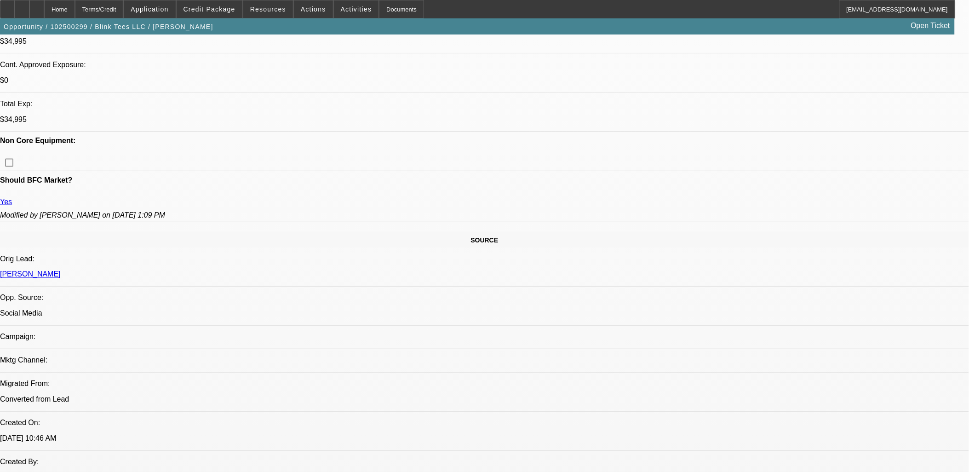
select select "4"
select select "1"
select select "3"
select select "4"
select select "1"
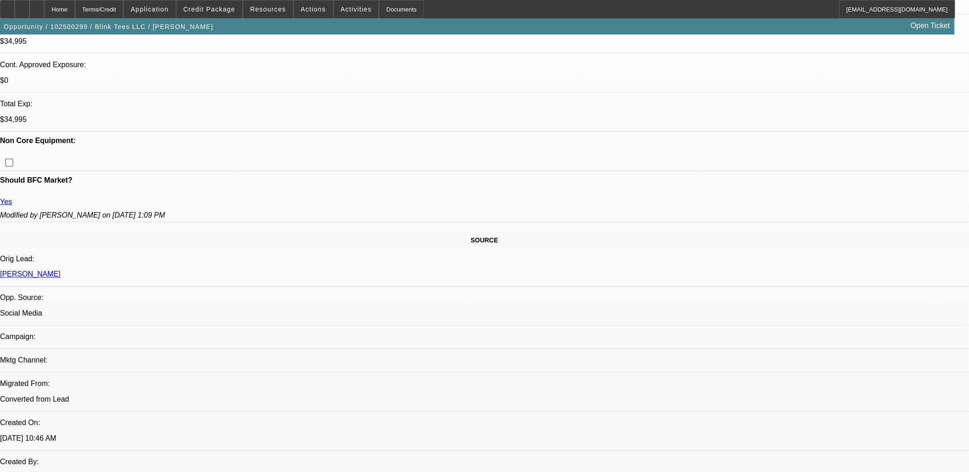
select select "2"
select select "4"
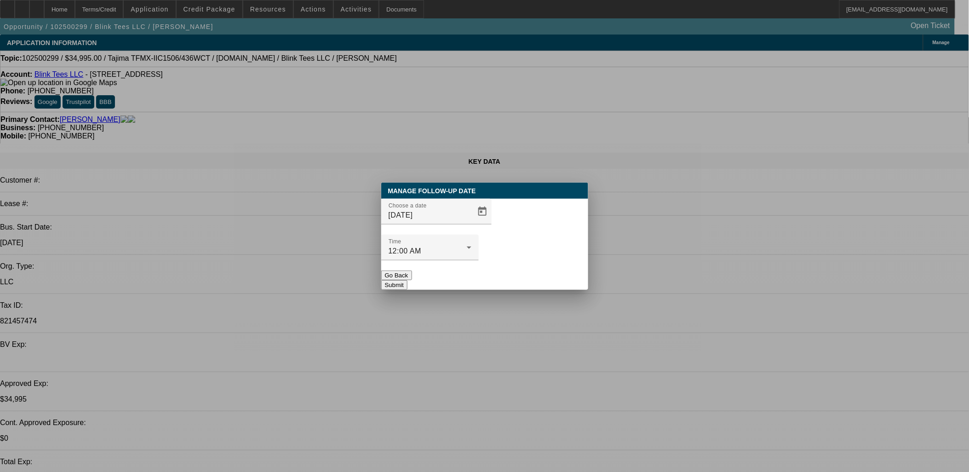
click at [407, 280] on button "Submit" at bounding box center [394, 285] width 26 height 10
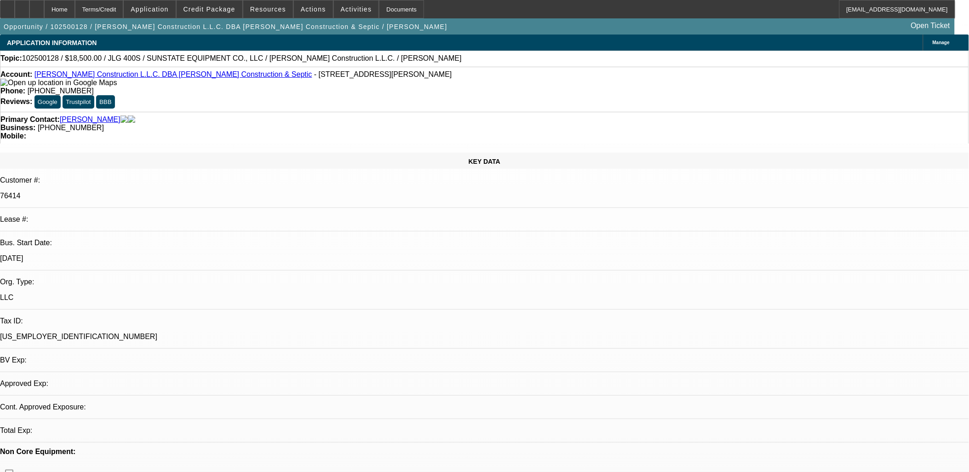
select select "0"
select select "2"
select select "0"
select select "6"
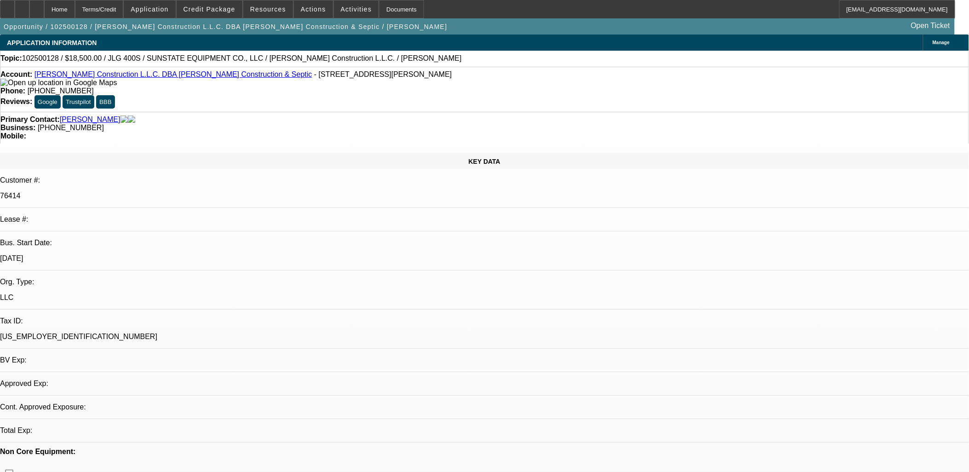
select select "0"
select select "2"
select select "0"
select select "6"
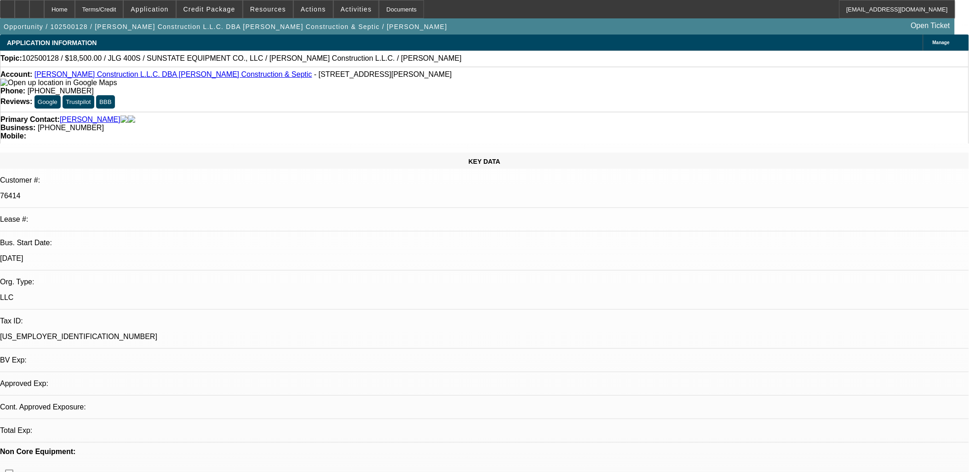
select select "0"
select select "2"
select select "0"
select select "6"
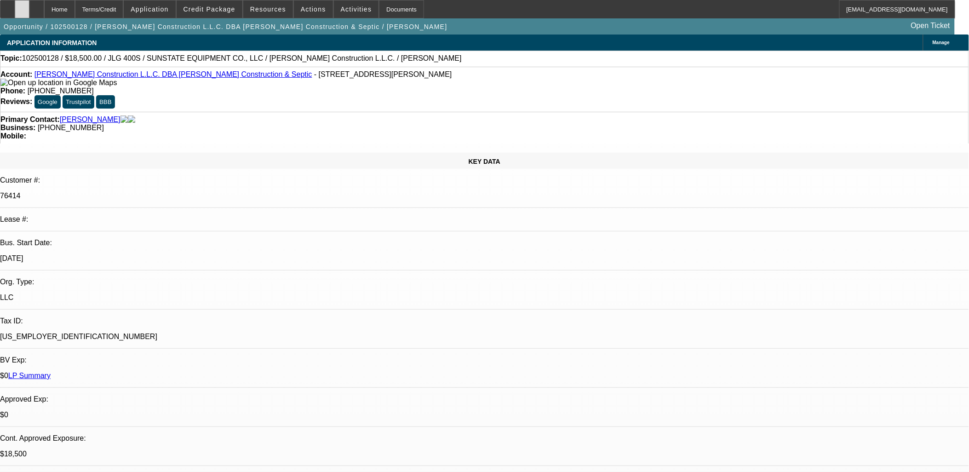
click at [22, 6] on icon at bounding box center [22, 6] width 0 height 0
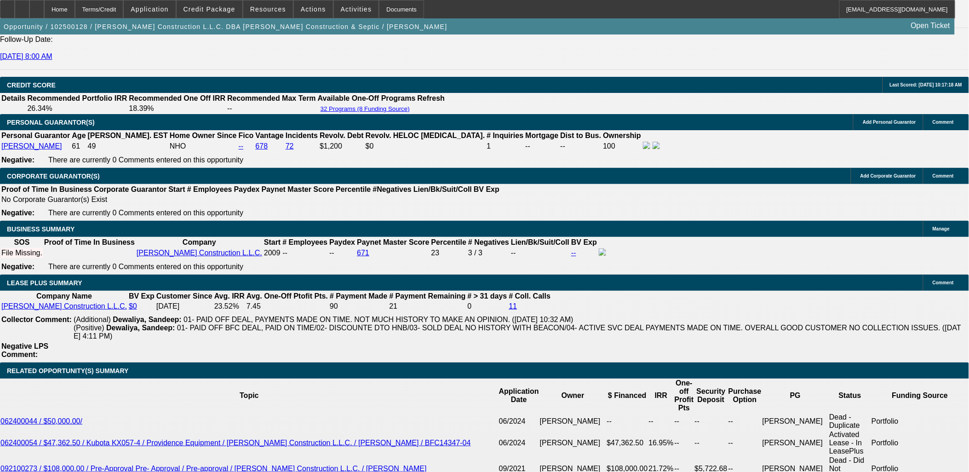
scroll to position [1380, 0]
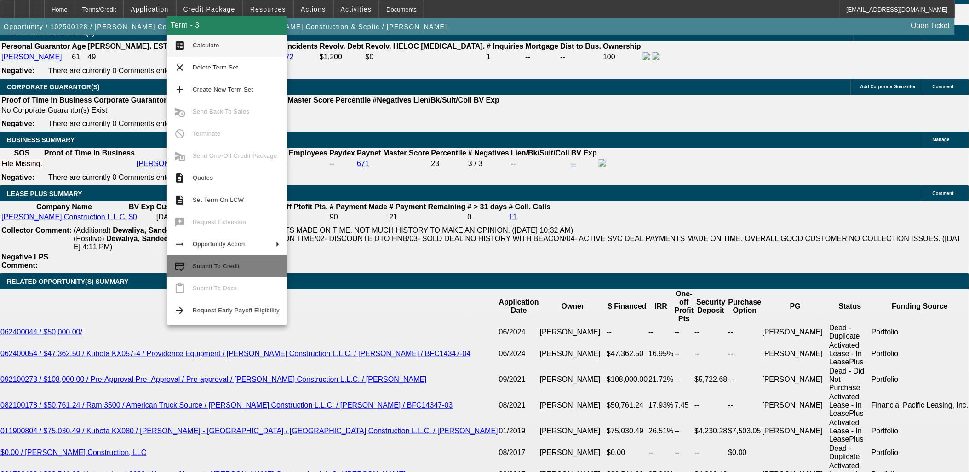
click at [194, 265] on span "Submit To Credit" at bounding box center [216, 266] width 47 height 7
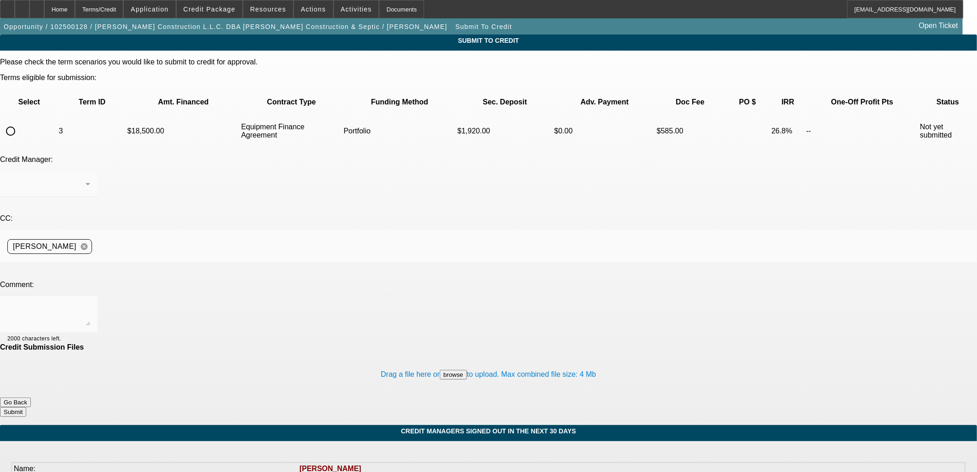
click at [20, 122] on input "radio" at bounding box center [10, 131] width 18 height 18
radio input "true"
click at [86, 178] on div "[PERSON_NAME]" at bounding box center [46, 183] width 78 height 11
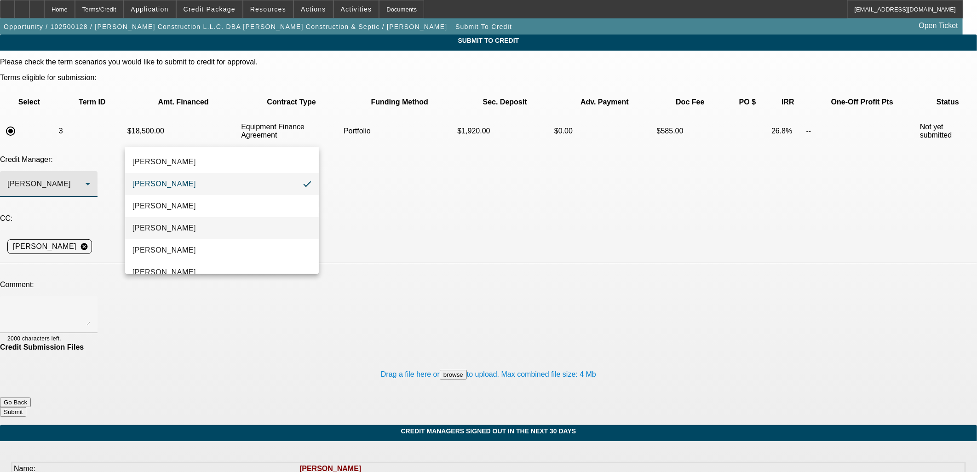
click at [167, 221] on mat-option "[PERSON_NAME]" at bounding box center [222, 228] width 194 height 22
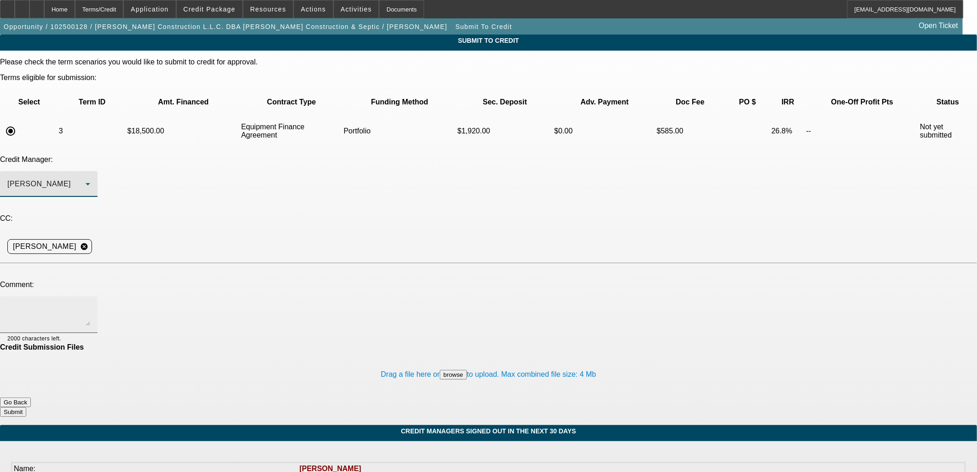
click at [90, 304] on textarea at bounding box center [48, 315] width 83 height 22
type textarea "Boom ppwk, Vendor PayNet & SoS in Credit Package."
click at [556, 351] on div "Drag a file here or browse to upload. Max combined file size: 4 Mb" at bounding box center [488, 374] width 977 height 46
click at [26, 407] on button "Submit" at bounding box center [13, 412] width 26 height 10
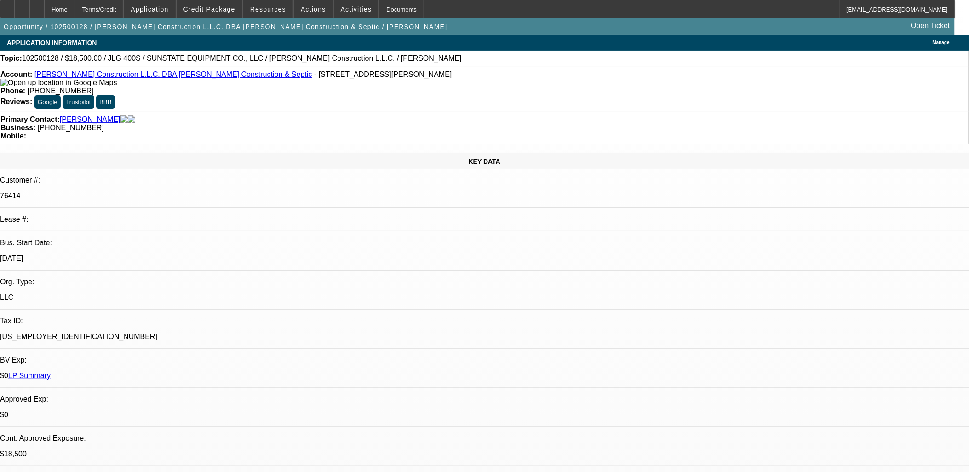
select select "0"
select select "2"
select select "0"
select select "6"
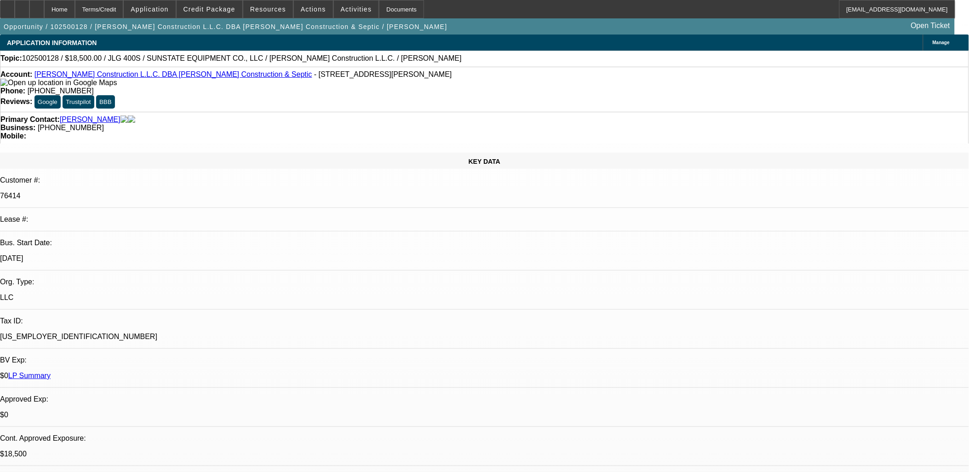
select select "0"
select select "2"
select select "0"
select select "6"
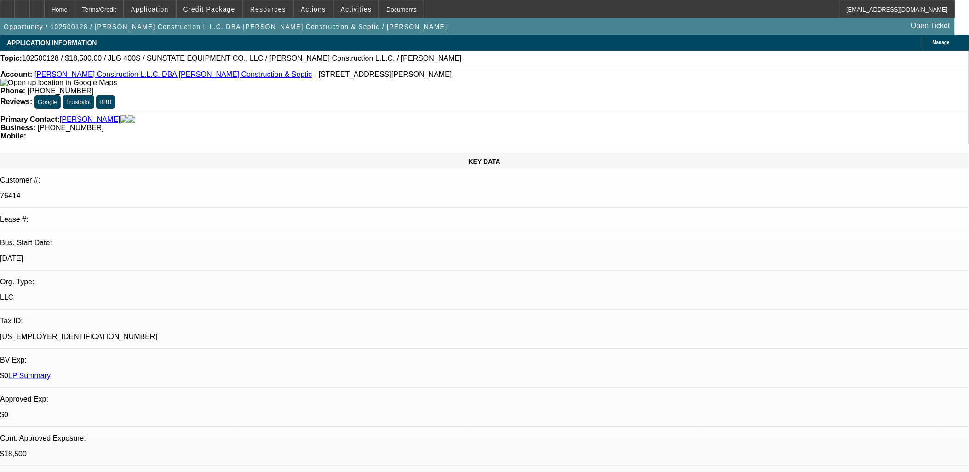
select select "0"
select select "2"
select select "0"
select select "6"
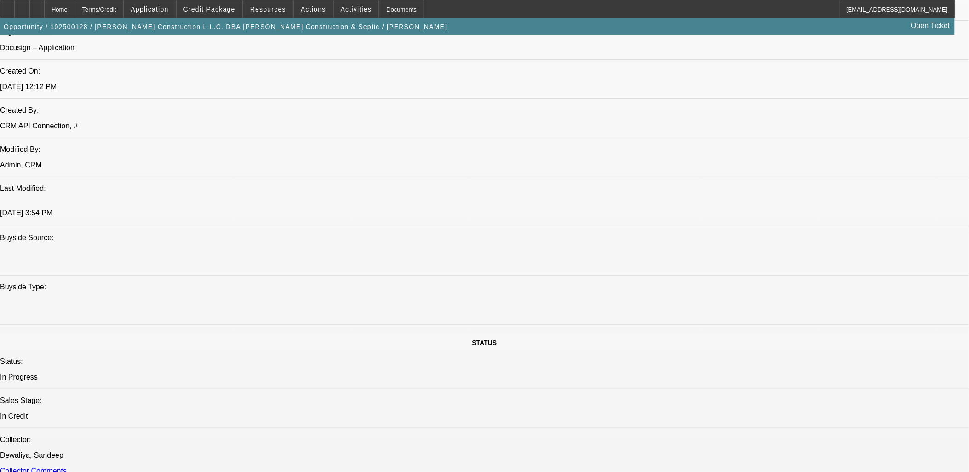
scroll to position [715, 0]
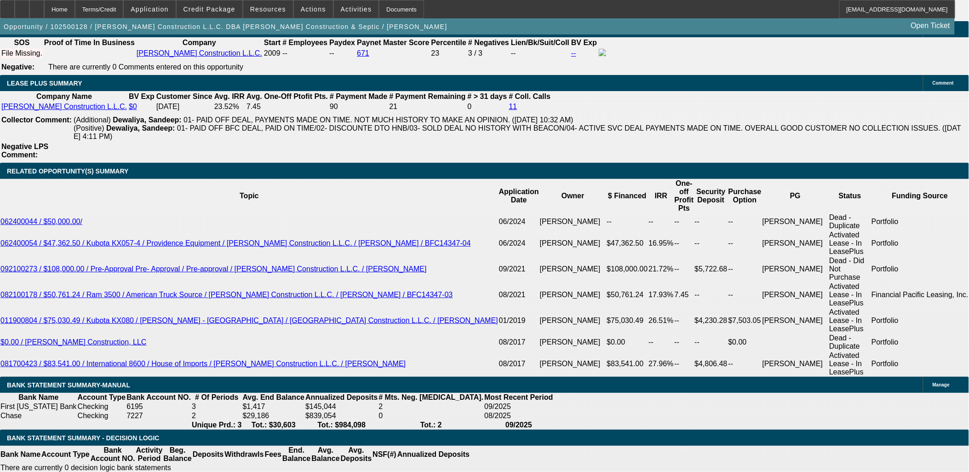
scroll to position [1584, 0]
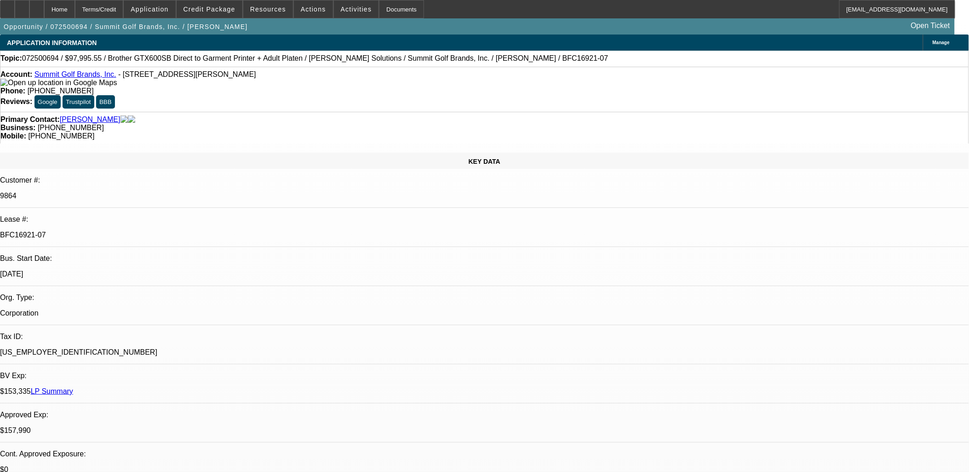
select select "0"
select select "0.1"
select select "0"
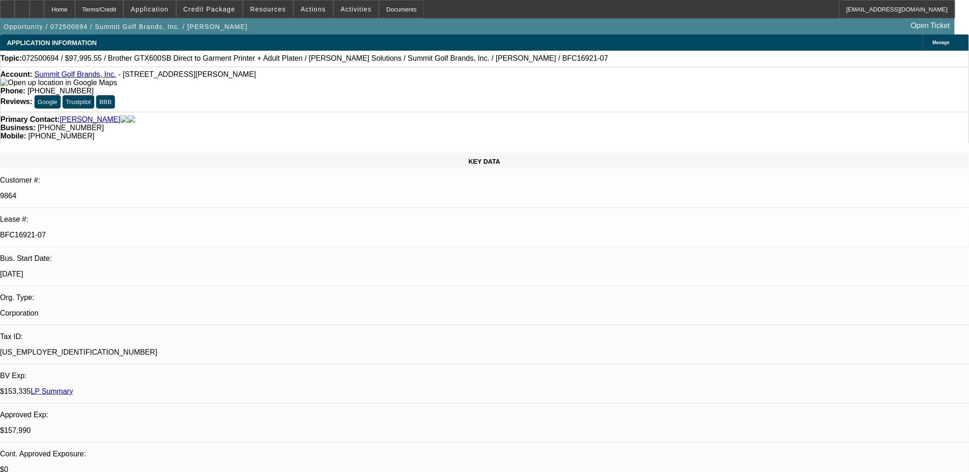
select select "0.1"
select select "0"
select select "0.1"
select select "0"
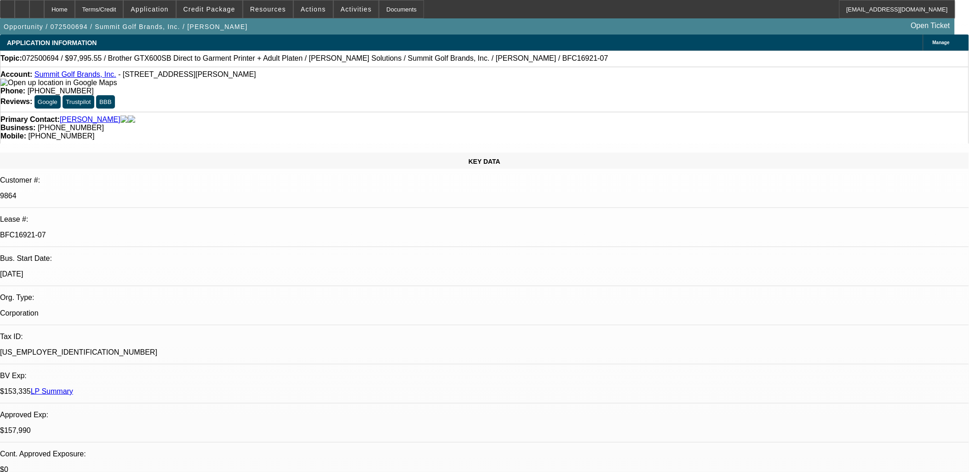
select select "0"
select select "0.1"
select select "1"
select select "4"
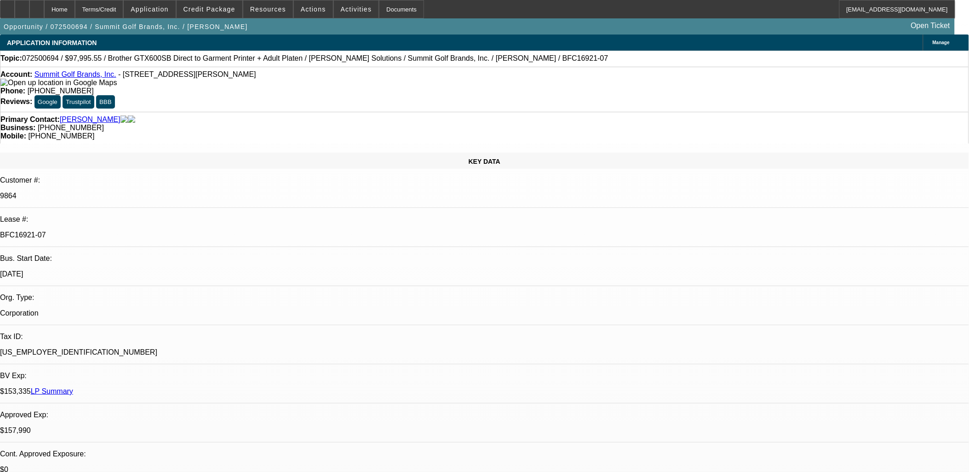
select select "1"
select select "4"
select select "1"
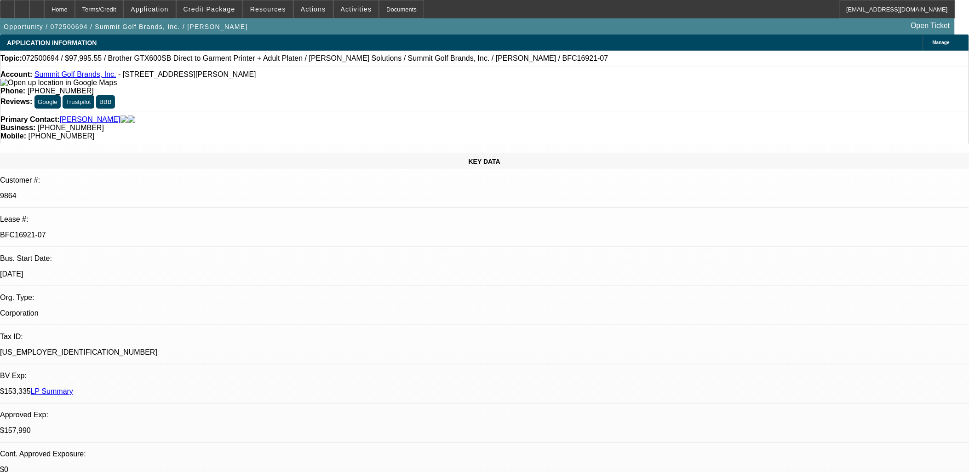
select select "4"
select select "1"
select select "4"
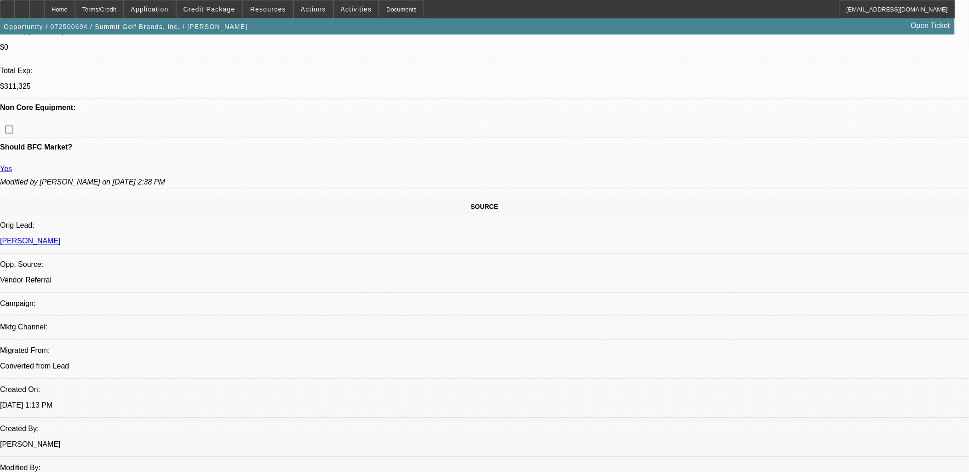
scroll to position [460, 0]
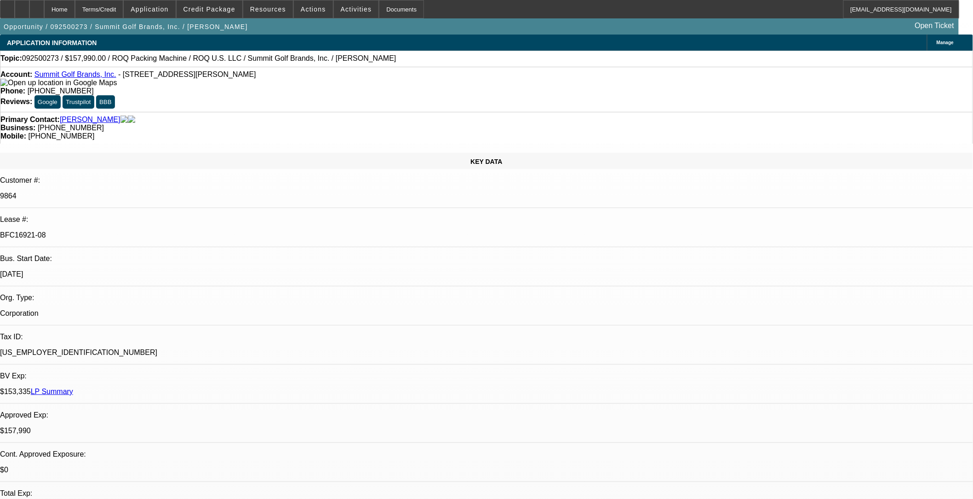
select select "0"
select select "2"
select select "0.1"
select select "0"
select select "2"
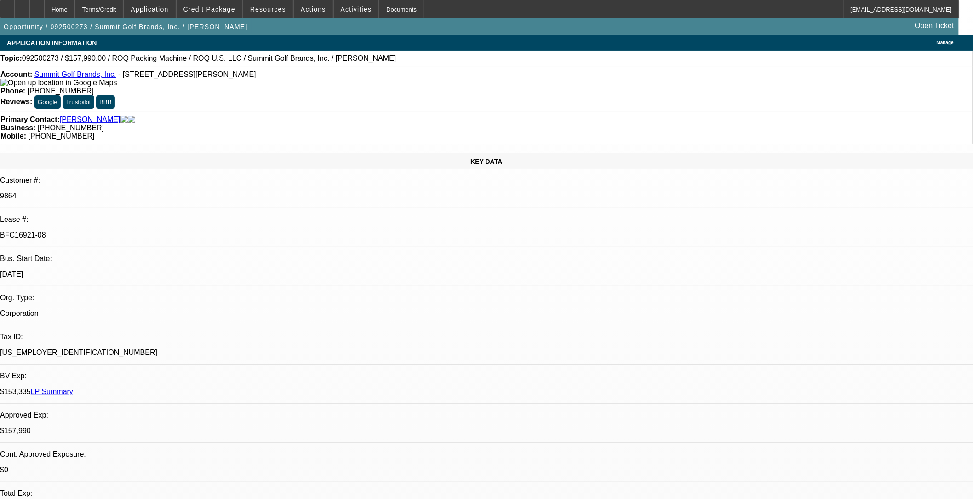
select select "0.1"
select select "0"
select select "0.1"
select select "0"
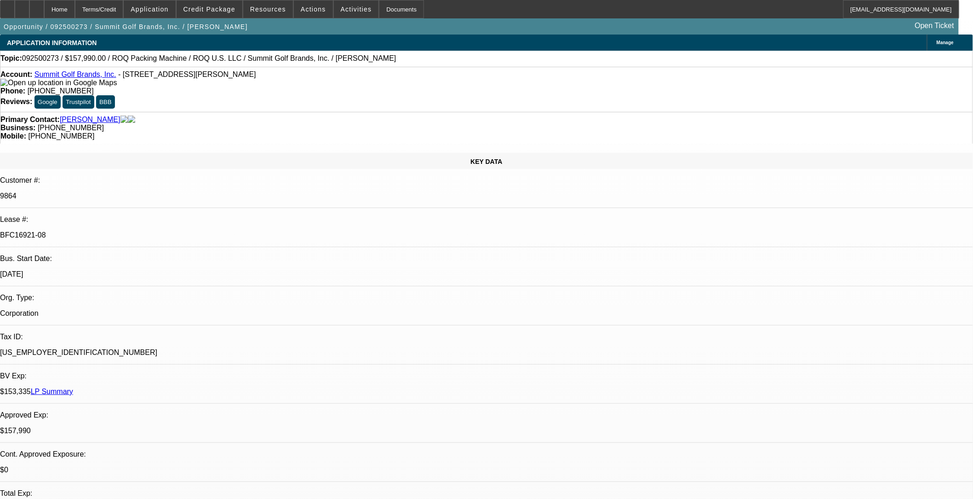
select select "2"
select select "0.1"
select select "1"
select select "2"
select select "4"
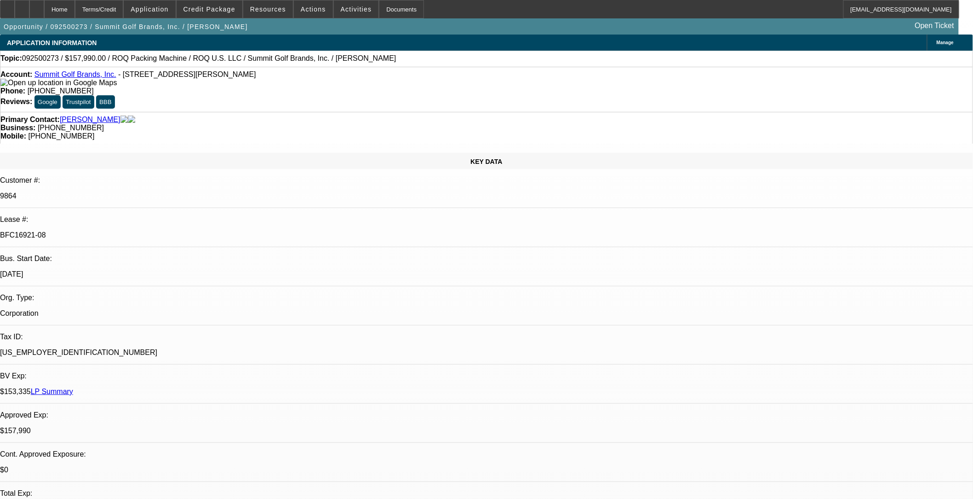
select select "1"
select select "2"
select select "4"
select select "1"
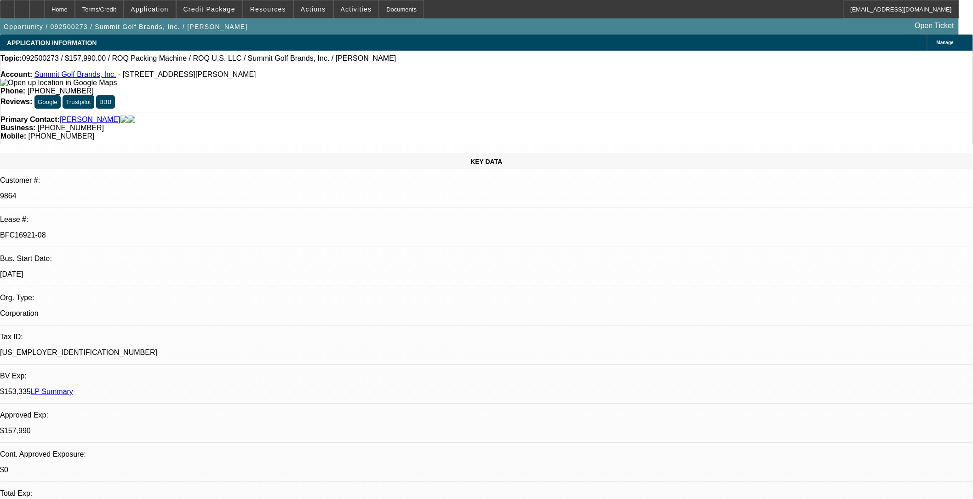
select select "4"
select select "1"
select select "2"
select select "4"
